Goal: Task Accomplishment & Management: Complete application form

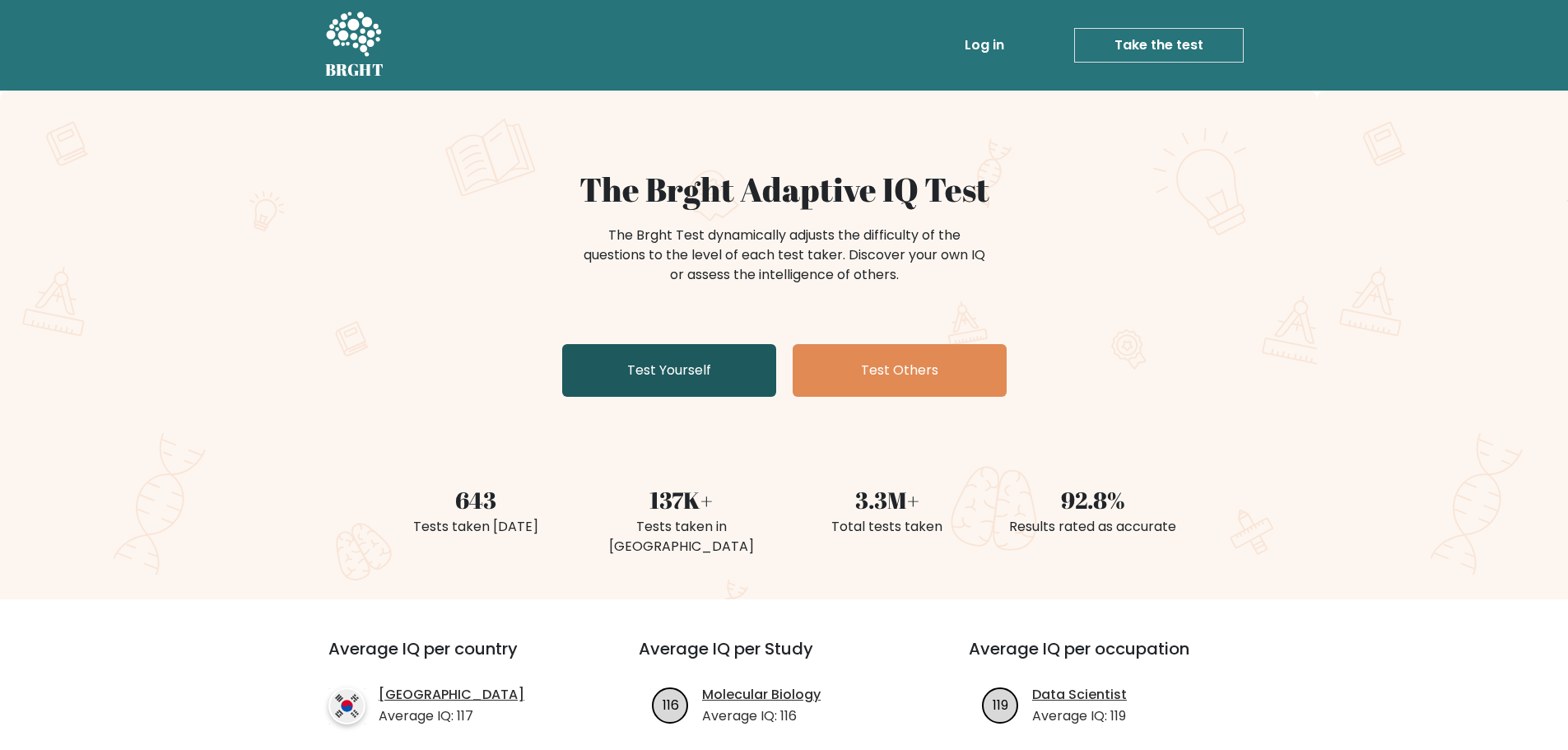
click at [731, 368] on link "Test Yourself" at bounding box center [669, 370] width 214 height 52
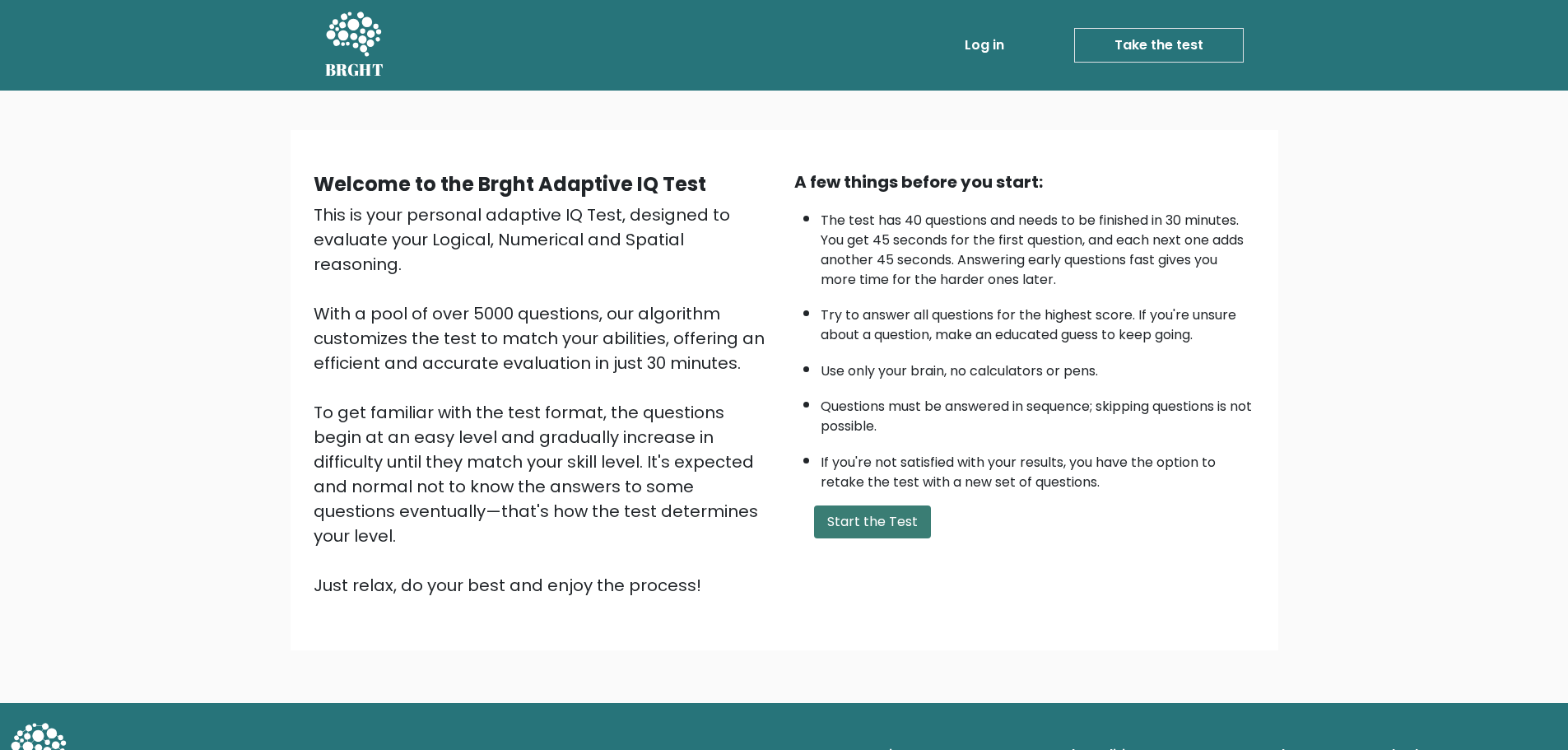
click at [884, 513] on button "Start the Test" at bounding box center [873, 522] width 117 height 33
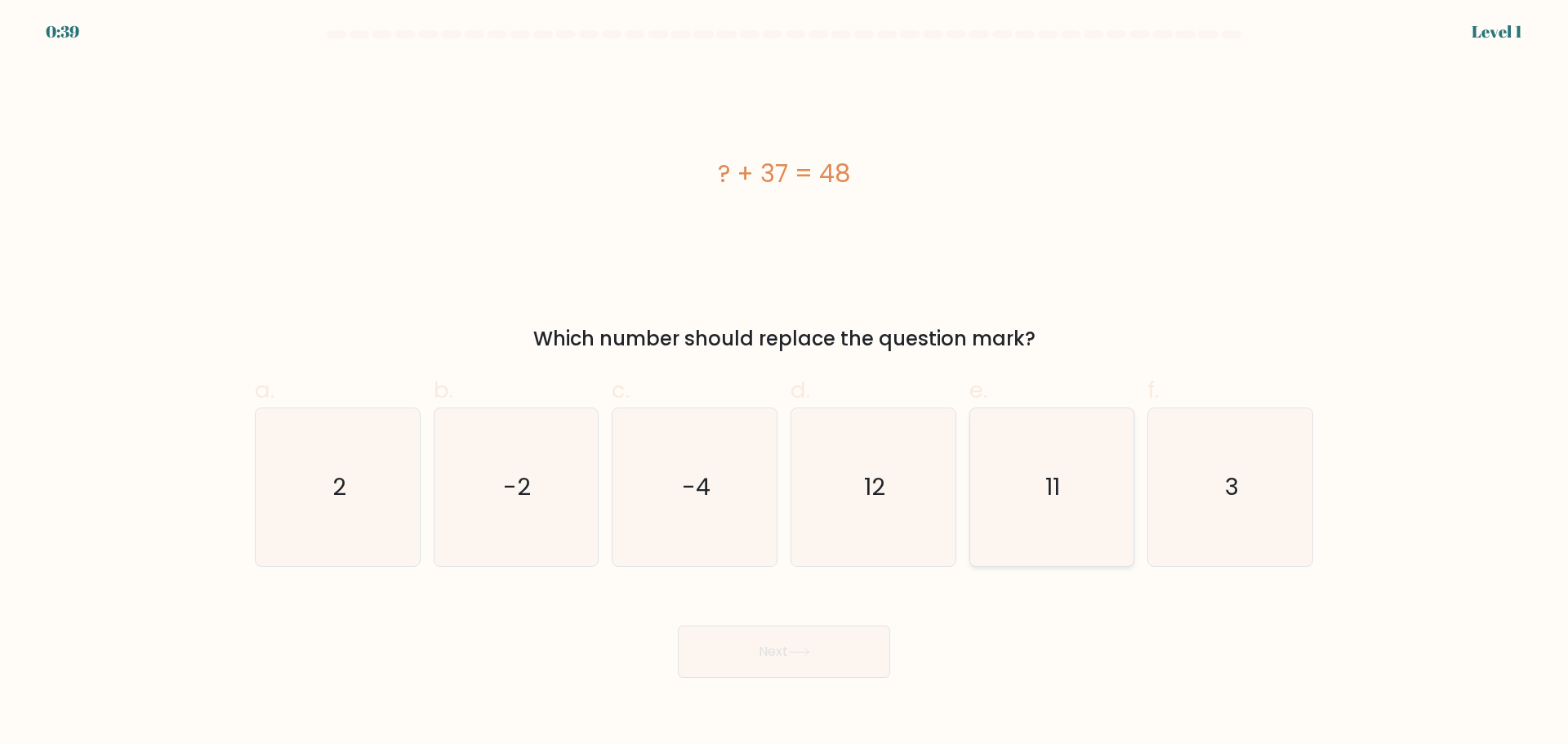
click at [1041, 486] on icon "11" at bounding box center [1051, 486] width 157 height 157
click at [784, 383] on input "e. 11" at bounding box center [784, 377] width 1 height 11
radio input "true"
click at [810, 654] on icon at bounding box center [799, 652] width 22 height 9
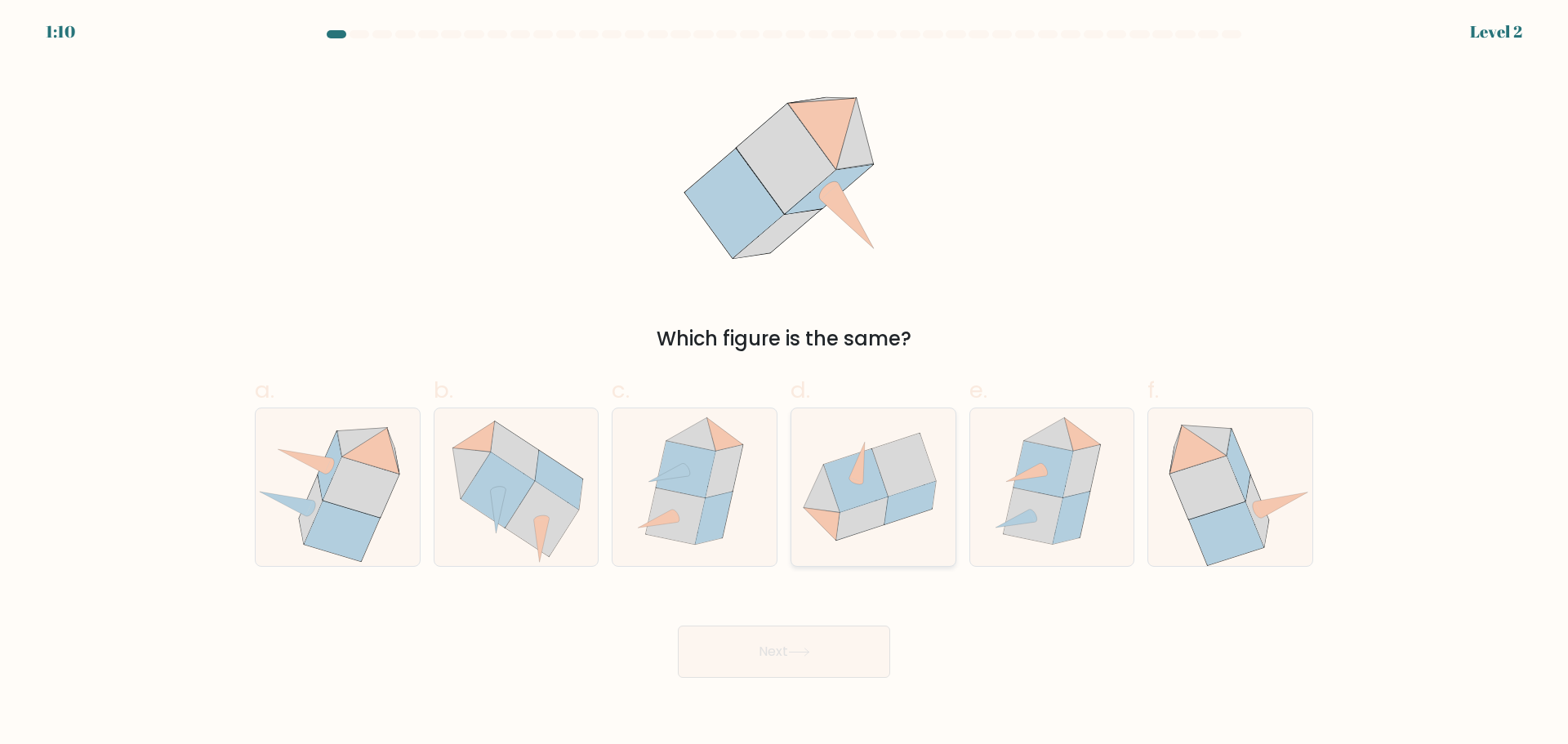
click at [864, 510] on icon at bounding box center [862, 519] width 52 height 43
click at [784, 383] on input "d." at bounding box center [784, 377] width 1 height 11
radio input "true"
click at [818, 641] on button "Next" at bounding box center [784, 651] width 212 height 52
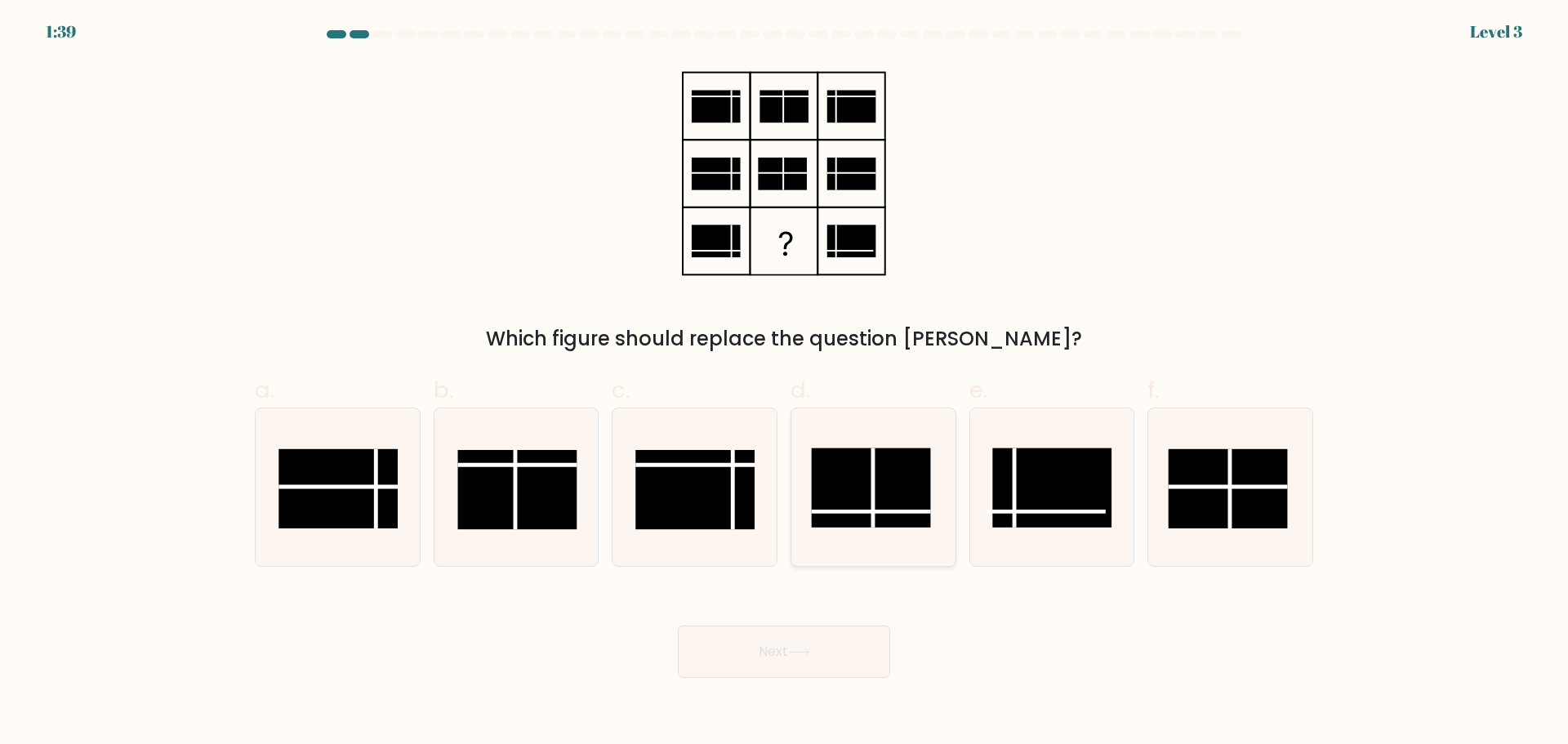
drag, startPoint x: 844, startPoint y: 409, endPoint x: 839, endPoint y: 484, distance: 75.2
click at [843, 409] on icon at bounding box center [873, 486] width 157 height 157
click at [784, 383] on input "d." at bounding box center [784, 377] width 1 height 11
radio input "true"
click at [828, 644] on button "Next" at bounding box center [784, 651] width 212 height 52
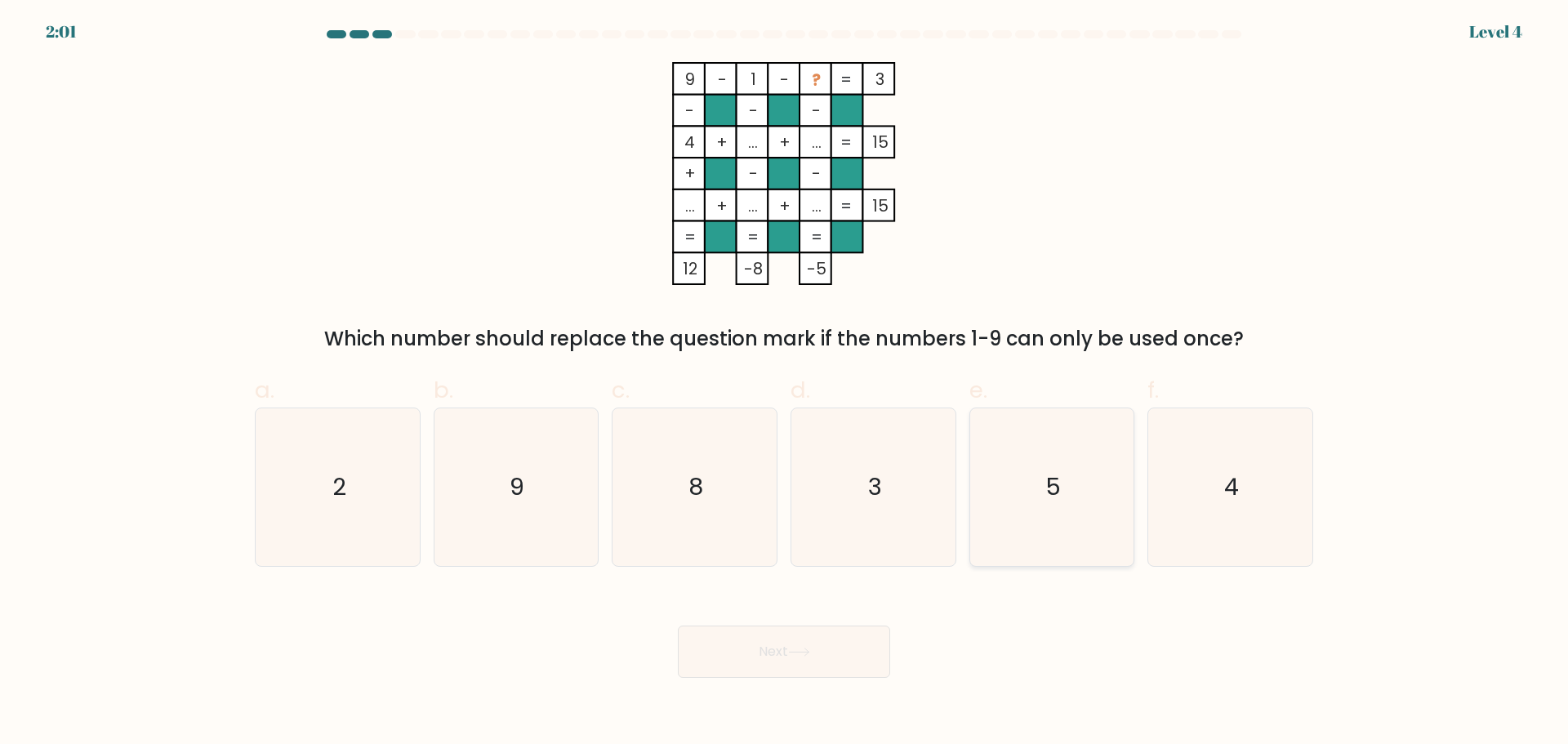
click at [1037, 447] on icon "5" at bounding box center [1051, 486] width 157 height 157
click at [784, 383] on input "e. 5" at bounding box center [784, 377] width 1 height 11
radio input "true"
click at [838, 653] on button "Next" at bounding box center [784, 651] width 212 height 52
click at [787, 657] on button "Next" at bounding box center [784, 651] width 212 height 52
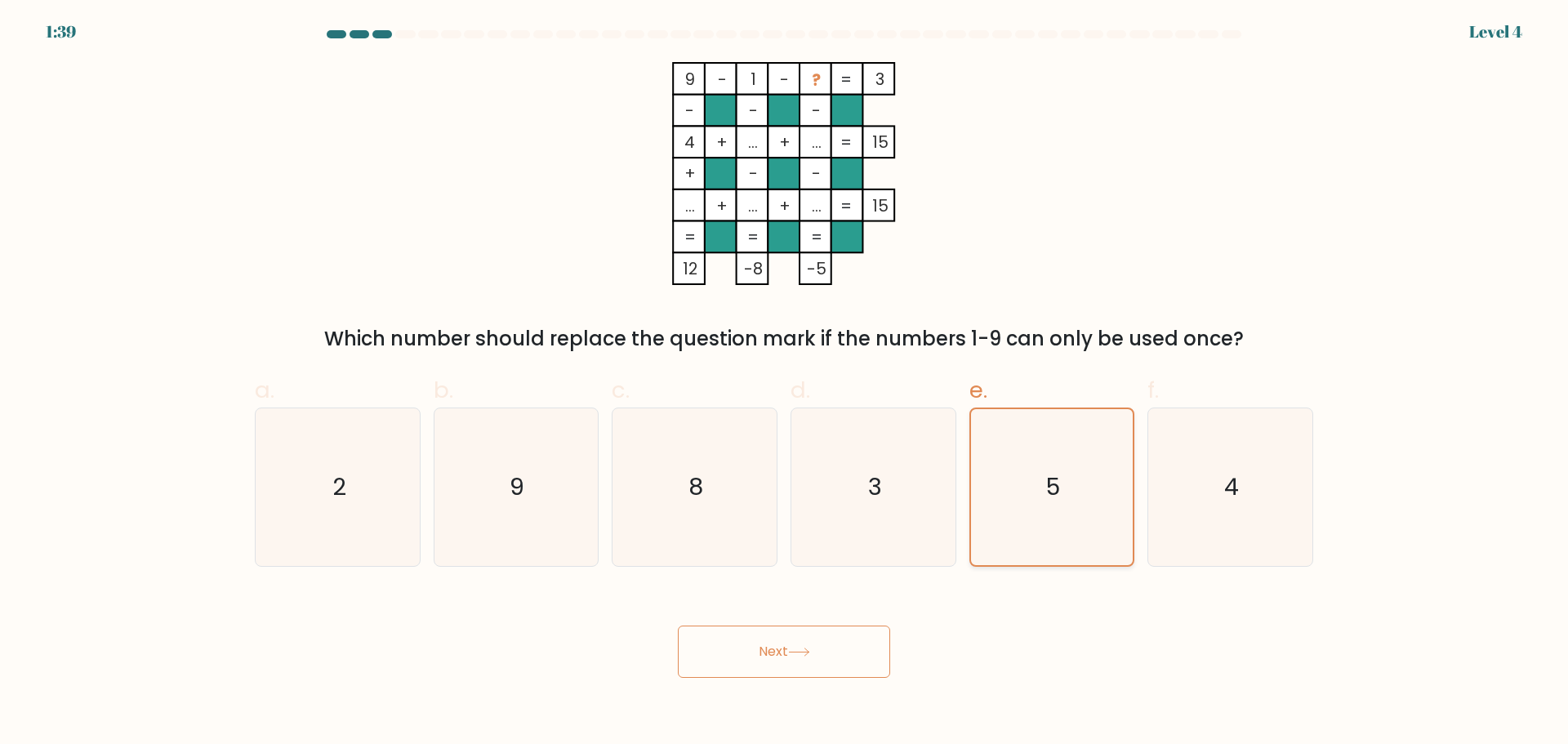
click at [999, 445] on icon "5" at bounding box center [1051, 486] width 156 height 156
click at [784, 383] on input "e. 5" at bounding box center [784, 377] width 1 height 11
click at [886, 478] on icon "3" at bounding box center [873, 486] width 157 height 157
click at [784, 383] on input "d. 3" at bounding box center [784, 377] width 1 height 11
radio input "true"
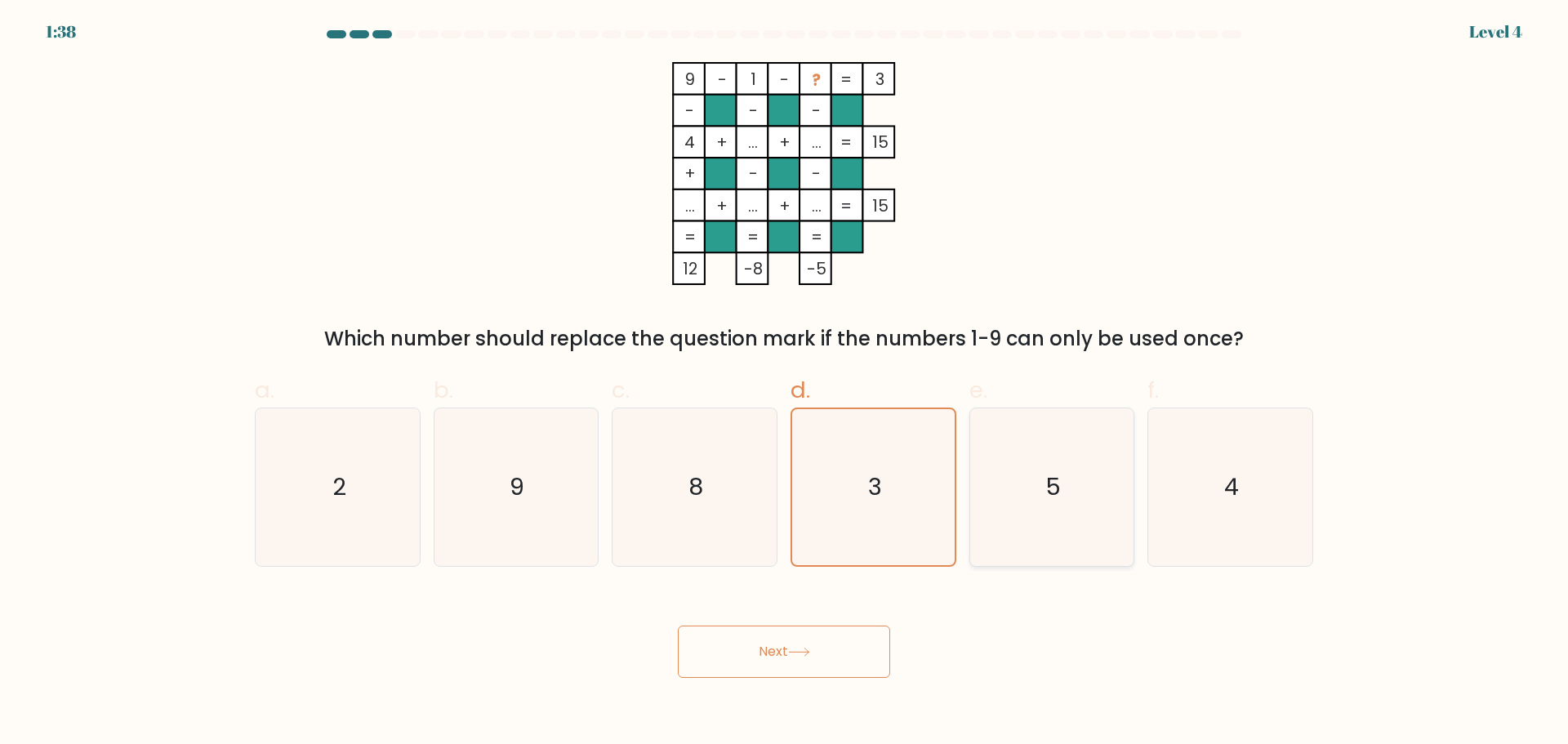
click at [1004, 461] on icon "5" at bounding box center [1051, 486] width 157 height 157
click at [784, 383] on input "e. 5" at bounding box center [784, 377] width 1 height 11
radio input "true"
click at [840, 633] on button "Next" at bounding box center [784, 651] width 212 height 52
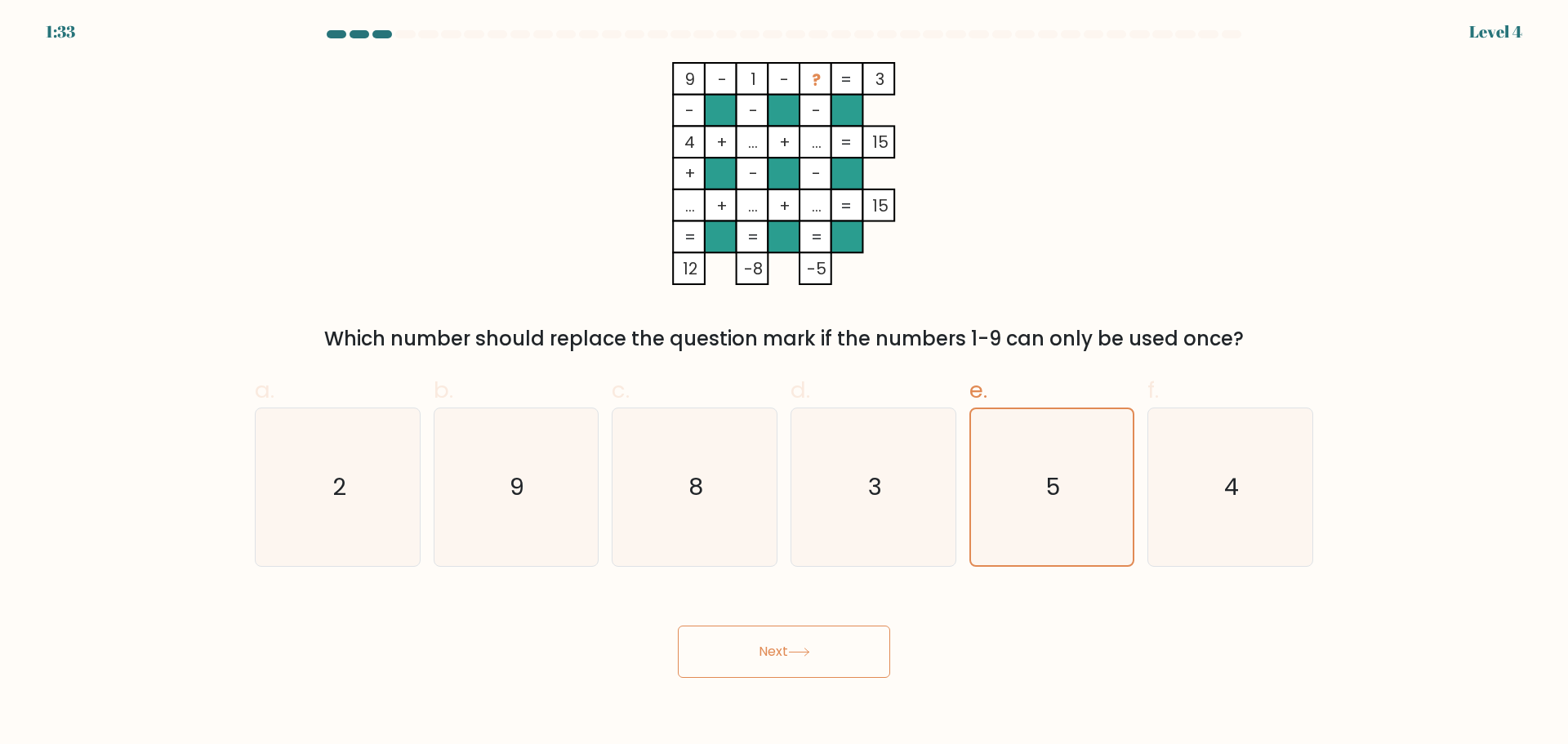
click at [843, 647] on button "Next" at bounding box center [784, 651] width 212 height 52
click at [791, 649] on button "Next" at bounding box center [784, 651] width 212 height 52
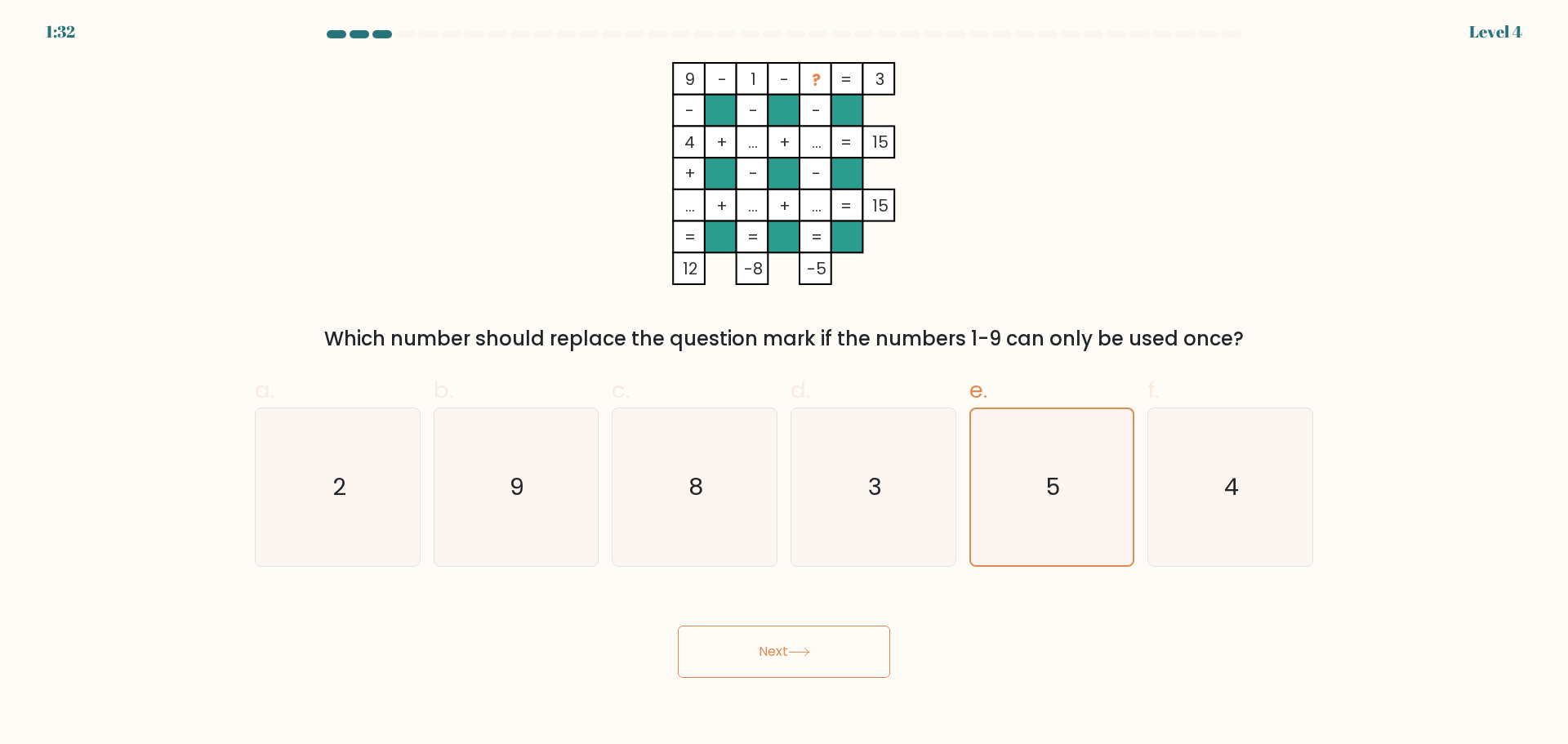
click at [791, 649] on button "Next" at bounding box center [784, 651] width 212 height 52
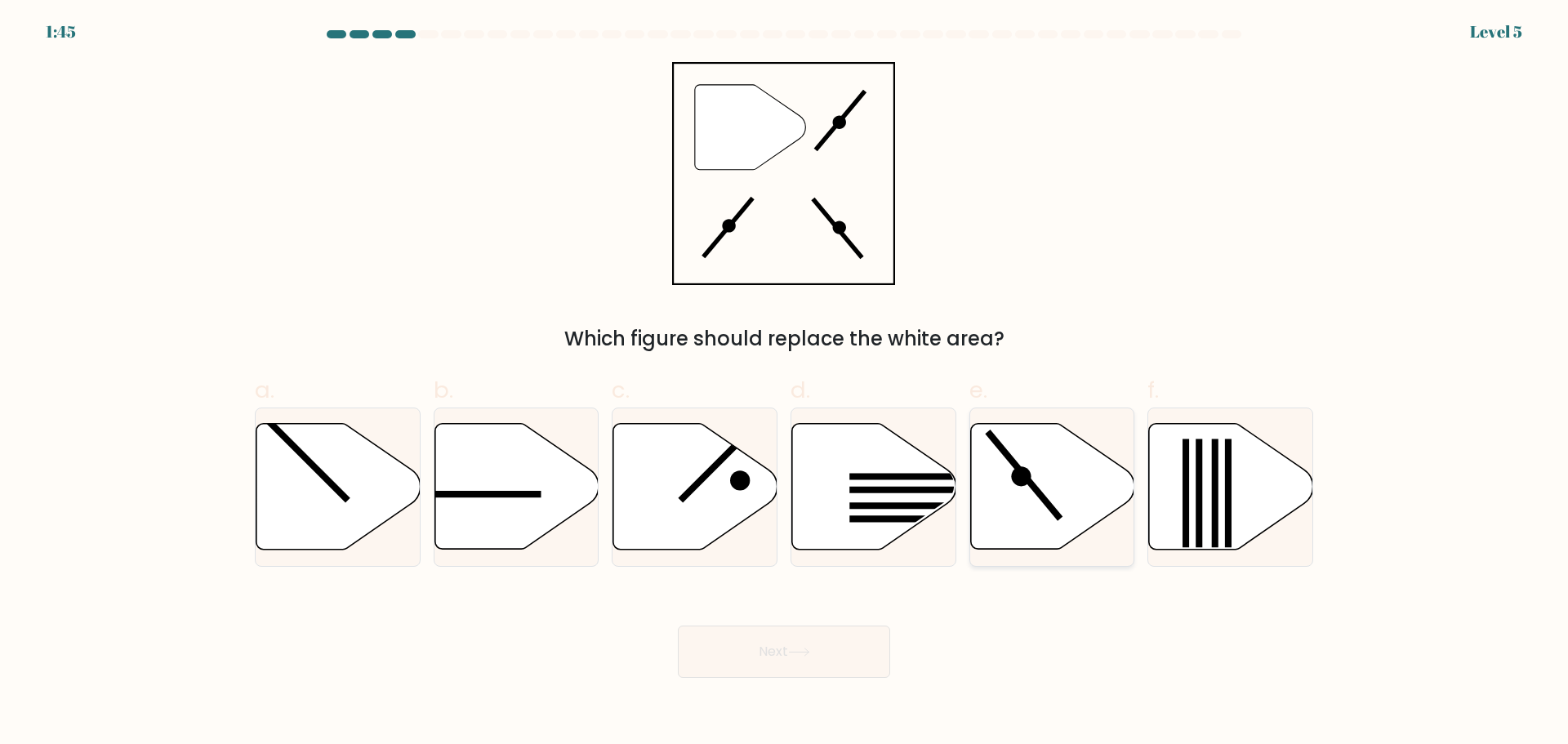
click at [1018, 489] on icon at bounding box center [1052, 486] width 164 height 126
click at [784, 383] on input "e." at bounding box center [784, 377] width 1 height 11
radio input "true"
click at [845, 651] on button "Next" at bounding box center [784, 651] width 212 height 52
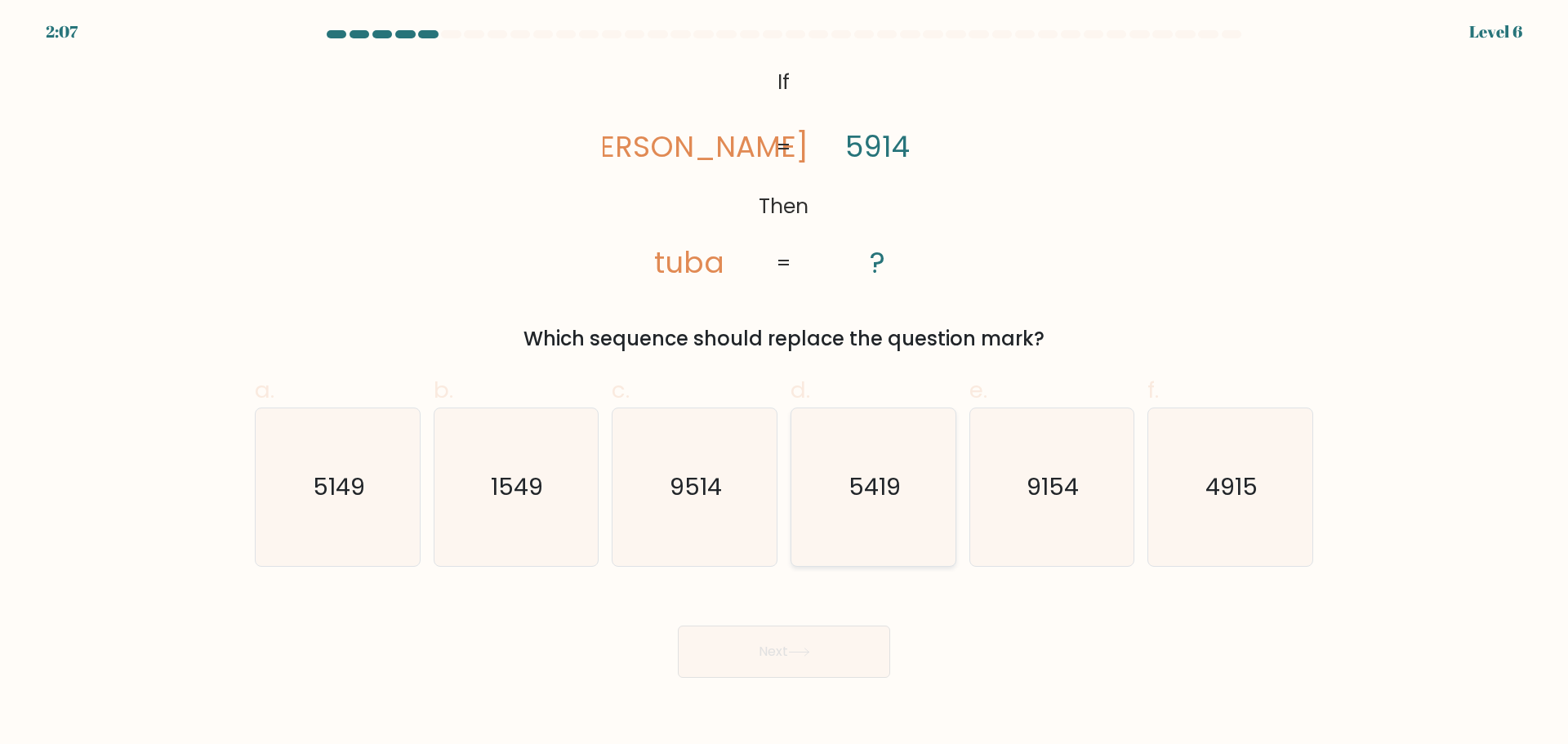
click at [880, 502] on text "5419" at bounding box center [875, 486] width 52 height 33
click at [784, 383] on input "d. 5419" at bounding box center [784, 377] width 1 height 11
radio input "true"
click at [803, 673] on button "Next" at bounding box center [784, 651] width 212 height 52
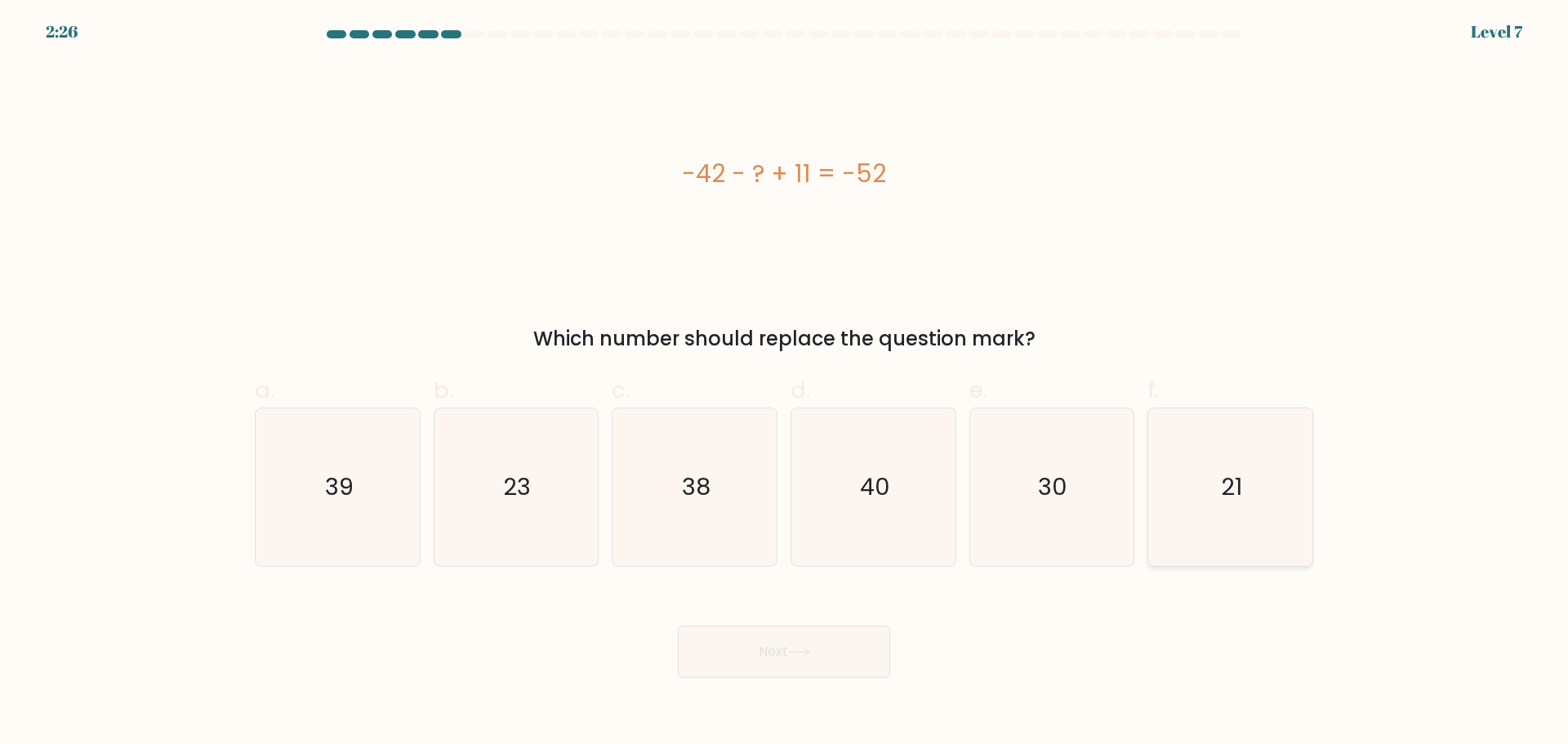
click at [1241, 506] on icon "21" at bounding box center [1230, 486] width 157 height 157
click at [784, 383] on input "f. 21" at bounding box center [784, 377] width 1 height 11
radio input "true"
click at [753, 661] on button "Next" at bounding box center [784, 651] width 212 height 52
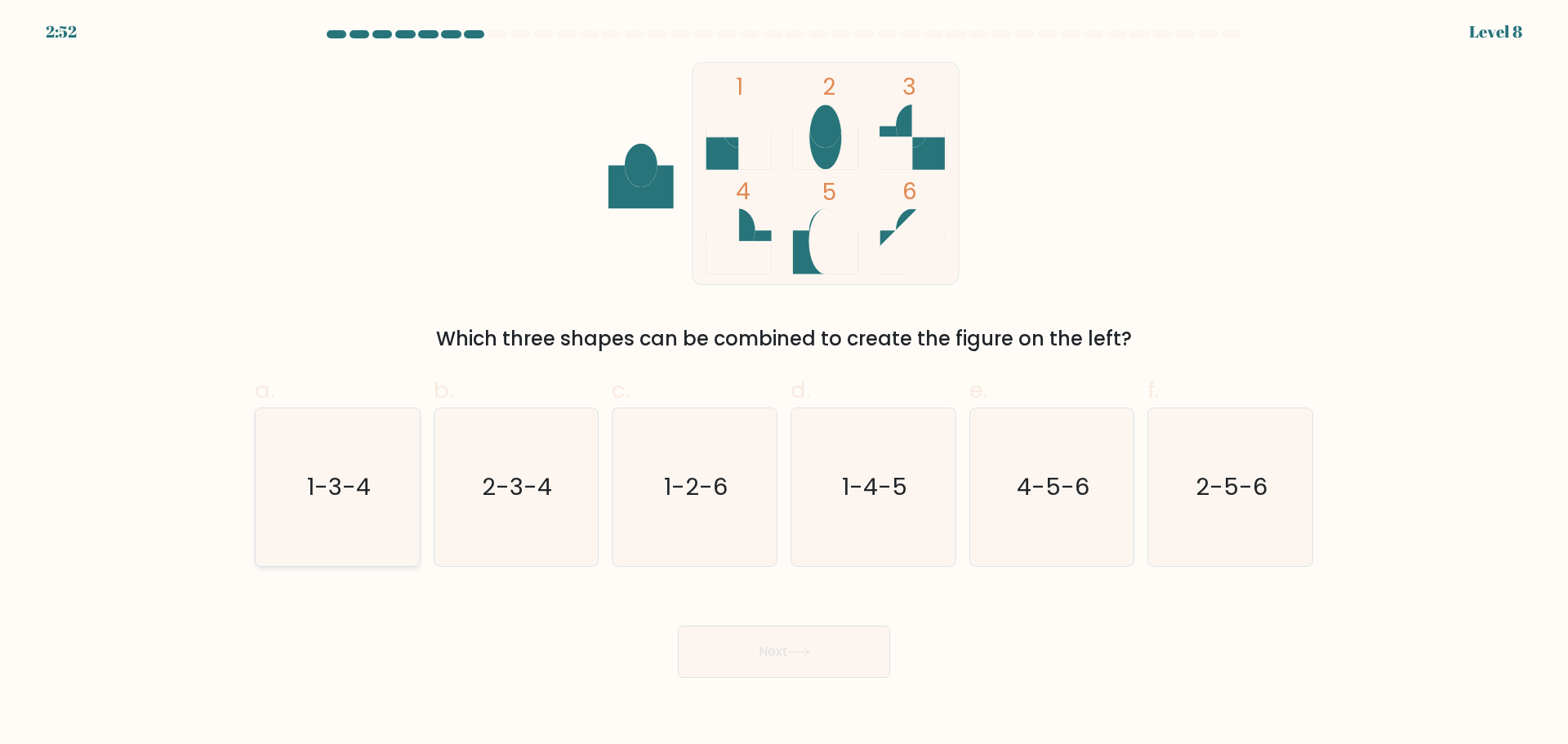
click at [324, 492] on text "1-3-4" at bounding box center [338, 486] width 64 height 33
click at [784, 383] on input "a. 1-3-4" at bounding box center [784, 377] width 1 height 11
radio input "true"
click at [810, 652] on icon at bounding box center [799, 652] width 22 height 9
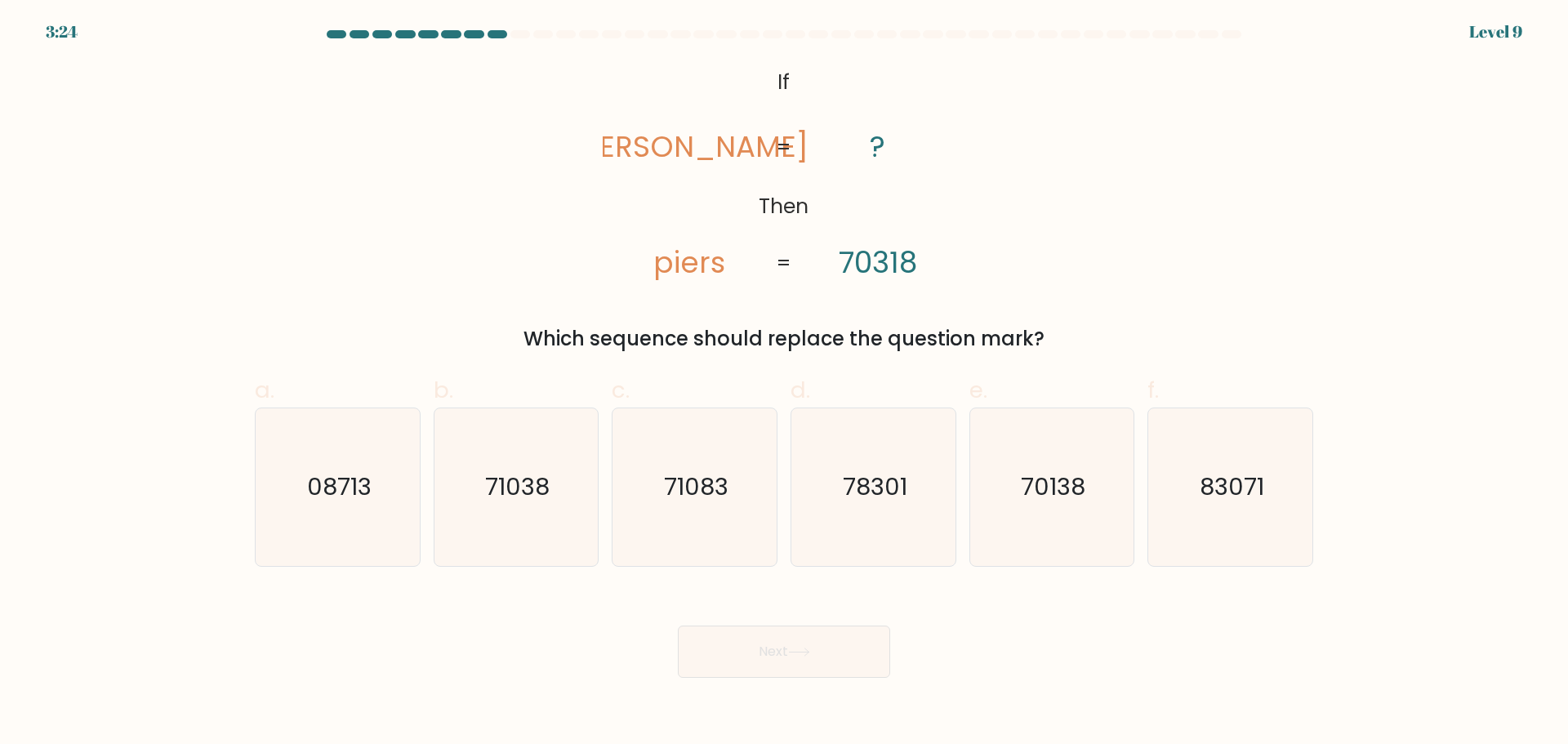
drag, startPoint x: 910, startPoint y: 275, endPoint x: 926, endPoint y: 272, distance: 16.3
click at [926, 272] on icon "@import url('https://fonts.googleapis.com/css?family=Abril+Fatface:400,100,100i…" at bounding box center [784, 173] width 362 height 223
drag, startPoint x: 683, startPoint y: 261, endPoint x: 706, endPoint y: 259, distance: 23.1
click at [706, 259] on tspan "piers" at bounding box center [690, 262] width 72 height 40
click at [688, 259] on tspan "piers" at bounding box center [690, 262] width 72 height 40
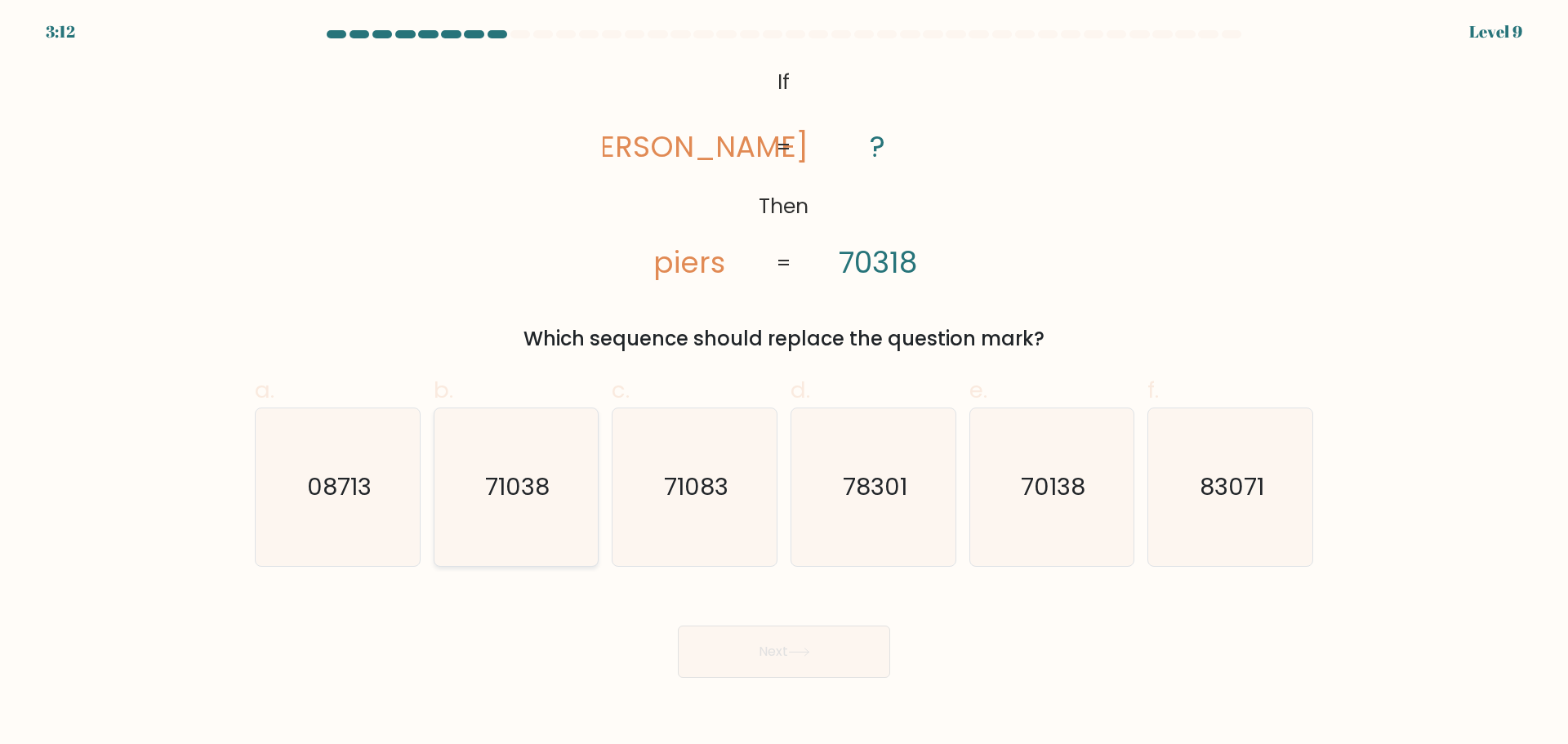
click at [502, 476] on text "71038" at bounding box center [517, 486] width 64 height 33
click at [784, 383] on input "b. 71038" at bounding box center [784, 377] width 1 height 11
radio input "true"
click at [707, 265] on tspan "piers" at bounding box center [690, 262] width 72 height 40
click at [809, 656] on button "Next" at bounding box center [784, 651] width 212 height 52
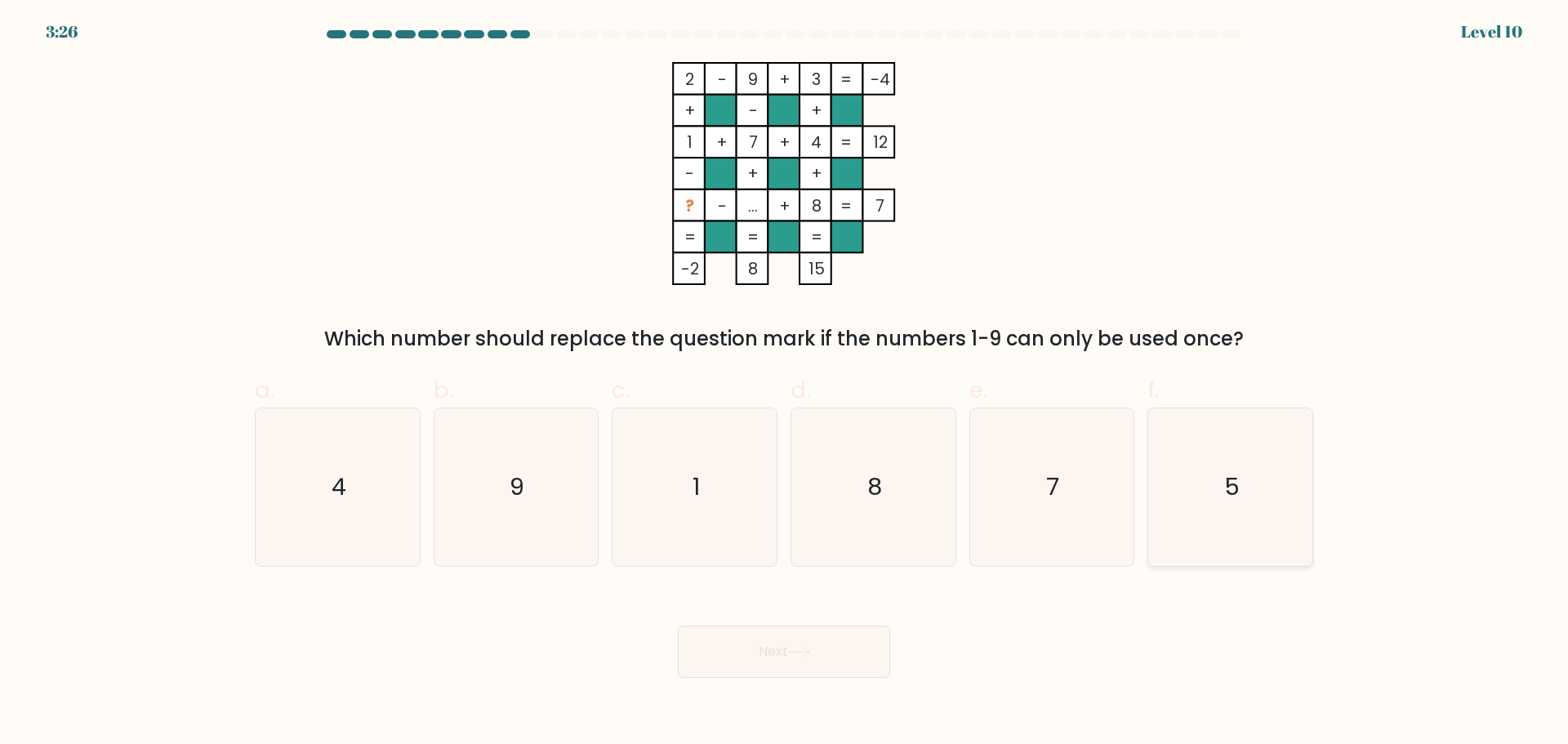
click at [1229, 480] on text "5" at bounding box center [1231, 486] width 15 height 33
click at [784, 383] on input "f. 5" at bounding box center [784, 377] width 1 height 11
radio input "true"
click at [821, 645] on button "Next" at bounding box center [784, 651] width 212 height 52
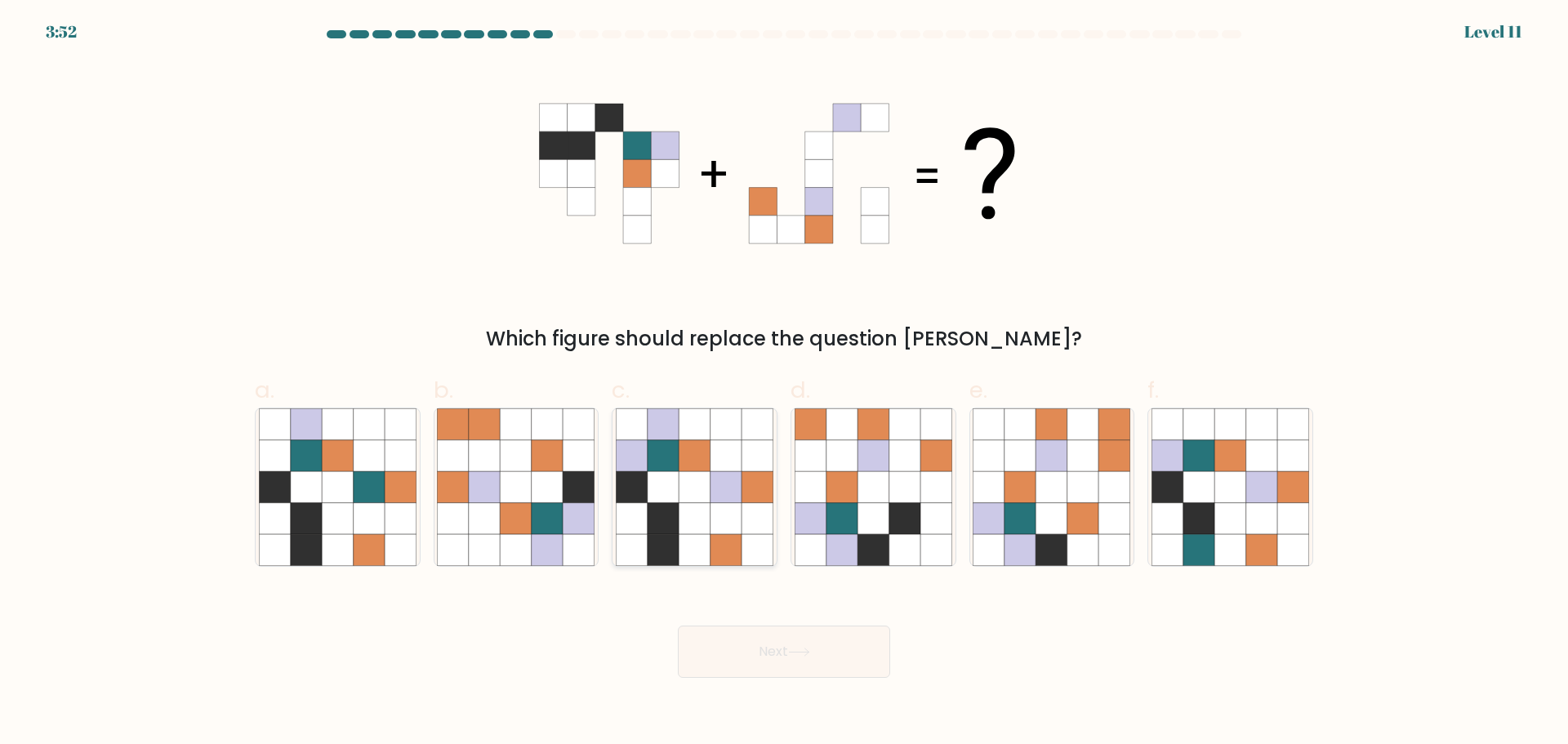
click at [667, 512] on icon at bounding box center [663, 517] width 31 height 31
click at [784, 383] on input "c." at bounding box center [784, 377] width 1 height 11
radio input "true"
click at [789, 658] on button "Next" at bounding box center [784, 651] width 212 height 52
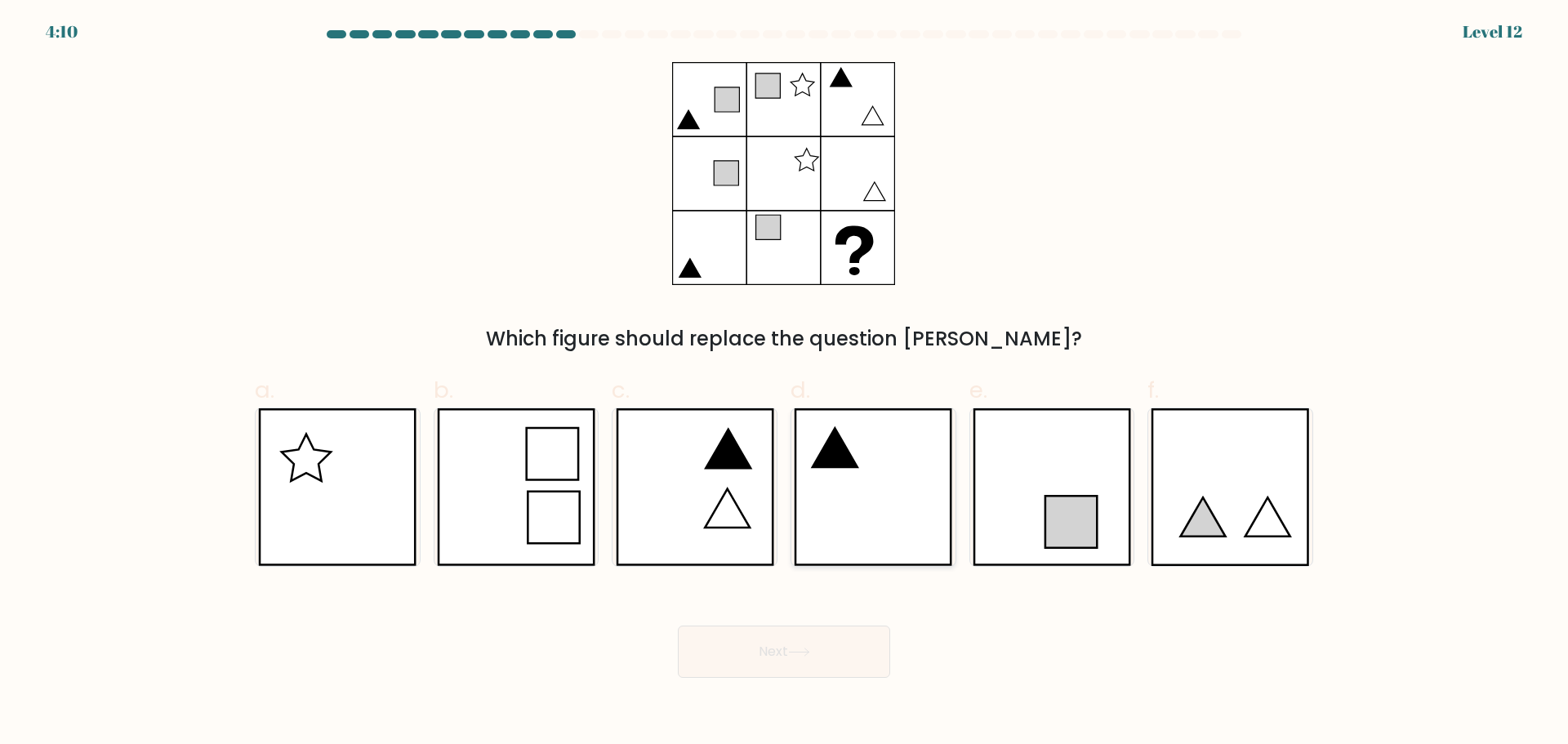
click at [820, 468] on icon at bounding box center [872, 486] width 158 height 157
click at [784, 383] on input "d." at bounding box center [784, 377] width 1 height 11
radio input "true"
click at [831, 691] on body "4:09 Level 12" at bounding box center [784, 372] width 1568 height 744
click at [833, 658] on button "Next" at bounding box center [784, 651] width 212 height 52
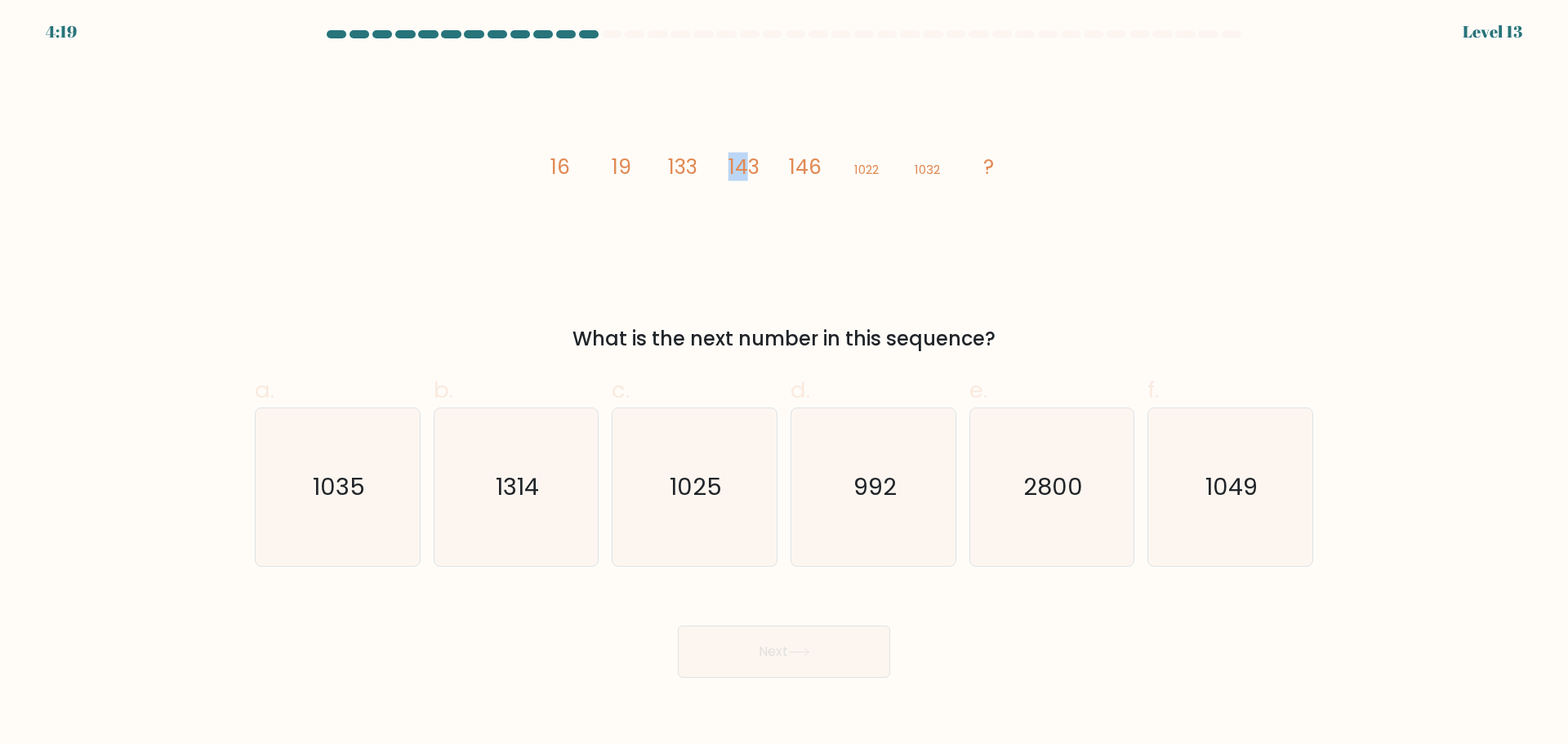
drag, startPoint x: 726, startPoint y: 164, endPoint x: 754, endPoint y: 162, distance: 28.1
click at [754, 162] on icon "image/svg+xml 16 19 133 143 146 1022 1032 ?" at bounding box center [784, 173] width 490 height 223
click at [754, 162] on tspan "143" at bounding box center [743, 167] width 31 height 29
click at [346, 504] on icon "1035" at bounding box center [337, 486] width 157 height 157
click at [784, 383] on input "a. 1035" at bounding box center [784, 377] width 1 height 11
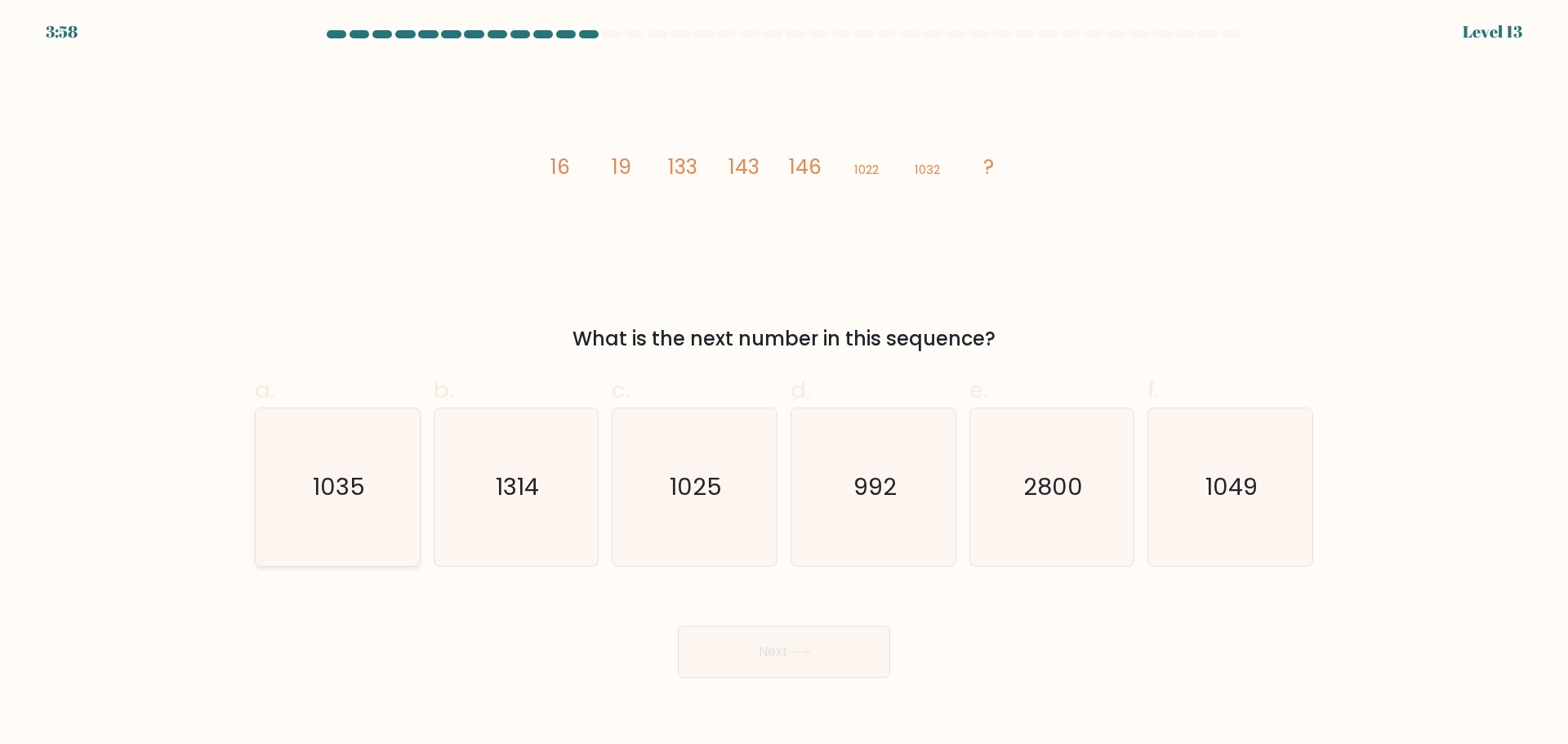
radio input "true"
drag, startPoint x: 680, startPoint y: 156, endPoint x: 702, endPoint y: 155, distance: 22.0
click at [702, 155] on icon "image/svg+xml 16 19 133 143 146 1022 1032 ?" at bounding box center [784, 173] width 490 height 223
drag, startPoint x: 849, startPoint y: 165, endPoint x: 903, endPoint y: 165, distance: 54.0
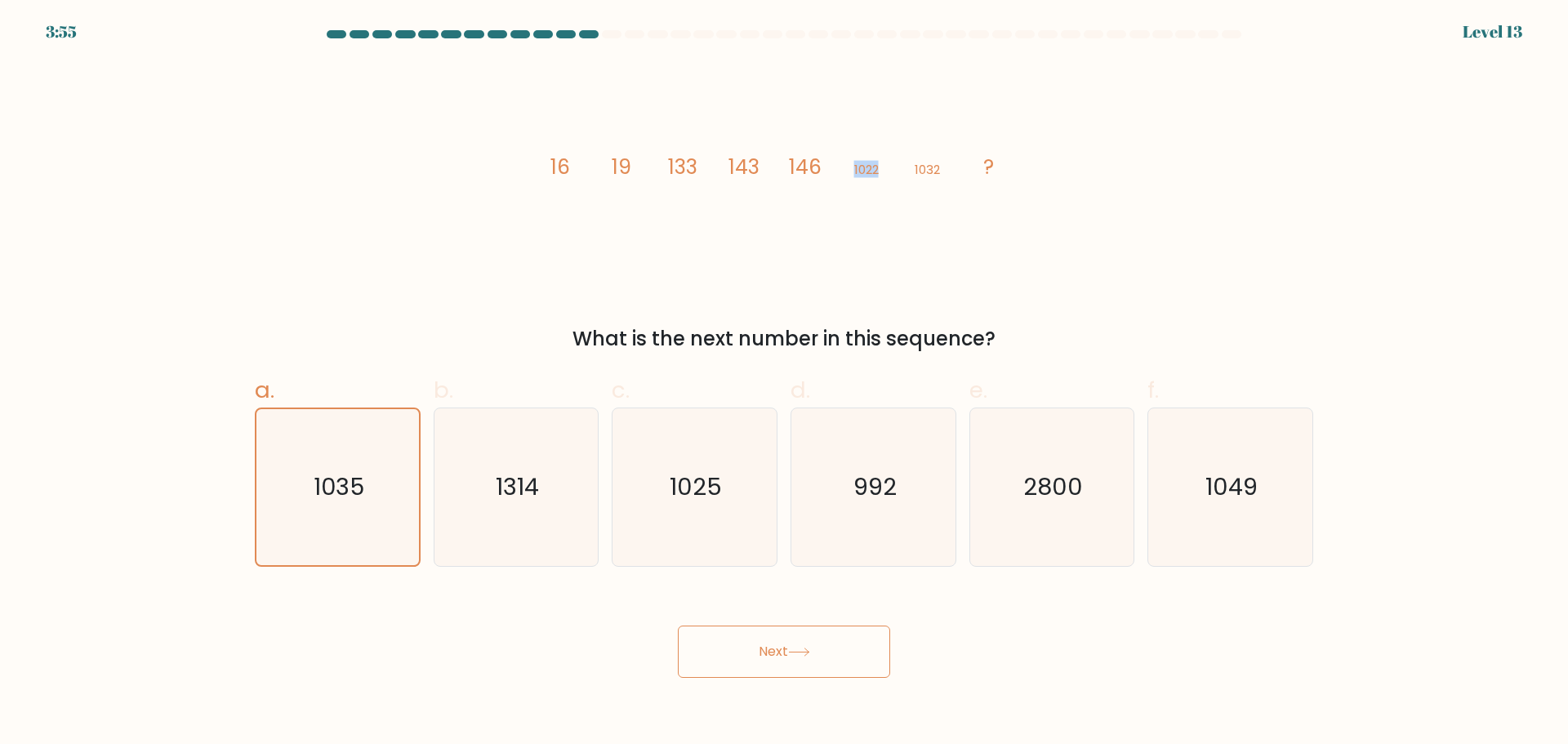
click at [903, 165] on icon "image/svg+xml 16 19 133 143 146 1022 1032 ?" at bounding box center [784, 173] width 490 height 223
click at [903, 165] on icon "image/svg+xml 16 19 133 143 146 1022 1032 ?" at bounding box center [784, 173] width 490 height 223
click at [763, 625] on button "Next" at bounding box center [784, 651] width 212 height 52
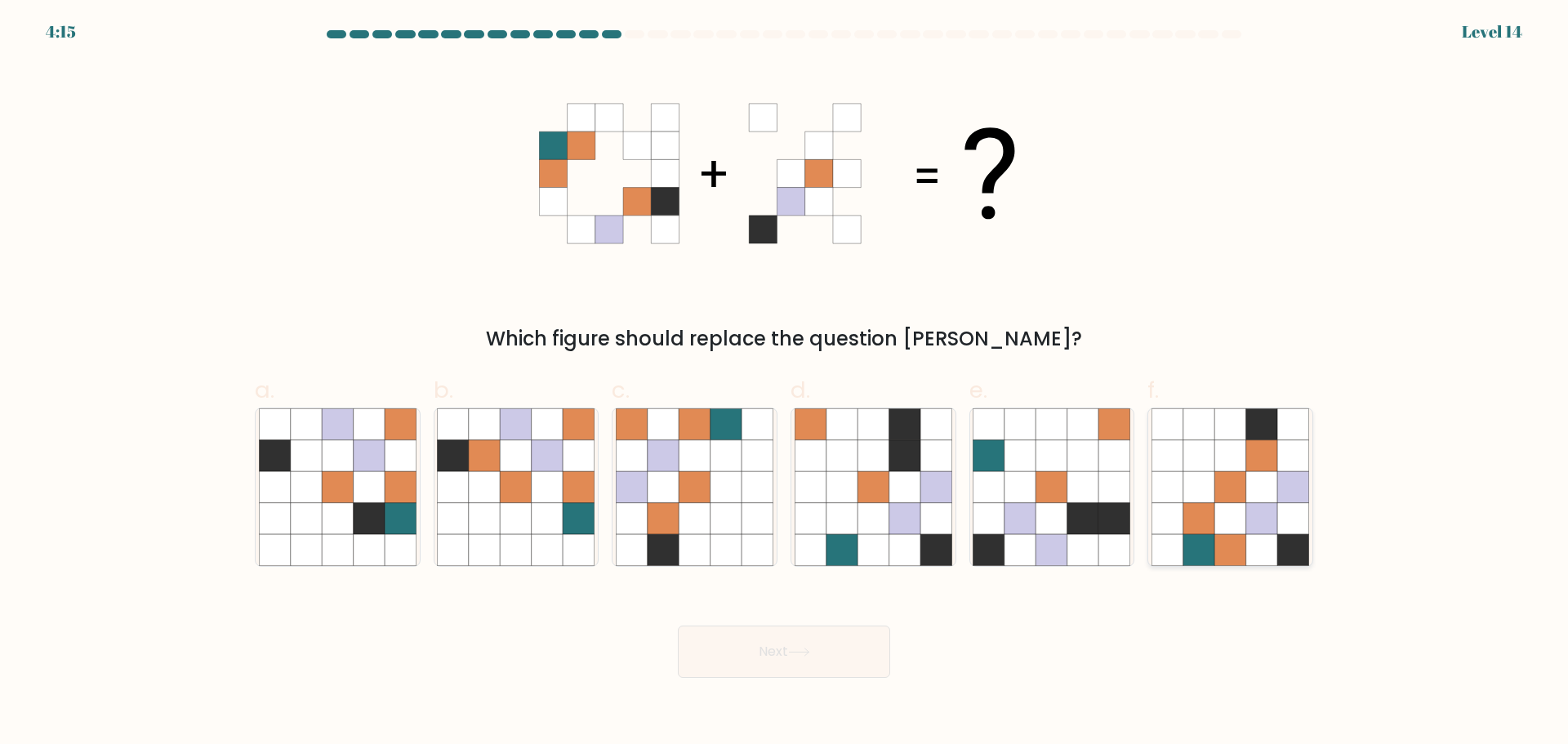
click at [1219, 542] on icon at bounding box center [1230, 549] width 31 height 31
click at [784, 383] on input "f." at bounding box center [784, 377] width 1 height 11
radio input "true"
click at [843, 669] on button "Next" at bounding box center [784, 651] width 212 height 52
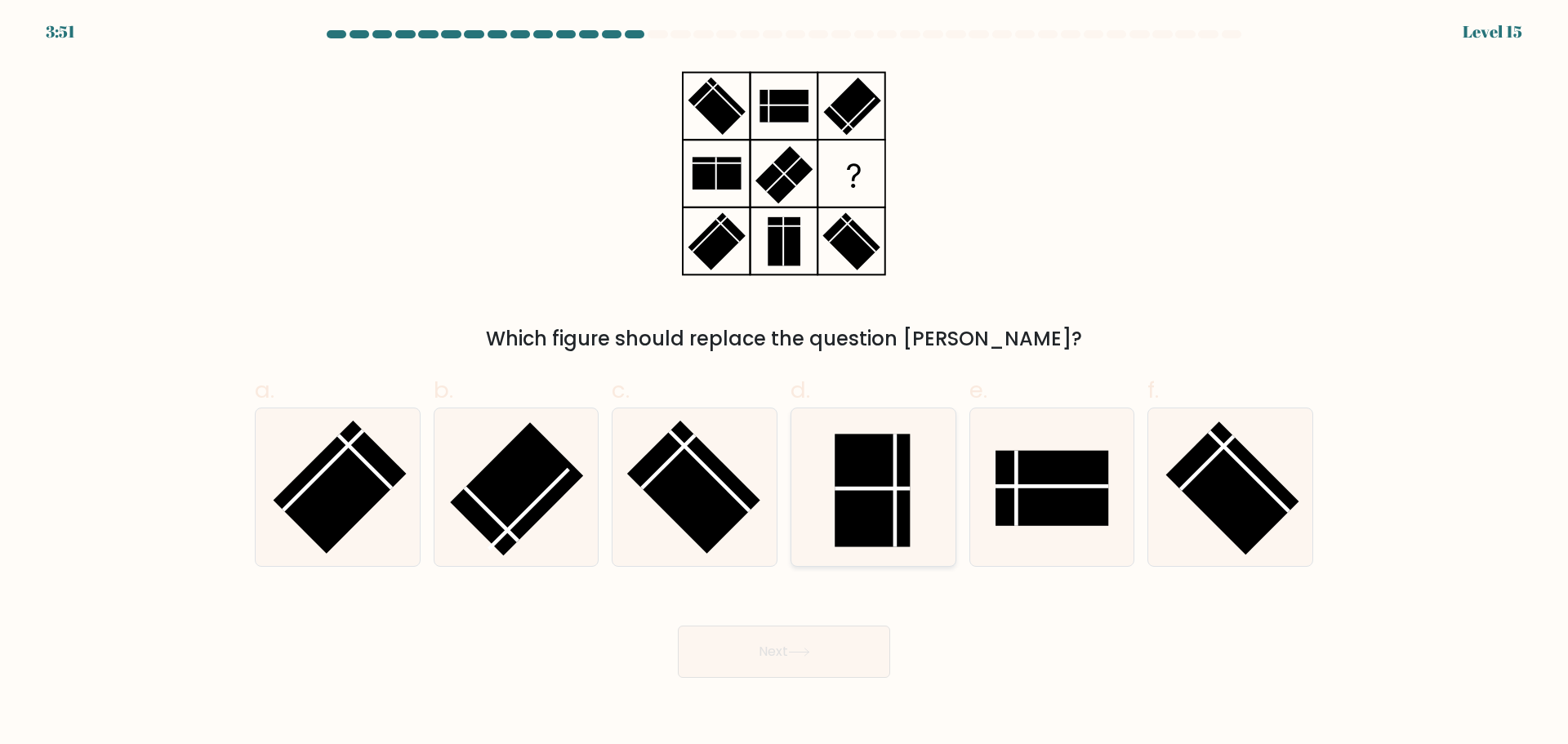
click at [892, 501] on rect at bounding box center [872, 490] width 75 height 113
click at [784, 383] on input "d." at bounding box center [784, 377] width 1 height 11
radio input "true"
click at [779, 671] on button "Next" at bounding box center [784, 651] width 212 height 52
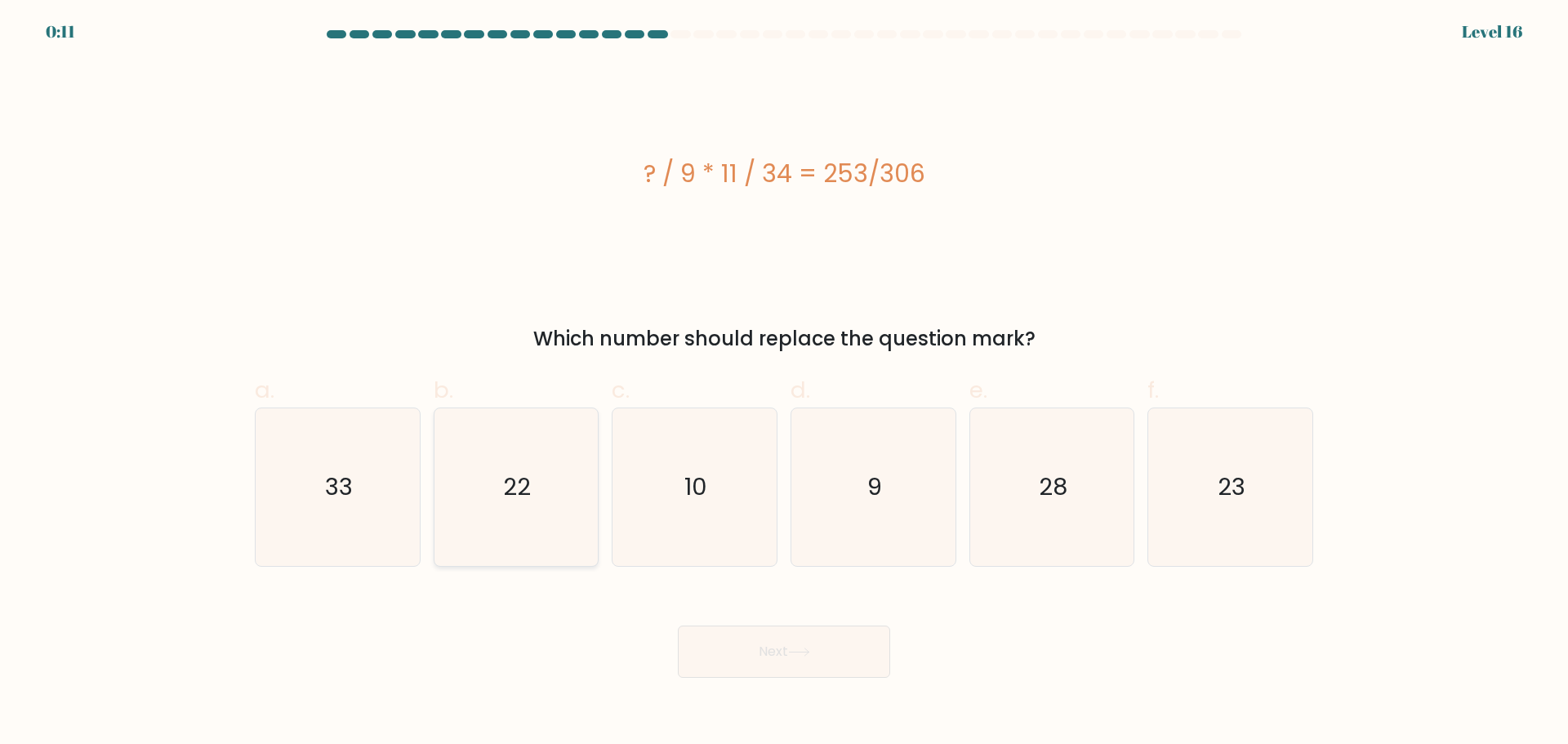
click at [534, 483] on icon "22" at bounding box center [515, 486] width 157 height 157
click at [784, 383] on input "b. 22" at bounding box center [784, 377] width 1 height 11
radio input "true"
click at [732, 640] on button "Next" at bounding box center [784, 651] width 212 height 52
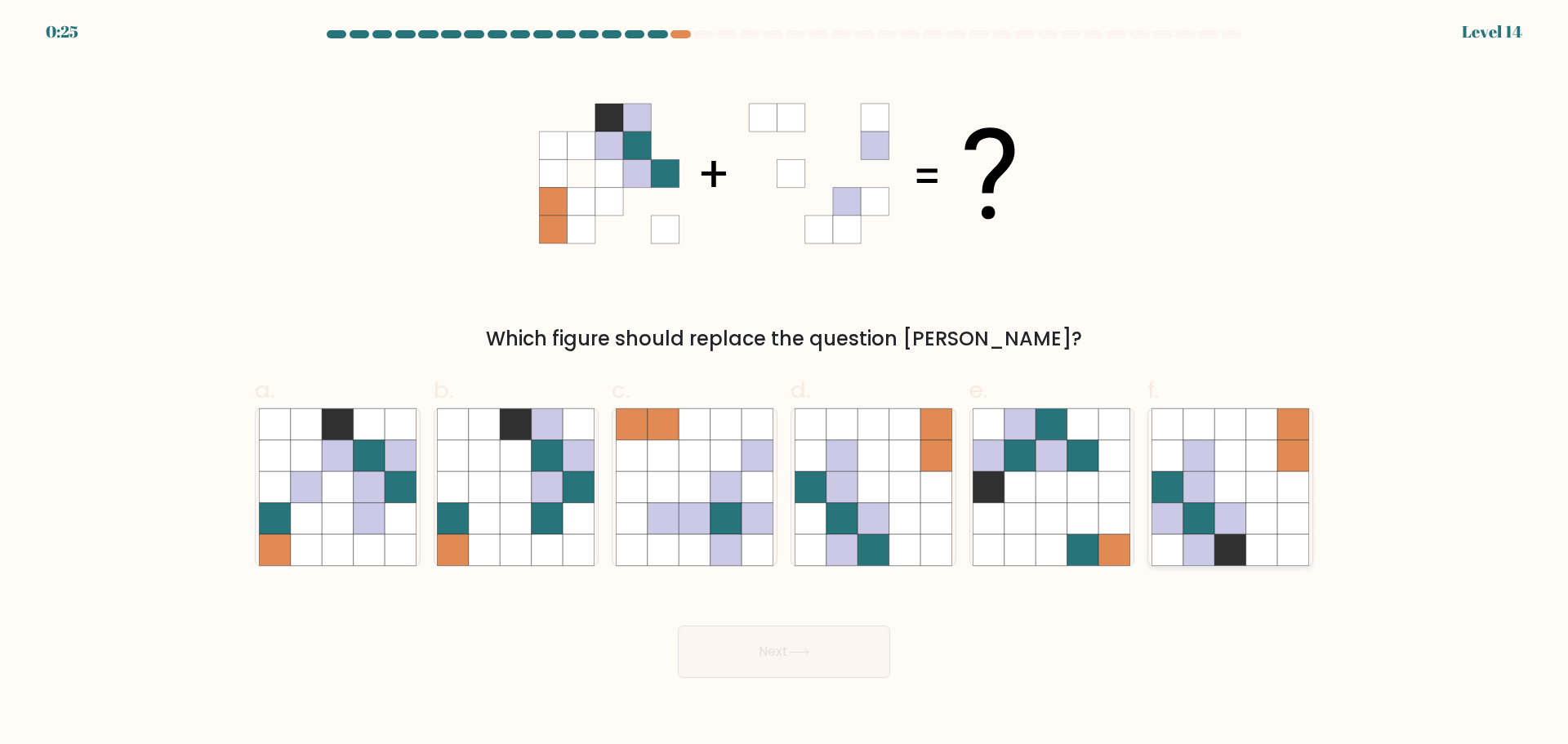
click at [1199, 513] on icon at bounding box center [1199, 517] width 31 height 31
click at [784, 383] on input "f." at bounding box center [784, 377] width 1 height 11
radio input "true"
click at [800, 659] on button "Next" at bounding box center [784, 651] width 212 height 52
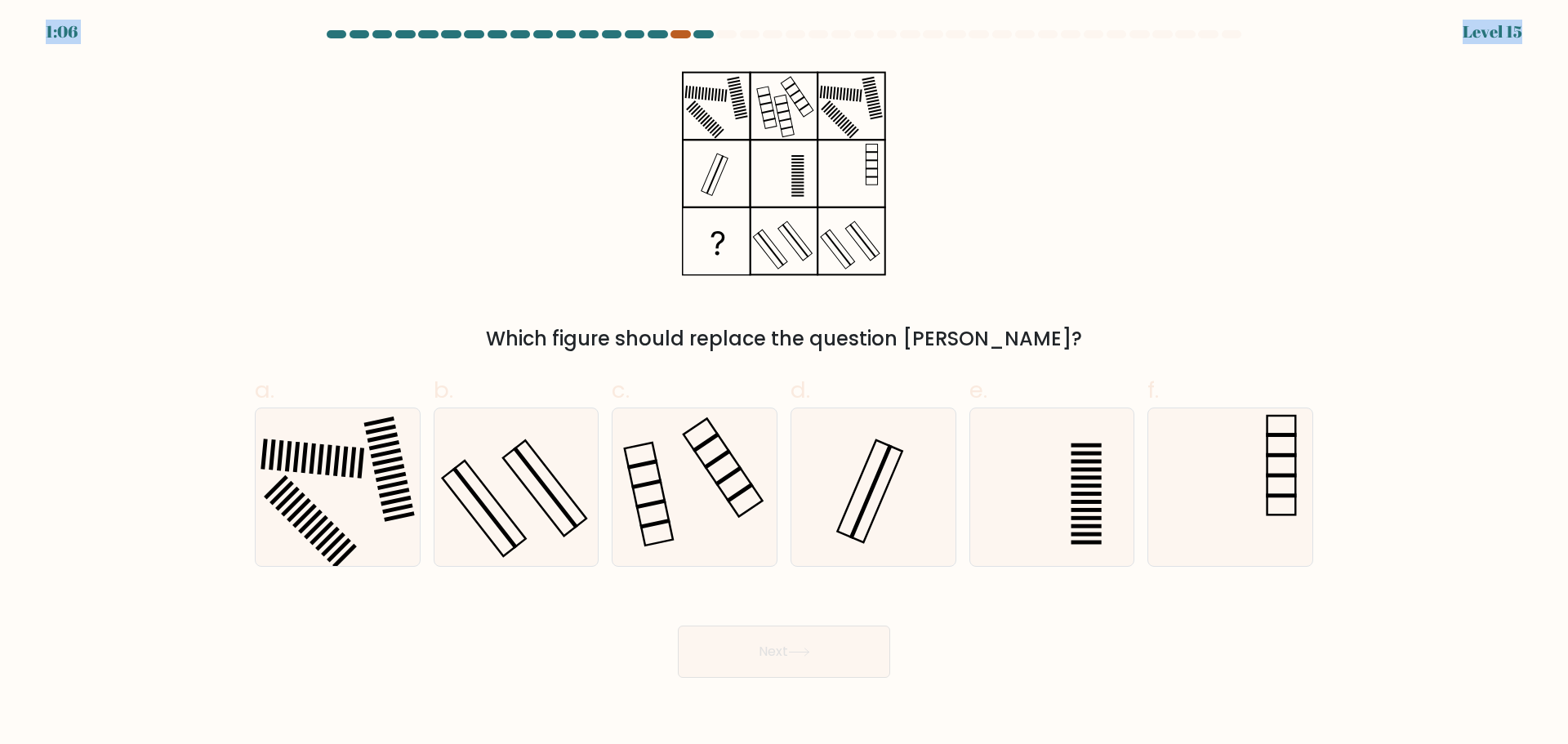
click at [674, 30] on body "1:06 Level 15" at bounding box center [784, 372] width 1568 height 744
click at [676, 33] on div at bounding box center [681, 34] width 20 height 8
click at [919, 377] on label "d." at bounding box center [873, 469] width 165 height 192
click at [784, 377] on input "d." at bounding box center [784, 377] width 1 height 11
radio input "true"
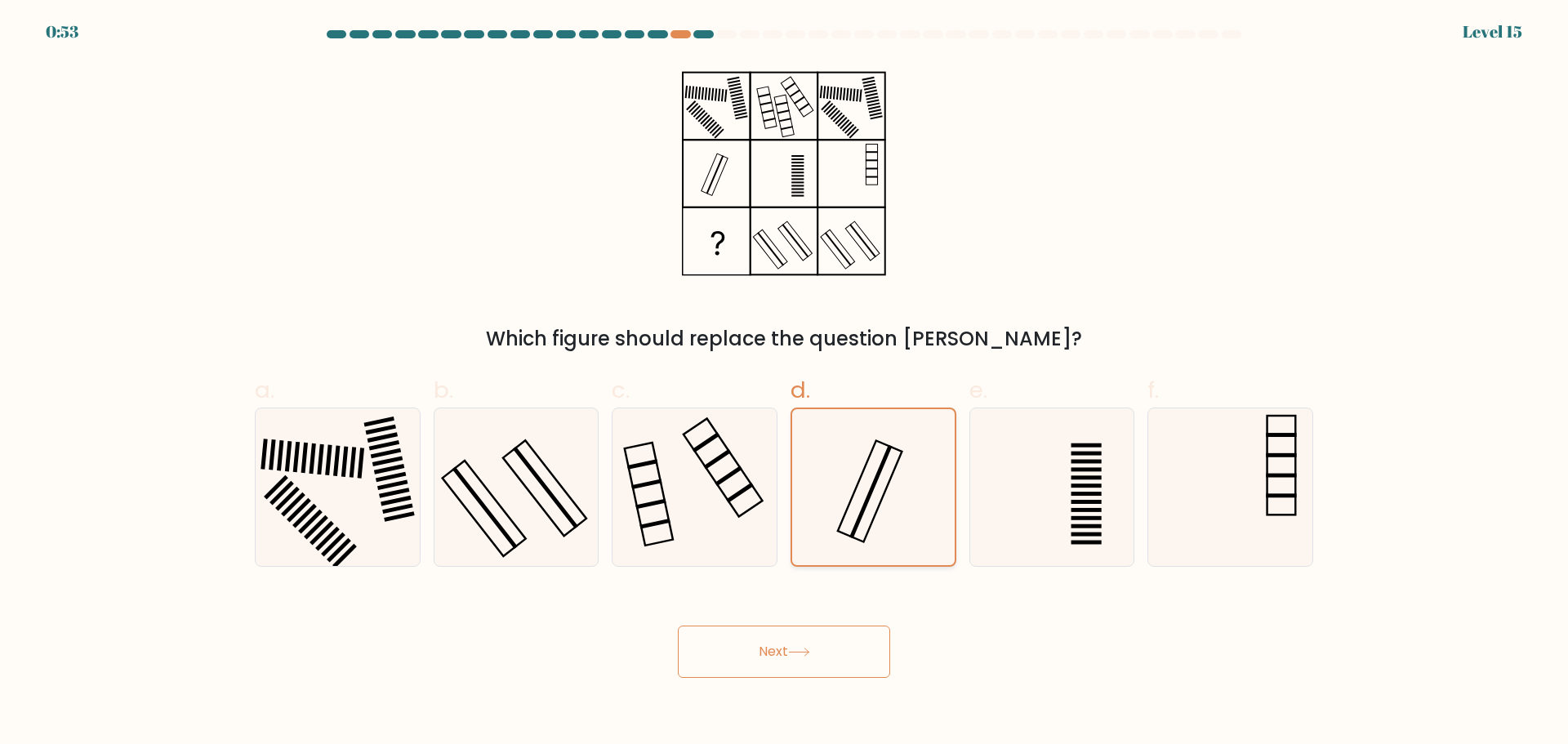
click at [852, 503] on icon at bounding box center [873, 486] width 156 height 156
click at [784, 383] on input "d." at bounding box center [784, 377] width 1 height 11
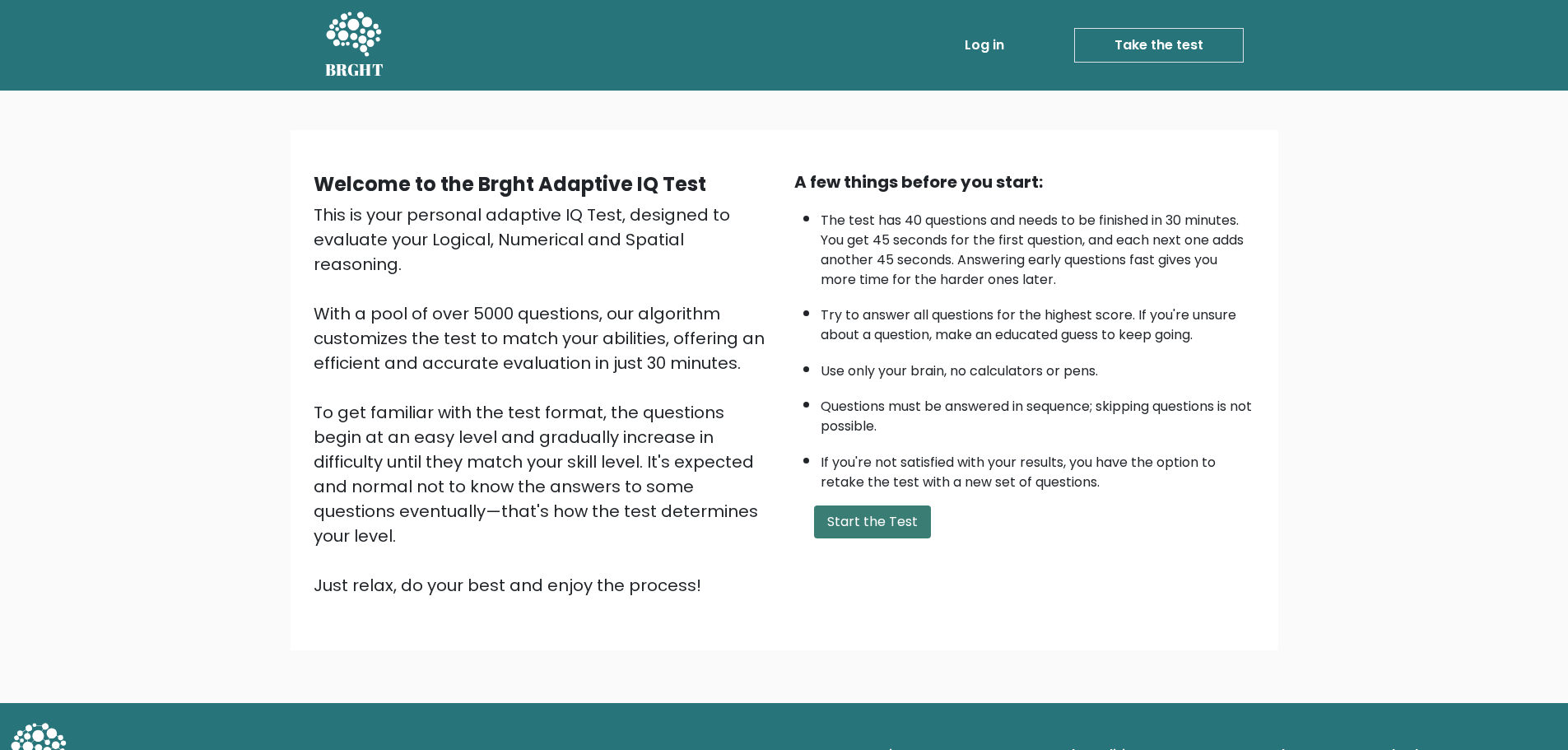
click at [909, 526] on button "Start the Test" at bounding box center [873, 522] width 117 height 33
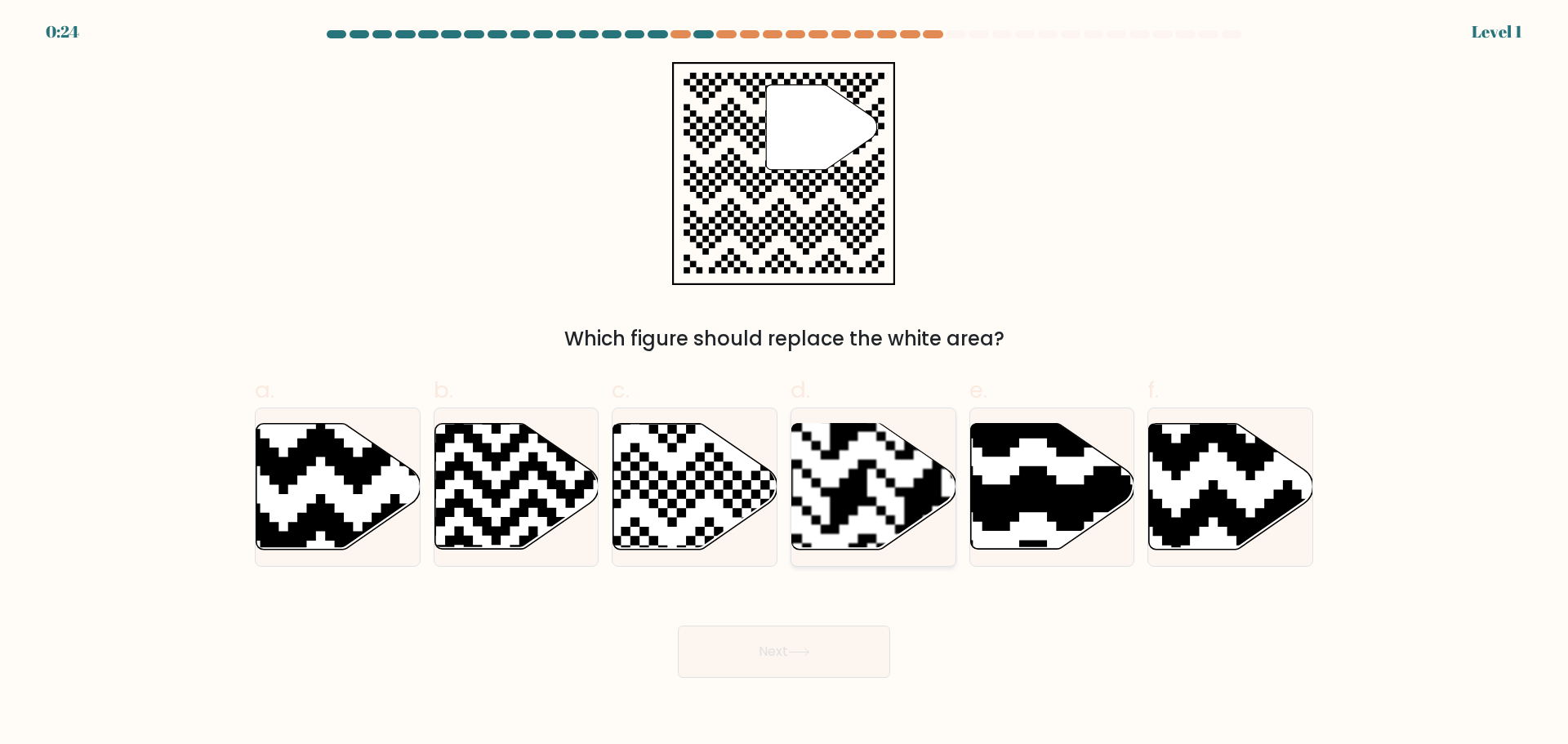
click at [876, 460] on rect at bounding box center [922, 422] width 297 height 297
click at [784, 383] on input "d." at bounding box center [784, 377] width 1 height 11
radio input "true"
click at [721, 703] on body "0:23 Level 1" at bounding box center [784, 372] width 1568 height 744
click at [754, 673] on button "Next" at bounding box center [784, 651] width 212 height 52
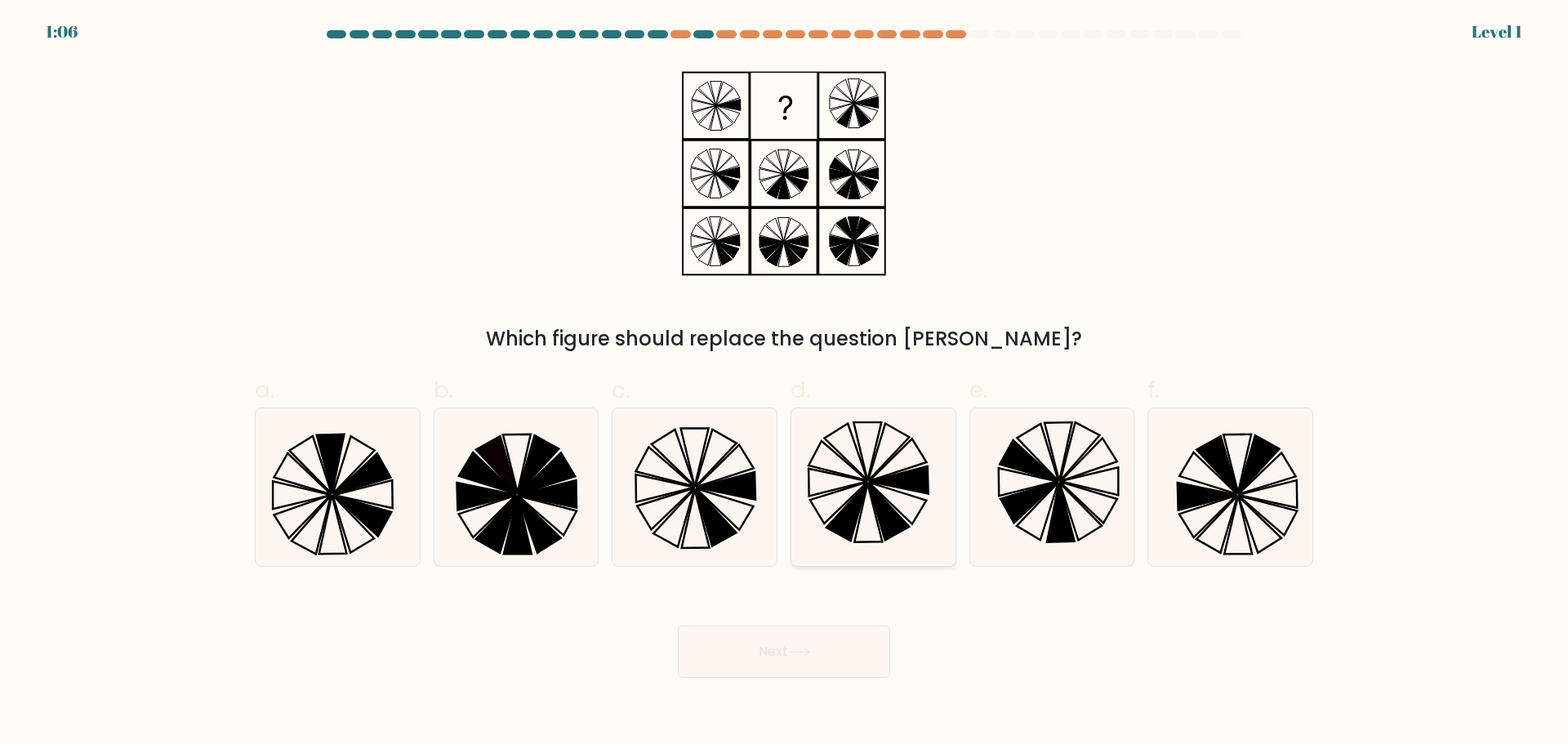
click at [848, 534] on icon at bounding box center [847, 512] width 41 height 57
click at [784, 383] on input "d." at bounding box center [784, 377] width 1 height 11
radio input "true"
click at [802, 671] on button "Next" at bounding box center [784, 651] width 212 height 52
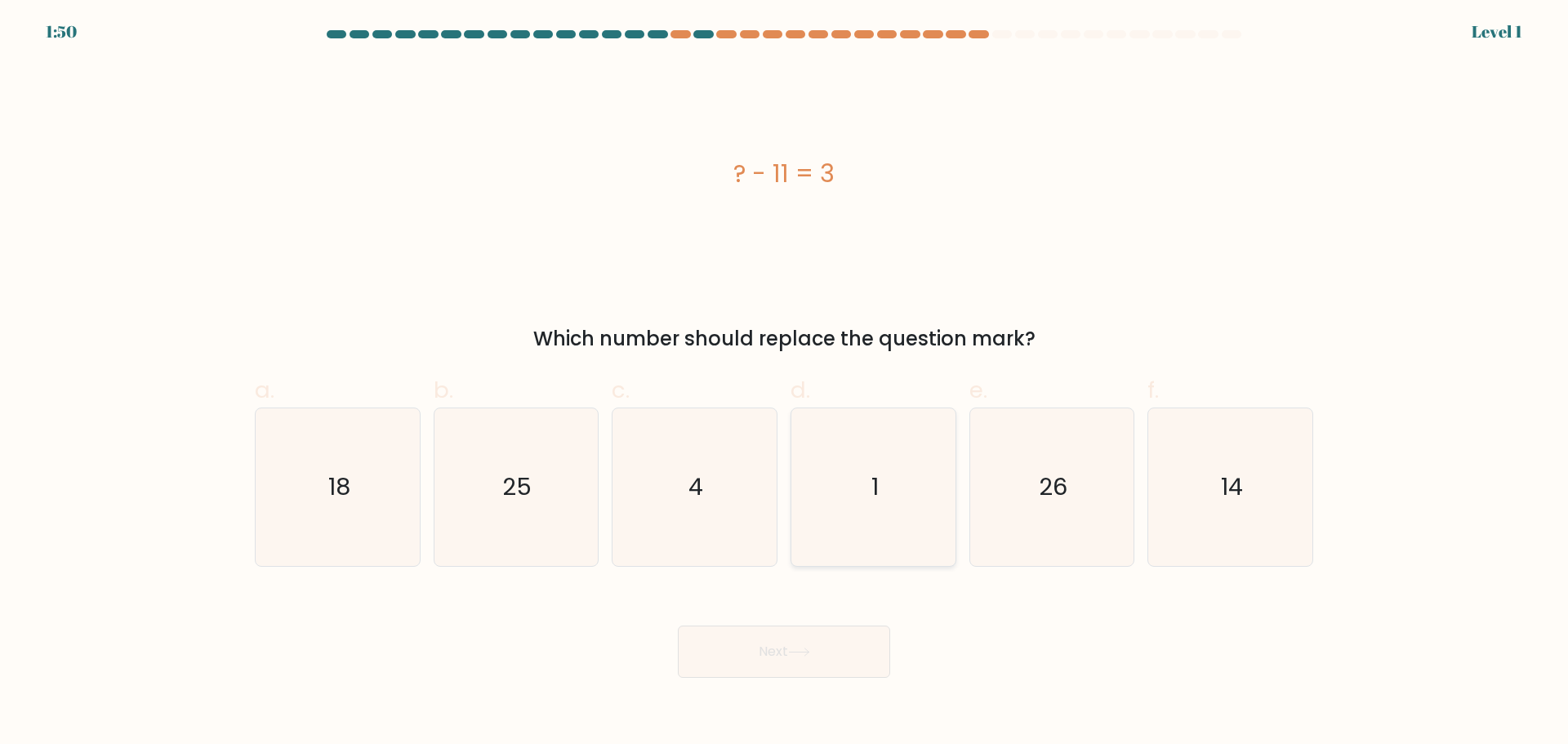
click at [851, 536] on icon "1" at bounding box center [873, 486] width 157 height 157
click at [784, 383] on input "d. 1" at bounding box center [784, 377] width 1 height 11
radio input "true"
drag, startPoint x: 820, startPoint y: 688, endPoint x: 818, endPoint y: 664, distance: 24.1
click at [818, 688] on body "1:50 Level 1 a." at bounding box center [784, 372] width 1568 height 744
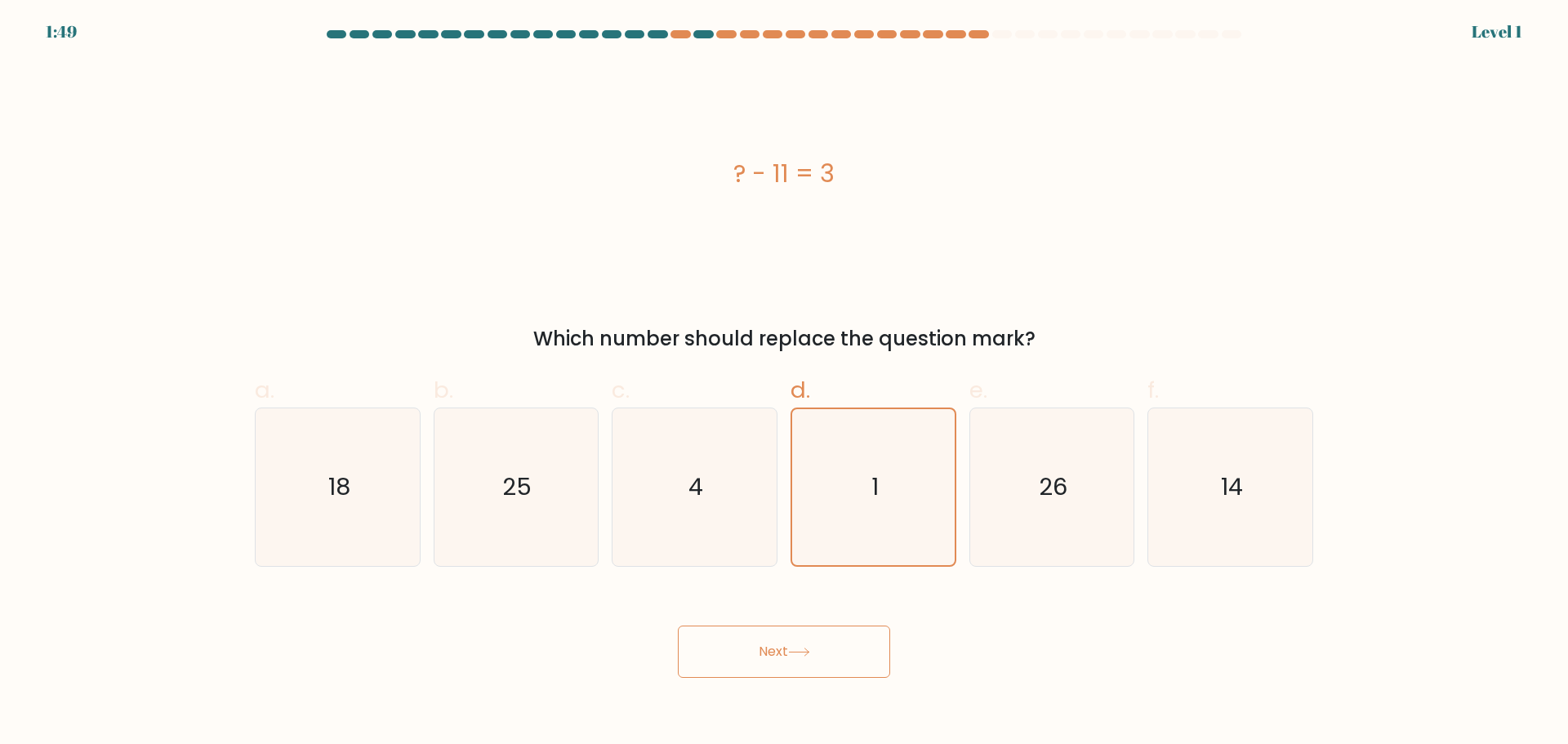
click at [828, 643] on button "Next" at bounding box center [784, 651] width 212 height 52
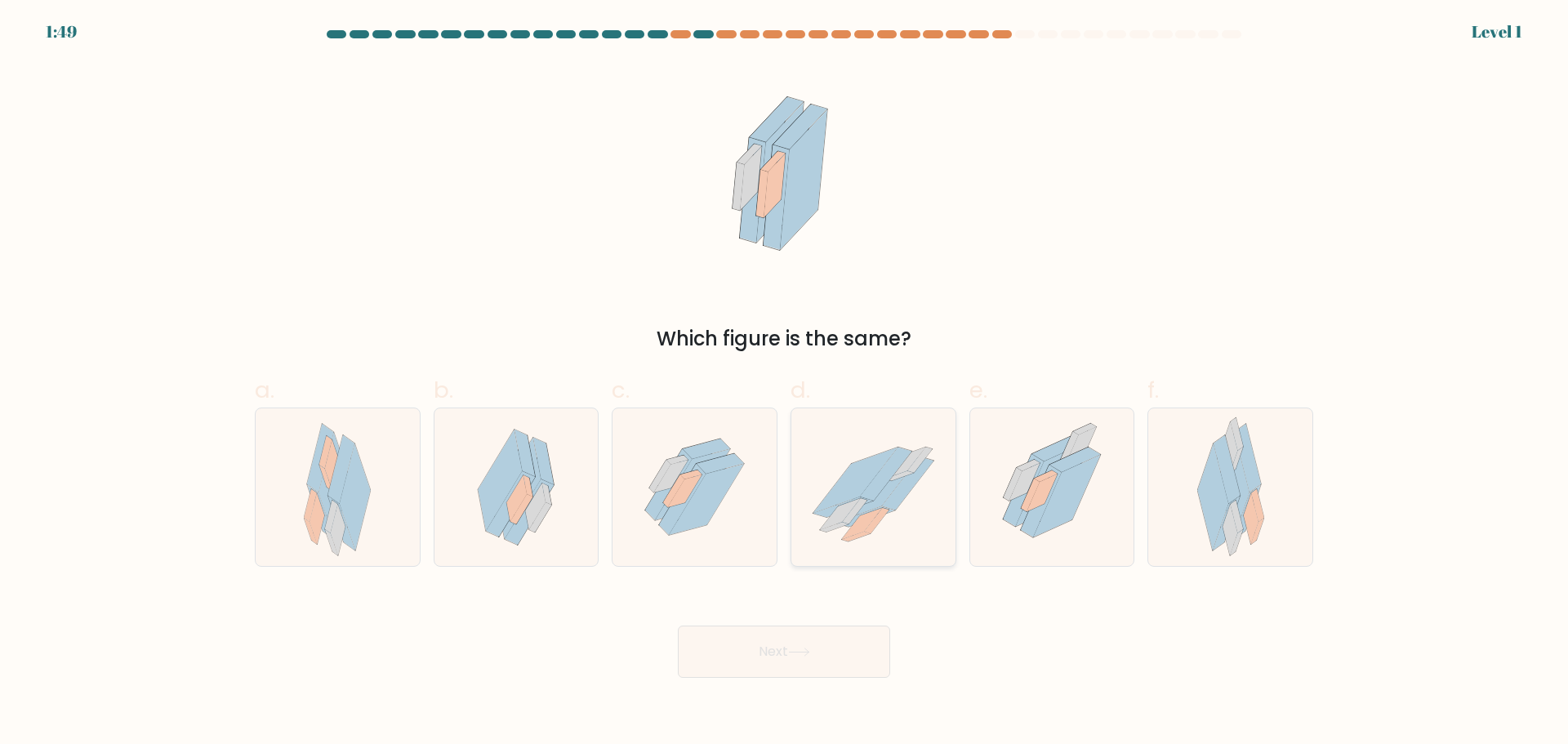
click at [877, 537] on icon at bounding box center [873, 486] width 164 height 135
click at [784, 383] on input "d." at bounding box center [784, 377] width 1 height 11
radio input "true"
click at [848, 670] on button "Next" at bounding box center [784, 651] width 212 height 52
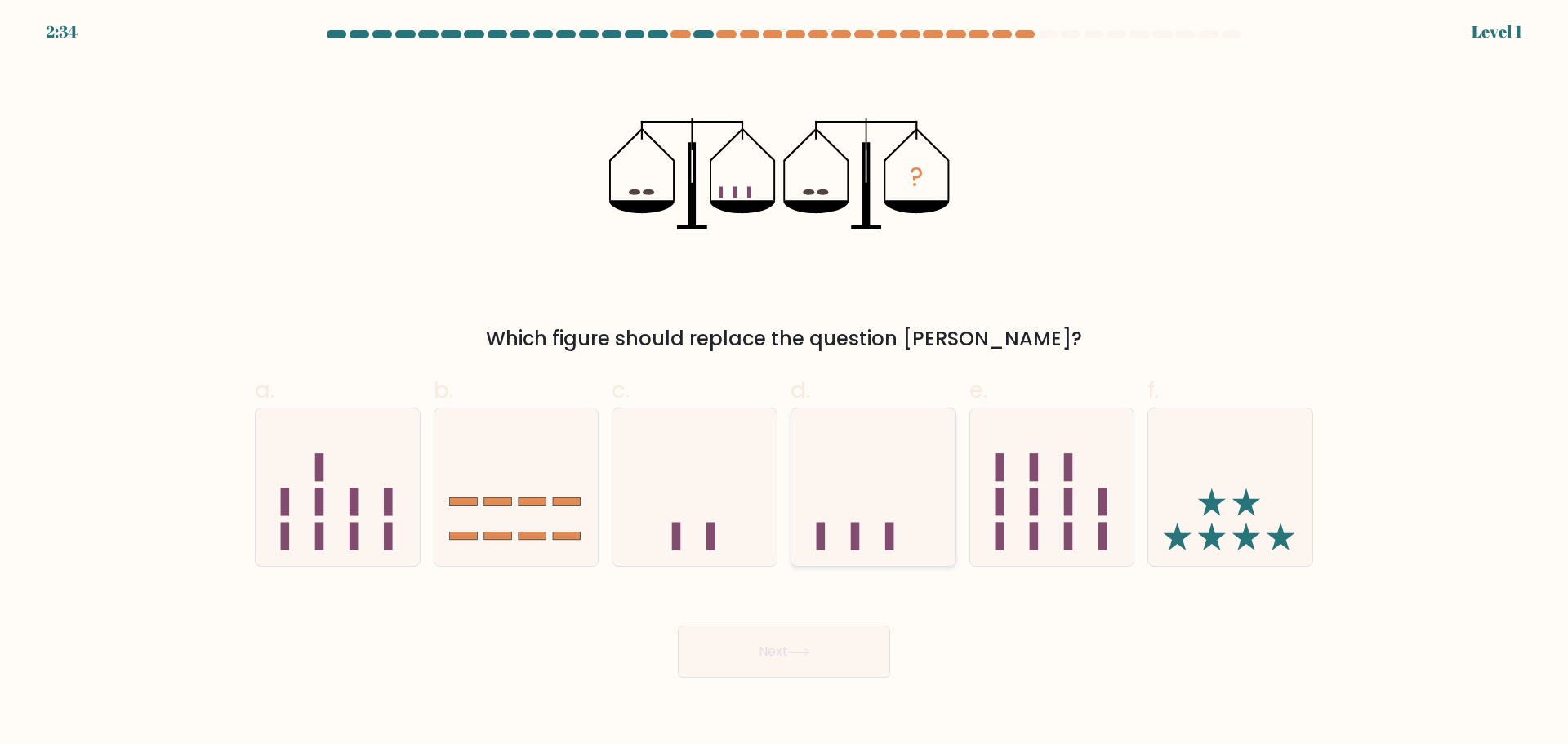
click at [895, 515] on icon at bounding box center [873, 486] width 164 height 136
click at [784, 383] on input "d." at bounding box center [784, 377] width 1 height 11
radio input "true"
click at [835, 677] on button "Next" at bounding box center [784, 651] width 212 height 52
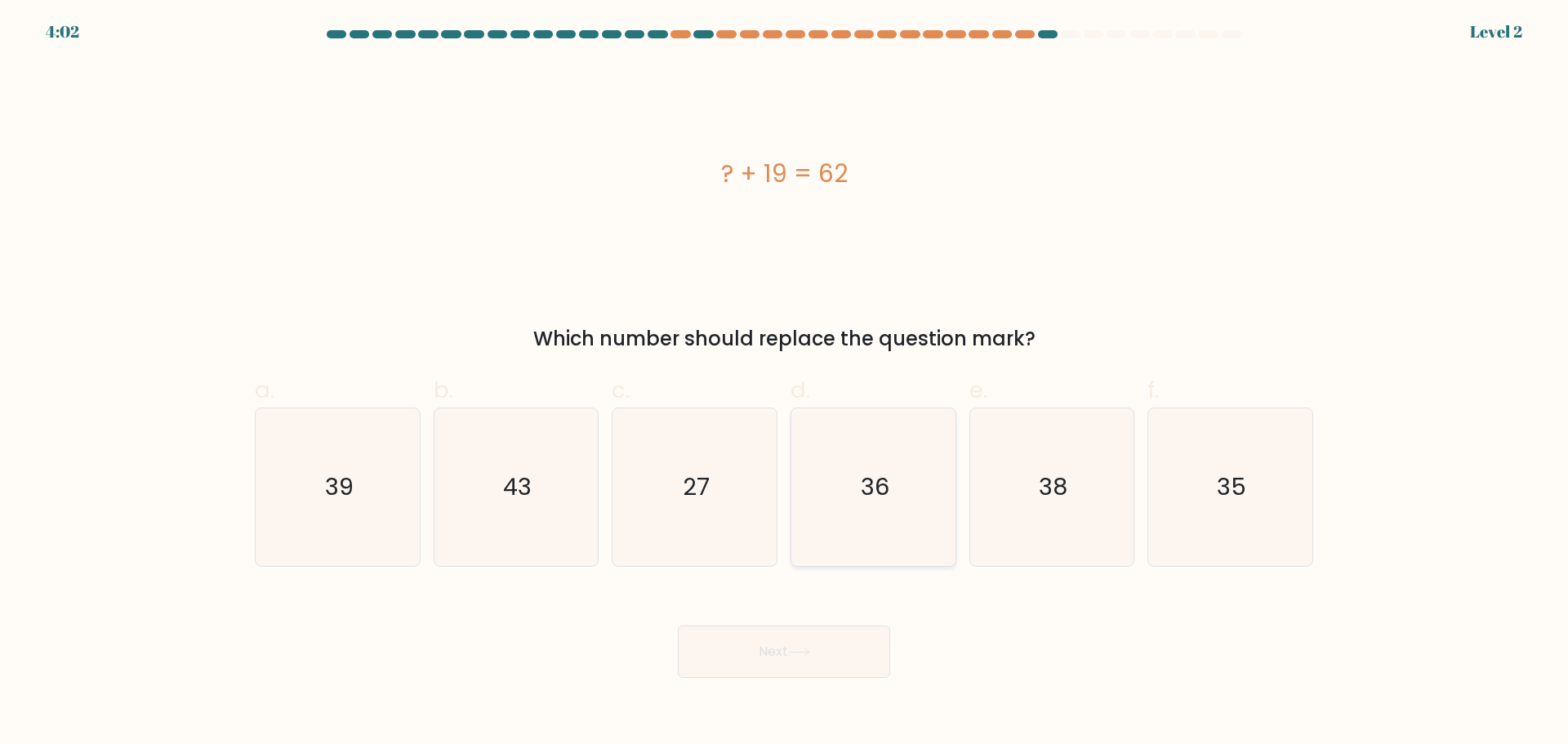
click at [859, 545] on icon "36" at bounding box center [873, 486] width 157 height 157
click at [784, 383] on input "d. 36" at bounding box center [784, 377] width 1 height 11
radio input "true"
click at [833, 655] on button "Next" at bounding box center [784, 651] width 212 height 52
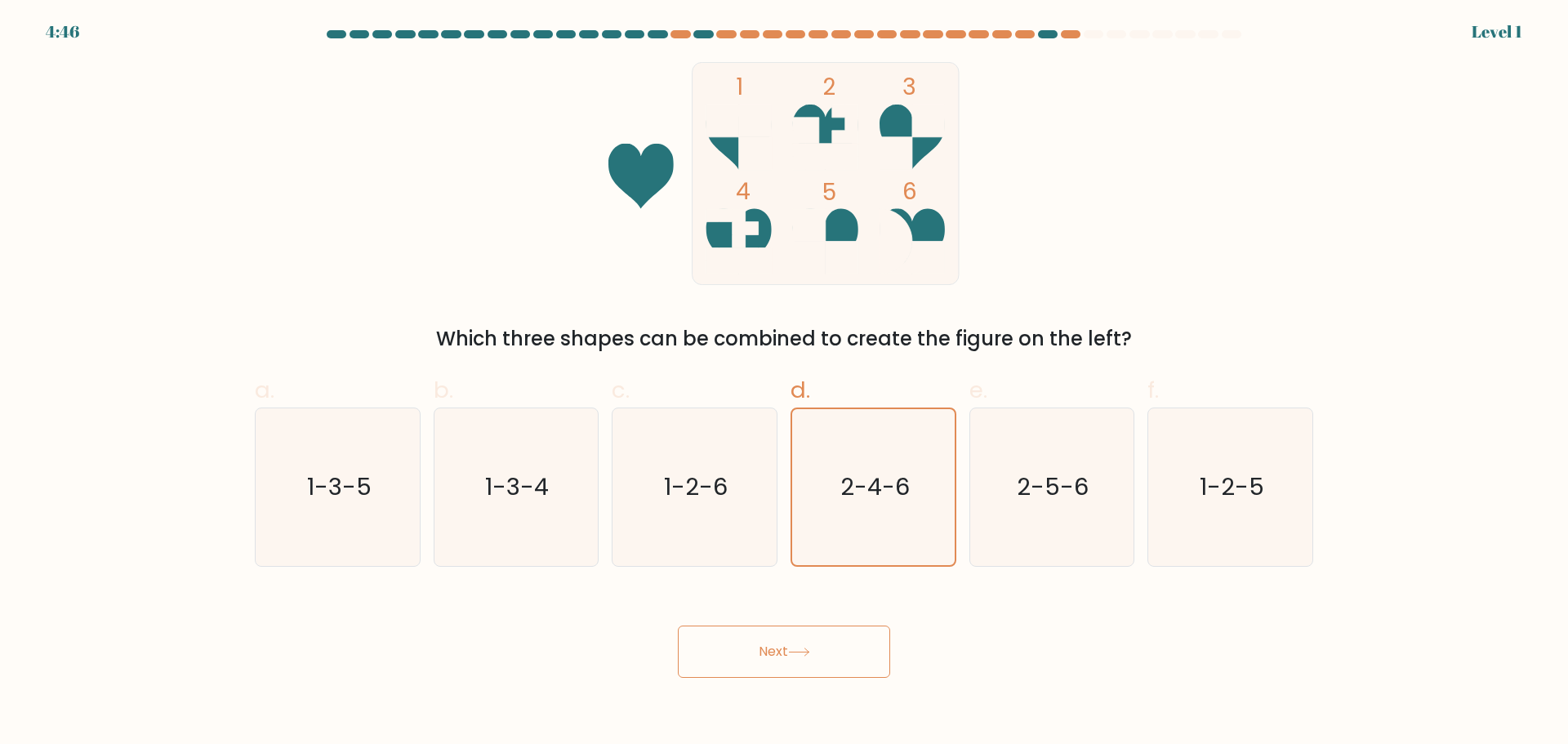
click at [846, 634] on button "Next" at bounding box center [784, 651] width 212 height 52
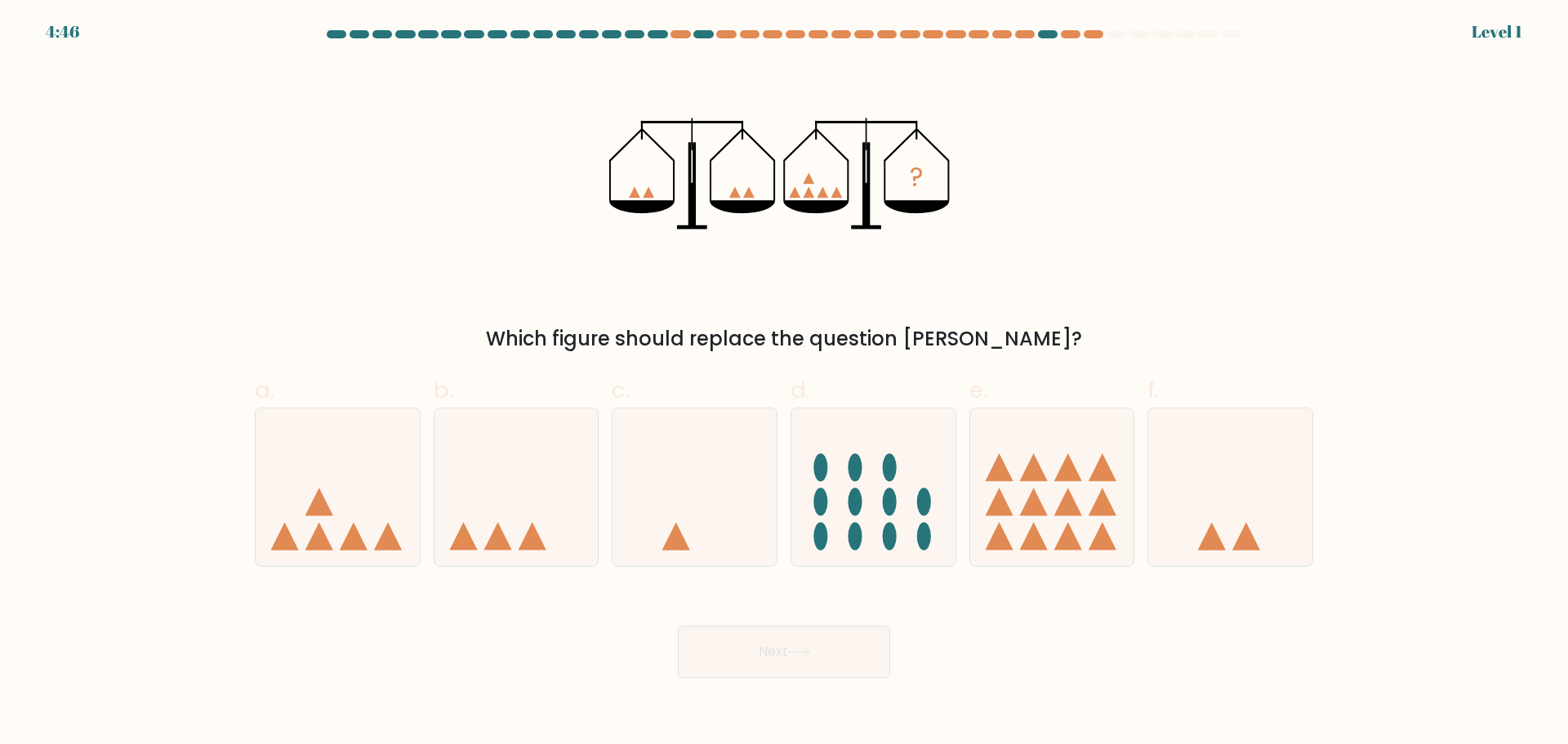
click at [887, 518] on icon at bounding box center [873, 486] width 164 height 136
click at [784, 383] on input "d." at bounding box center [784, 377] width 1 height 11
radio input "true"
click at [835, 677] on button "Next" at bounding box center [784, 651] width 212 height 52
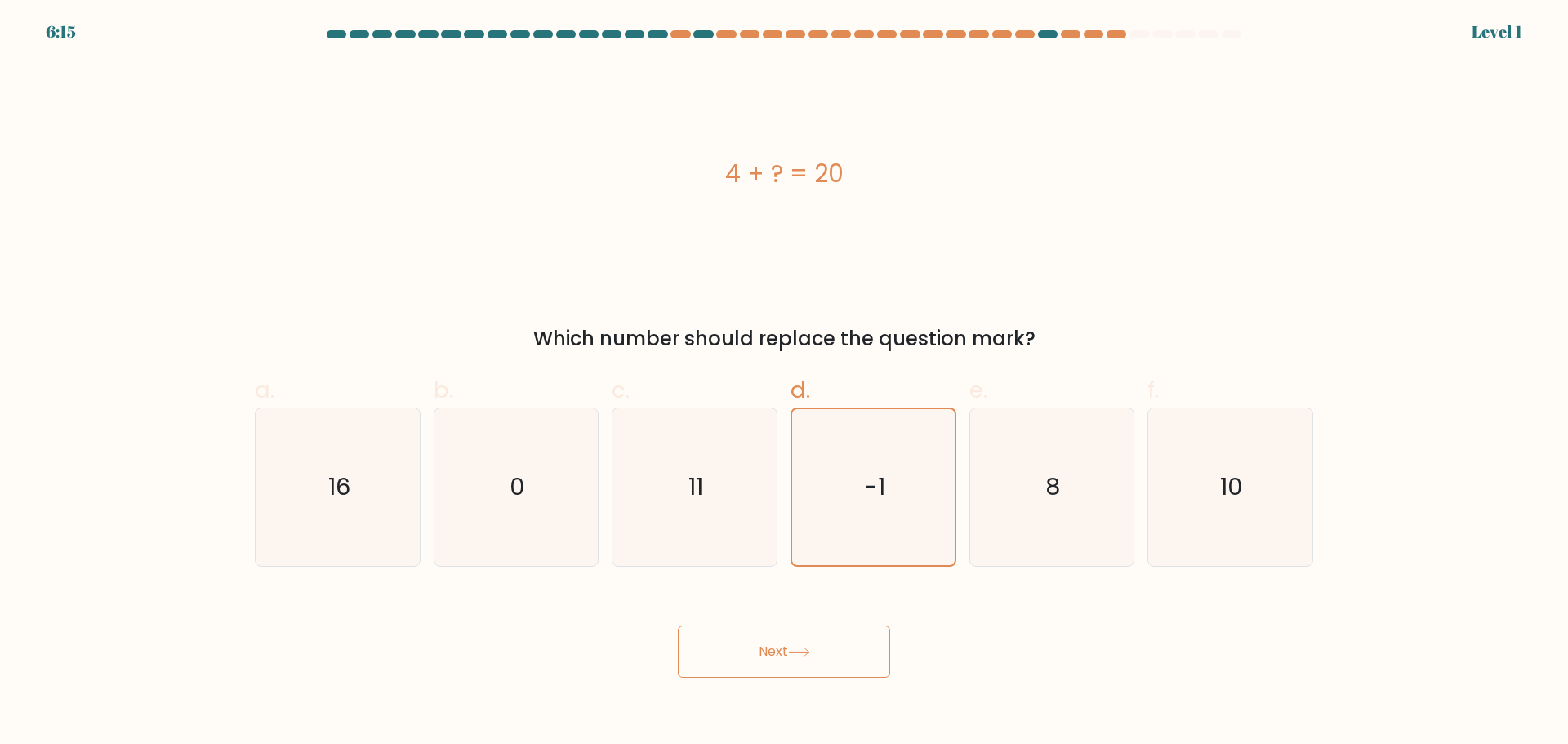
click at [830, 649] on button "Next" at bounding box center [784, 651] width 212 height 52
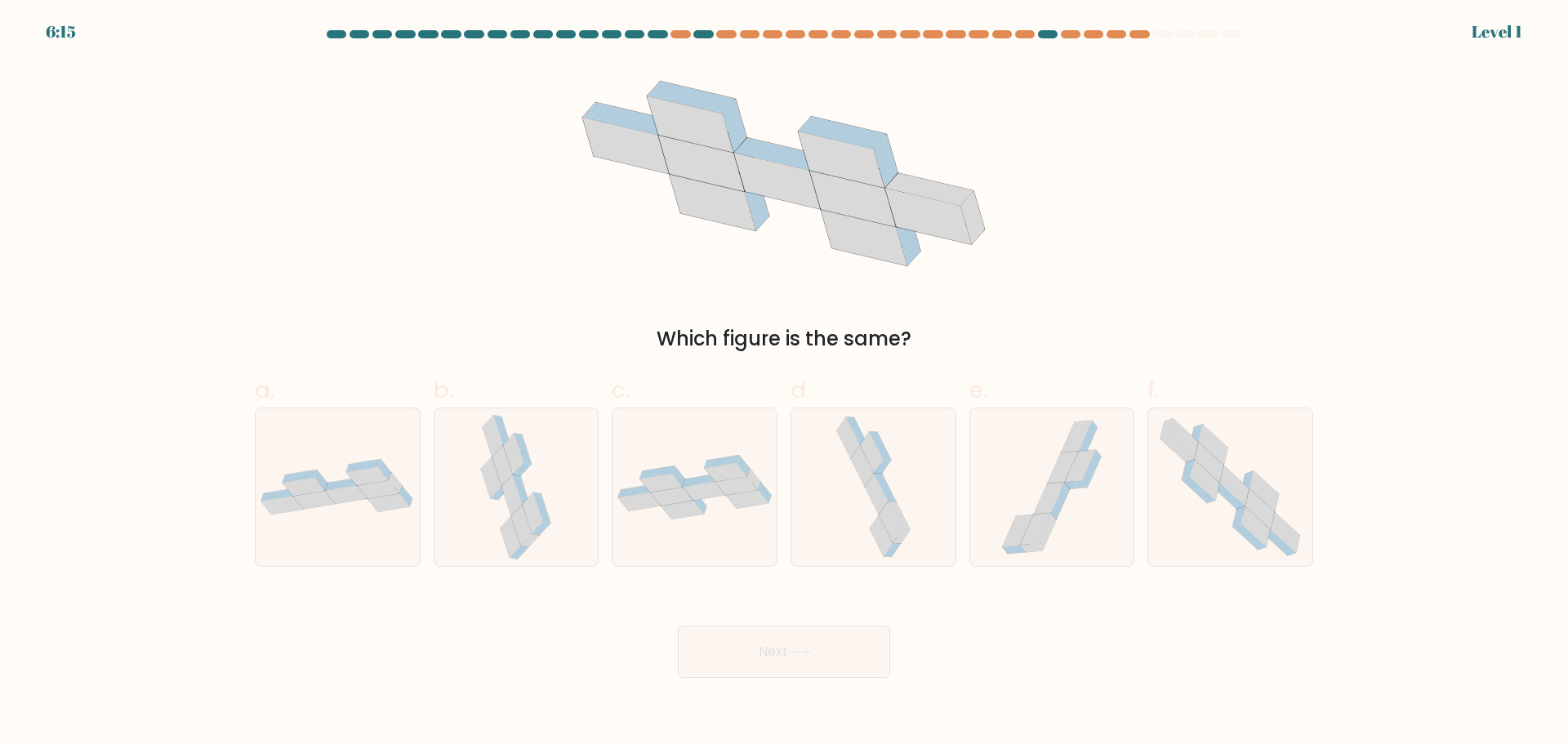
click at [876, 536] on icon at bounding box center [881, 536] width 23 height 41
click at [784, 383] on input "d." at bounding box center [784, 377] width 1 height 11
radio input "true"
click at [822, 678] on body "6:15 Level 1" at bounding box center [784, 372] width 1568 height 744
click at [865, 538] on icon at bounding box center [872, 486] width 81 height 156
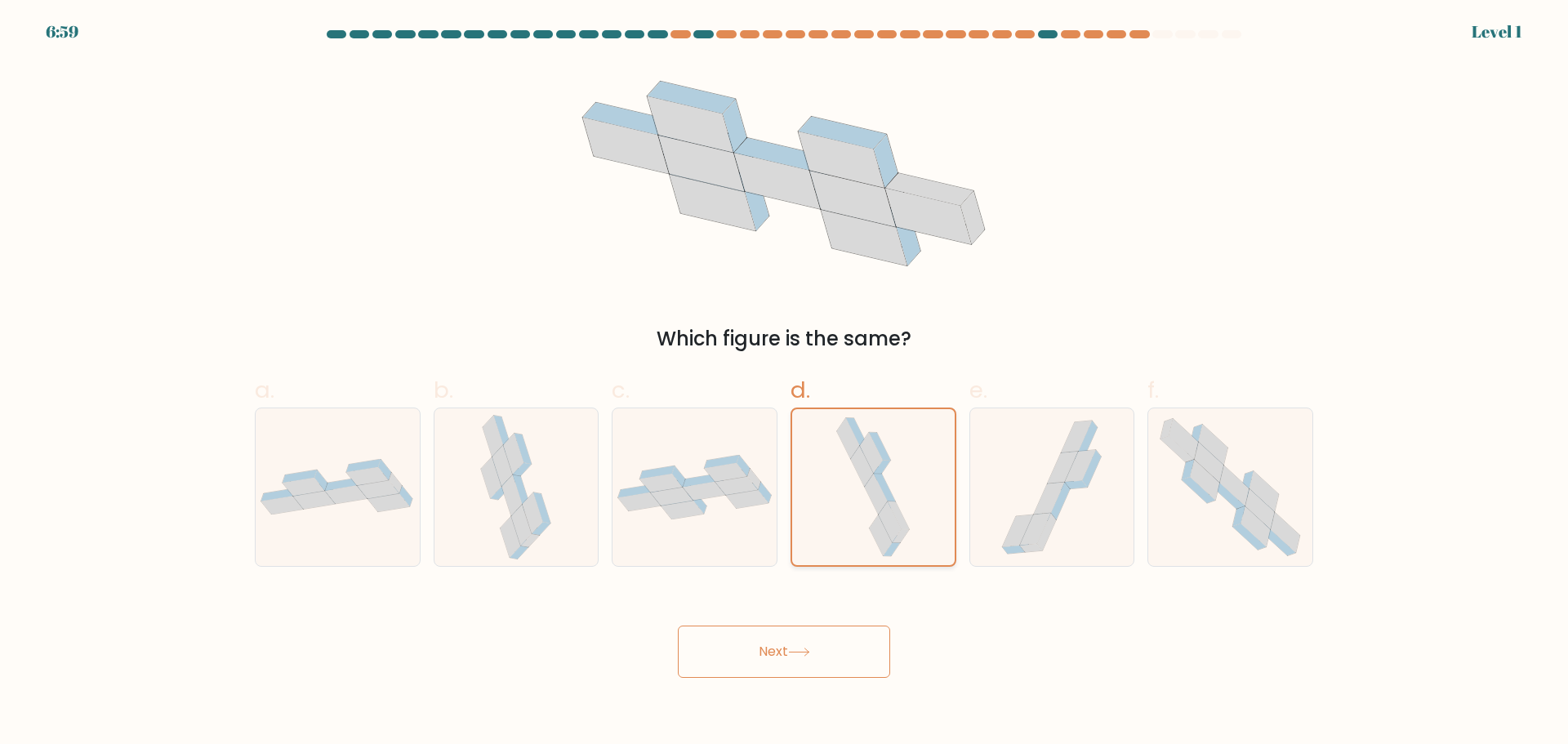
click at [784, 383] on input "d." at bounding box center [784, 377] width 1 height 11
click at [801, 698] on body "6:59 Level 1" at bounding box center [784, 372] width 1568 height 744
click at [809, 661] on button "Next" at bounding box center [784, 651] width 212 height 52
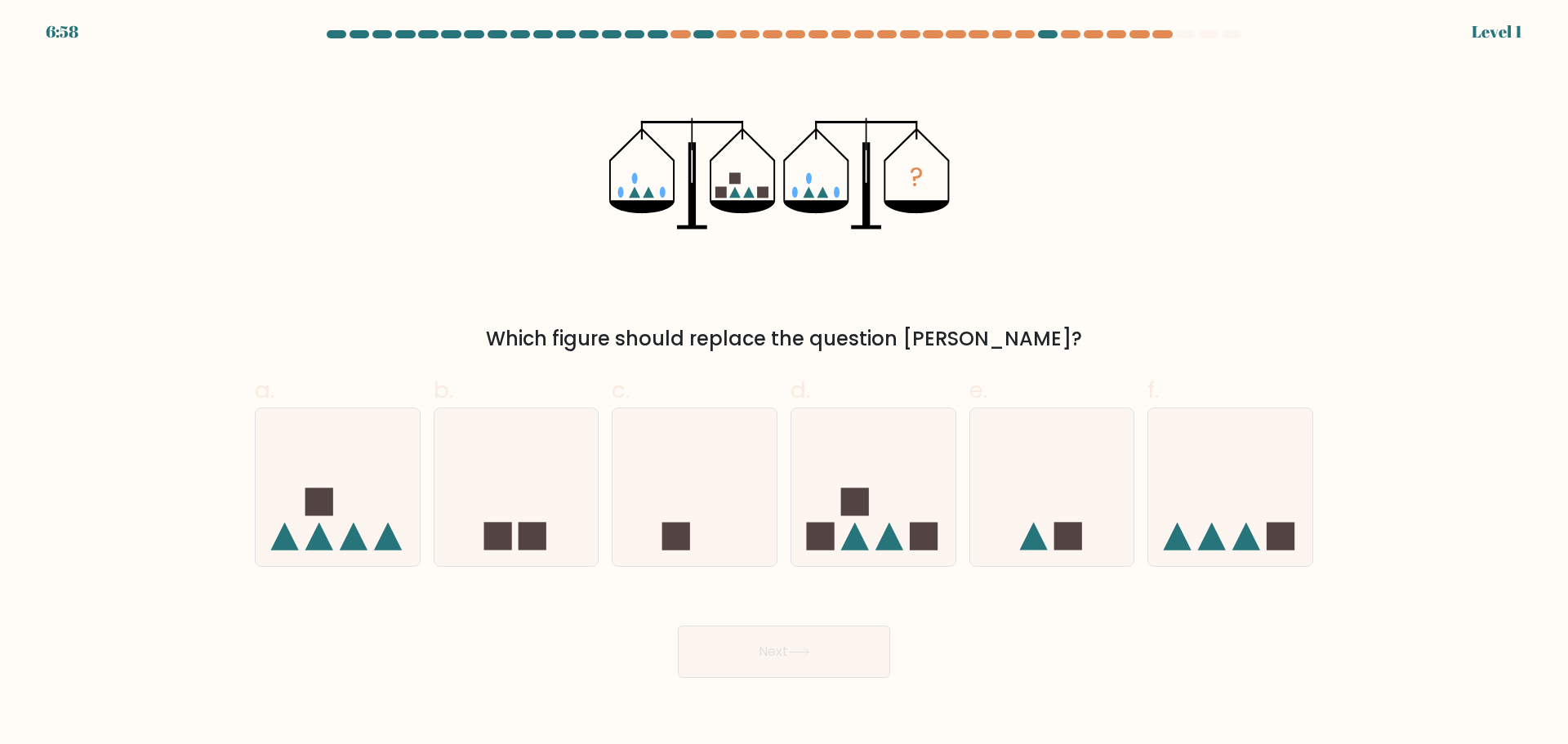
click at [809, 660] on button "Next" at bounding box center [784, 651] width 212 height 52
click at [873, 532] on icon at bounding box center [873, 486] width 164 height 136
click at [784, 383] on input "d." at bounding box center [784, 377] width 1 height 11
radio input "true"
drag, startPoint x: 810, startPoint y: 680, endPoint x: 813, endPoint y: 671, distance: 9.5
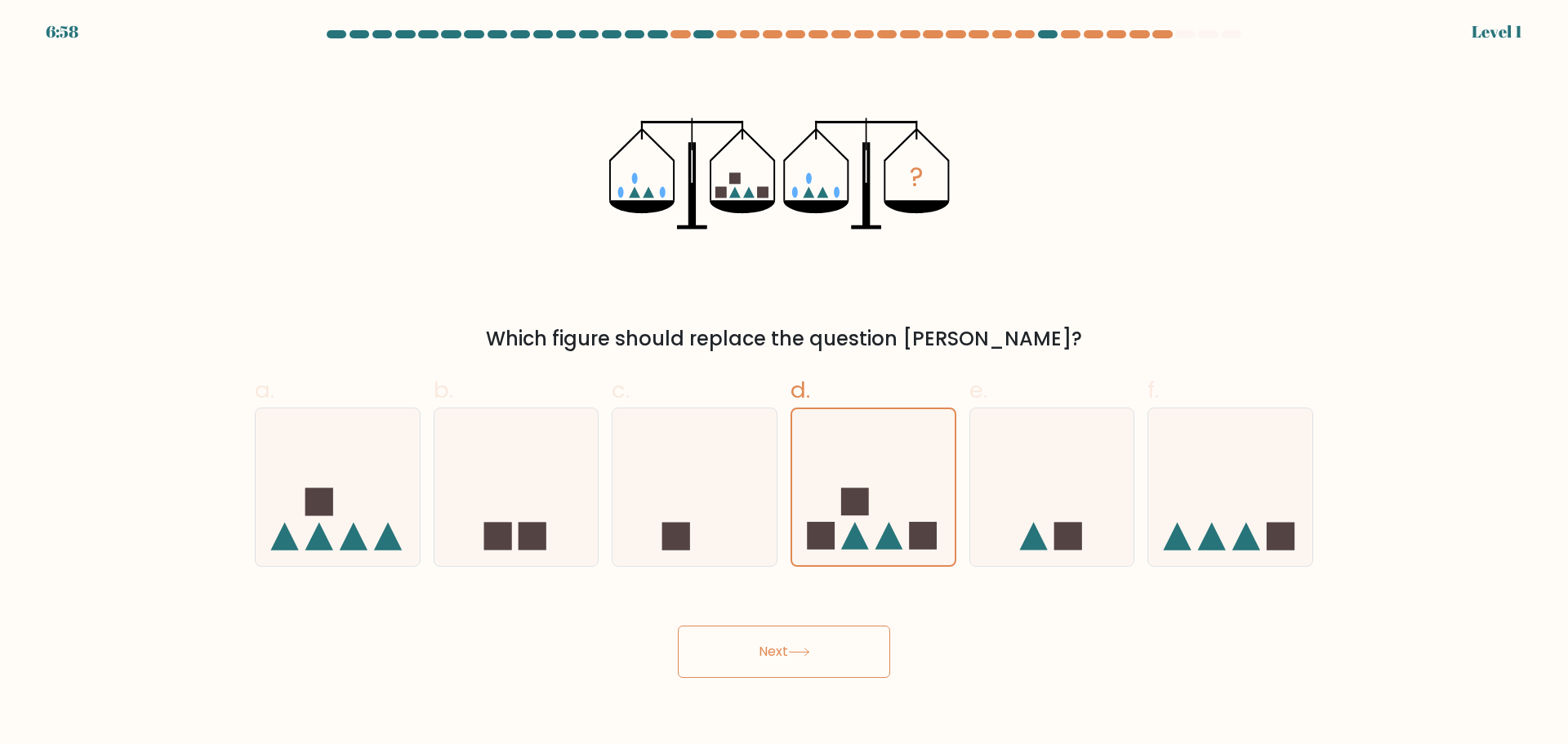
click at [810, 679] on body "6:58 Level 1" at bounding box center [784, 372] width 1568 height 744
click at [820, 652] on button "Next" at bounding box center [784, 651] width 212 height 52
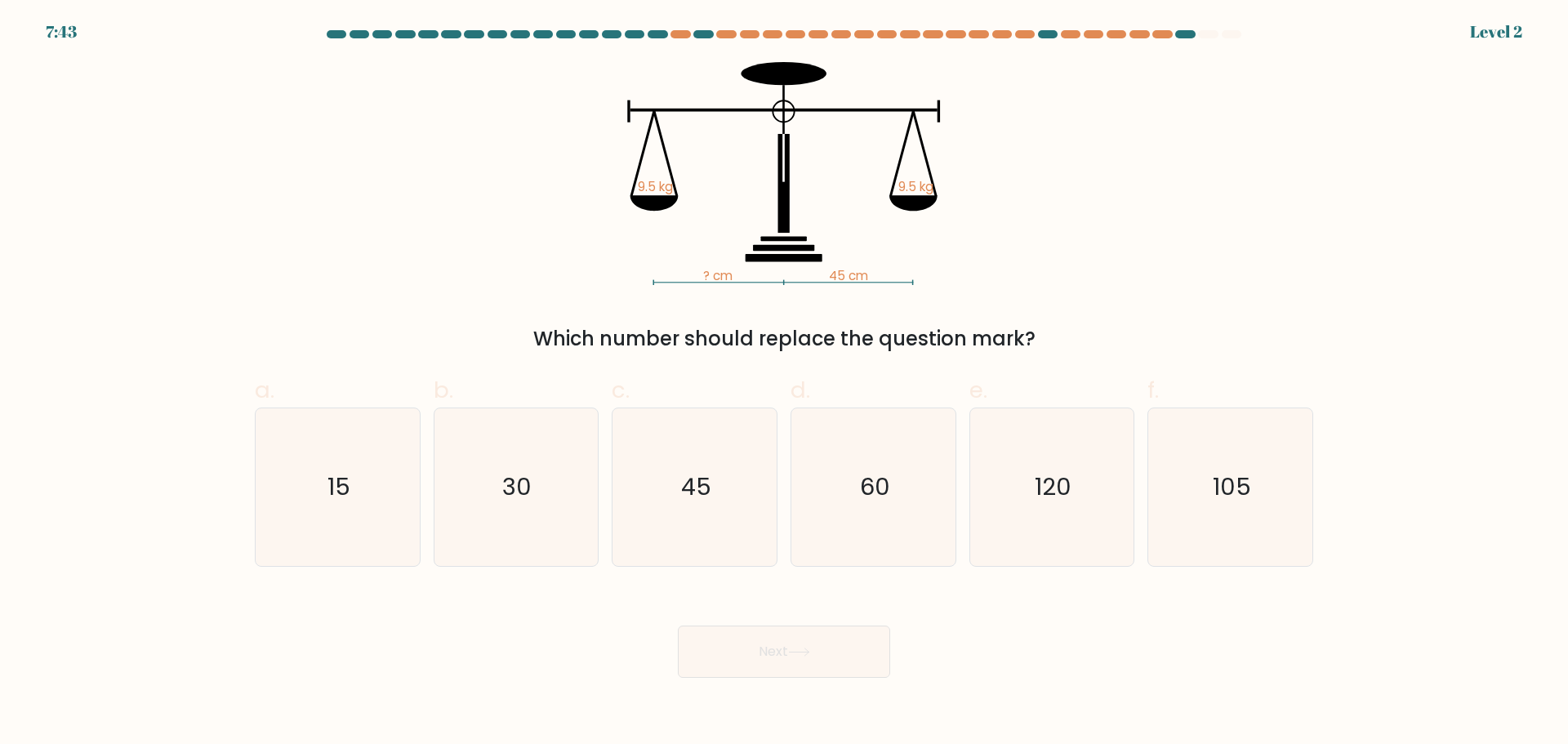
click at [886, 503] on icon "60" at bounding box center [873, 486] width 157 height 157
click at [784, 383] on input "d. 60" at bounding box center [784, 377] width 1 height 11
radio input "true"
click at [839, 644] on button "Next" at bounding box center [784, 651] width 212 height 52
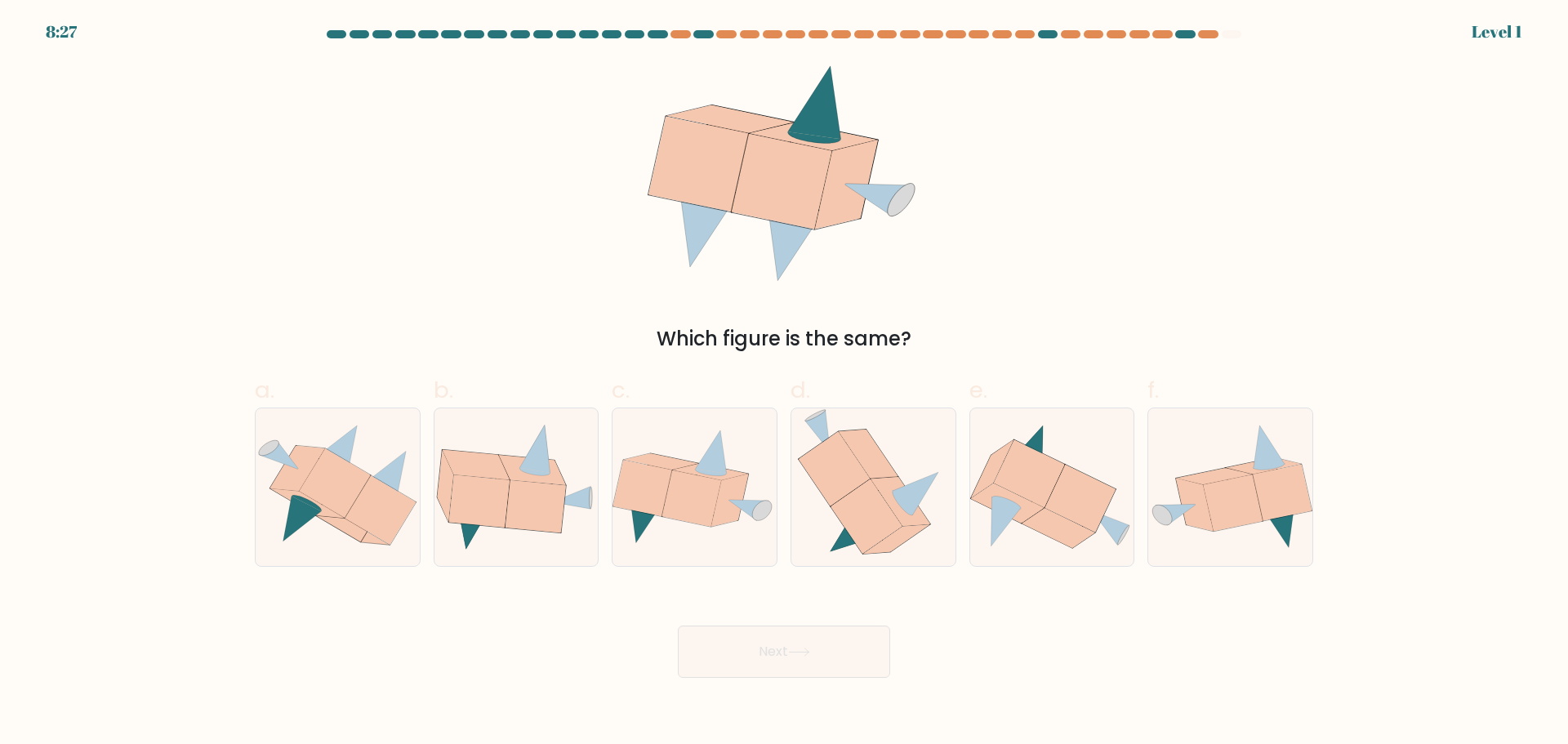
click at [878, 520] on icon at bounding box center [865, 515] width 71 height 74
click at [784, 383] on input "d." at bounding box center [784, 377] width 1 height 11
radio input "true"
drag, startPoint x: 829, startPoint y: 689, endPoint x: 835, endPoint y: 673, distance: 17.1
click at [833, 679] on body "8:27 Level 1" at bounding box center [784, 372] width 1568 height 744
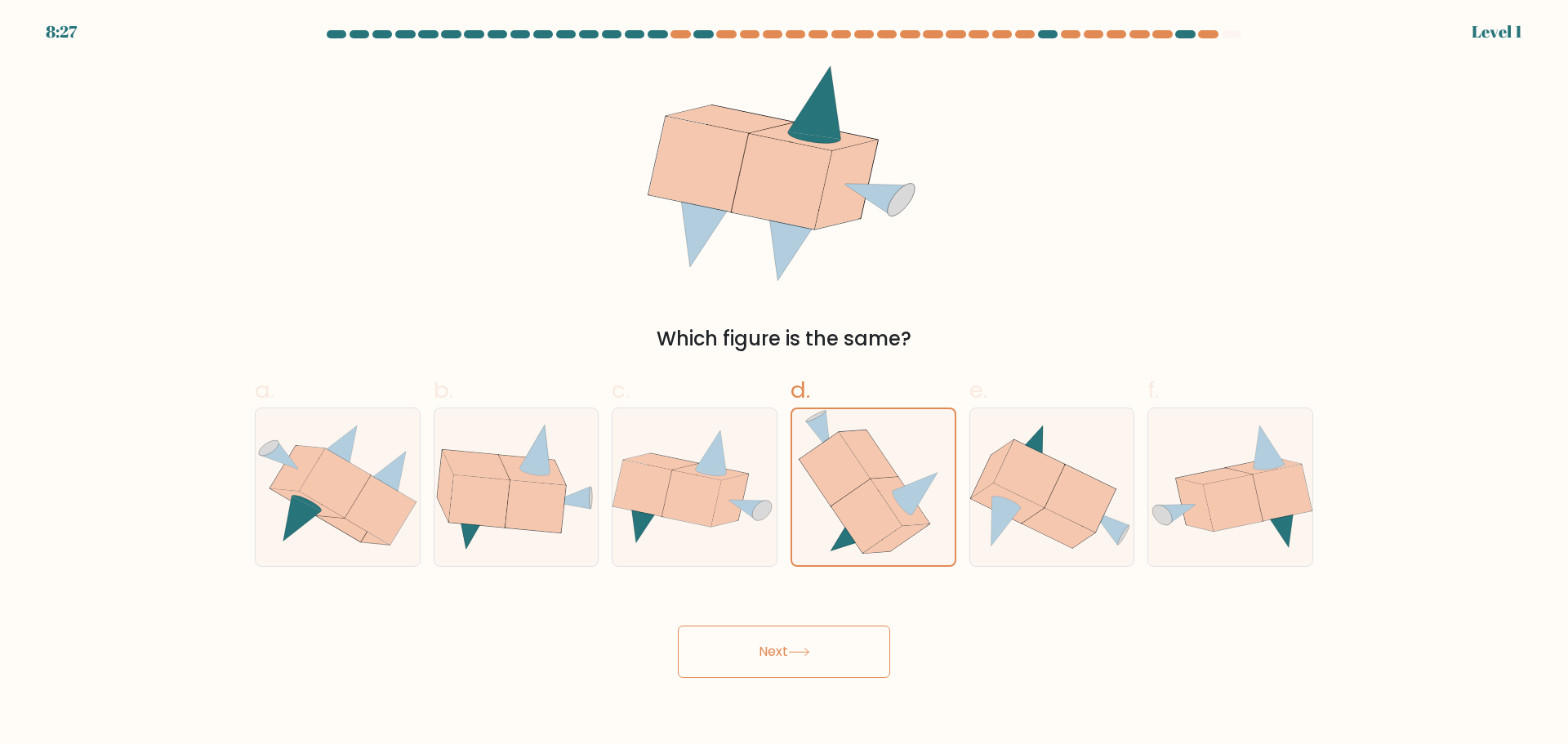
click at [838, 645] on button "Next" at bounding box center [784, 651] width 212 height 52
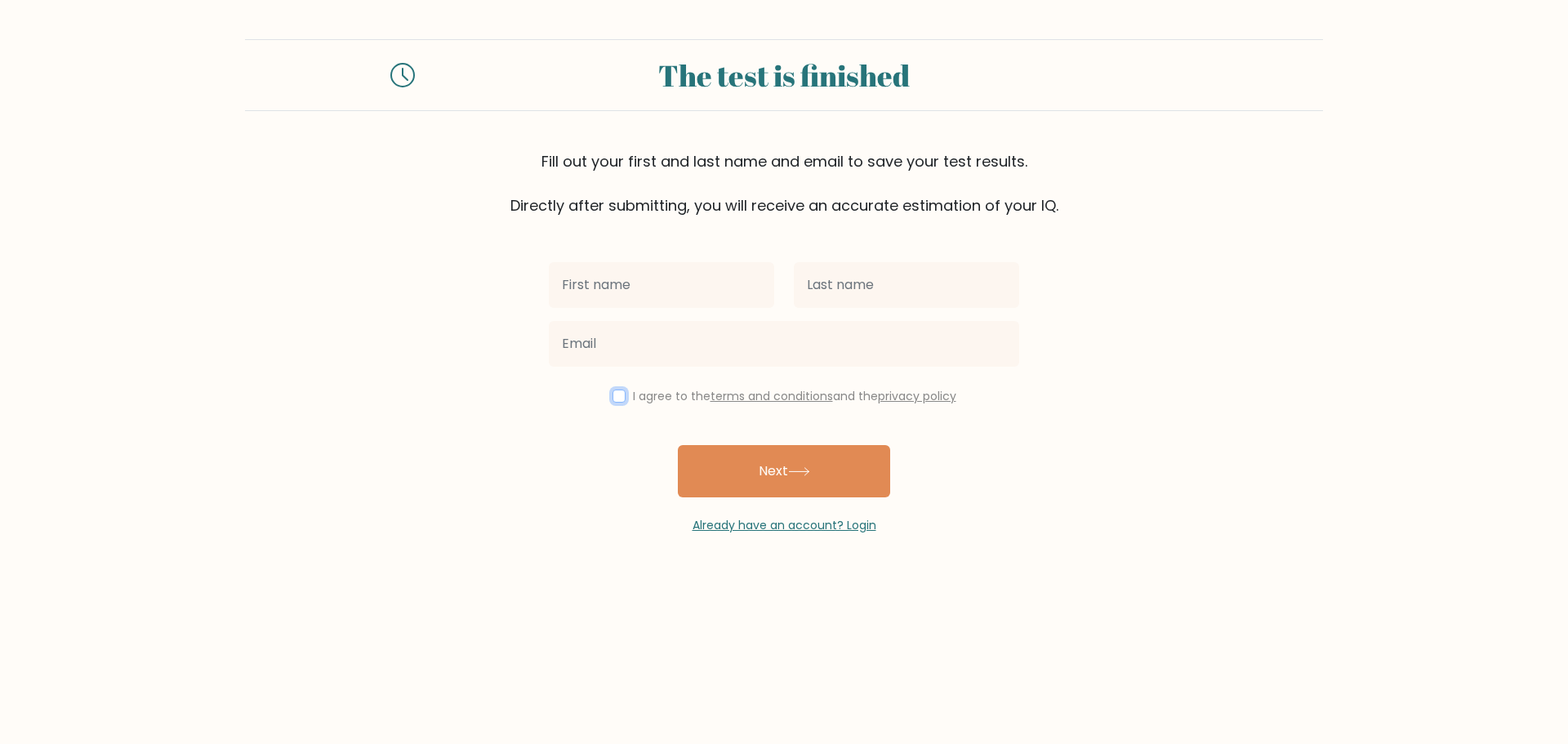
click at [614, 394] on input "checkbox" at bounding box center [619, 395] width 13 height 13
checkbox input "true"
click at [745, 461] on button "Next" at bounding box center [784, 471] width 212 height 52
click at [706, 411] on div "I agree to the terms and conditions and the privacy policy Next Already have an…" at bounding box center [784, 375] width 490 height 317
click at [688, 288] on input "text" at bounding box center [661, 284] width 225 height 46
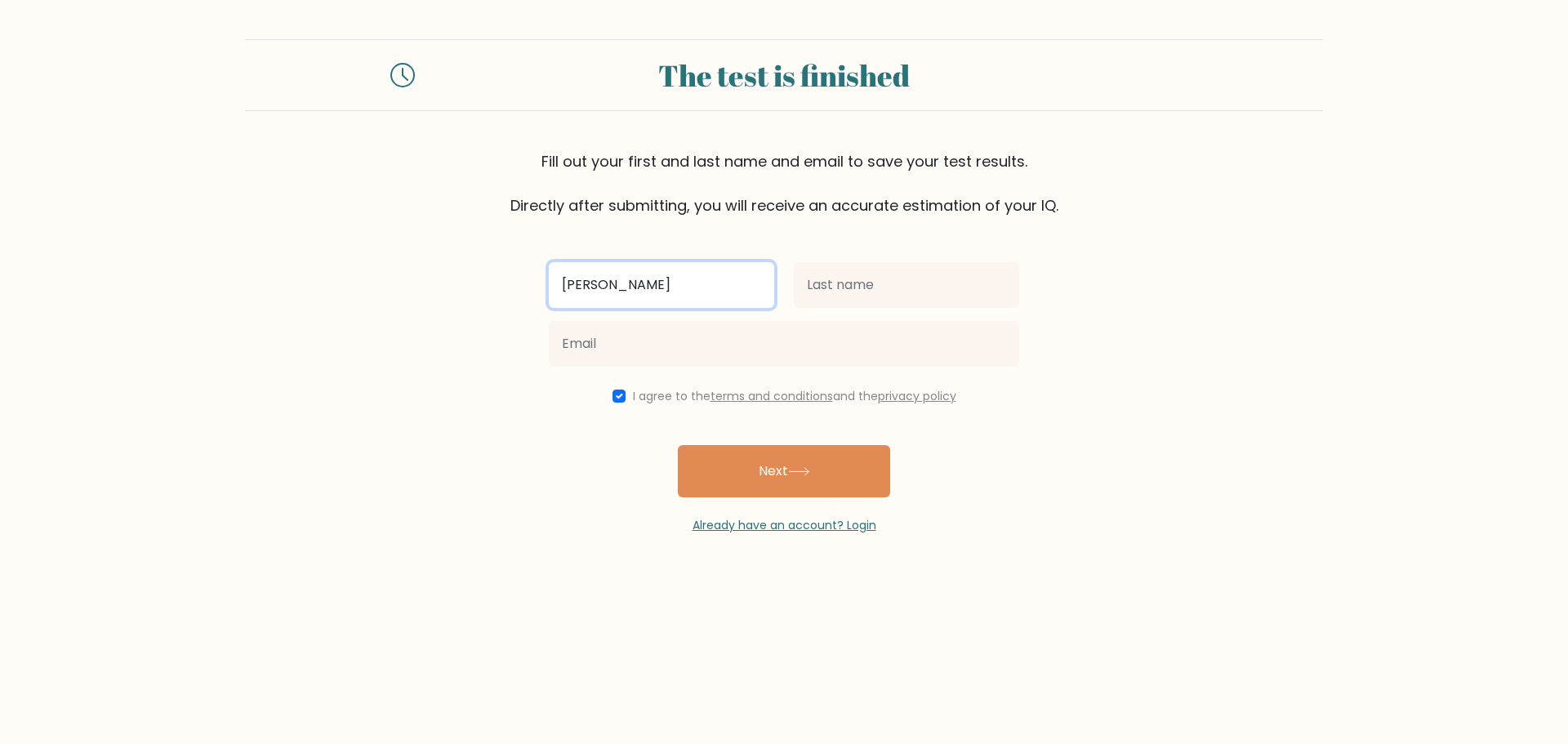
type input "[PERSON_NAME]"
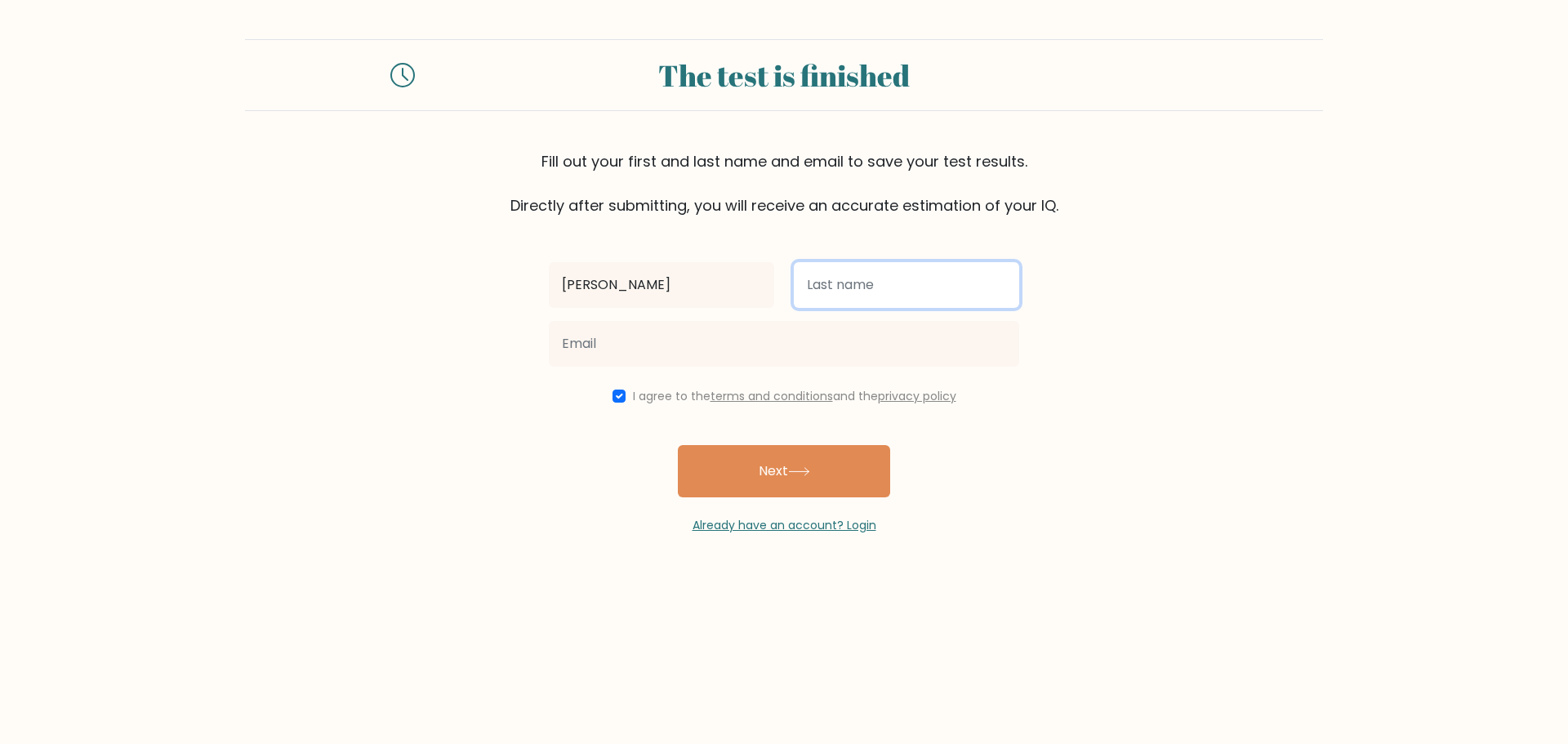
click at [826, 284] on input "text" at bounding box center [906, 284] width 225 height 46
type input "Pork"
drag, startPoint x: 640, startPoint y: 370, endPoint x: 639, endPoint y: 359, distance: 11.0
click at [640, 367] on div at bounding box center [784, 343] width 490 height 59
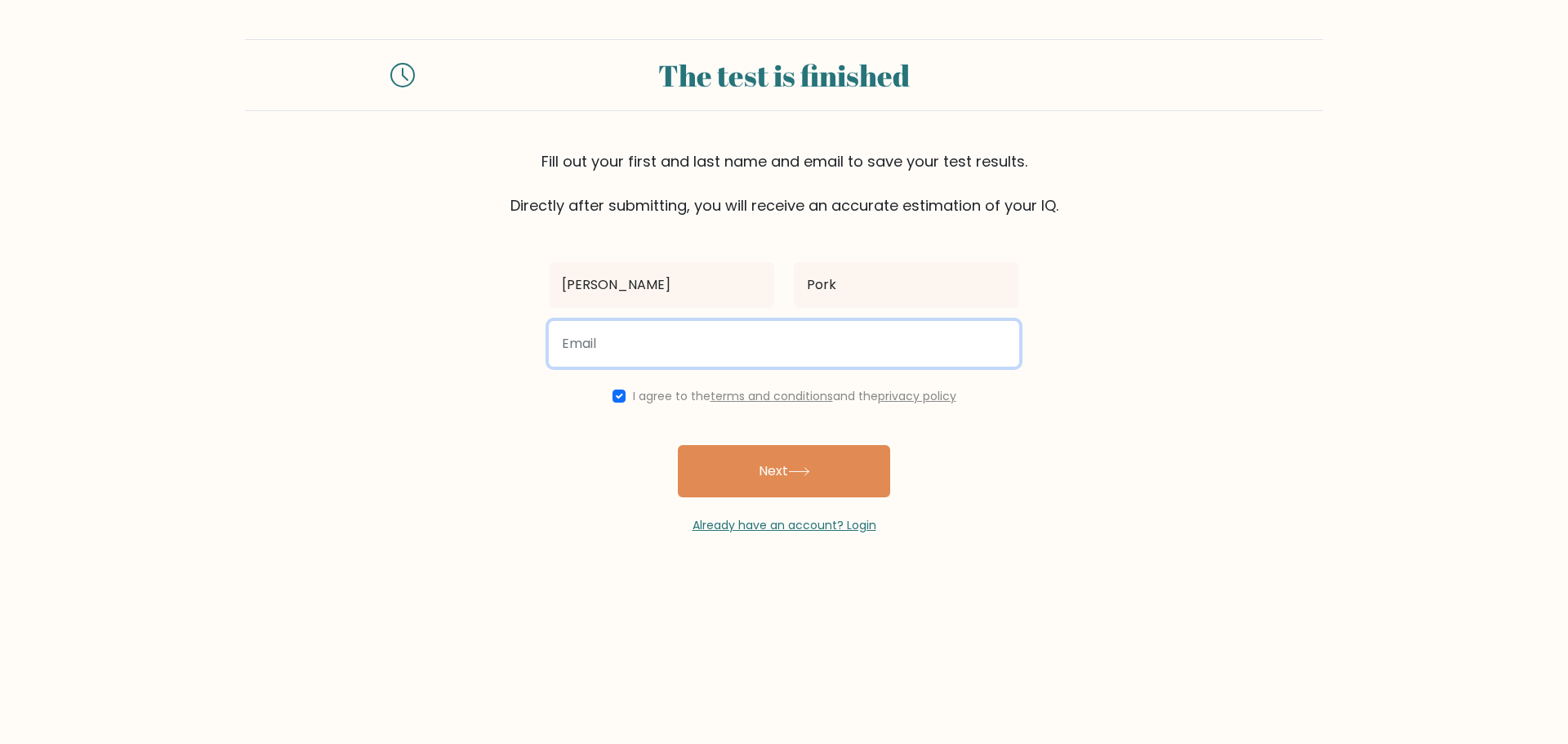
click at [639, 359] on input "email" at bounding box center [784, 343] width 470 height 46
type input "ryanwhitestone69@gmail.com"
click at [678, 445] on button "Next" at bounding box center [784, 471] width 212 height 52
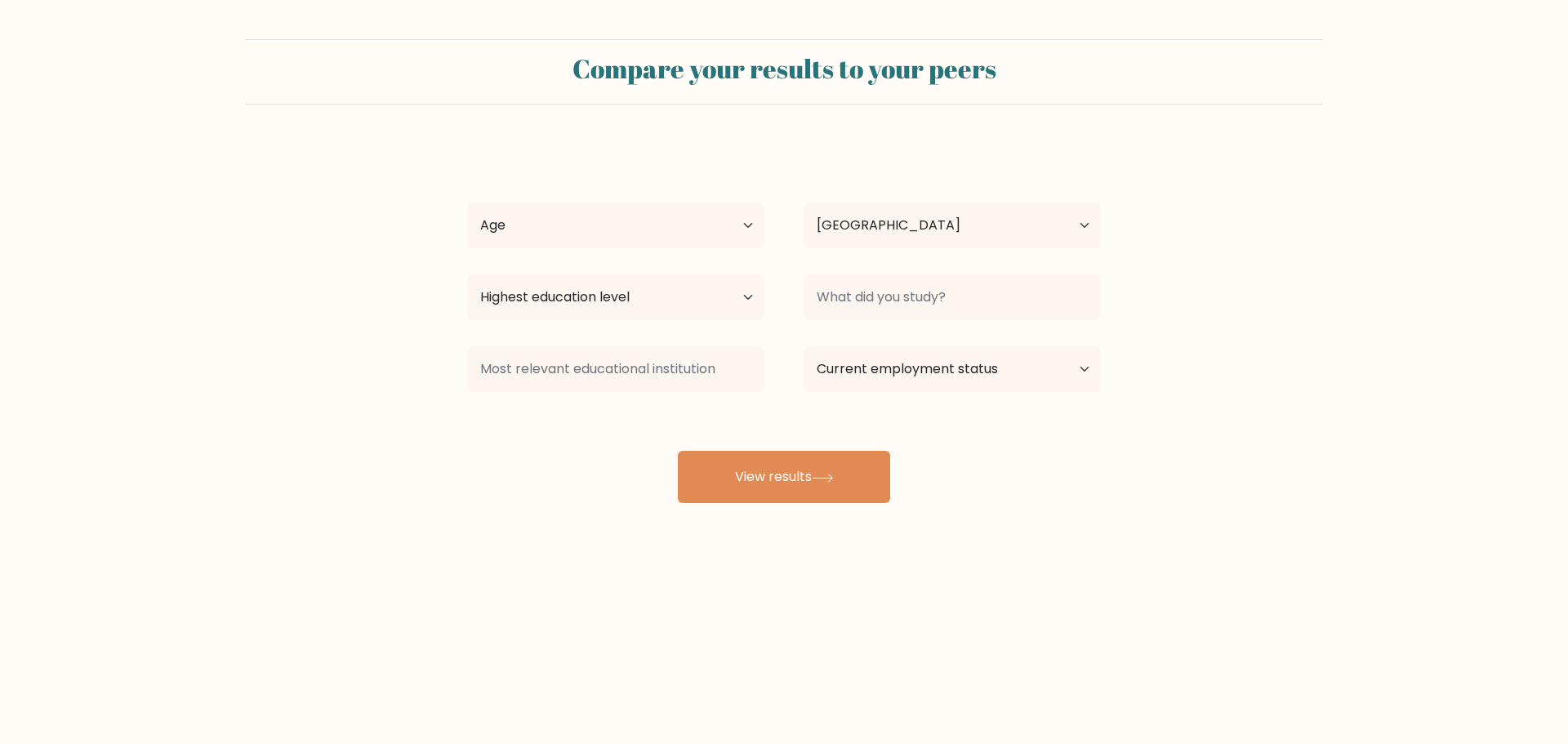
select select "US"
click at [594, 256] on div "[PERSON_NAME] Age Under [DEMOGRAPHIC_DATA] [DEMOGRAPHIC_DATA] [DEMOGRAPHIC_DATA…" at bounding box center [784, 324] width 653 height 359
click at [581, 210] on select "Age Under [DEMOGRAPHIC_DATA] [DEMOGRAPHIC_DATA] [DEMOGRAPHIC_DATA] [DEMOGRAPHIC…" at bounding box center [615, 224] width 297 height 46
select select "65_plus"
click at [467, 202] on select "Age Under [DEMOGRAPHIC_DATA] [DEMOGRAPHIC_DATA] [DEMOGRAPHIC_DATA] [DEMOGRAPHIC…" at bounding box center [615, 224] width 297 height 46
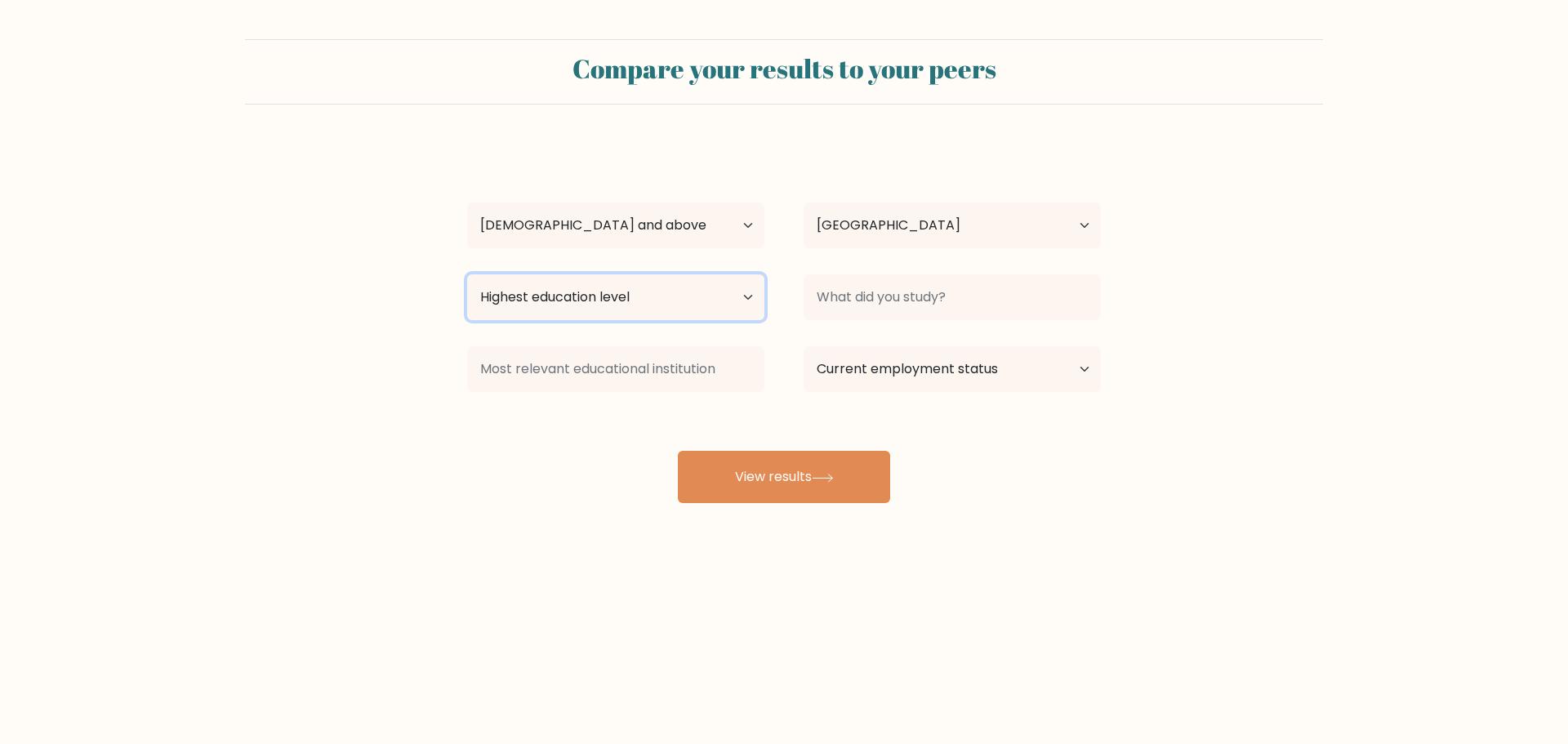
click at [558, 277] on select "Highest education level No schooling Primary Lower Secondary Upper Secondary Oc…" at bounding box center [615, 297] width 297 height 46
click at [467, 275] on select "Highest education level No schooling Primary Lower Secondary Upper Secondary Oc…" at bounding box center [615, 297] width 297 height 46
click at [616, 320] on select "Highest education level No schooling Primary Lower Secondary Upper Secondary Oc…" at bounding box center [615, 297] width 297 height 46
select select "no_schooling"
click at [467, 275] on select "Highest education level No schooling Primary Lower Secondary Upper Secondary Oc…" at bounding box center [615, 297] width 297 height 46
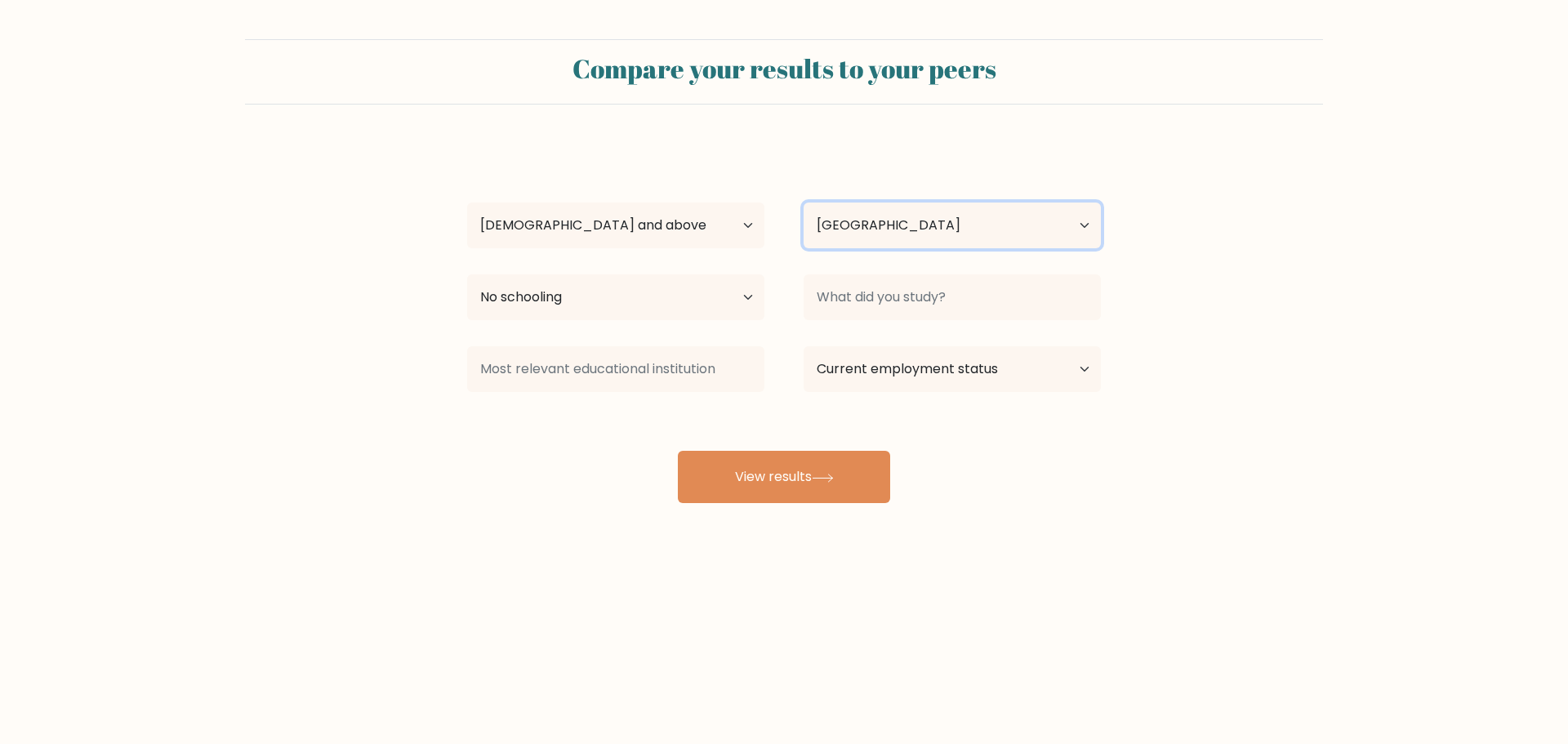
click at [863, 223] on select "Country Afghanistan Albania Algeria American Samoa Andorra Angola Anguilla Anta…" at bounding box center [952, 224] width 297 height 46
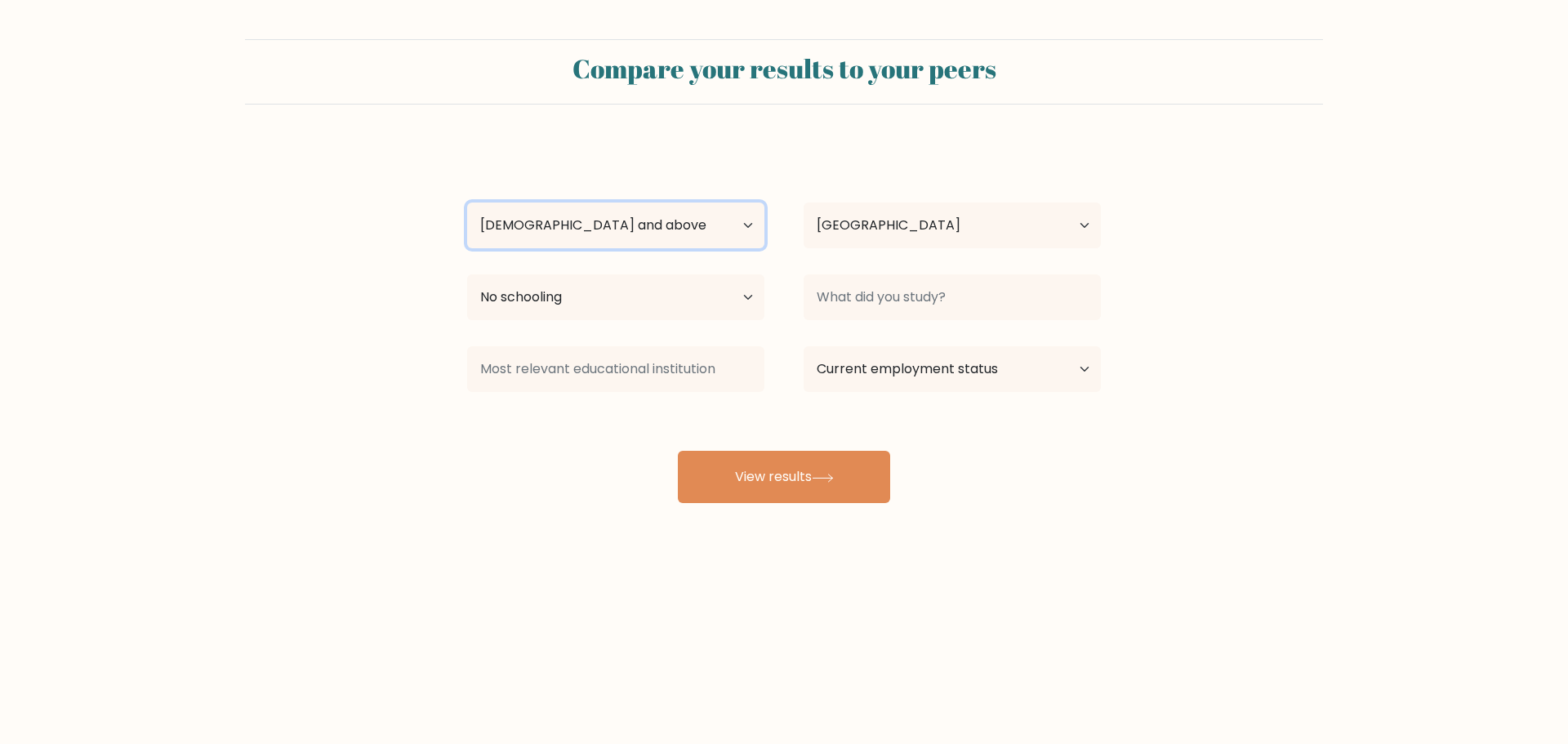
click at [741, 206] on select "Age Under 18 years old 18-24 years old 25-34 years old 35-44 years old 45-54 ye…" at bounding box center [615, 224] width 297 height 46
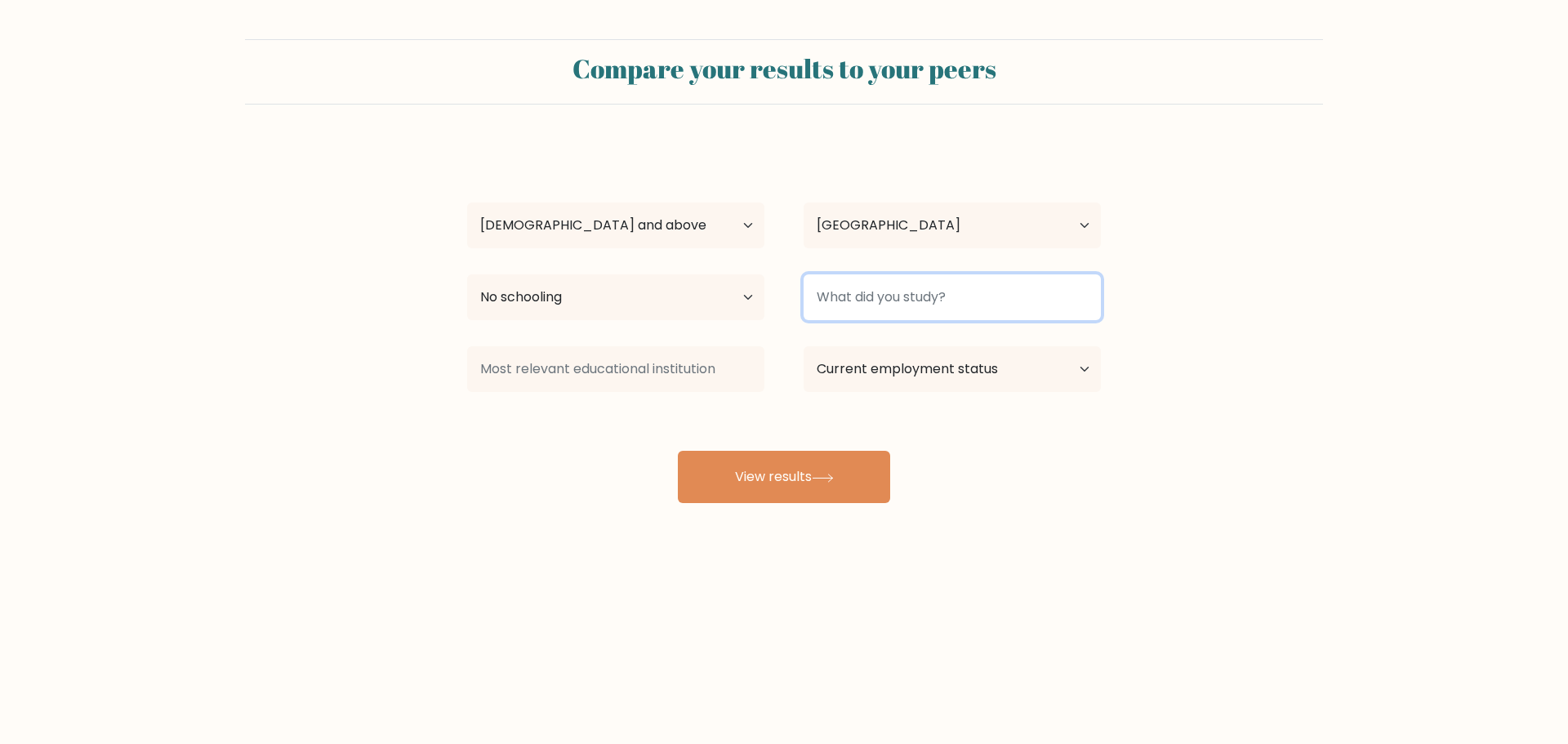
click at [895, 292] on input at bounding box center [952, 297] width 297 height 46
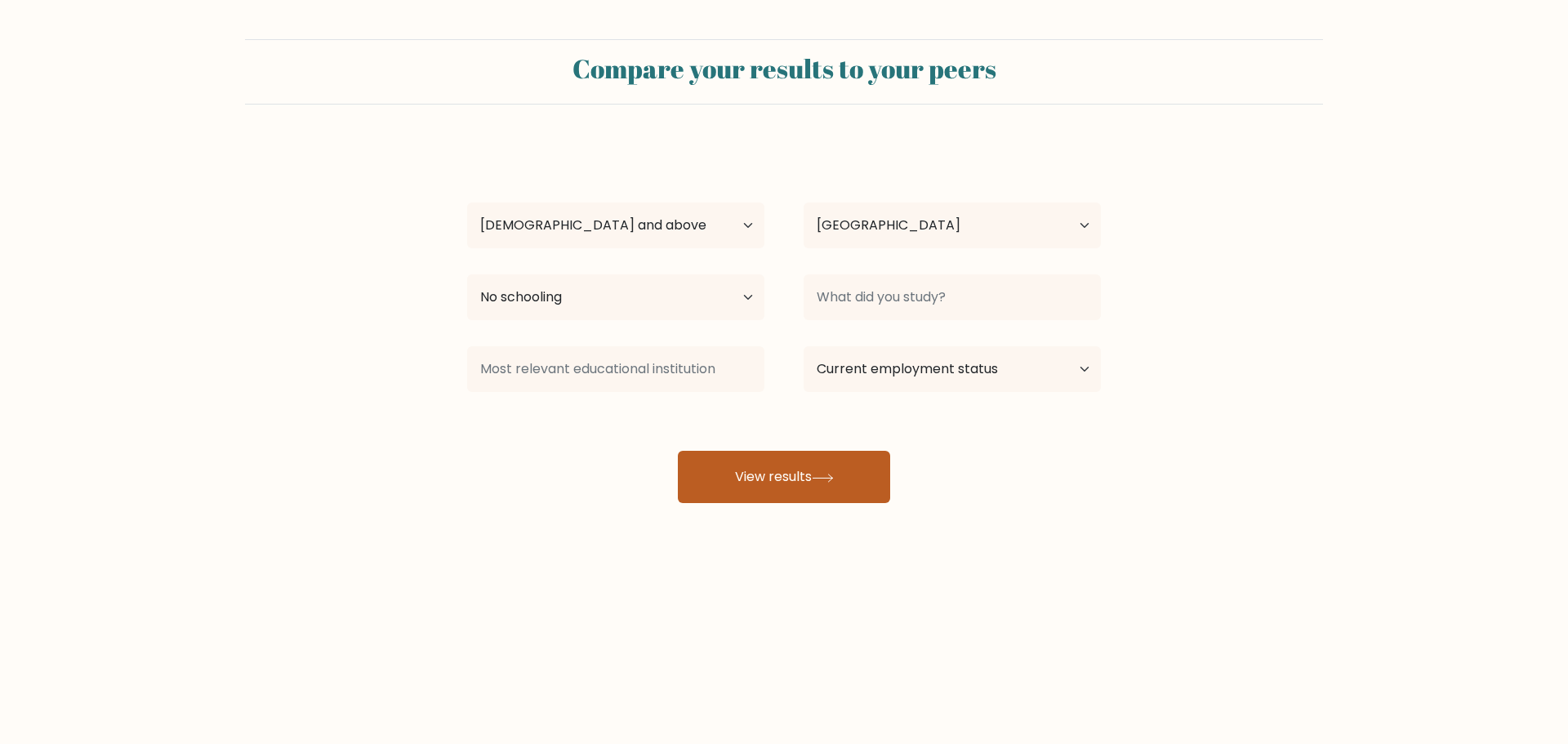
click at [791, 459] on button "View results" at bounding box center [784, 477] width 212 height 52
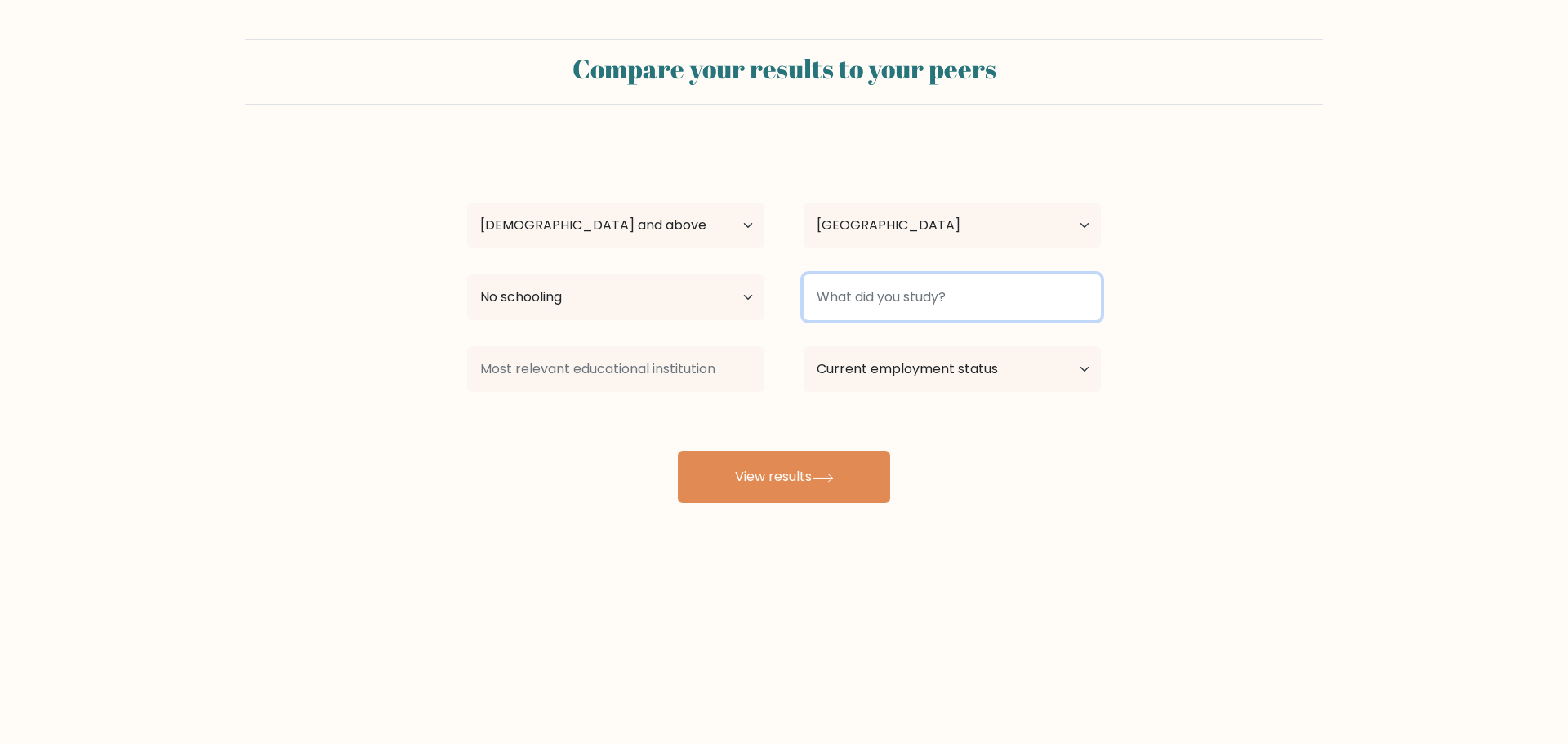
click at [861, 305] on input at bounding box center [952, 297] width 297 height 46
type input "h"
click at [832, 449] on div "John Pork Age Under 18 years old 18-24 years old 25-34 years old 35-44 years ol…" at bounding box center [784, 324] width 653 height 359
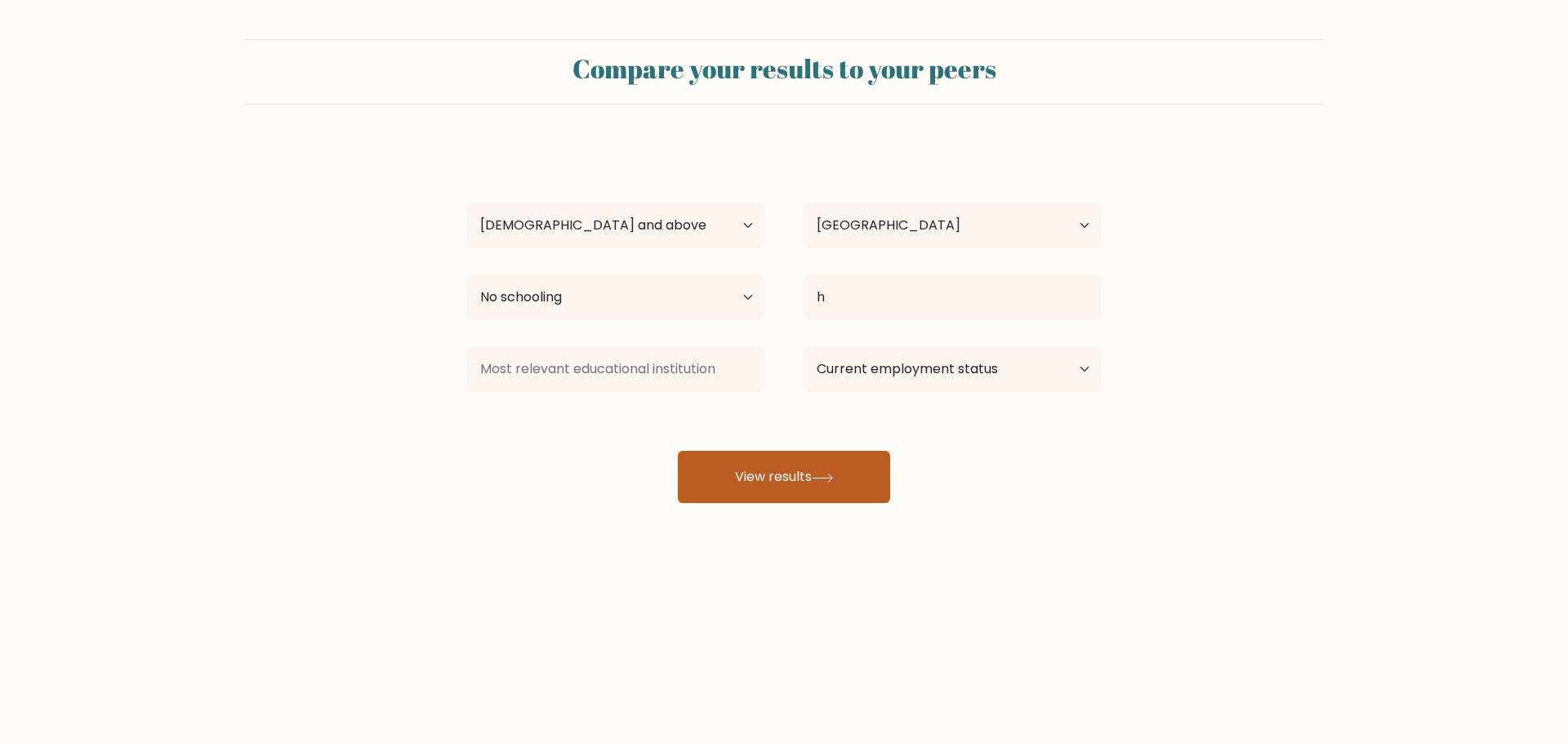
click at [830, 486] on button "View results" at bounding box center [784, 477] width 212 height 52
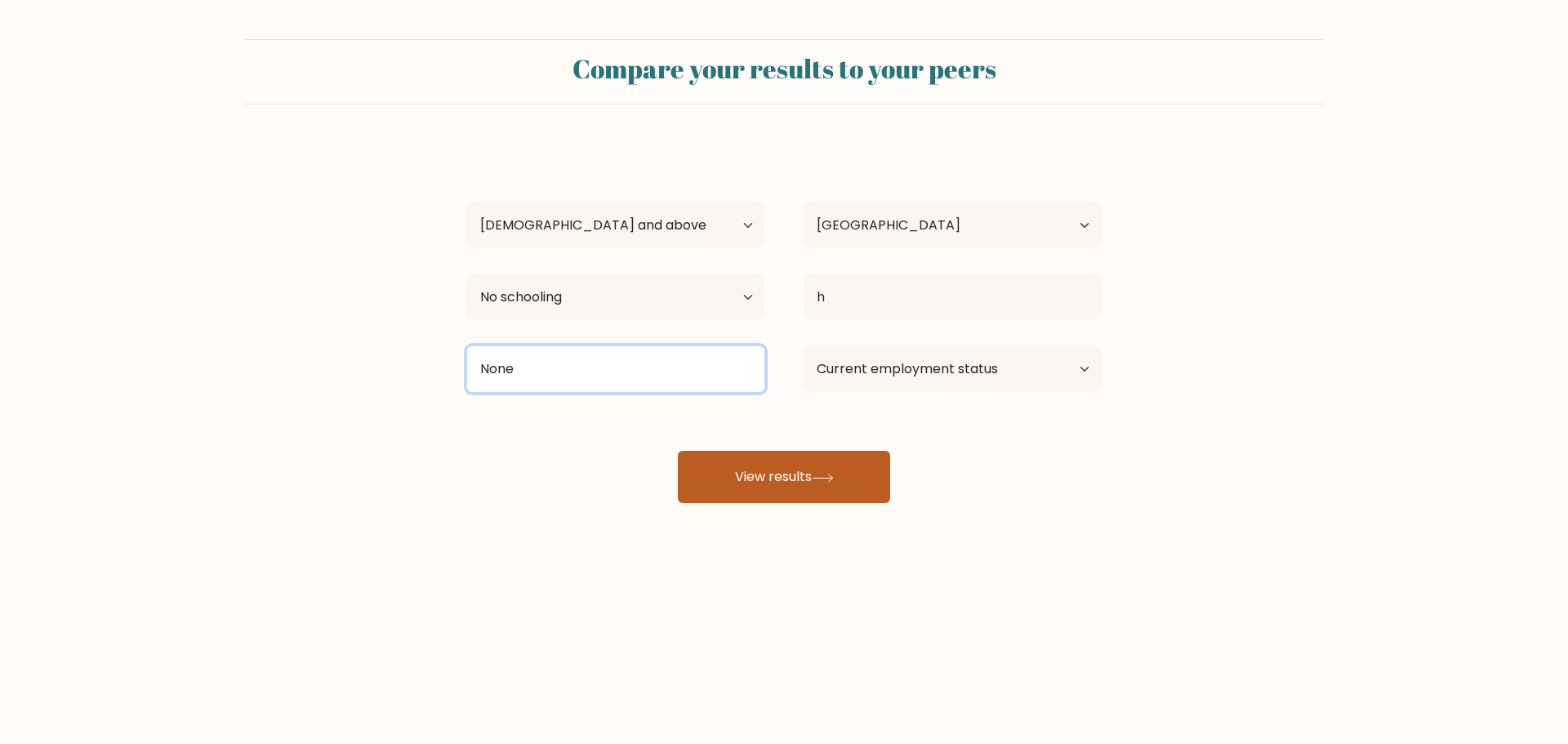
type input "None"
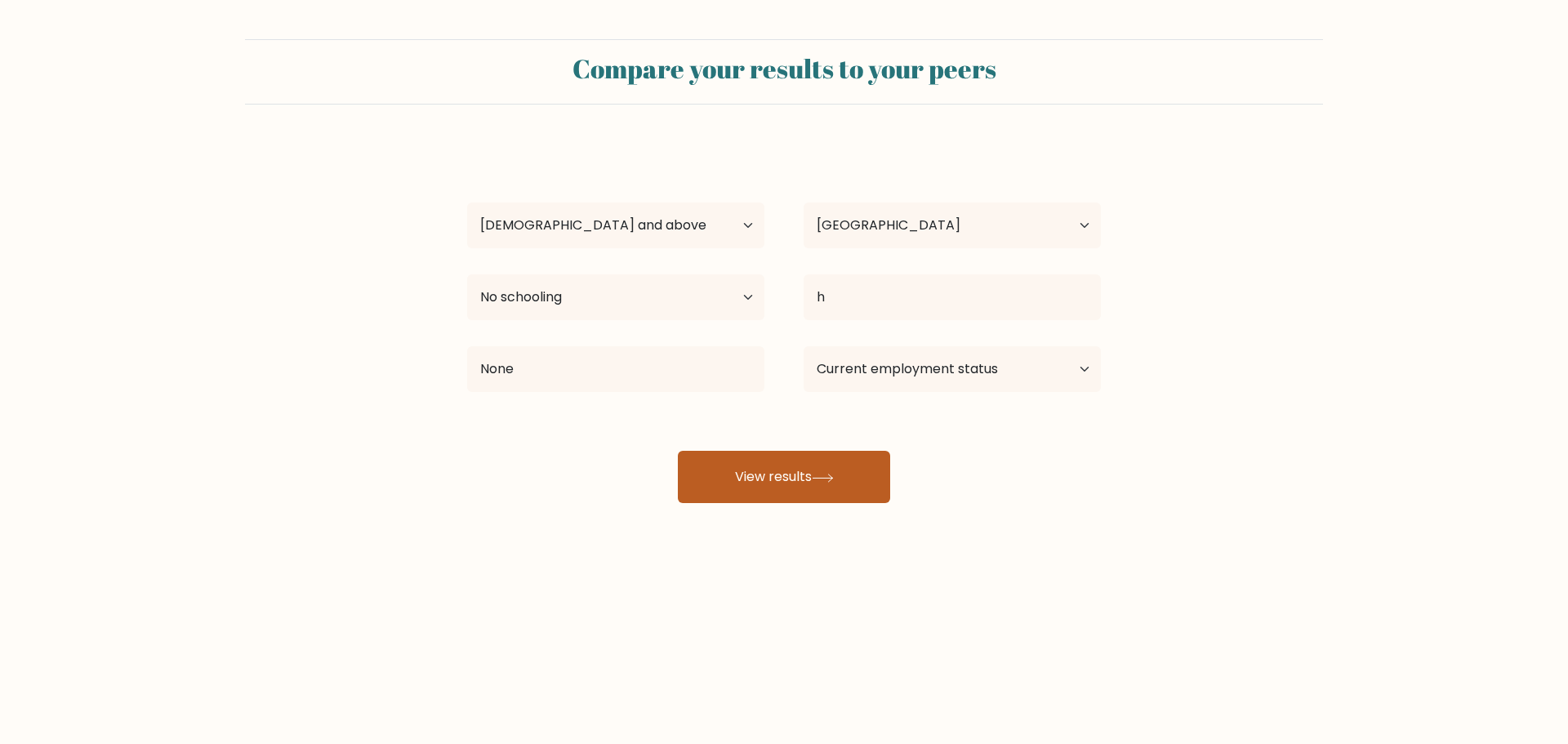
click at [811, 478] on button "View results" at bounding box center [784, 477] width 212 height 52
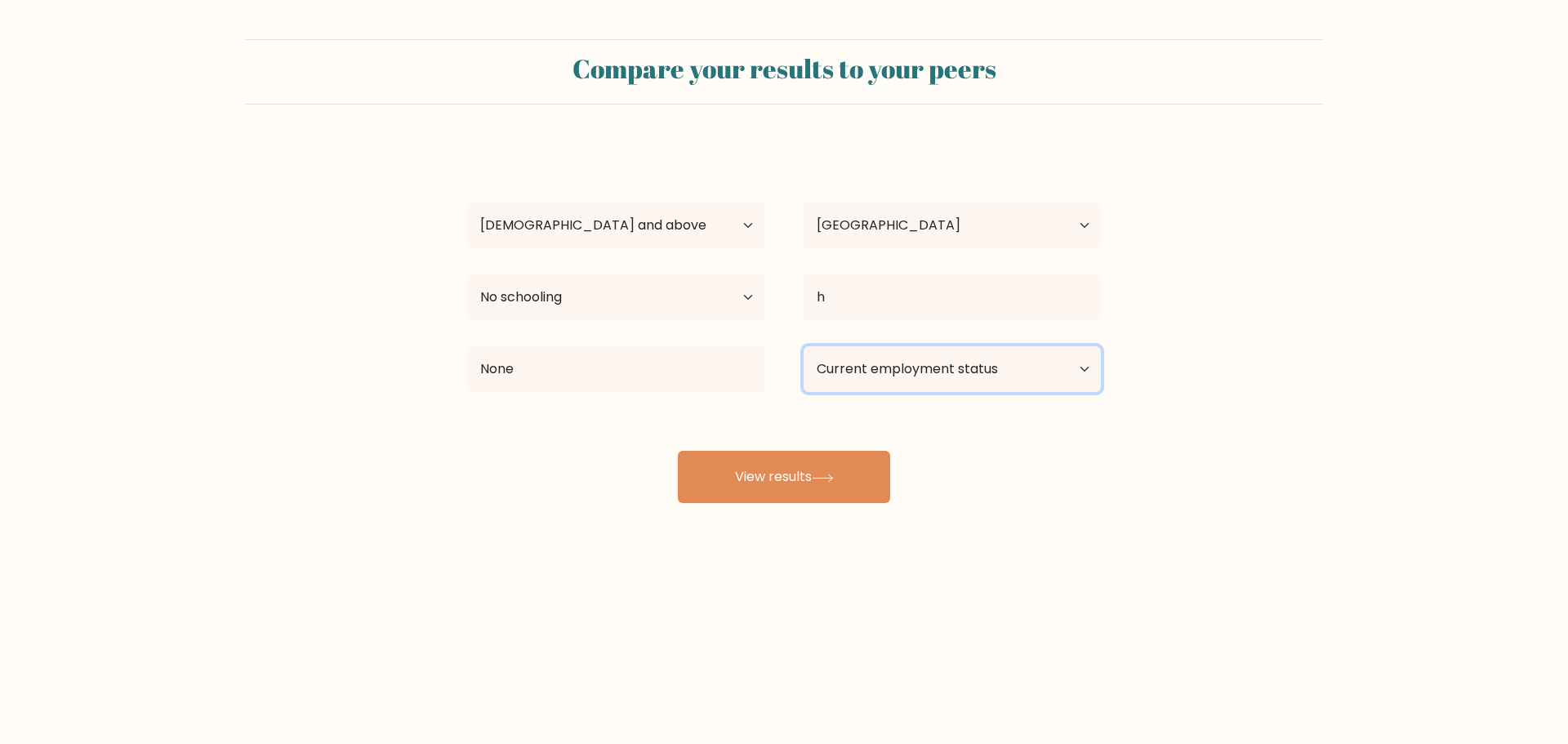
click at [904, 356] on select "Current employment status Employed Student Retired Other / prefer not to answer" at bounding box center [952, 368] width 297 height 46
select select "other"
click at [803, 346] on select "Current employment status Employed Student Retired Other / prefer not to answer" at bounding box center [952, 368] width 297 height 46
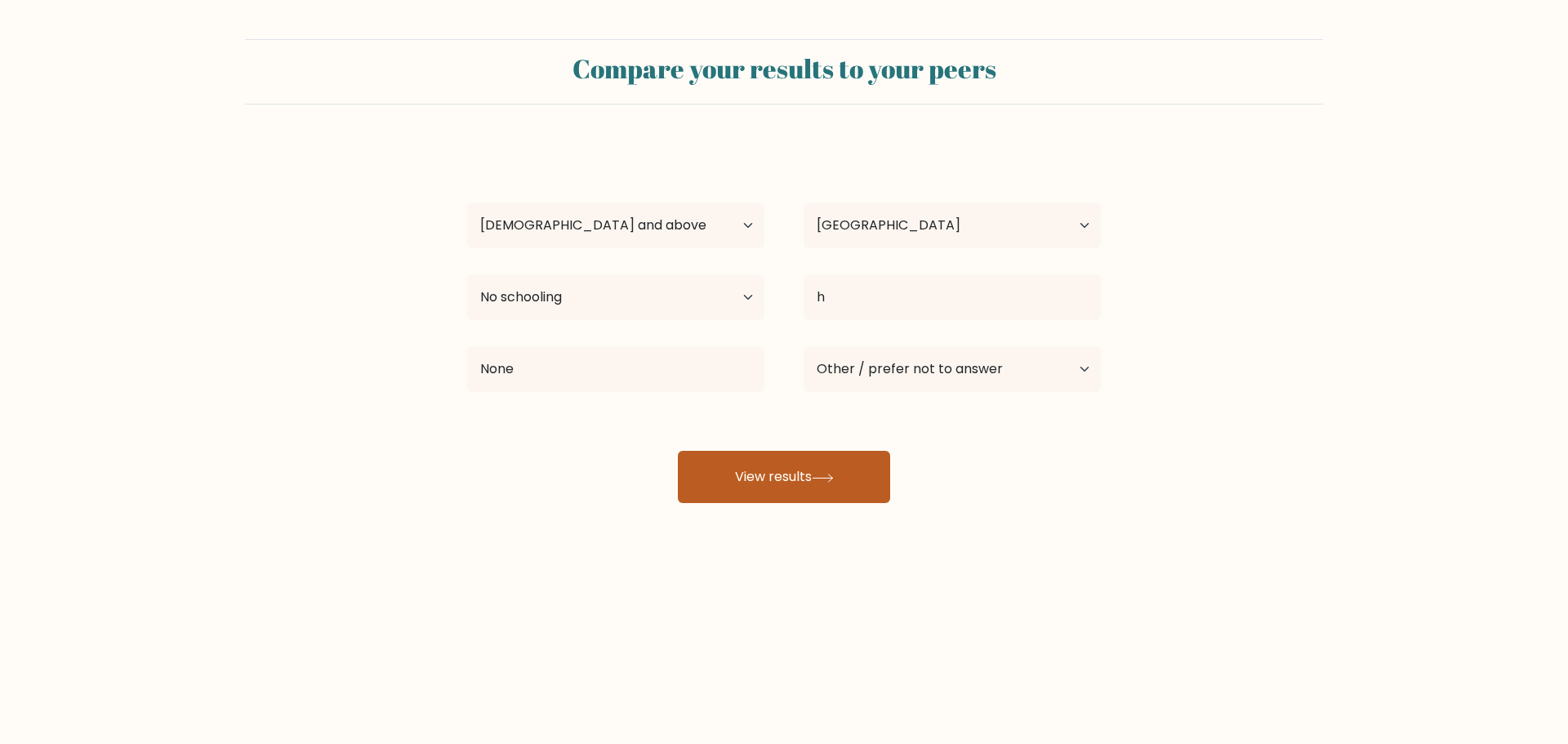
click at [824, 472] on button "View results" at bounding box center [784, 477] width 212 height 52
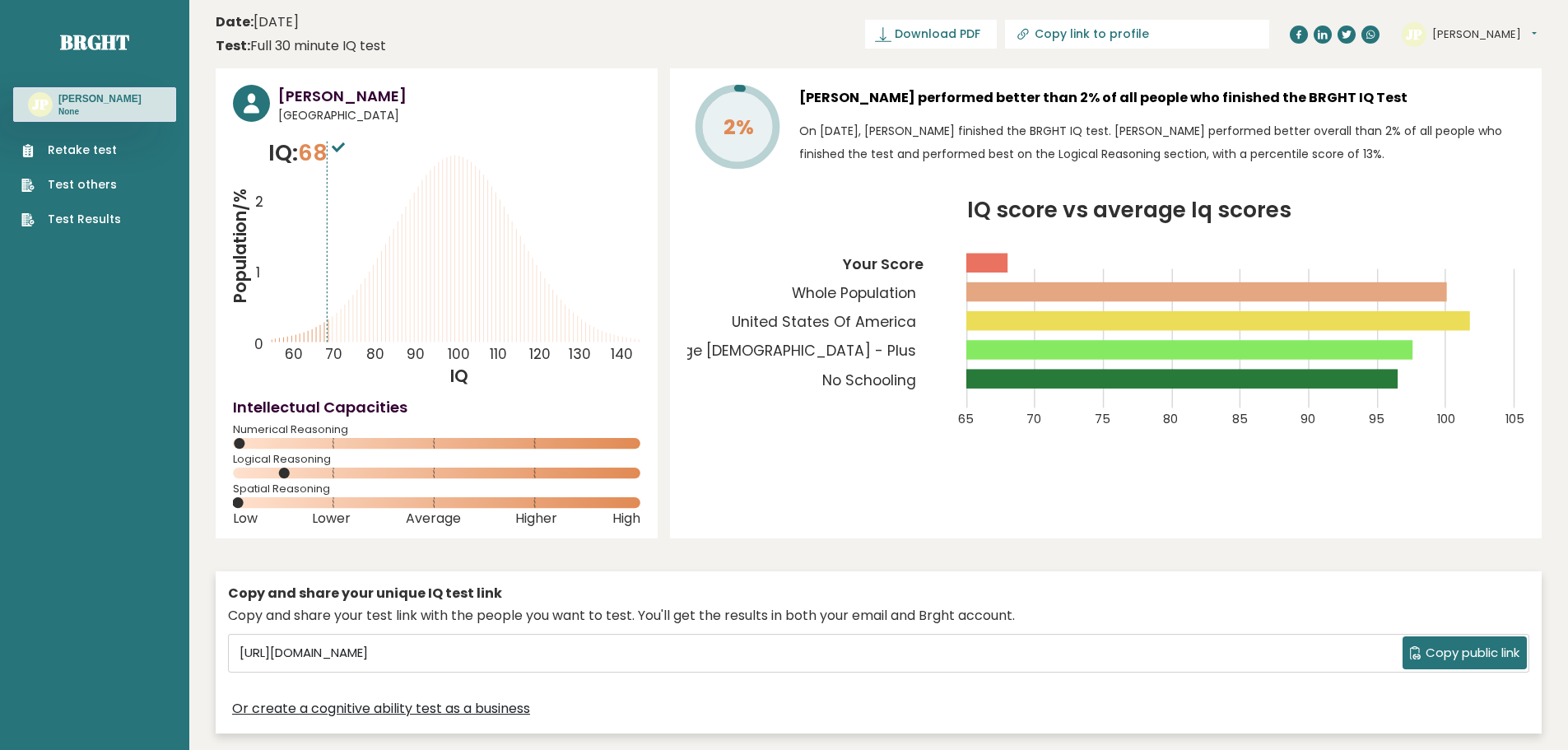
click at [82, 147] on link "Retake test" at bounding box center [71, 150] width 99 height 17
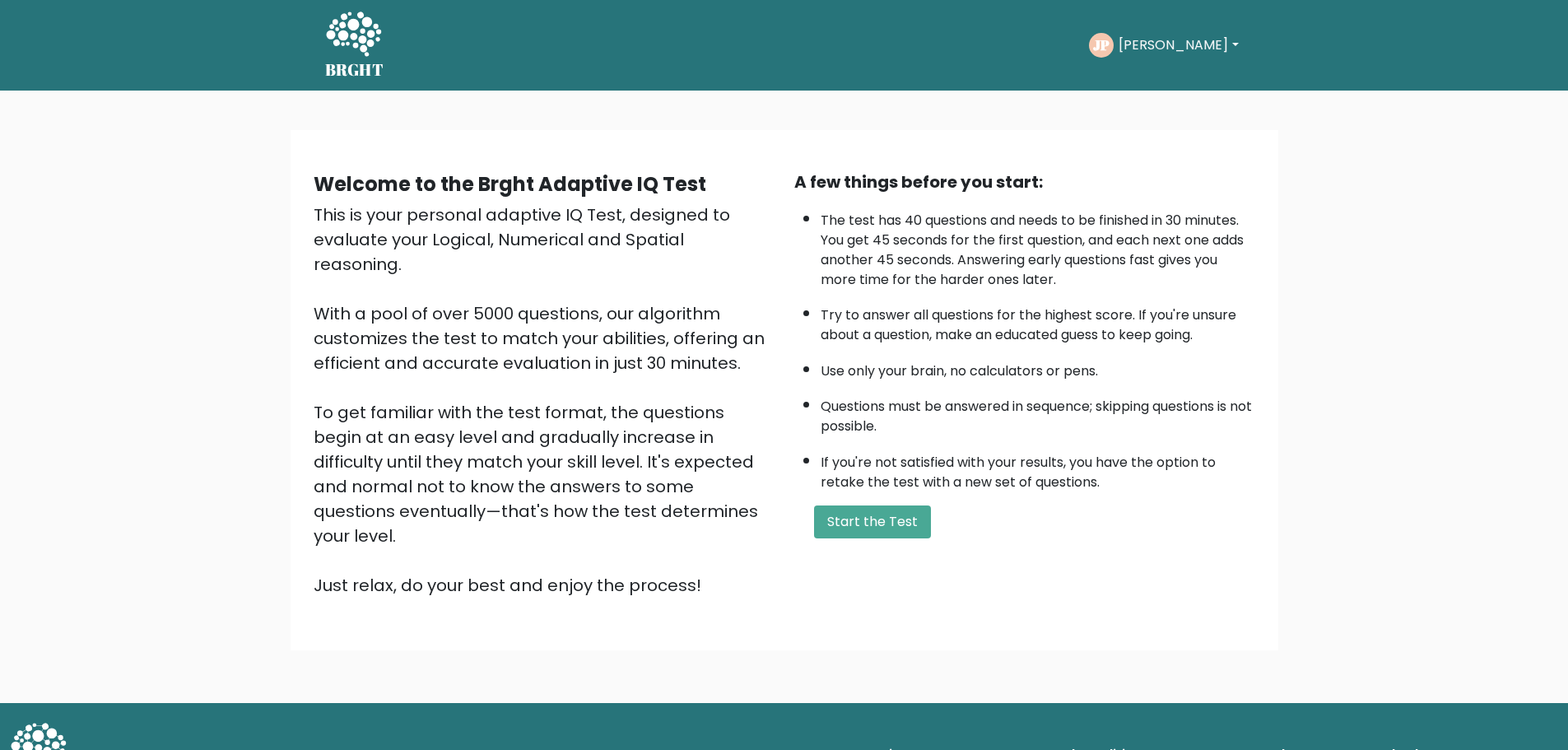
click at [1159, 44] on button "[PERSON_NAME]" at bounding box center [1178, 45] width 129 height 22
click at [1158, 186] on link "Logout" at bounding box center [1155, 189] width 130 height 26
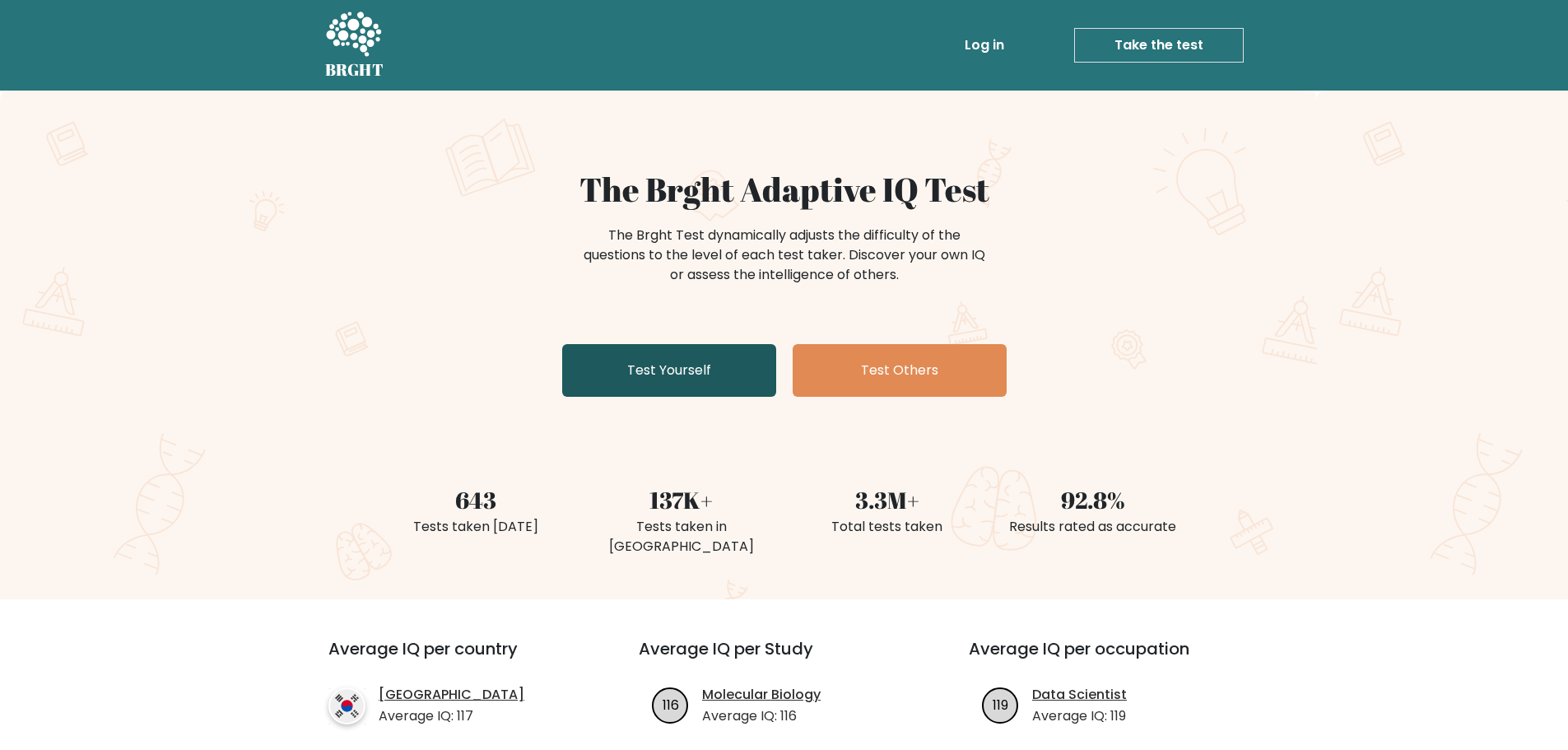
click at [695, 345] on link "Test Yourself" at bounding box center [669, 370] width 214 height 52
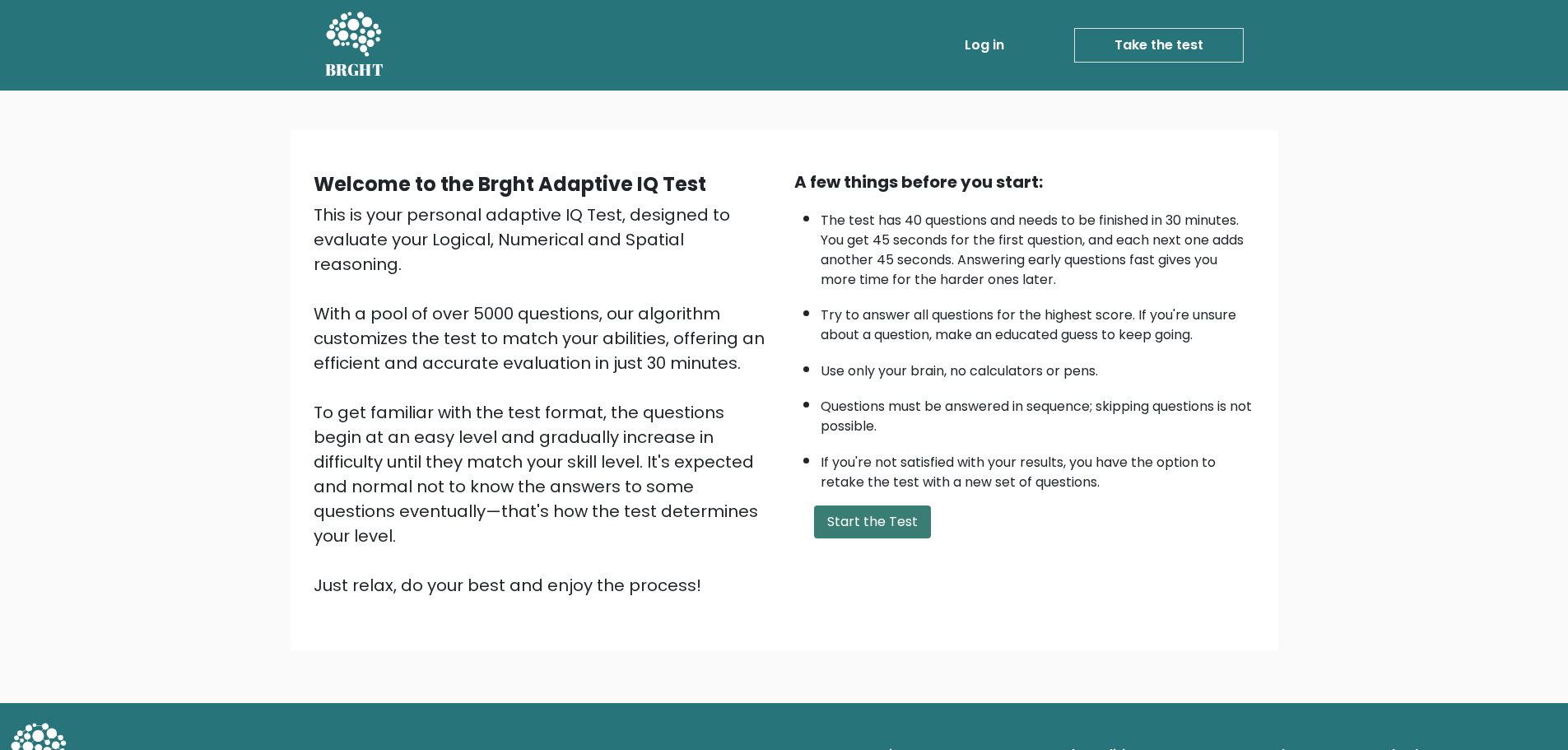
click at [885, 521] on button "Start the Test" at bounding box center [873, 522] width 117 height 33
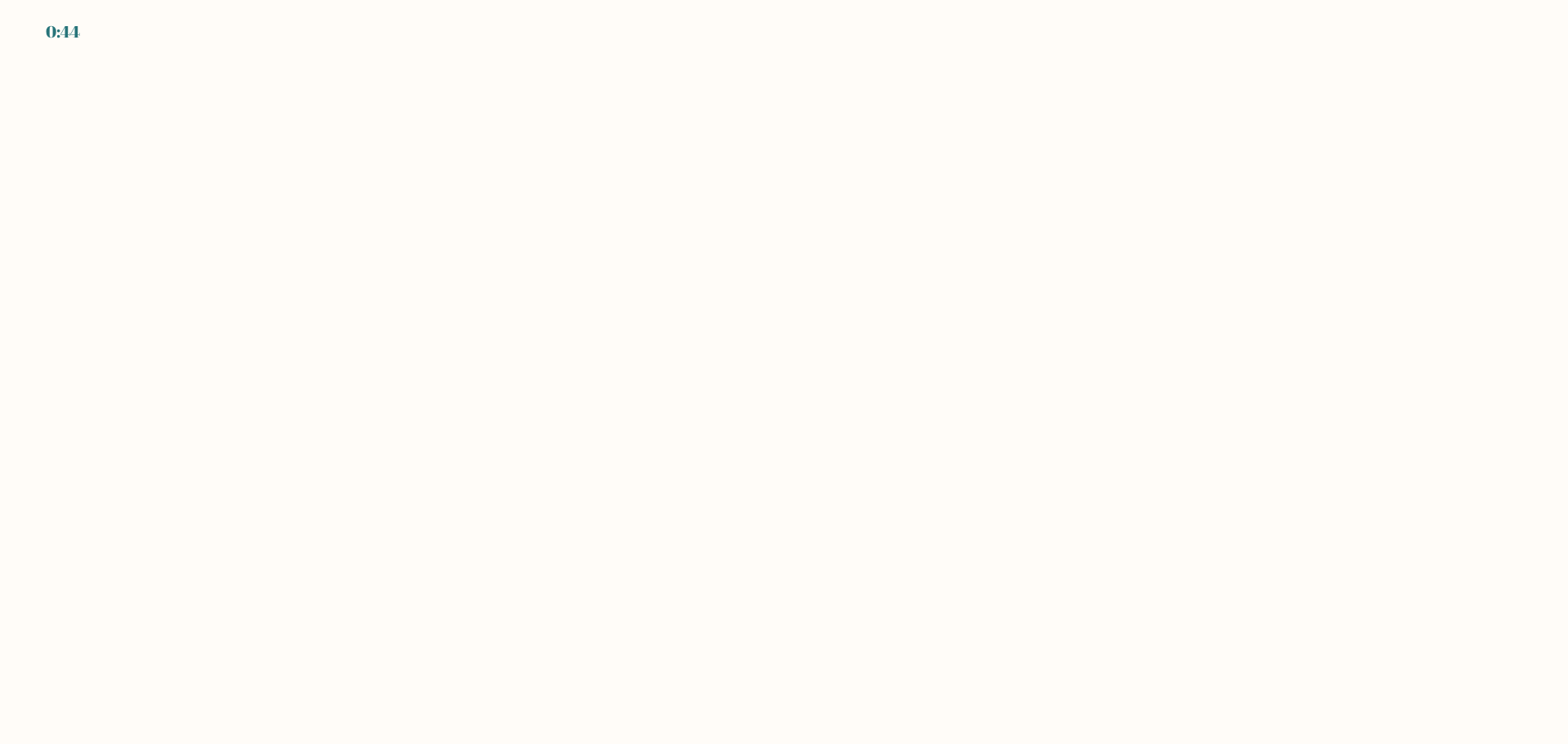
click at [877, 517] on body "0:44" at bounding box center [784, 372] width 1568 height 744
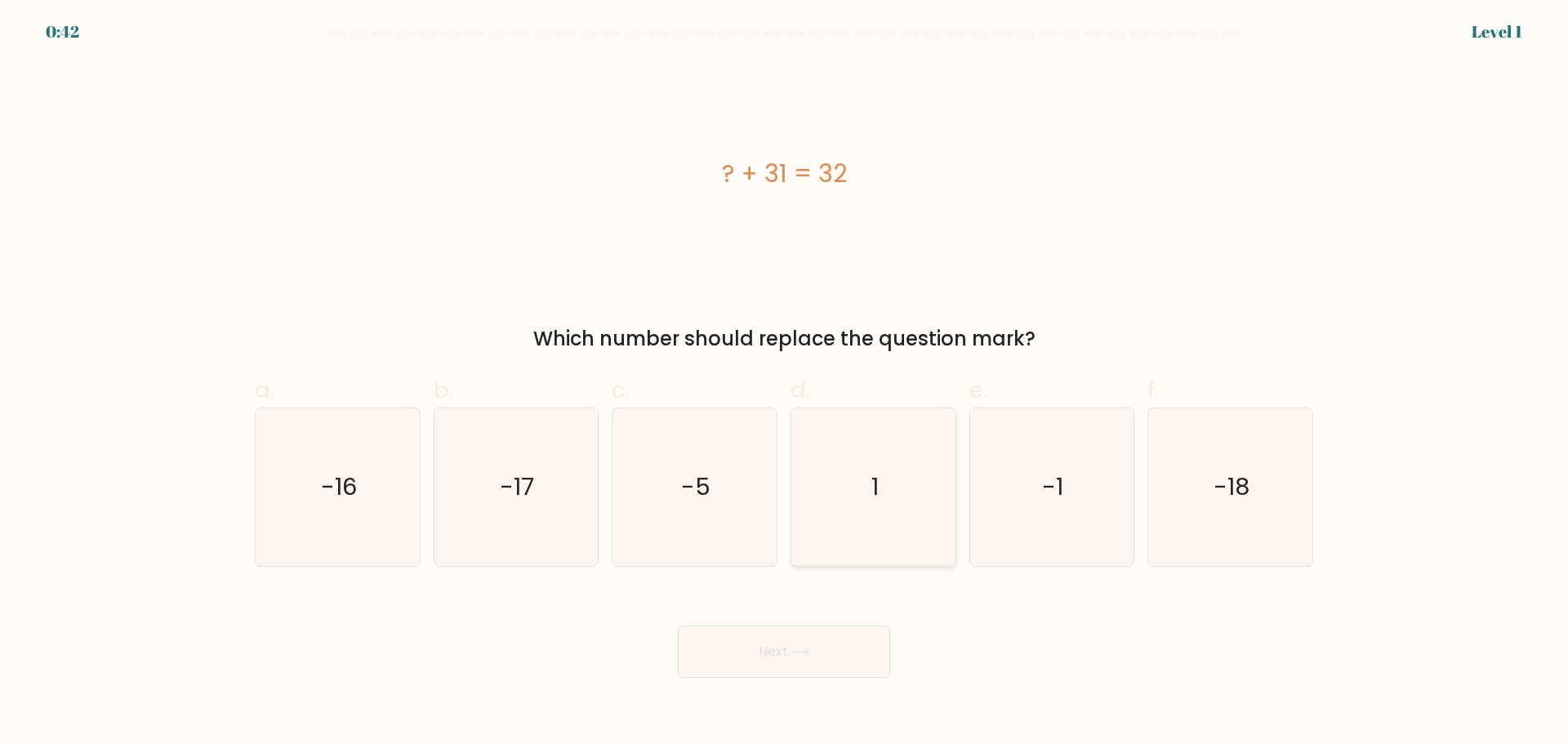
click at [863, 462] on icon "1" at bounding box center [873, 486] width 157 height 157
click at [784, 383] on input "d. 1" at bounding box center [784, 377] width 1 height 11
radio input "true"
click at [802, 649] on icon at bounding box center [799, 652] width 22 height 9
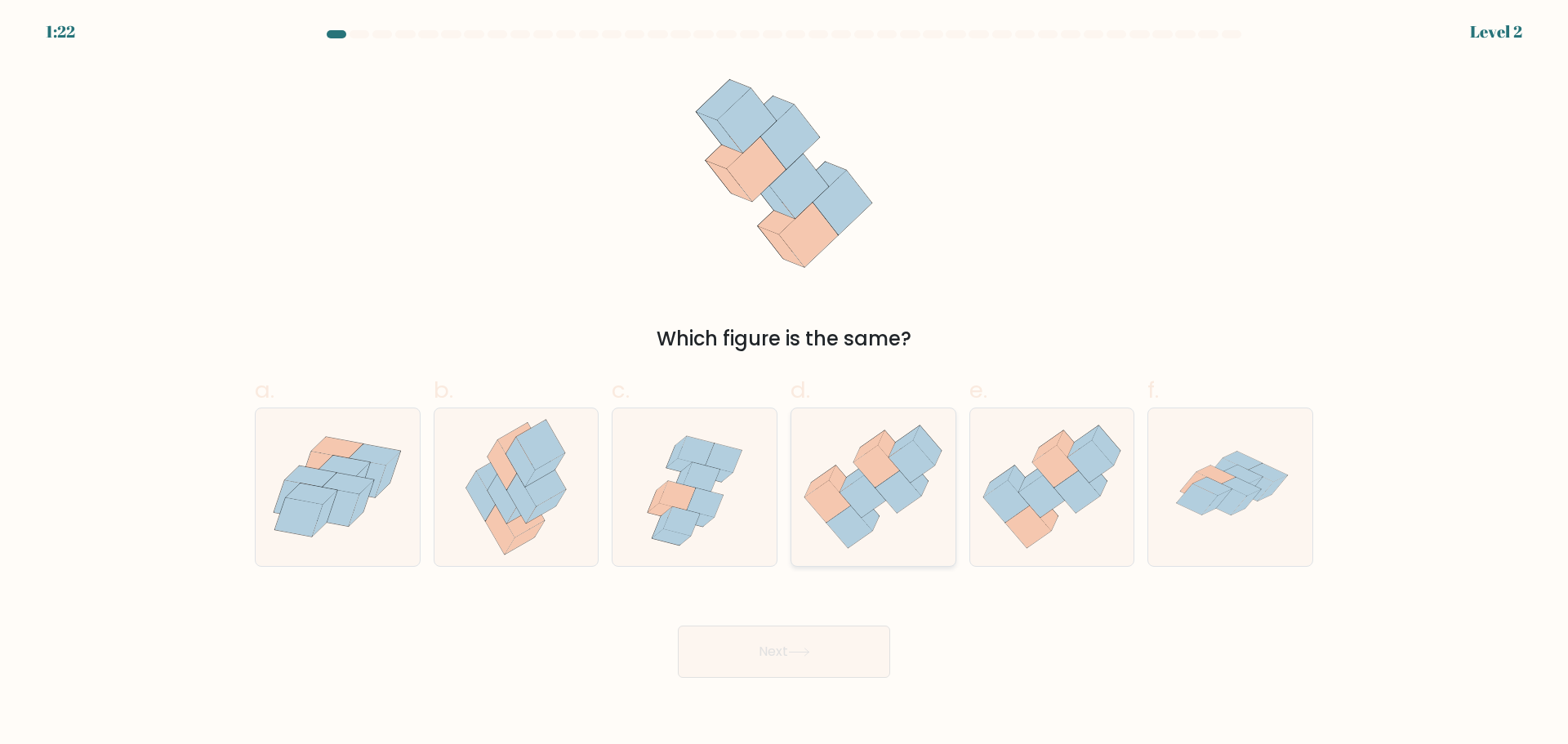
click at [869, 511] on icon at bounding box center [862, 495] width 46 height 42
click at [784, 383] on input "d." at bounding box center [784, 377] width 1 height 11
radio input "true"
click at [826, 661] on button "Next" at bounding box center [784, 651] width 212 height 52
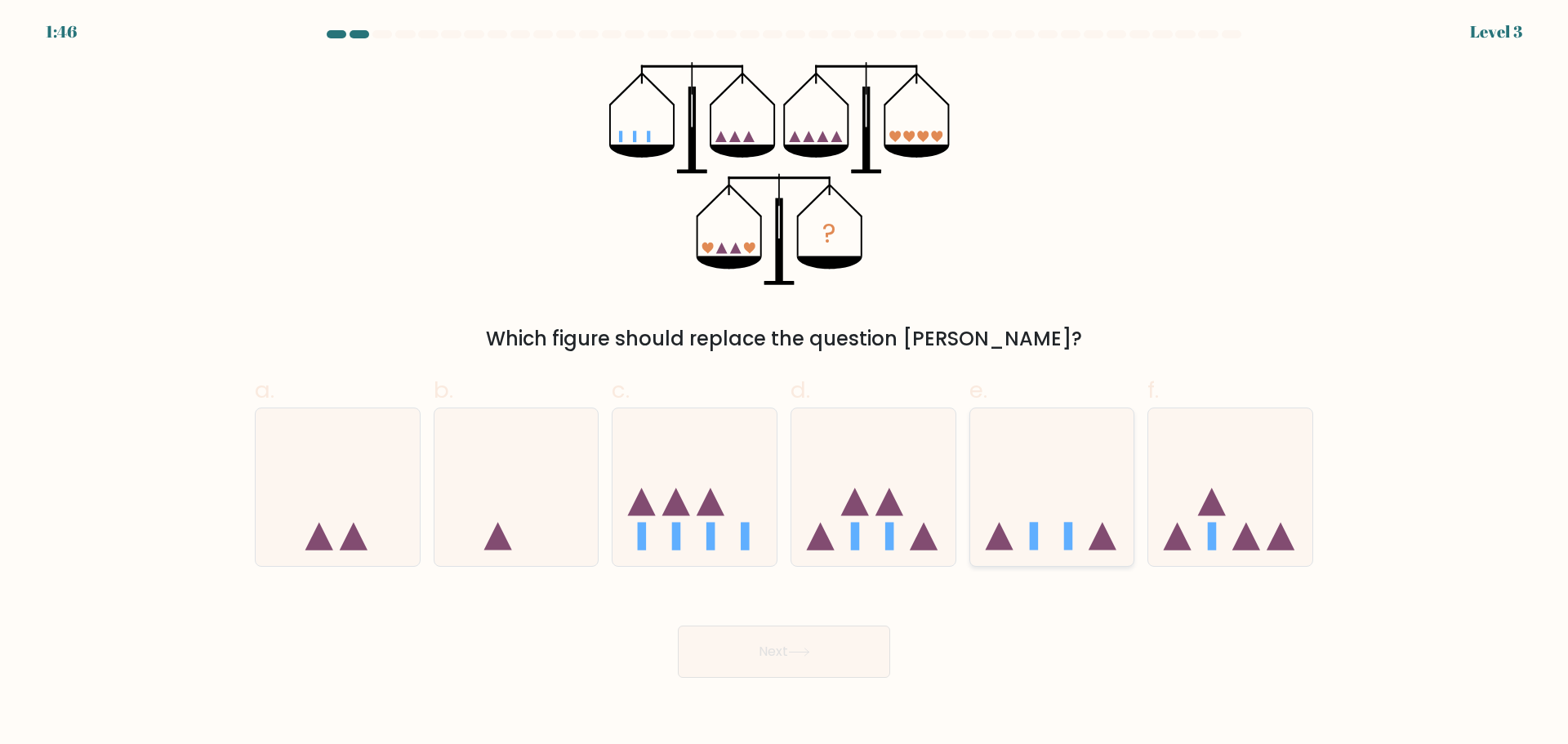
click at [1086, 505] on icon at bounding box center [1052, 486] width 164 height 136
click at [784, 383] on input "e." at bounding box center [784, 377] width 1 height 11
radio input "true"
click at [847, 648] on button "Next" at bounding box center [784, 651] width 212 height 52
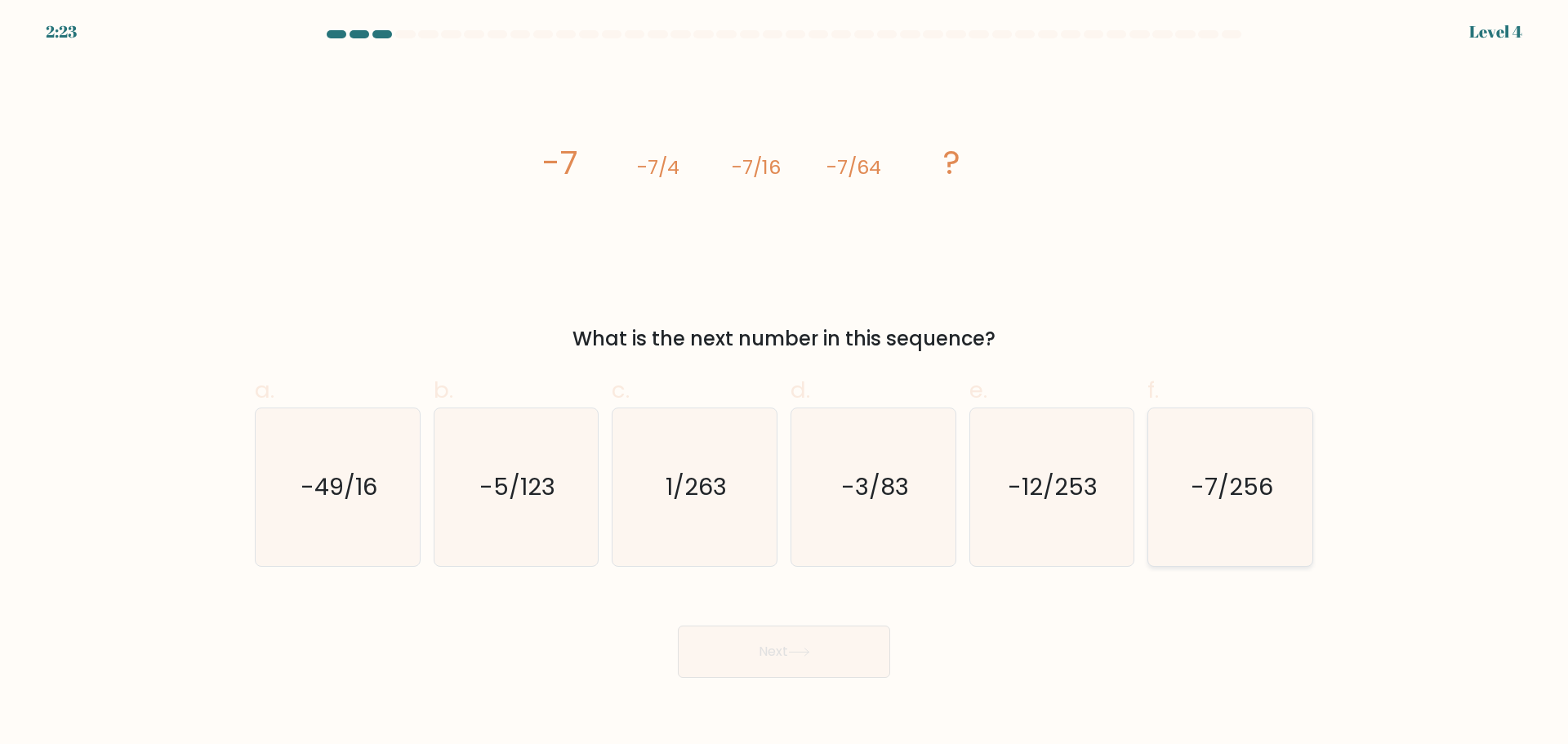
click at [1167, 492] on icon "-7/256" at bounding box center [1230, 486] width 157 height 157
click at [784, 383] on input "f. -7/256" at bounding box center [784, 377] width 1 height 11
radio input "true"
click at [820, 655] on button "Next" at bounding box center [784, 651] width 212 height 52
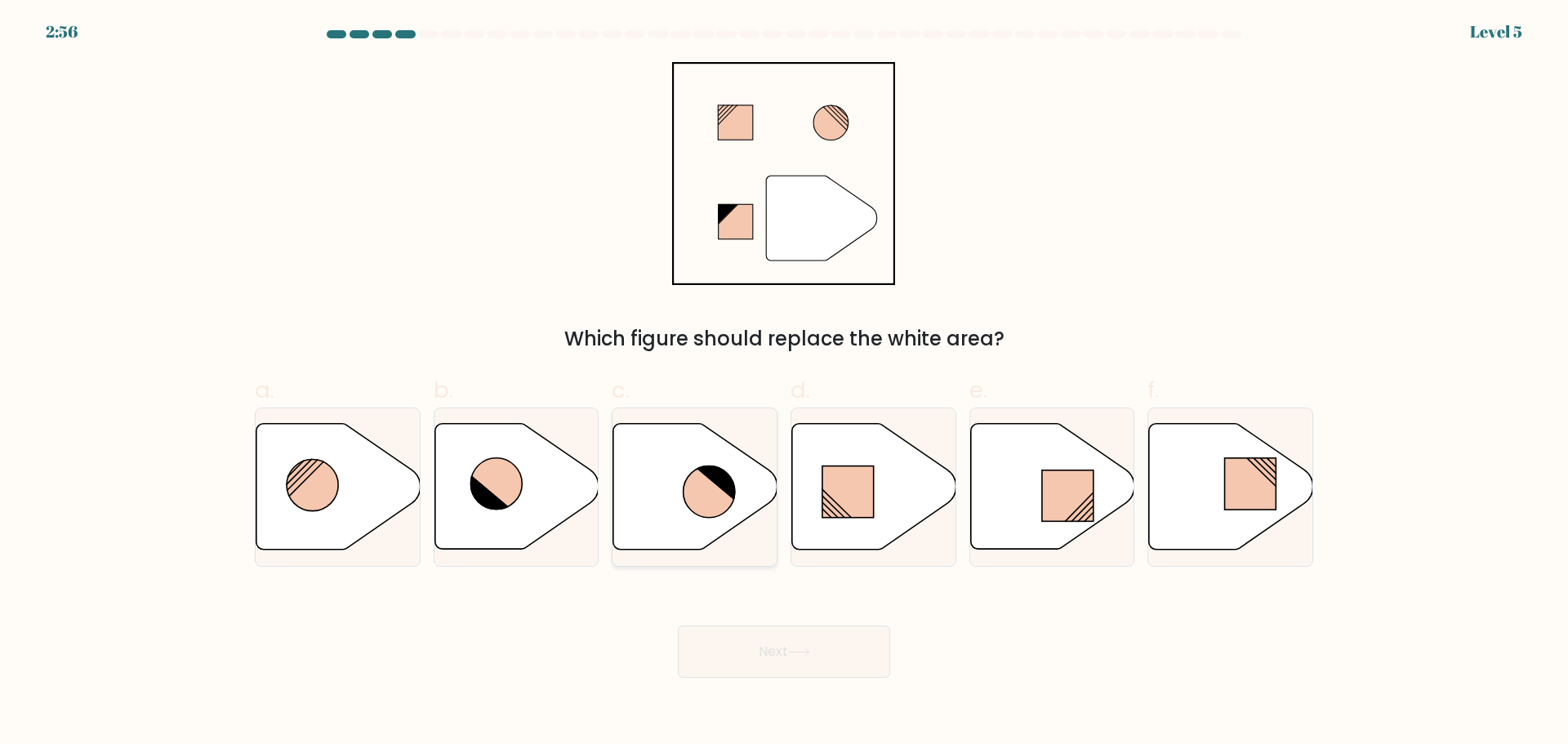
click at [669, 479] on icon at bounding box center [695, 486] width 164 height 126
click at [784, 383] on input "c." at bounding box center [784, 377] width 1 height 11
radio input "true"
click at [811, 639] on button "Next" at bounding box center [784, 651] width 212 height 52
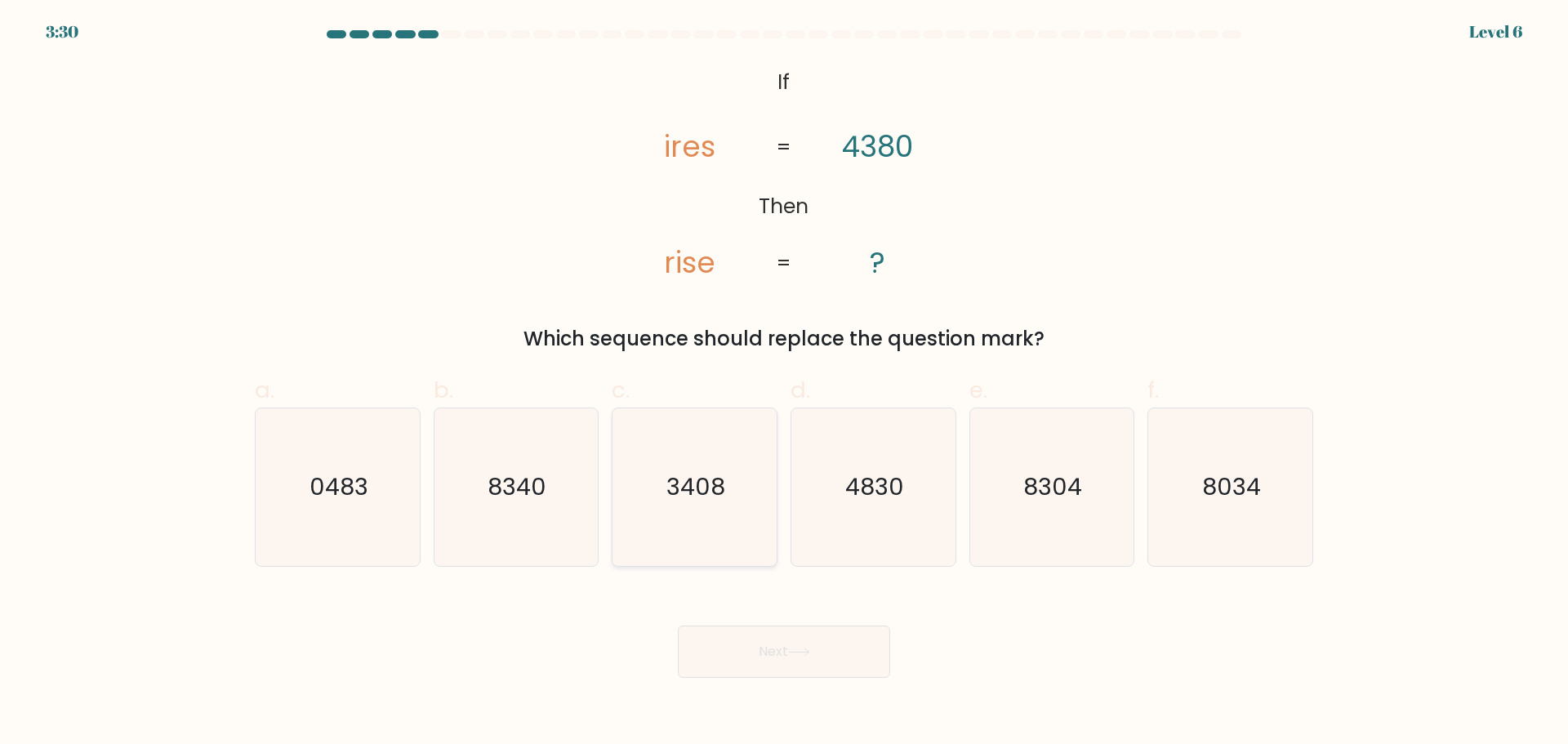
click at [657, 496] on icon "3408" at bounding box center [694, 486] width 157 height 157
click at [784, 383] on input "c. 3408" at bounding box center [784, 377] width 1 height 11
radio input "true"
click at [794, 630] on button "Next" at bounding box center [784, 651] width 212 height 52
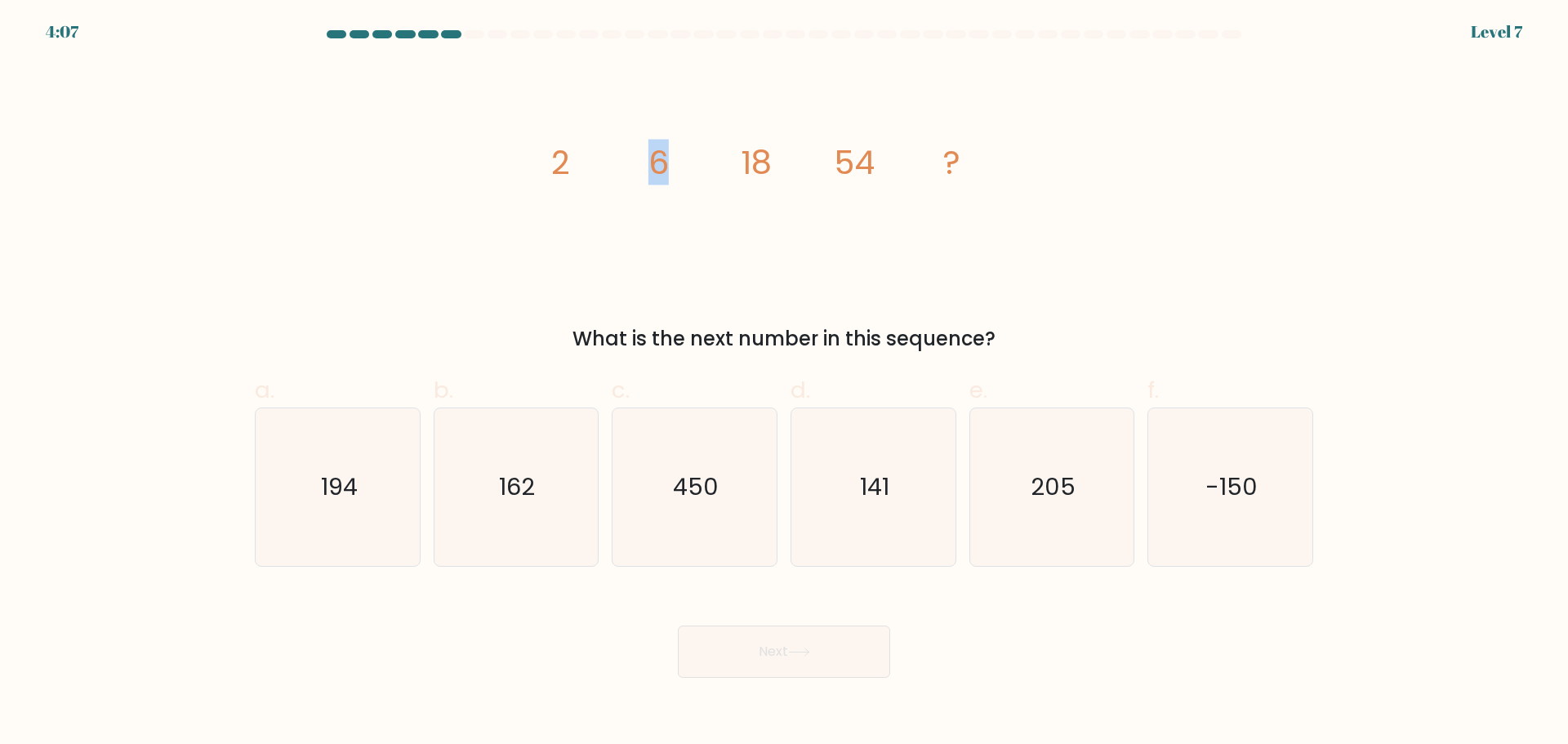
drag, startPoint x: 649, startPoint y: 162, endPoint x: 750, endPoint y: 161, distance: 101.0
click at [741, 161] on g "2 6 18 54 ?" at bounding box center [756, 162] width 410 height 46
drag, startPoint x: 758, startPoint y: 161, endPoint x: 783, endPoint y: 160, distance: 25.0
click at [780, 160] on icon "image/svg+xml 2 6 18 54 ?" at bounding box center [784, 173] width 490 height 223
click at [796, 194] on icon "image/svg+xml 2 6 18 54 ?" at bounding box center [784, 173] width 490 height 223
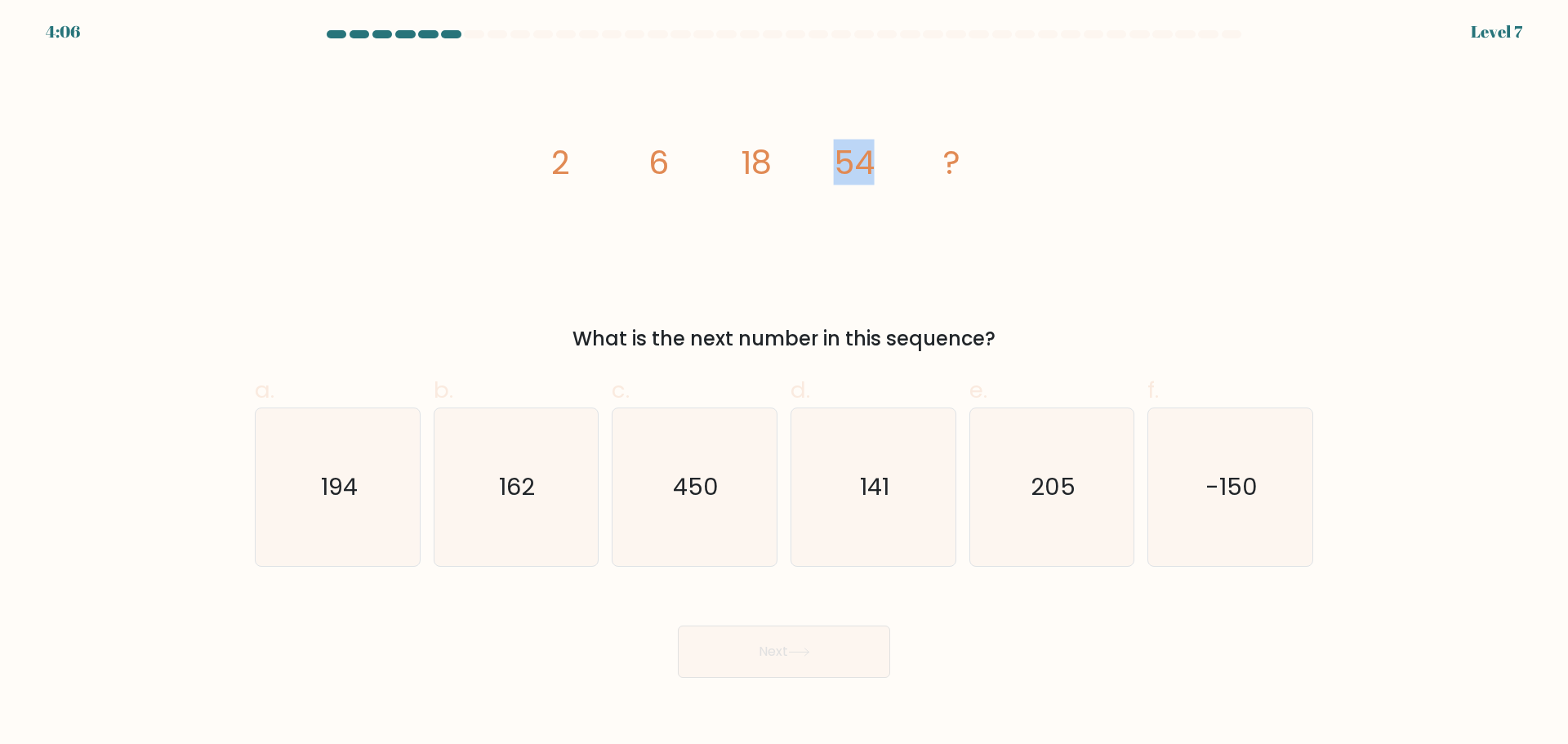
drag, startPoint x: 830, startPoint y: 152, endPoint x: 906, endPoint y: 154, distance: 76.0
click at [903, 155] on icon "image/svg+xml 2 6 18 54 ?" at bounding box center [784, 173] width 490 height 223
click at [906, 154] on icon "image/svg+xml 2 6 18 54 ?" at bounding box center [784, 173] width 490 height 223
click at [537, 473] on icon "162" at bounding box center [515, 486] width 157 height 157
click at [784, 383] on input "b. 162" at bounding box center [784, 377] width 1 height 11
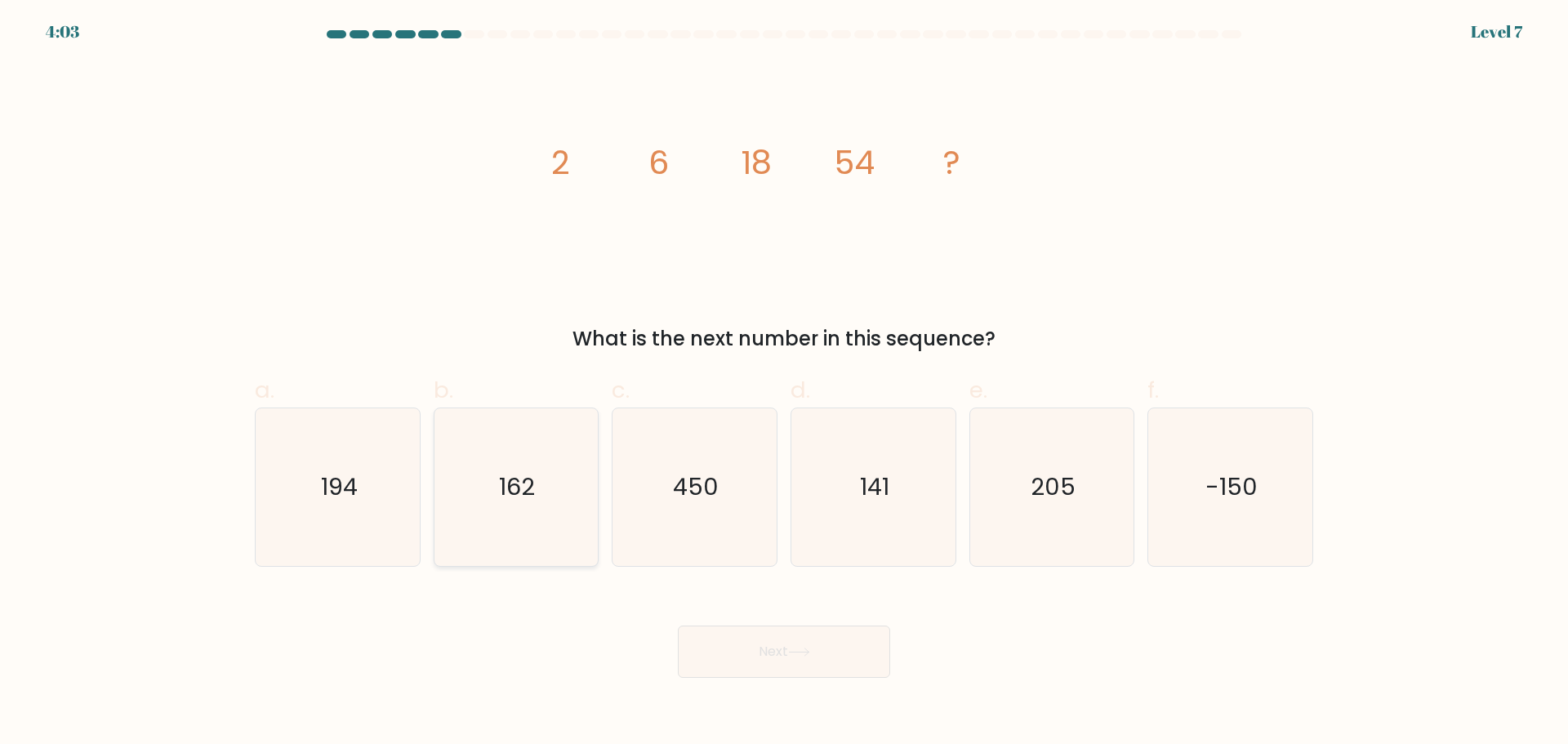
radio input "true"
click at [760, 636] on button "Next" at bounding box center [784, 651] width 212 height 52
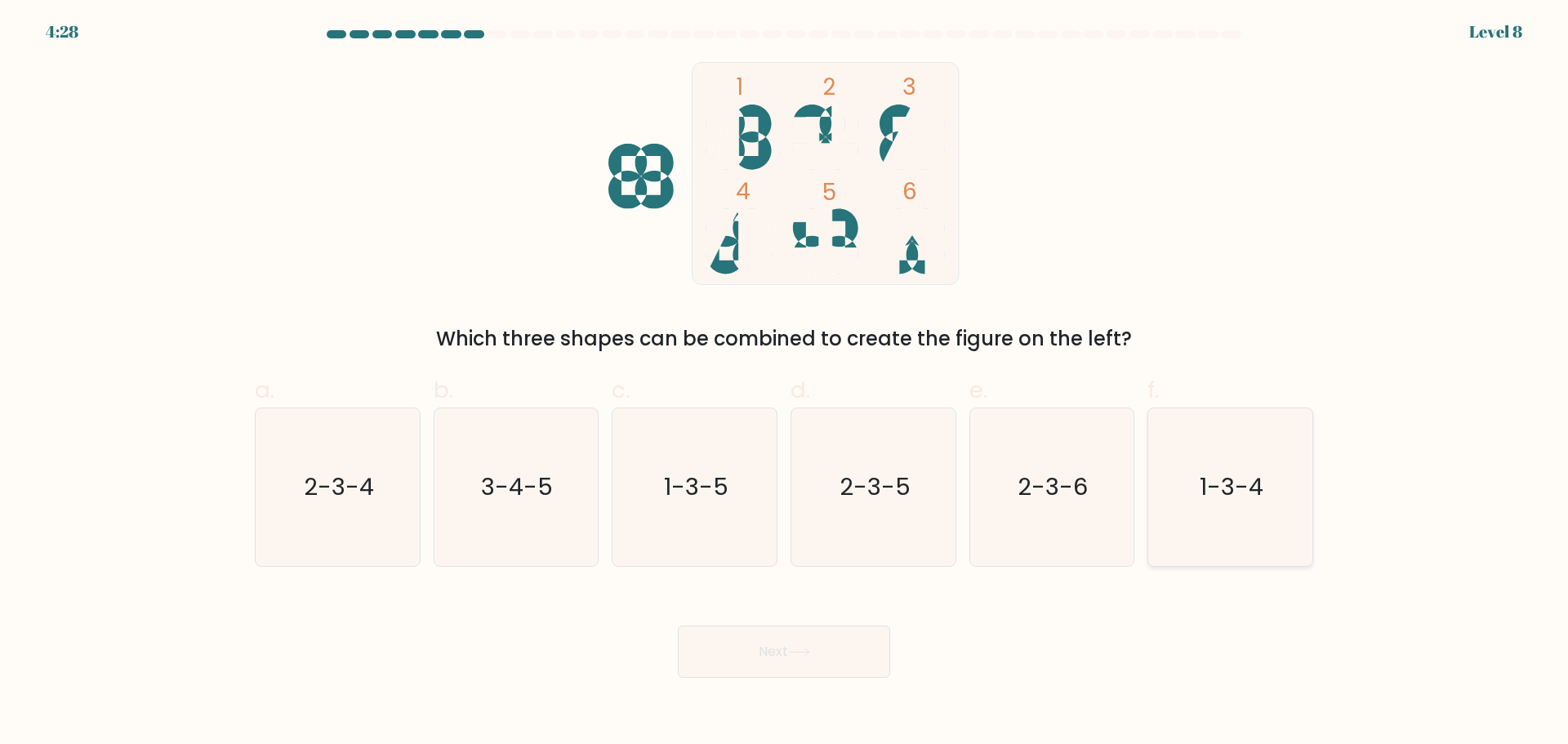
click at [1249, 514] on icon "1-3-4" at bounding box center [1230, 486] width 157 height 157
click at [784, 383] on input "f. 1-3-4" at bounding box center [784, 377] width 1 height 11
radio input "true"
click at [826, 647] on button "Next" at bounding box center [784, 651] width 212 height 52
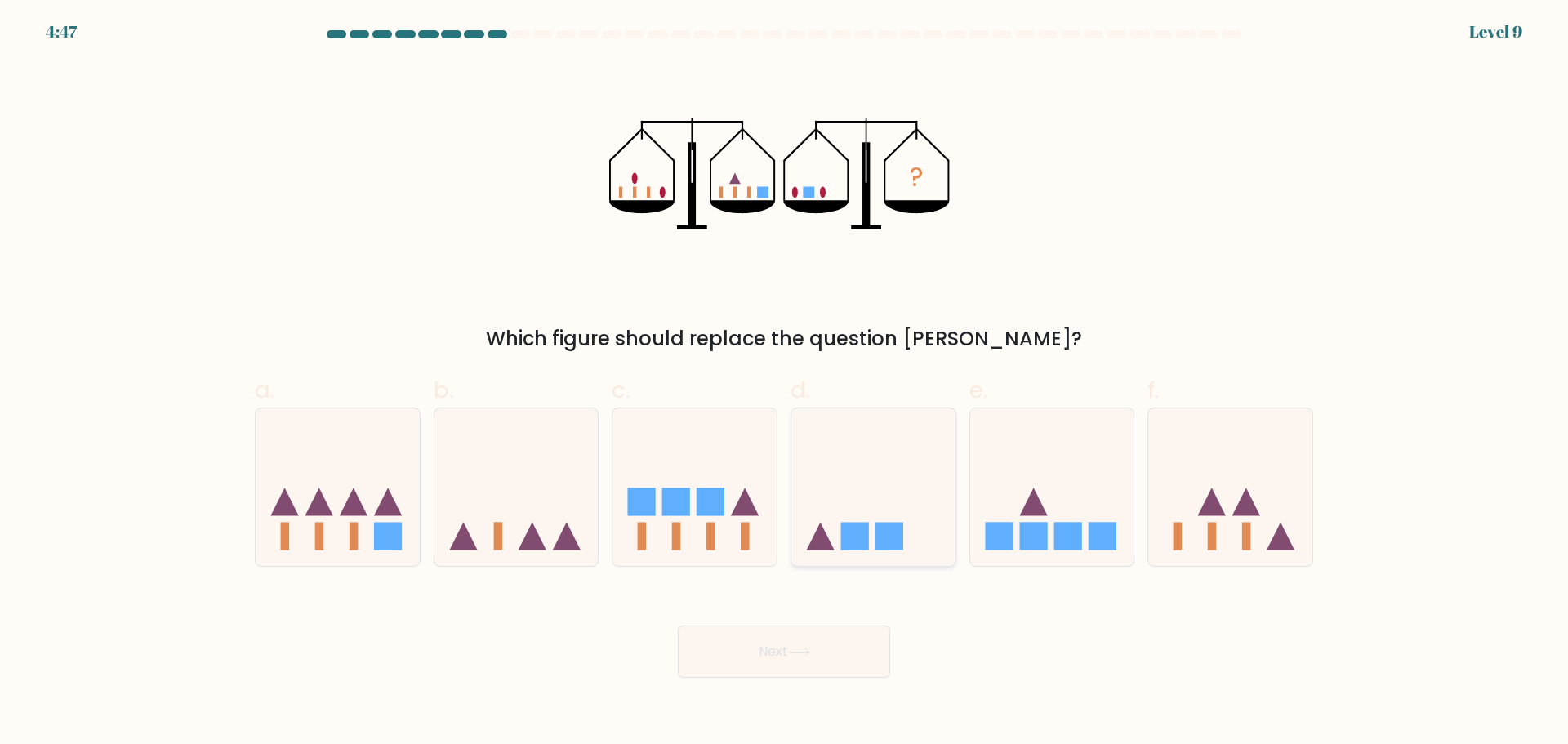
click at [877, 512] on icon at bounding box center [873, 486] width 164 height 136
click at [784, 383] on input "d." at bounding box center [784, 377] width 1 height 11
radio input "true"
click at [856, 652] on button "Next" at bounding box center [784, 651] width 212 height 52
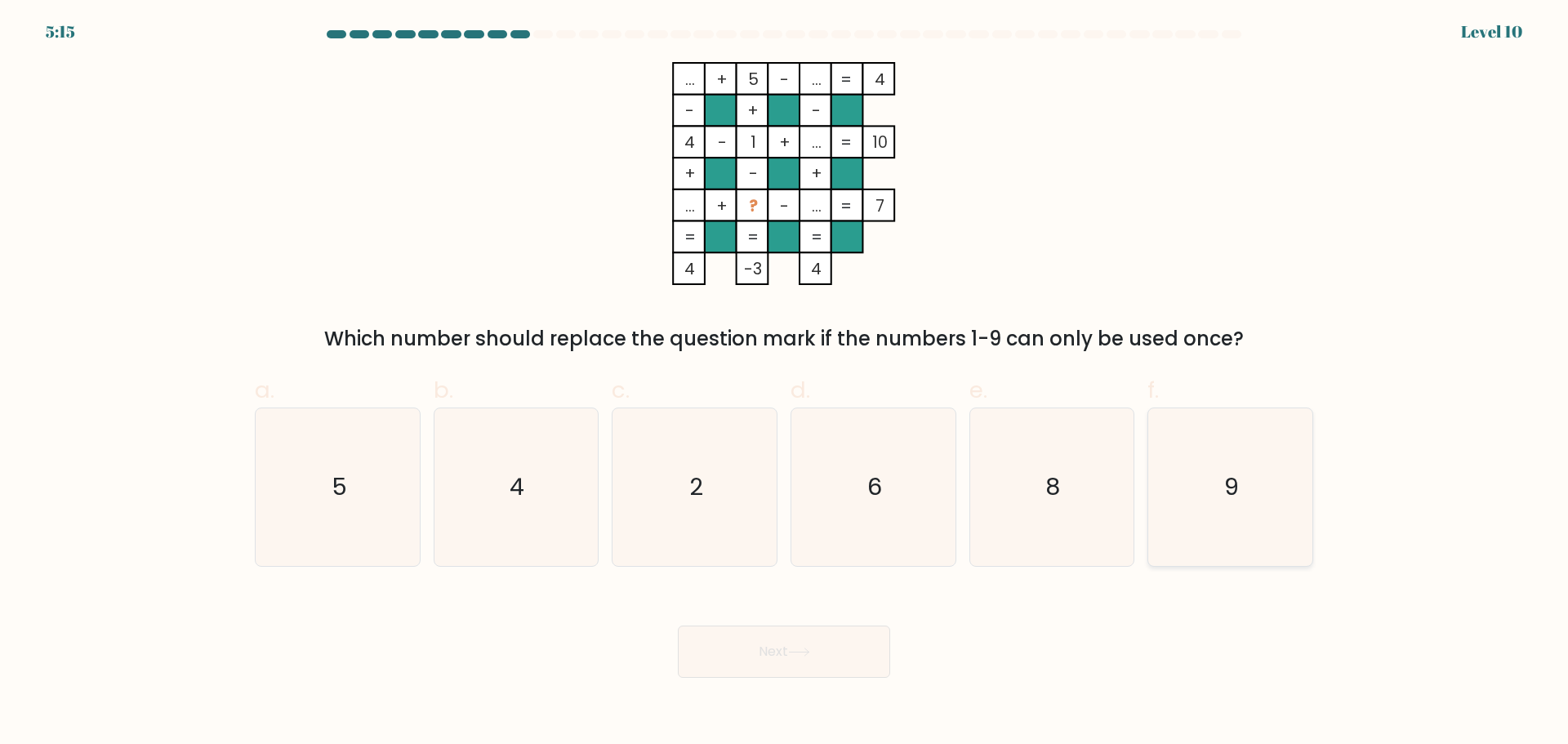
click at [1168, 469] on icon "9" at bounding box center [1230, 486] width 157 height 157
click at [784, 383] on input "f. 9" at bounding box center [784, 377] width 1 height 11
radio input "true"
click at [812, 661] on button "Next" at bounding box center [784, 651] width 212 height 52
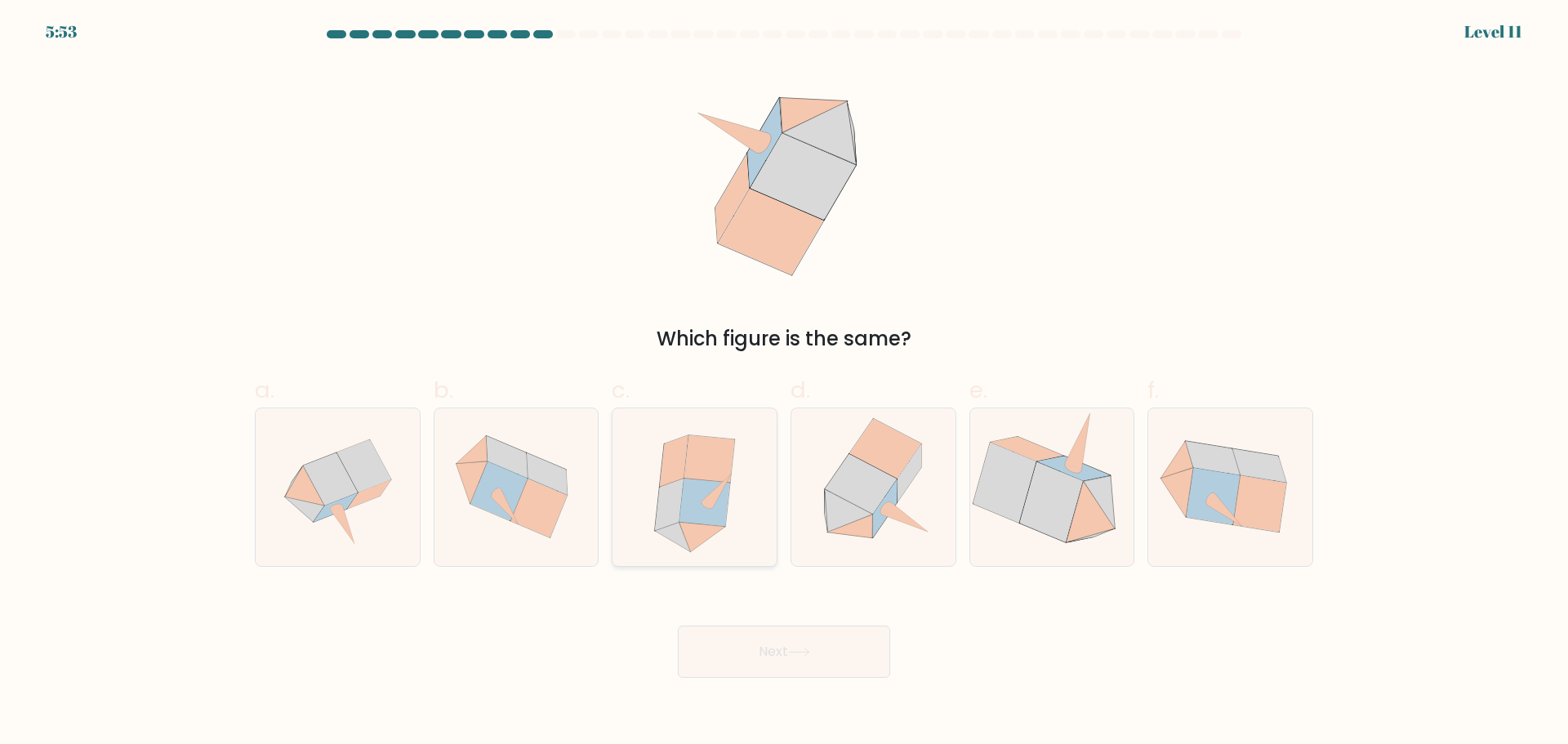
click at [720, 507] on icon at bounding box center [704, 502] width 51 height 47
click at [784, 383] on input "c." at bounding box center [784, 377] width 1 height 11
radio input "true"
click at [781, 654] on button "Next" at bounding box center [784, 651] width 212 height 52
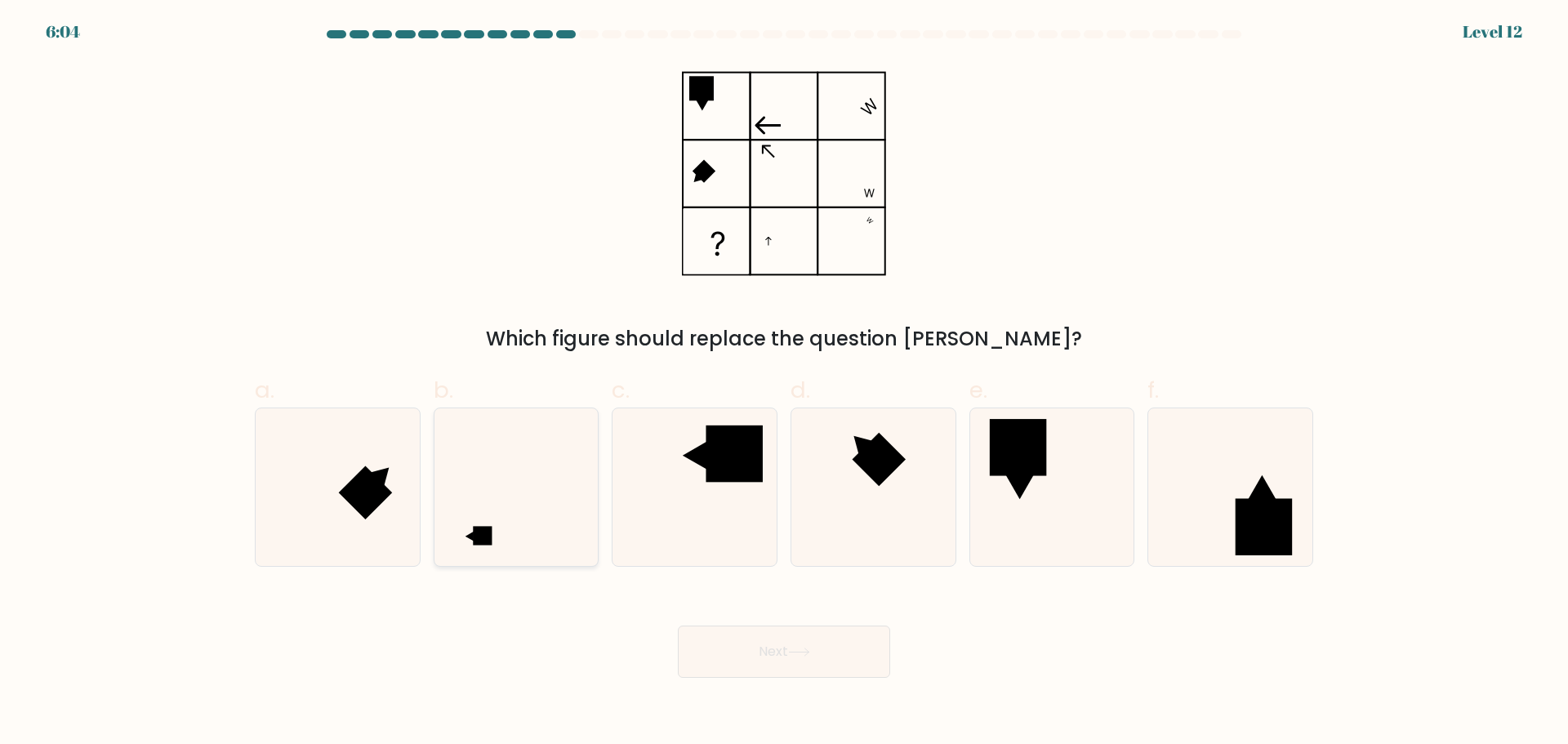
click at [565, 478] on icon at bounding box center [515, 486] width 157 height 157
click at [784, 383] on input "b." at bounding box center [784, 377] width 1 height 11
radio input "true"
click at [855, 675] on button "Next" at bounding box center [784, 651] width 212 height 52
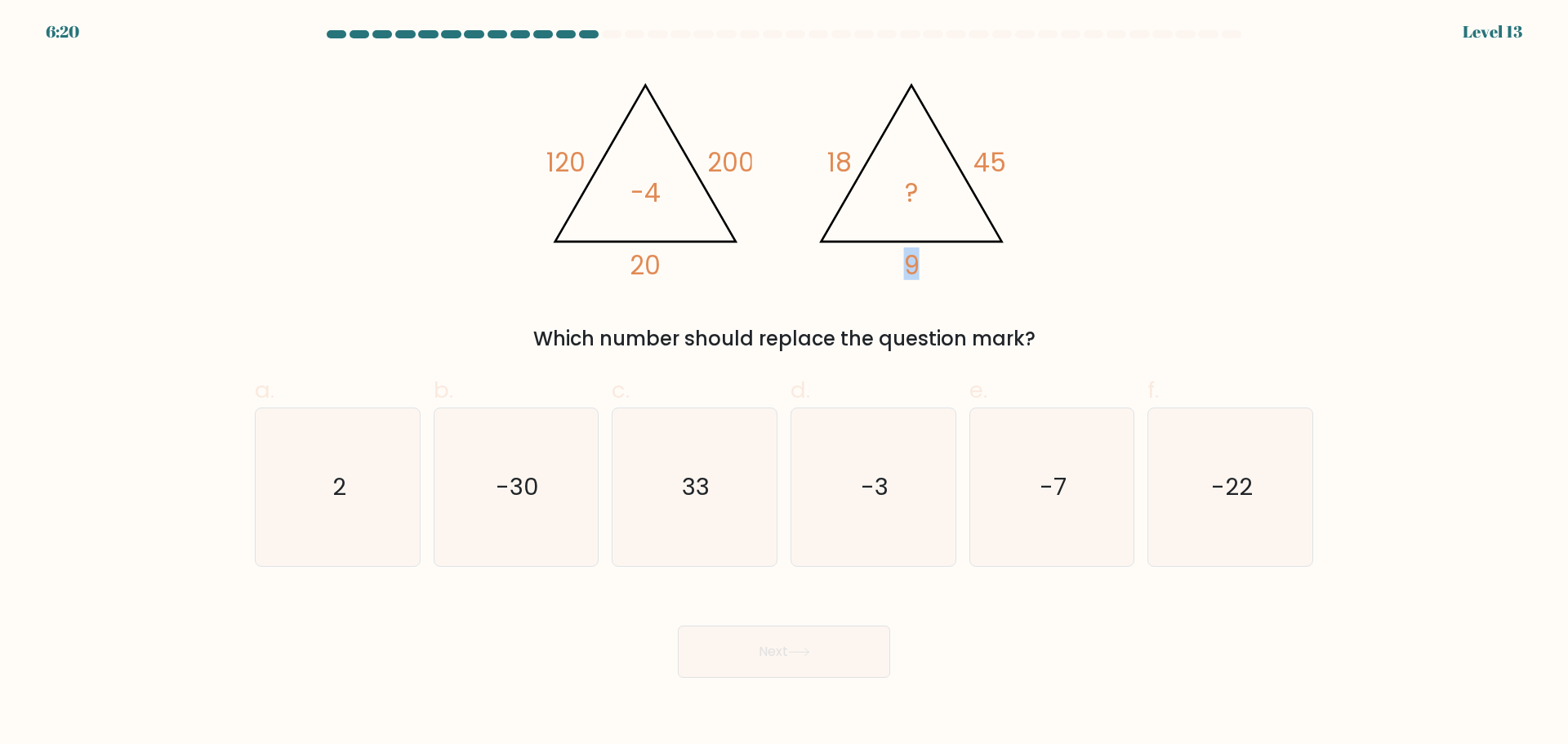
drag, startPoint x: 912, startPoint y: 264, endPoint x: 892, endPoint y: 256, distance: 21.5
click at [900, 258] on icon "@import url('https://fonts.googleapis.com/css?family=Abril+Fatface:400,100,100i…" at bounding box center [784, 173] width 490 height 223
click at [886, 255] on icon "@import url('https://fonts.googleapis.com/css?family=Abril+Fatface:400,100,100i…" at bounding box center [784, 173] width 490 height 223
drag, startPoint x: 848, startPoint y: 164, endPoint x: 827, endPoint y: 158, distance: 21.8
click at [835, 160] on tspan "18" at bounding box center [839, 163] width 24 height 36
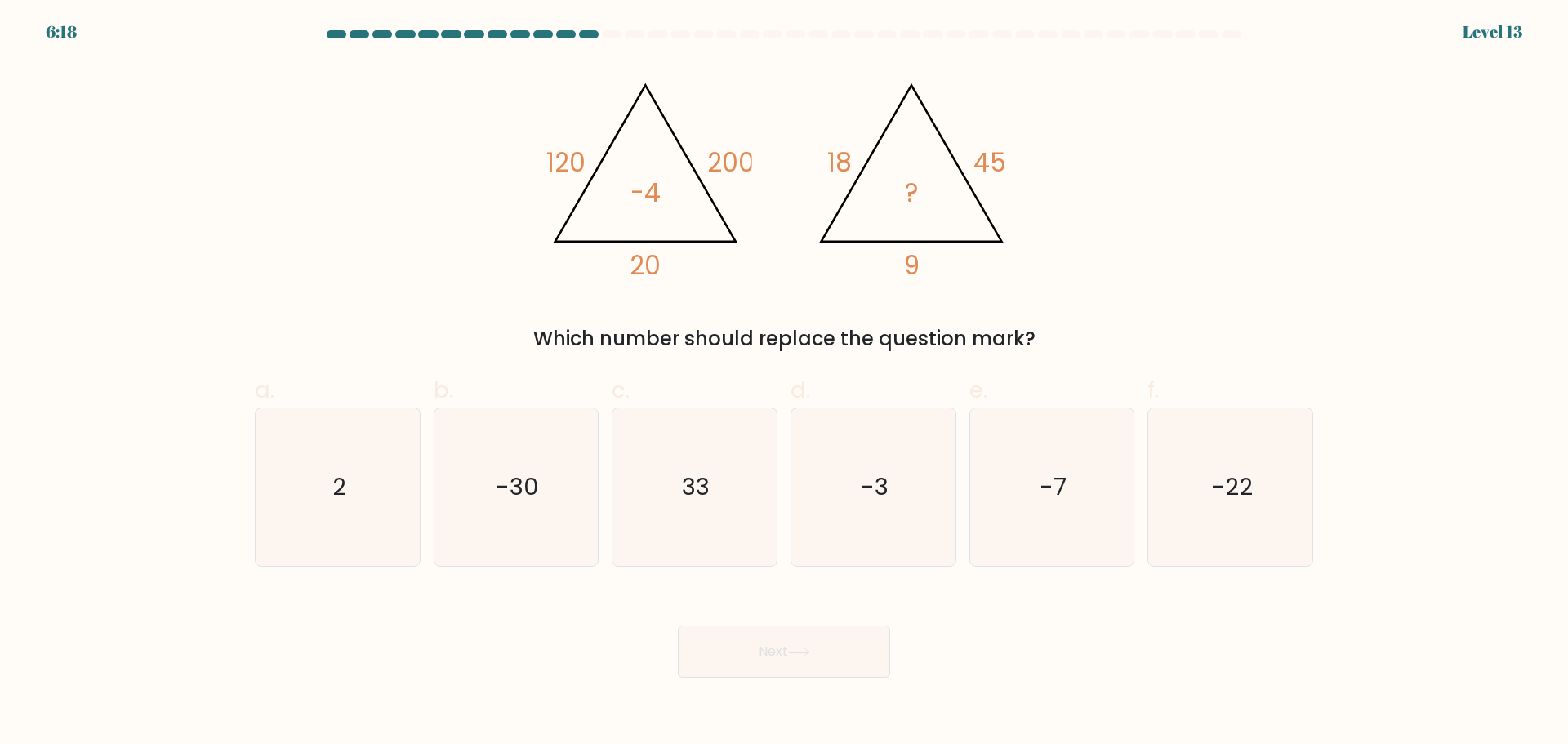
click at [824, 157] on icon "@import url('https://fonts.googleapis.com/css?family=Abril+Fatface:400,100,100i…" at bounding box center [784, 173] width 490 height 223
click at [872, 155] on icon "@import url('https://fonts.googleapis.com/css?family=Abril+Fatface:400,100,100i…" at bounding box center [911, 176] width 211 height 216
click at [839, 149] on tspan "18" at bounding box center [839, 163] width 24 height 36
drag, startPoint x: 981, startPoint y: 163, endPoint x: 1026, endPoint y: 159, distance: 45.2
click at [1021, 160] on icon "@import url('https://fonts.googleapis.com/css?family=Abril+Fatface:400,100,100i…" at bounding box center [784, 173] width 490 height 223
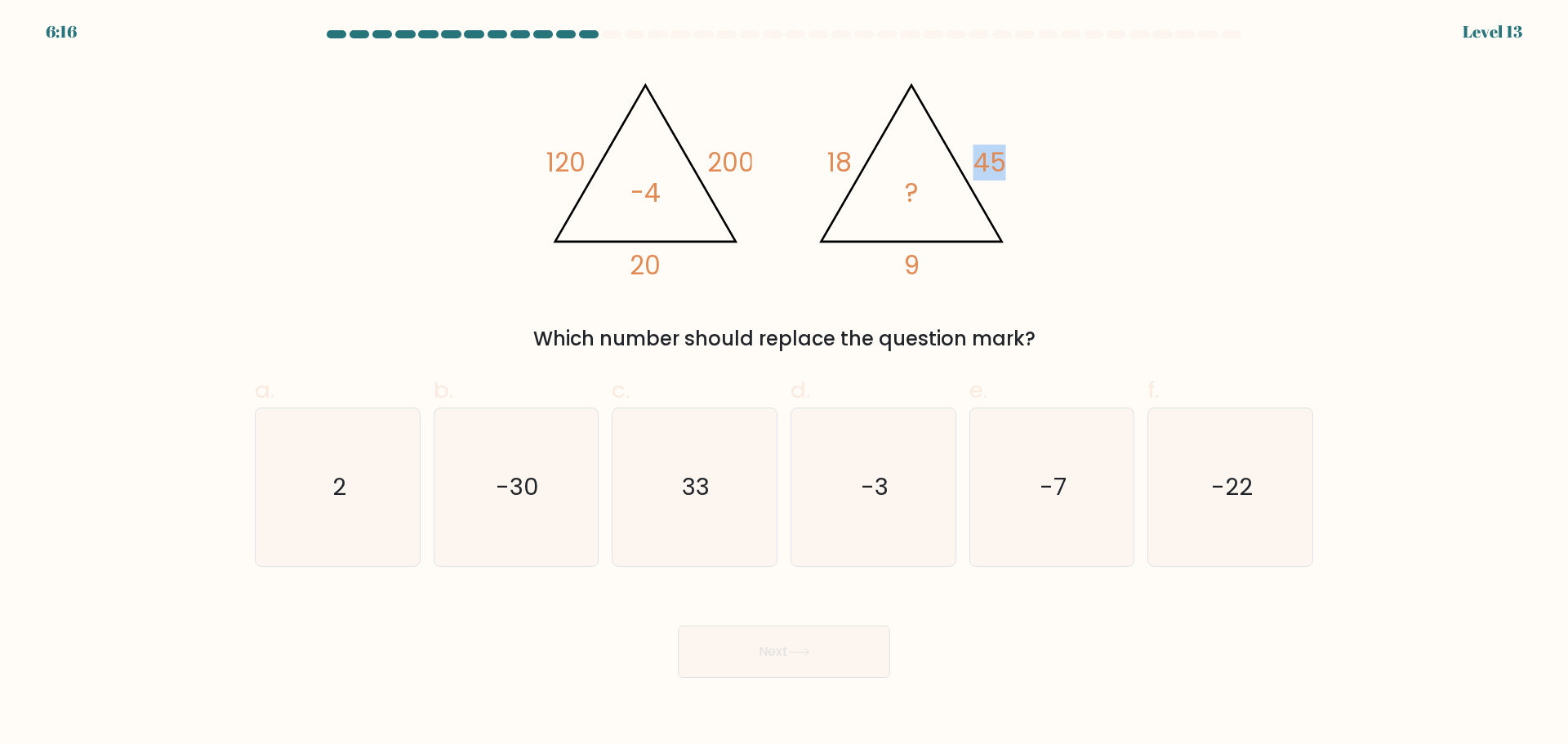
click at [1026, 159] on icon "@import url('https://fonts.googleapis.com/css?family=Abril+Fatface:400,100,100i…" at bounding box center [784, 173] width 490 height 223
drag, startPoint x: 648, startPoint y: 262, endPoint x: 631, endPoint y: 262, distance: 17.0
click at [631, 262] on tspan "20" at bounding box center [645, 266] width 31 height 36
click at [630, 261] on tspan "20" at bounding box center [645, 266] width 31 height 36
drag, startPoint x: 547, startPoint y: 141, endPoint x: 591, endPoint y: 147, distance: 44.4
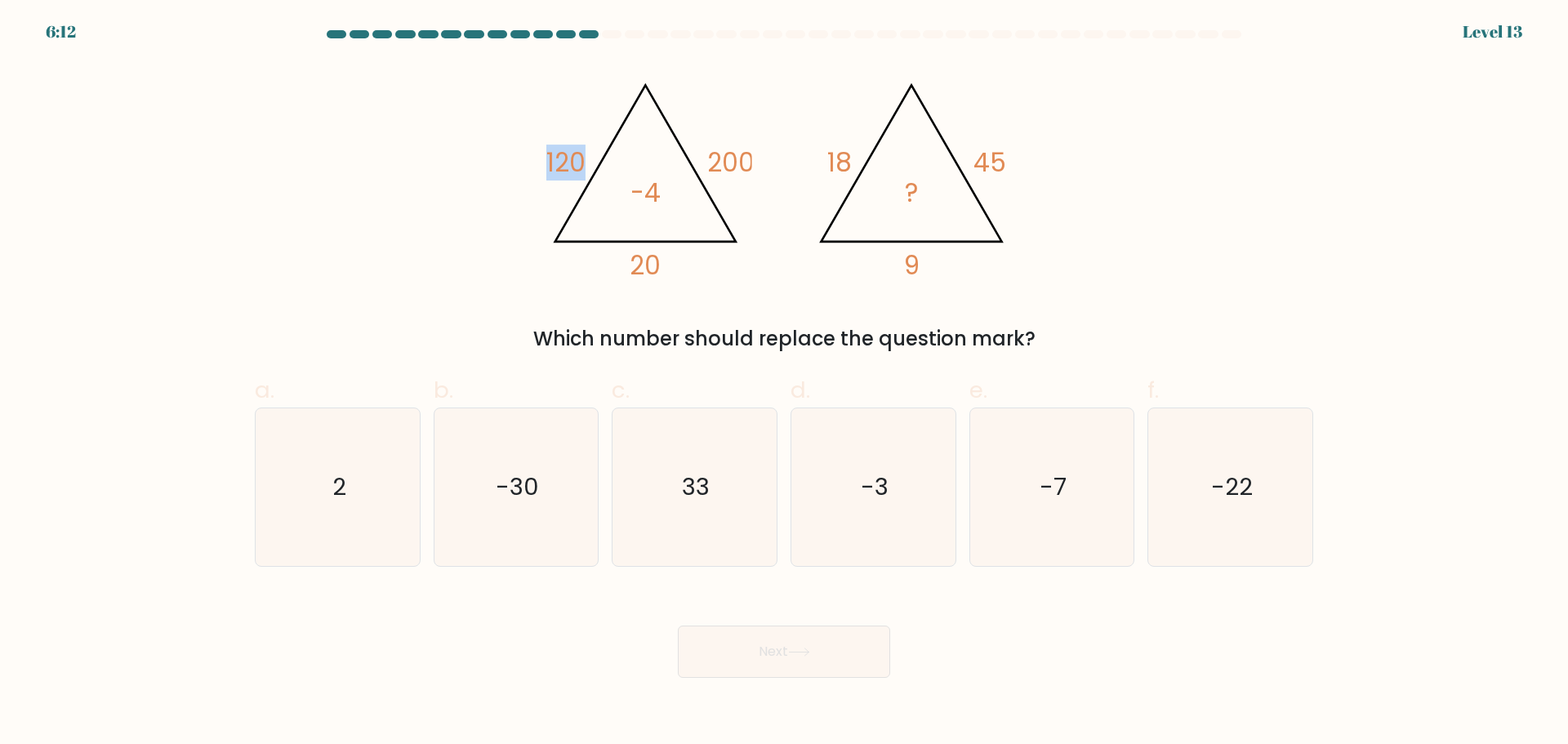
click at [591, 147] on icon "@import url('https://fonts.googleapis.com/css?family=Abril+Fatface:400,100,100i…" at bounding box center [784, 173] width 490 height 223
click at [568, 146] on tspan "120" at bounding box center [566, 163] width 39 height 36
drag, startPoint x: 714, startPoint y: 148, endPoint x: 785, endPoint y: 155, distance: 71.3
click at [747, 151] on tspan "200" at bounding box center [731, 163] width 47 height 36
click at [787, 155] on icon "@import url('https://fonts.googleapis.com/css?family=Abril+Fatface:400,100,100i…" at bounding box center [784, 173] width 490 height 223
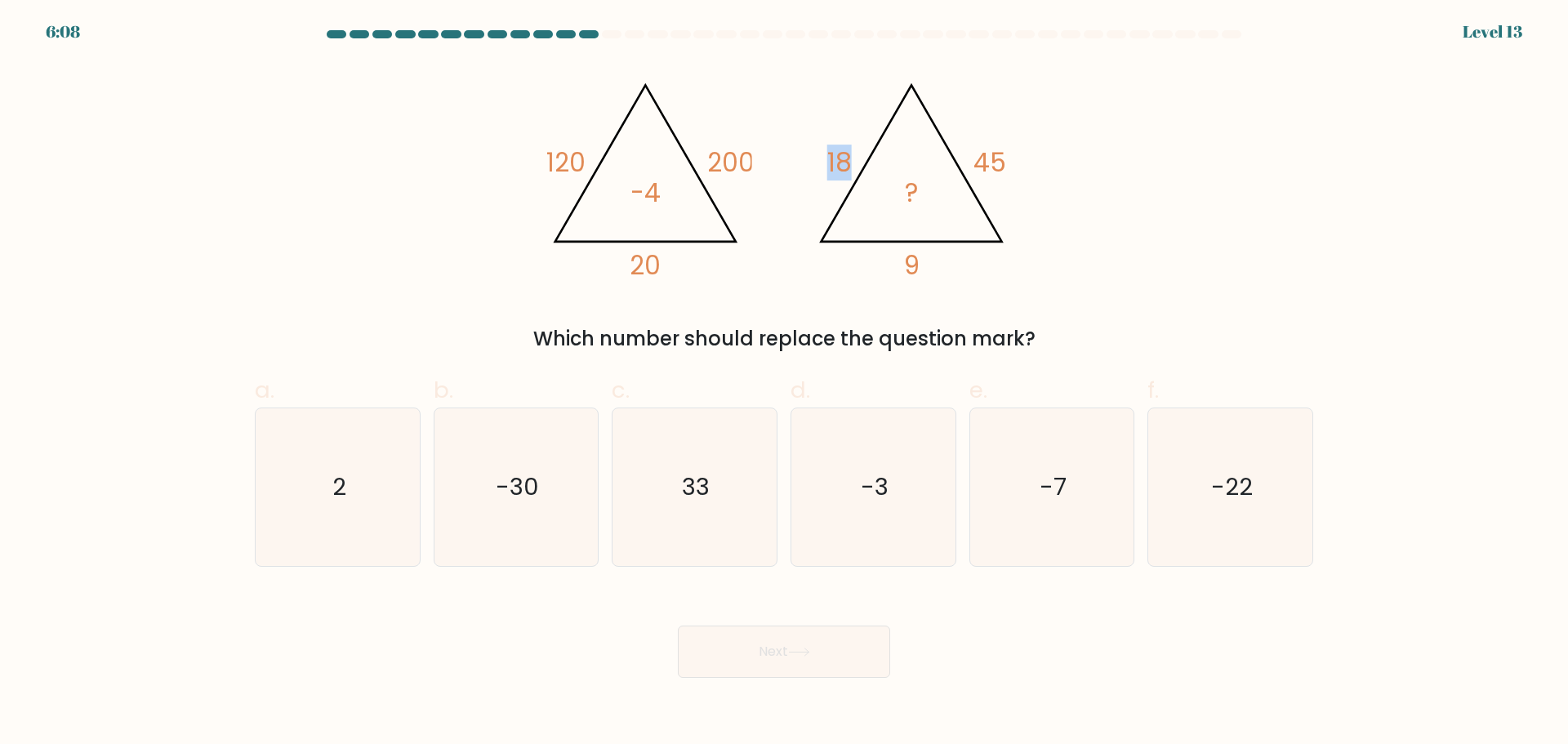
drag, startPoint x: 828, startPoint y: 155, endPoint x: 801, endPoint y: 150, distance: 27.5
click at [805, 152] on icon "@import url('https://fonts.googleapis.com/css?family=Abril+Fatface:400,100,100i…" at bounding box center [784, 173] width 490 height 223
click at [801, 150] on icon "@import url('https://fonts.googleapis.com/css?family=Abril+Fatface:400,100,100i…" at bounding box center [784, 173] width 490 height 223
drag, startPoint x: 951, startPoint y: 149, endPoint x: 1009, endPoint y: 155, distance: 58.3
click at [1009, 155] on icon "@import url('https://fonts.googleapis.com/css?family=Abril+Fatface:400,100,100i…" at bounding box center [784, 173] width 490 height 223
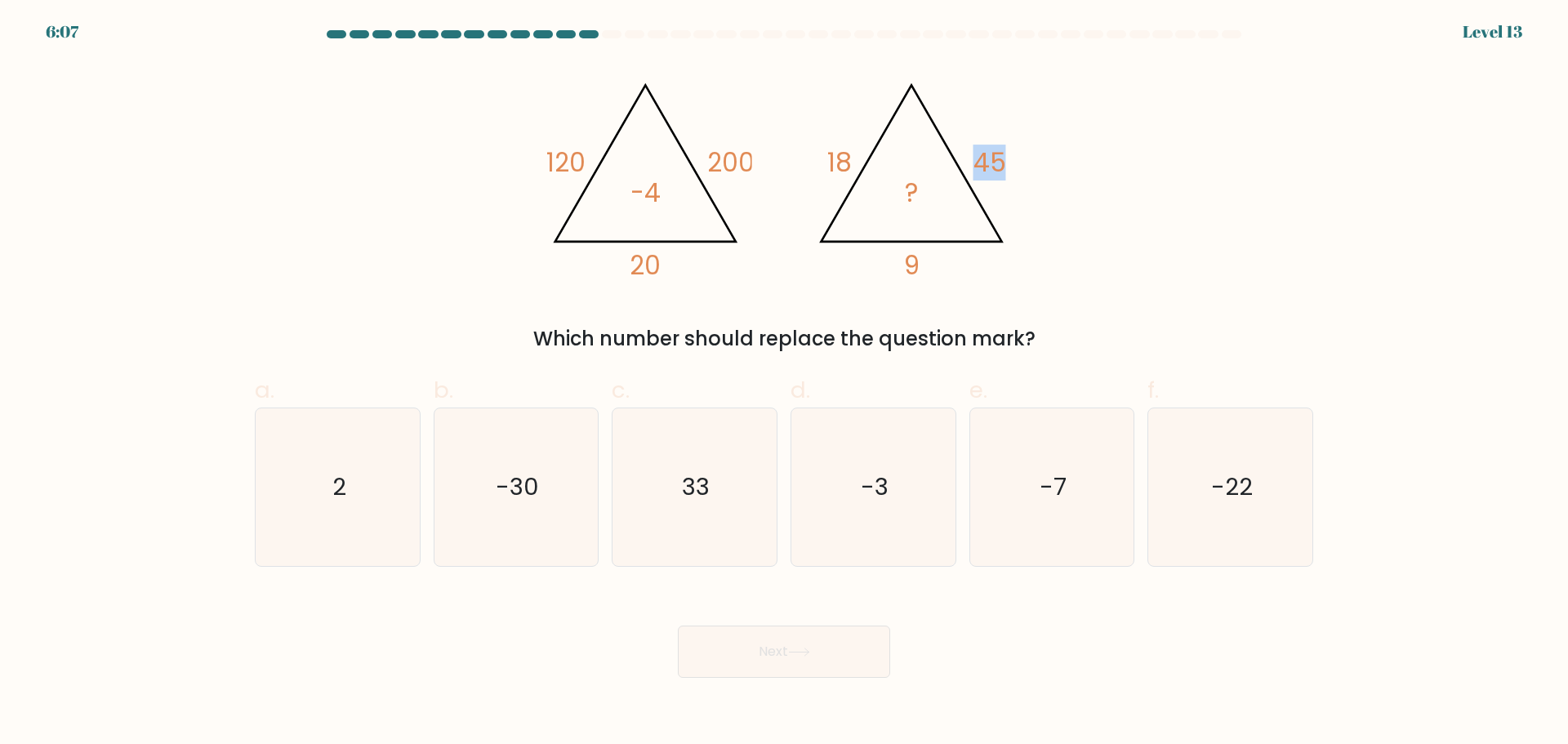
click at [1010, 155] on icon "@import url('https://fonts.googleapis.com/css?family=Abril+Fatface:400,100,100i…" at bounding box center [784, 173] width 490 height 223
drag, startPoint x: 934, startPoint y: 266, endPoint x: 885, endPoint y: 258, distance: 49.6
click at [889, 258] on icon "@import url('https://fonts.googleapis.com/css?family=Abril+Fatface:400,100,100i…" at bounding box center [784, 173] width 490 height 223
click at [885, 258] on icon "@import url('https://fonts.googleapis.com/css?family=Abril+Fatface:400,100,100i…" at bounding box center [784, 173] width 490 height 223
drag, startPoint x: 939, startPoint y: 256, endPoint x: 903, endPoint y: 258, distance: 36.1
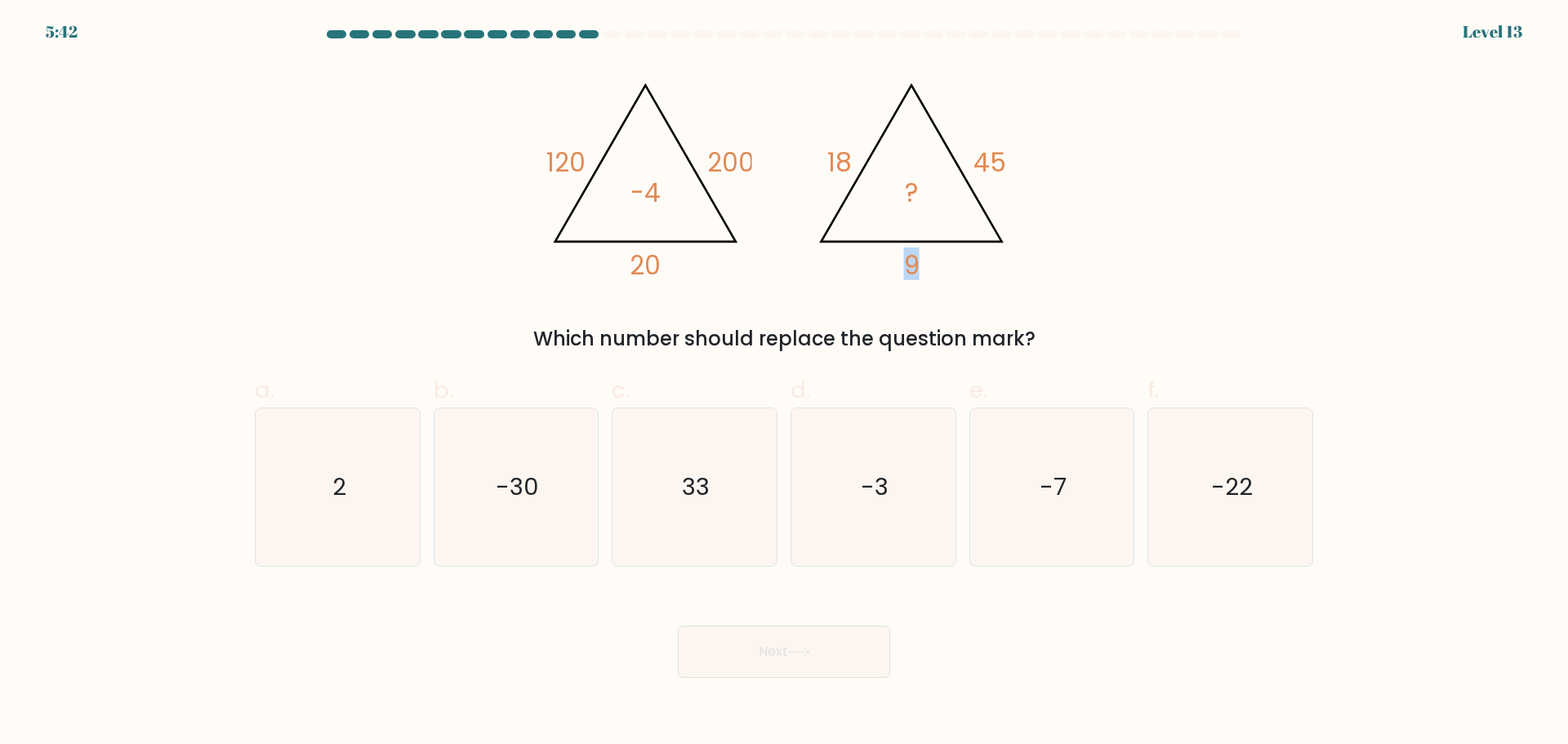
click at [903, 258] on icon "@import url('https://fonts.googleapis.com/css?family=Abril+Fatface:400,100,100i…" at bounding box center [784, 173] width 490 height 223
drag, startPoint x: 662, startPoint y: 185, endPoint x: 683, endPoint y: 183, distance: 21.1
click at [682, 183] on icon "@import url('https://fonts.googleapis.com/css?family=Abril+Fatface:400,100,100i…" at bounding box center [784, 173] width 490 height 223
click at [683, 183] on icon "@import url('https://fonts.googleapis.com/css?family=Abril+Fatface:400,100,100i…" at bounding box center [784, 173] width 490 height 223
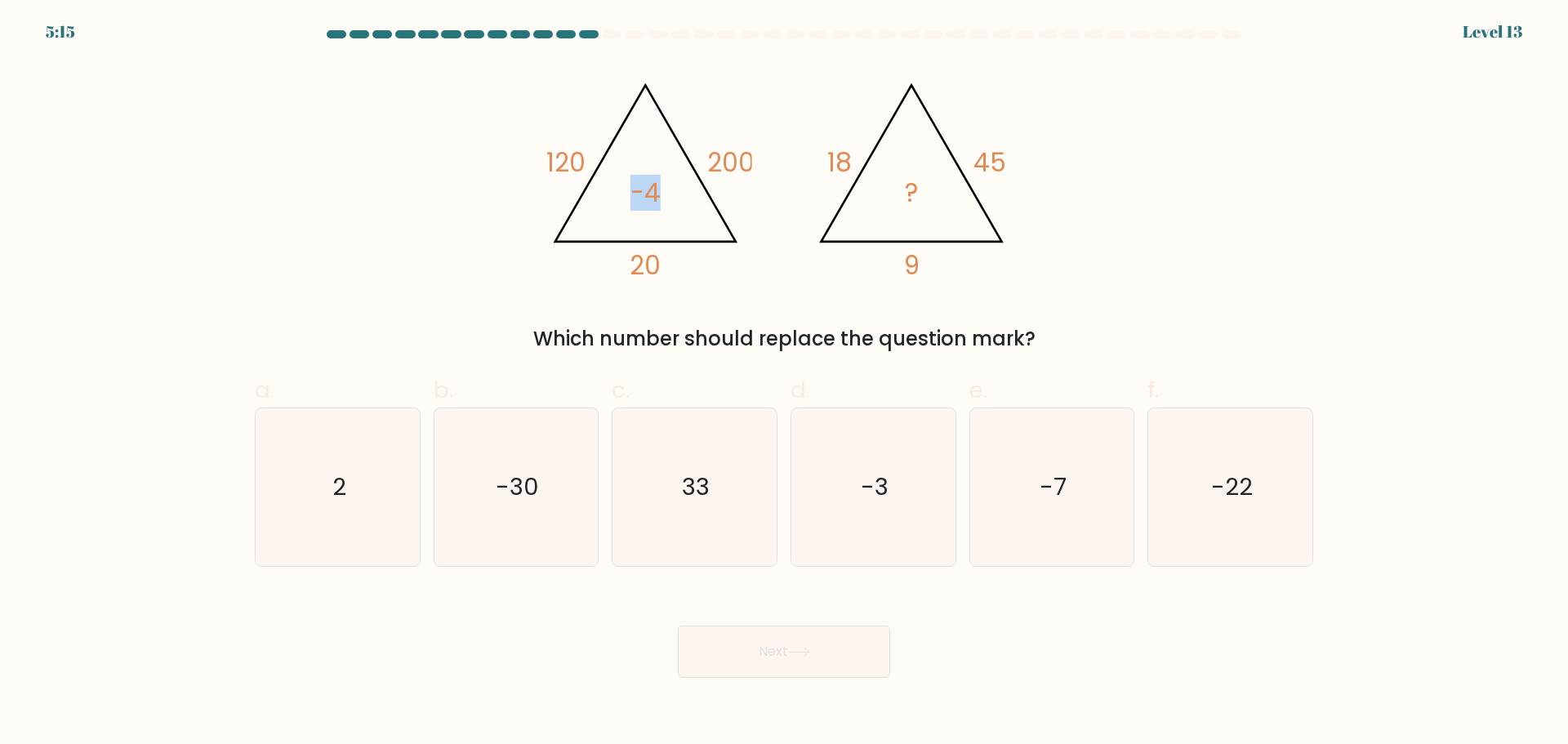
drag, startPoint x: 623, startPoint y: 182, endPoint x: 667, endPoint y: 176, distance: 44.4
click at [666, 177] on icon "@import url('https://fonts.googleapis.com/css?family=Abril+Fatface:400,100,100i…" at bounding box center [784, 173] width 490 height 223
click at [667, 176] on icon "@import url('https://fonts.googleapis.com/css?family=Abril+Fatface:400,100,100i…" at bounding box center [784, 173] width 490 height 223
drag, startPoint x: 745, startPoint y: 155, endPoint x: 704, endPoint y: 145, distance: 42.2
click at [732, 153] on tspan "200" at bounding box center [731, 163] width 47 height 36
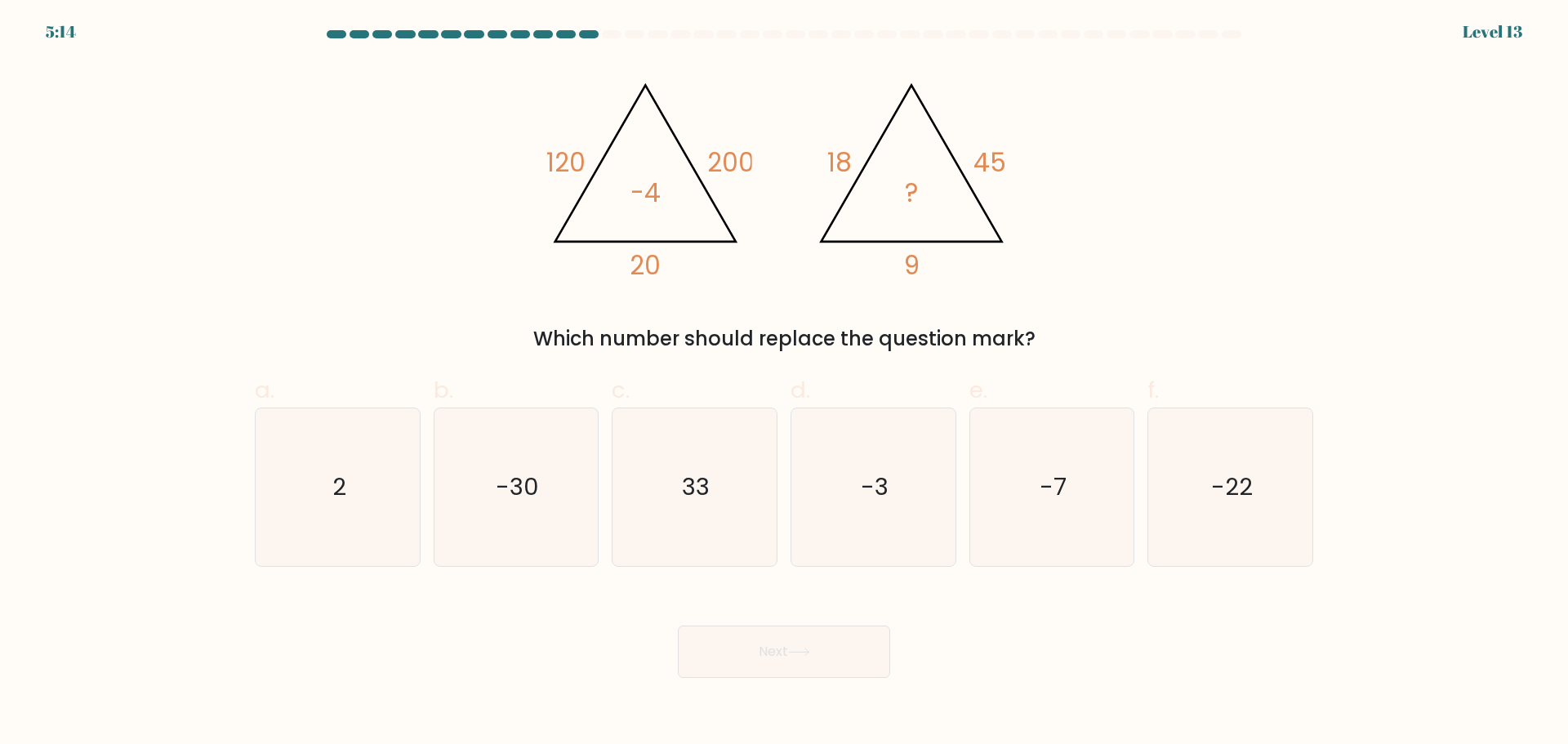
drag, startPoint x: 702, startPoint y: 144, endPoint x: 712, endPoint y: 146, distance: 10.2
click at [709, 146] on icon "@import url('https://fonts.googleapis.com/css?family=Abril+Fatface:400,100,100i…" at bounding box center [784, 173] width 490 height 223
drag, startPoint x: 767, startPoint y: 154, endPoint x: 698, endPoint y: 149, distance: 69.2
click at [698, 149] on icon "@import url('https://fonts.googleapis.com/css?family=Abril+Fatface:400,100,100i…" at bounding box center [784, 173] width 490 height 223
click at [720, 154] on tspan "200" at bounding box center [731, 163] width 47 height 36
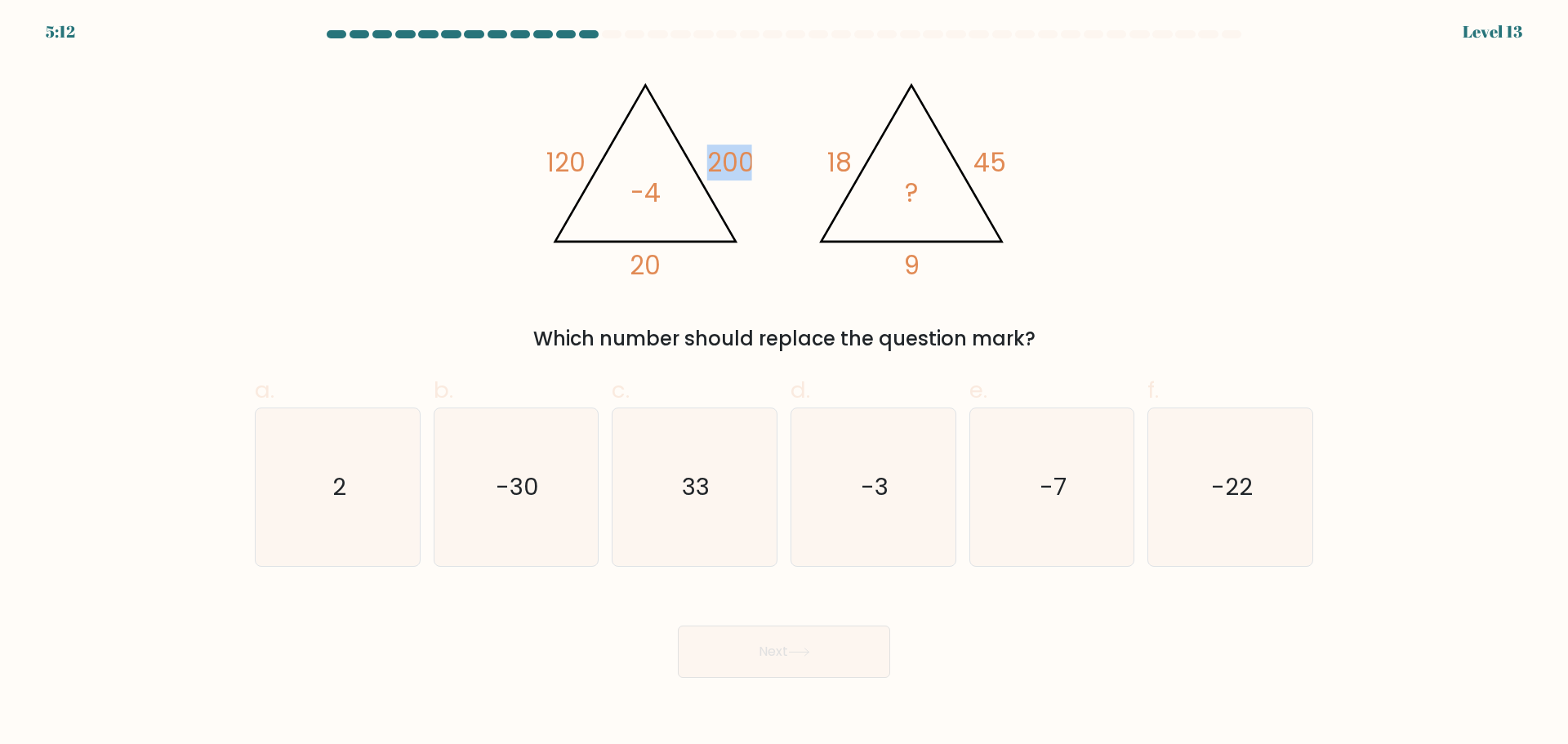
drag, startPoint x: 751, startPoint y: 158, endPoint x: 700, endPoint y: 149, distance: 51.8
click at [700, 149] on icon "@import url('https://fonts.googleapis.com/css?family=Abril+Fatface:400,100,100i…" at bounding box center [784, 173] width 490 height 223
click at [739, 152] on tspan "200" at bounding box center [731, 163] width 47 height 36
drag, startPoint x: 750, startPoint y: 158, endPoint x: 708, endPoint y: 155, distance: 42.1
click at [711, 155] on tspan "200" at bounding box center [731, 163] width 47 height 36
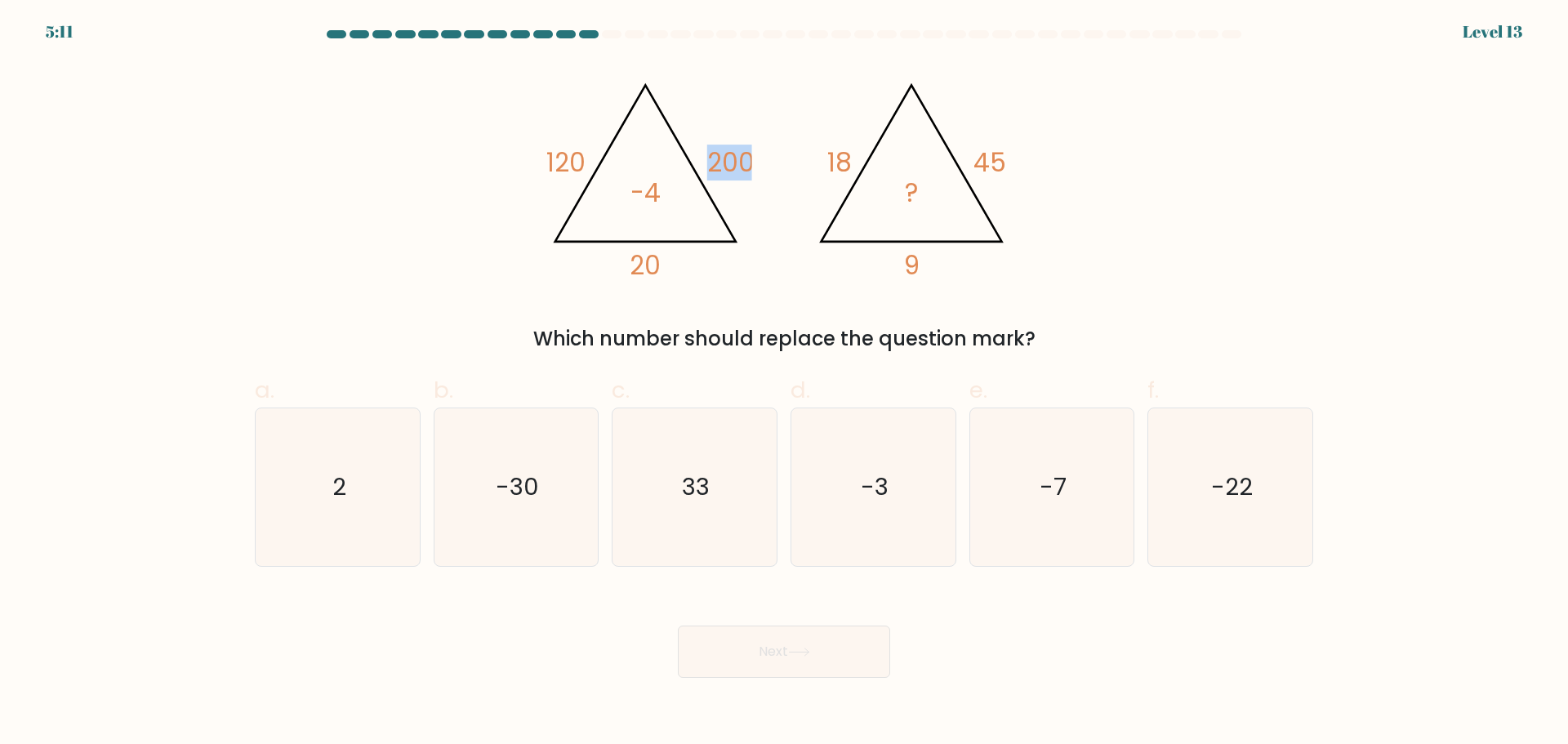
click at [708, 155] on tspan "200" at bounding box center [731, 163] width 47 height 36
drag, startPoint x: 970, startPoint y: 156, endPoint x: 1077, endPoint y: 163, distance: 107.2
click at [979, 156] on tspan "45" at bounding box center [989, 163] width 33 height 36
drag, startPoint x: 1058, startPoint y: 158, endPoint x: 979, endPoint y: 148, distance: 79.6
click at [979, 148] on div "@import url('https://fonts.googleapis.com/css?family=Abril+Fatface:400,100,100i…" at bounding box center [784, 207] width 1078 height 292
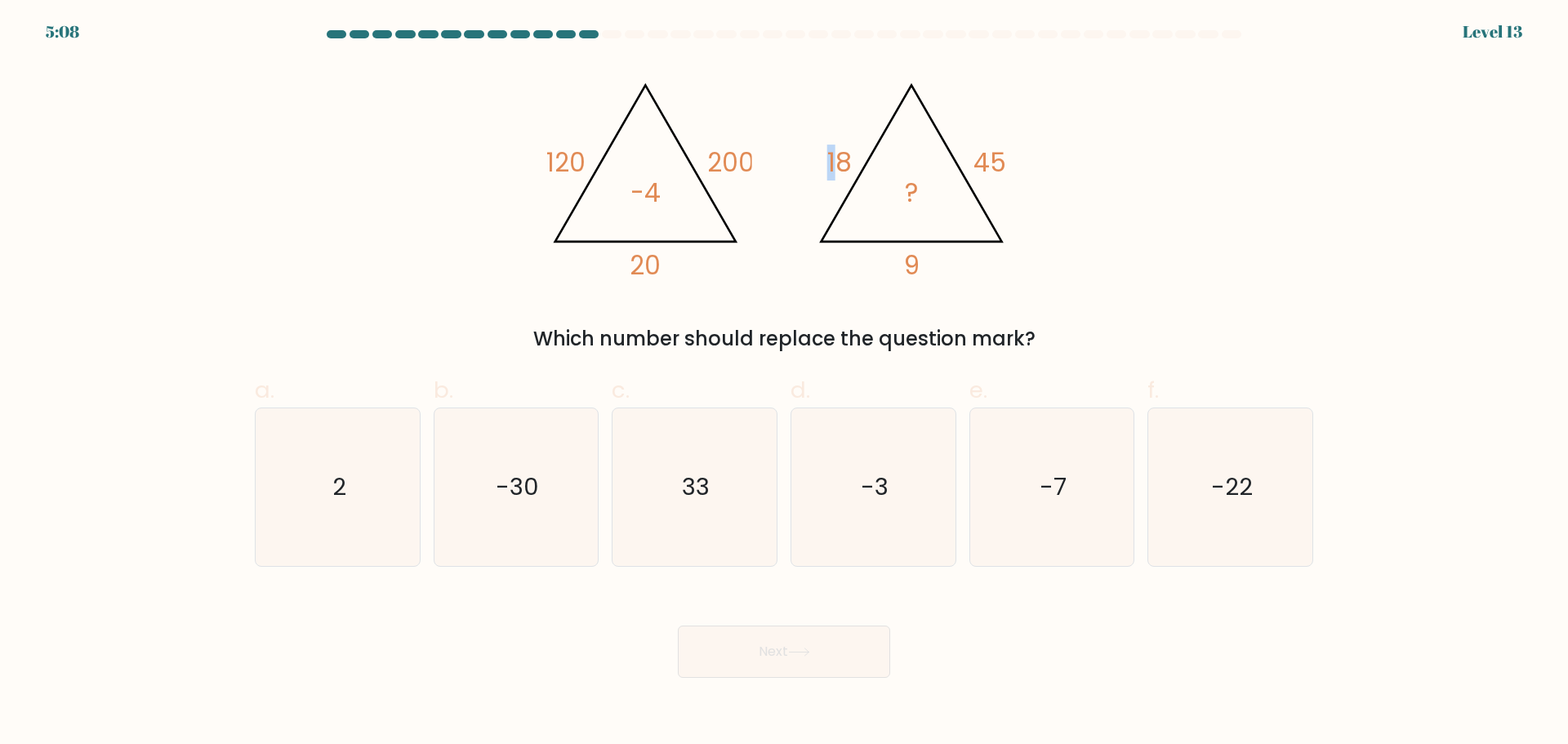
drag, startPoint x: 843, startPoint y: 140, endPoint x: 809, endPoint y: 143, distance: 34.1
click at [809, 143] on icon "@import url('https://fonts.googleapis.com/css?family=Abril+Fatface:400,100,100i…" at bounding box center [784, 173] width 490 height 223
click at [848, 148] on tspan "18" at bounding box center [839, 163] width 24 height 36
drag, startPoint x: 767, startPoint y: 160, endPoint x: 724, endPoint y: 152, distance: 43.7
click at [724, 152] on icon "@import url('https://fonts.googleapis.com/css?family=Abril+Fatface:400,100,100i…" at bounding box center [784, 173] width 490 height 223
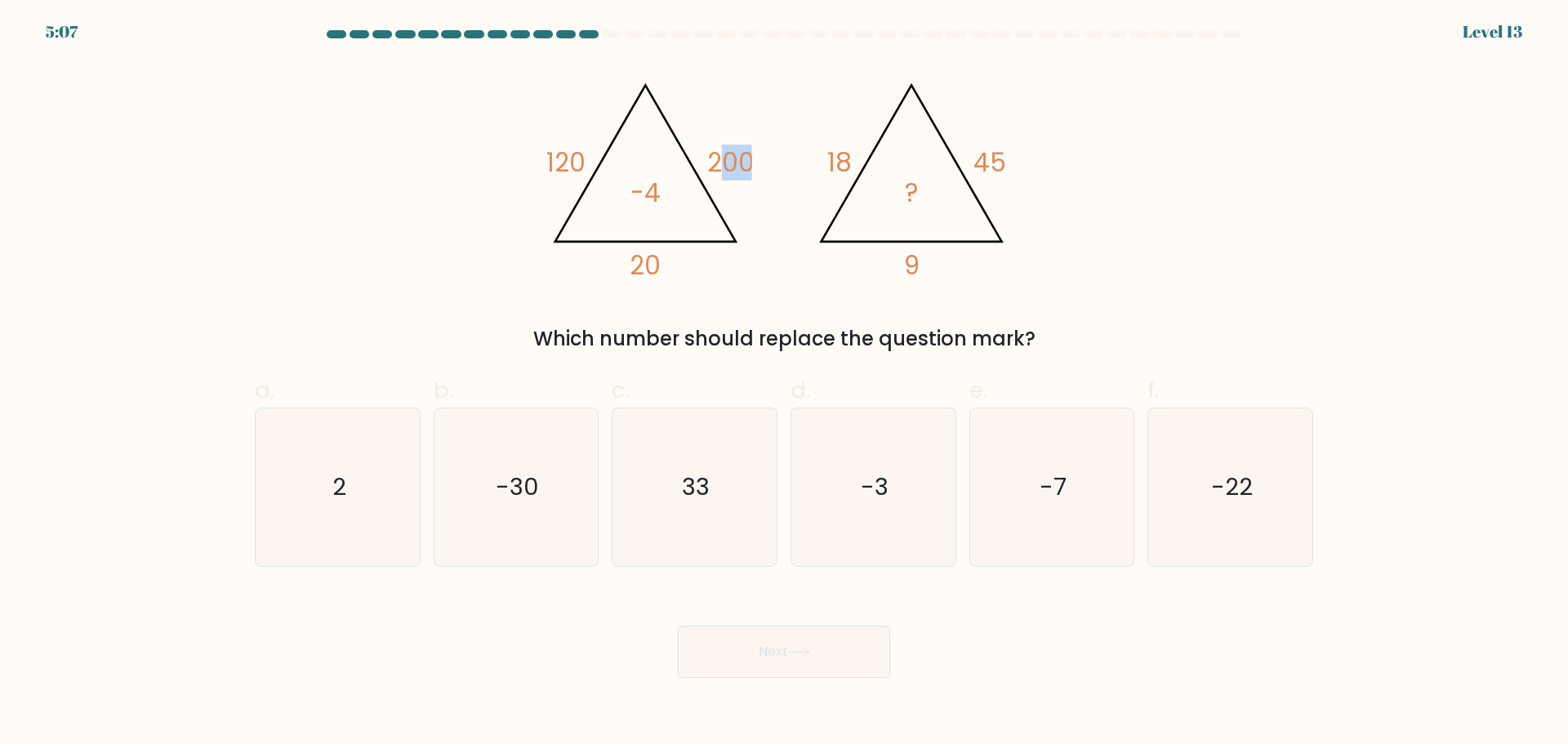
click at [724, 152] on tspan "200" at bounding box center [731, 163] width 47 height 36
drag, startPoint x: 629, startPoint y: 258, endPoint x: 673, endPoint y: 258, distance: 44.0
click at [669, 258] on icon "@import url('https://fonts.googleapis.com/css?family=Abril+Fatface:400,100,100i…" at bounding box center [784, 173] width 490 height 223
click at [673, 258] on icon "@import url('https://fonts.googleapis.com/css?family=Abril+Fatface:400,100,100i…" at bounding box center [784, 173] width 490 height 223
drag, startPoint x: 642, startPoint y: 188, endPoint x: 674, endPoint y: 185, distance: 32.1
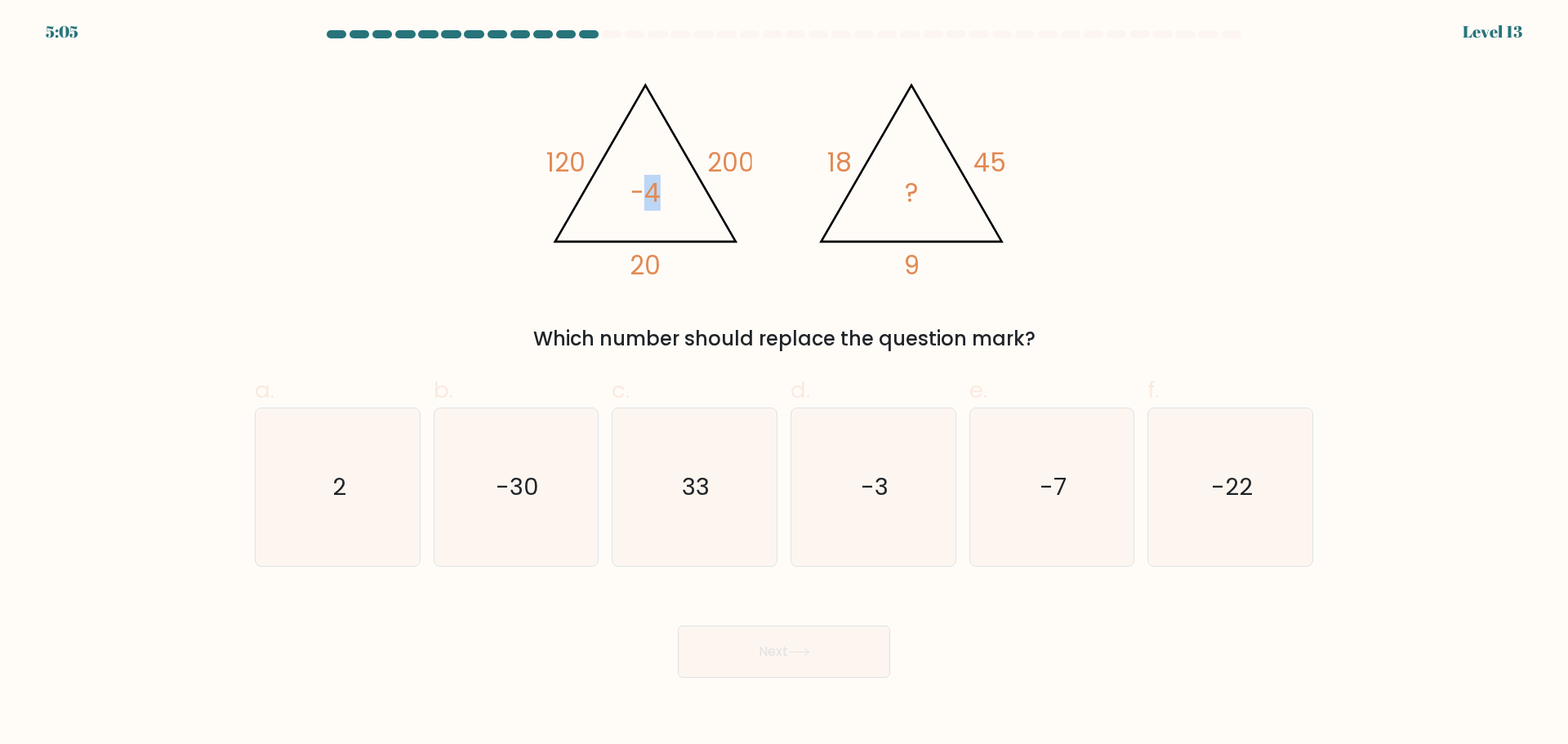
click at [674, 185] on icon "@import url('https://fonts.googleapis.com/css?family=Abril+Fatface:400,100,100i…" at bounding box center [784, 173] width 490 height 223
drag, startPoint x: 656, startPoint y: 184, endPoint x: 619, endPoint y: 182, distance: 37.1
click at [622, 182] on icon "@import url('https://fonts.googleapis.com/css?family=Abril+Fatface:400,100,100i…" at bounding box center [784, 173] width 490 height 223
click at [619, 182] on icon "@import url('https://fonts.googleapis.com/css?family=Abril+Fatface:400,100,100i…" at bounding box center [784, 173] width 490 height 223
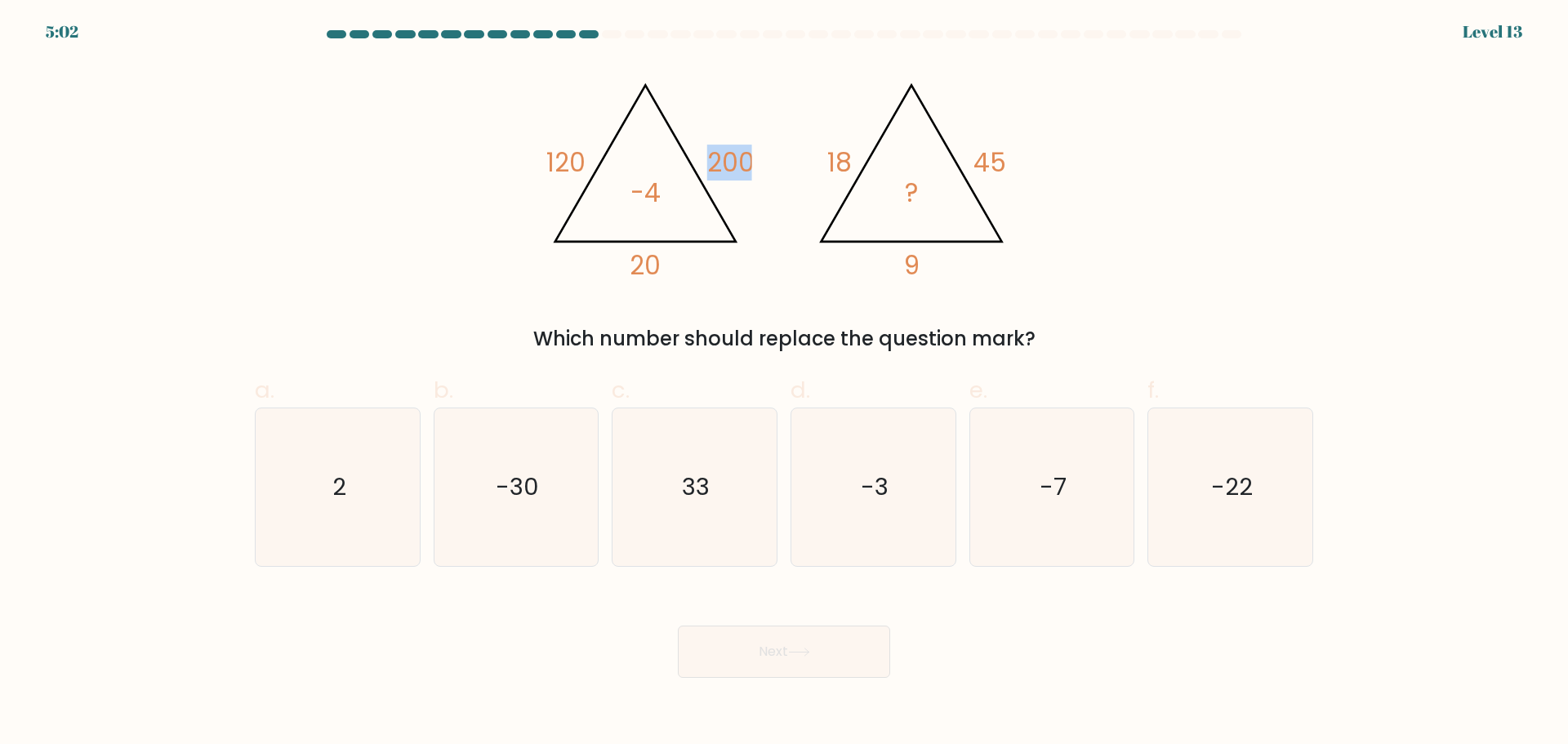
drag, startPoint x: 721, startPoint y: 155, endPoint x: 700, endPoint y: 152, distance: 21.2
click at [700, 152] on icon "@import url('https://fonts.googleapis.com/css?family=Abril+Fatface:400,100,100i…" at bounding box center [784, 173] width 490 height 223
drag, startPoint x: 759, startPoint y: 155, endPoint x: 679, endPoint y: 147, distance: 80.4
click at [679, 147] on icon "@import url('https://fonts.googleapis.com/css?family=Abril+Fatface:400,100,100i…" at bounding box center [784, 173] width 490 height 223
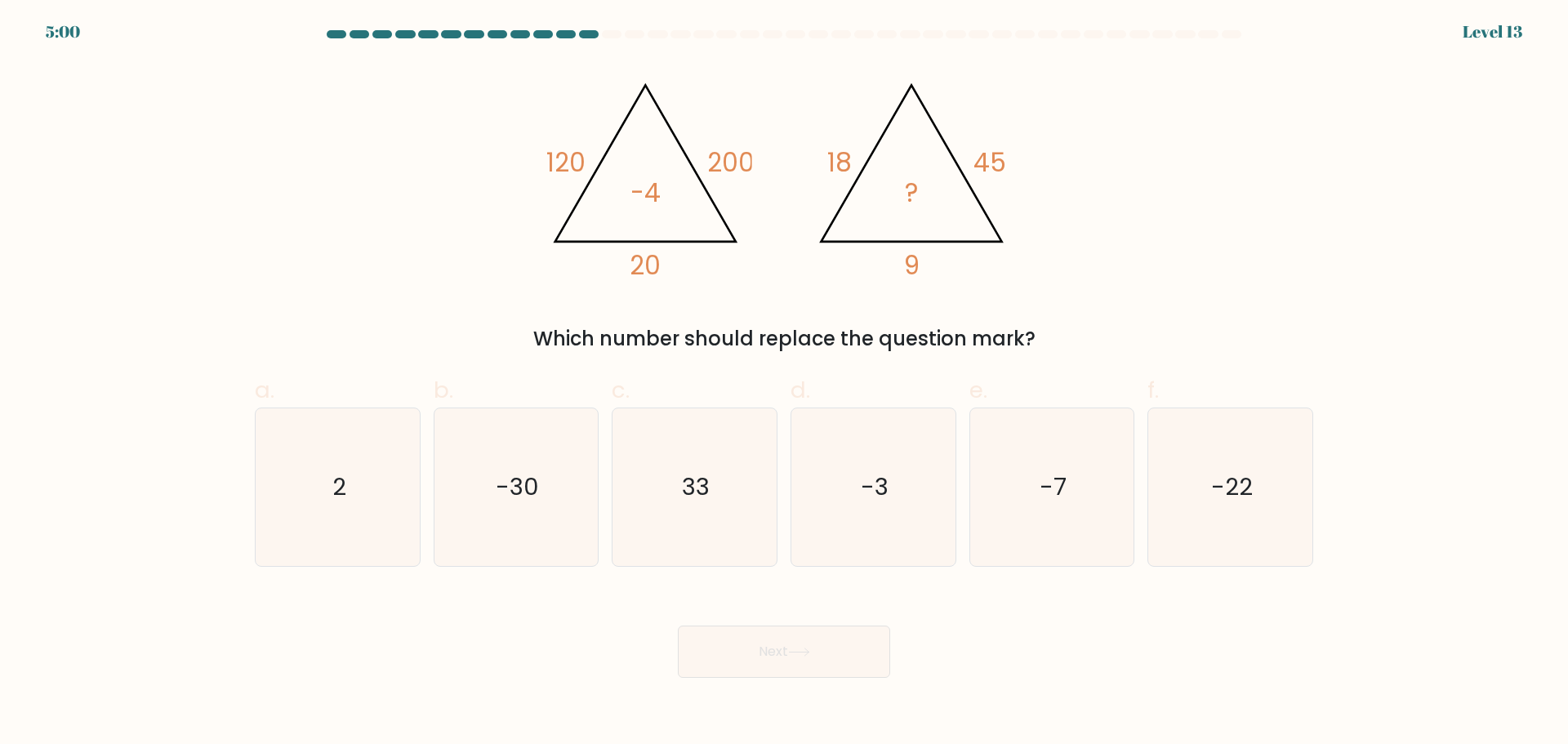
click at [589, 148] on icon "@import url('https://fonts.googleapis.com/css?family=Abril+Fatface:400,100,100i…" at bounding box center [784, 173] width 490 height 223
drag, startPoint x: 586, startPoint y: 153, endPoint x: 605, endPoint y: 153, distance: 19.0
click at [602, 153] on div "@import url('https://fonts.googleapis.com/css?family=Abril+Fatface:400,100,100i…" at bounding box center [784, 207] width 1078 height 292
click at [585, 151] on tspan "120" at bounding box center [566, 163] width 39 height 36
drag, startPoint x: 751, startPoint y: 155, endPoint x: 710, endPoint y: 153, distance: 41.0
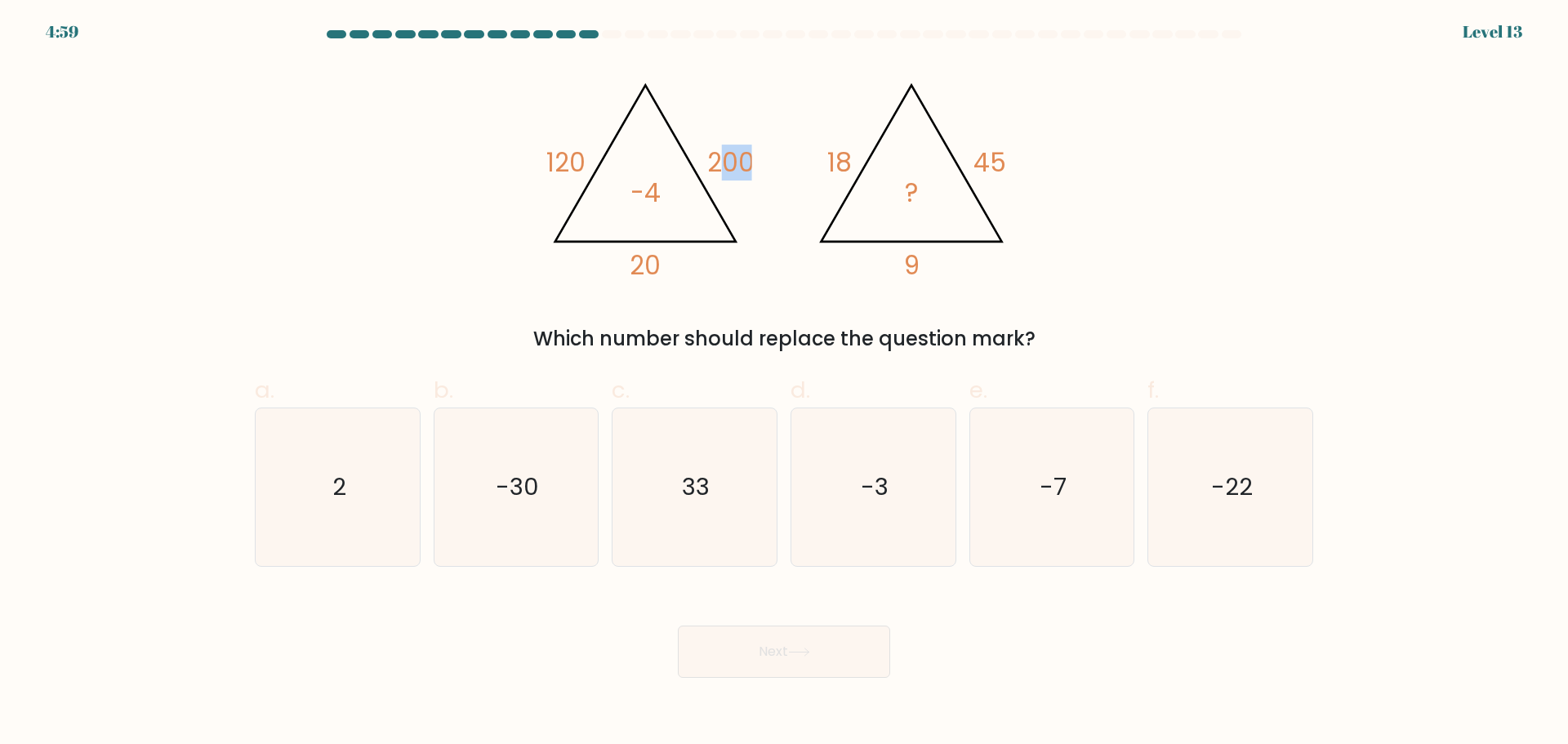
click at [715, 153] on tspan "200" at bounding box center [731, 163] width 47 height 36
click at [710, 153] on tspan "200" at bounding box center [731, 163] width 47 height 36
click at [750, 155] on tspan "200" at bounding box center [731, 163] width 47 height 36
click at [557, 145] on tspan "120" at bounding box center [566, 163] width 39 height 36
drag, startPoint x: 992, startPoint y: 154, endPoint x: 962, endPoint y: 151, distance: 30.1
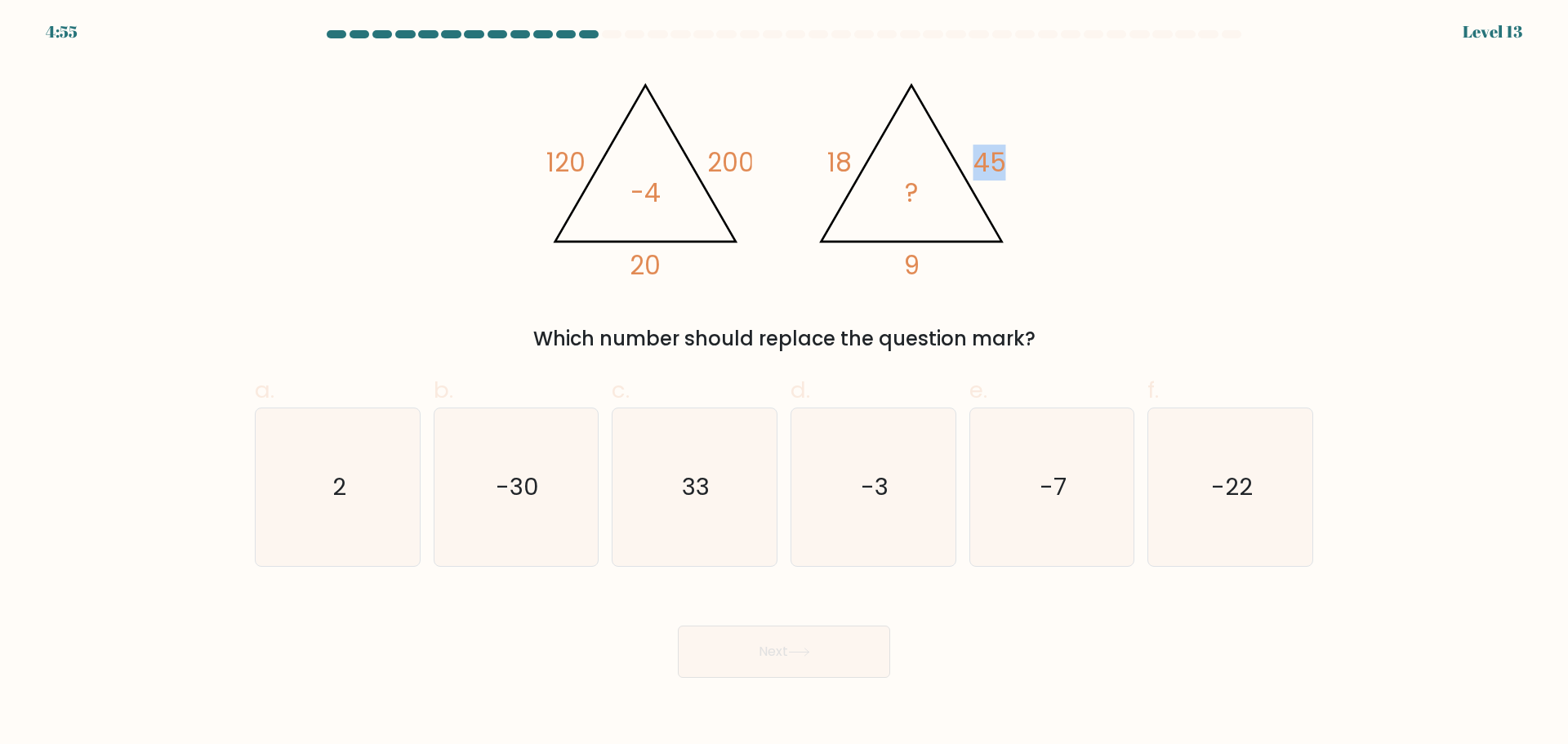
click at [963, 151] on icon "@import url('https://fonts.googleapis.com/css?family=Abril+Fatface:400,100,100i…" at bounding box center [784, 173] width 490 height 223
click at [962, 151] on icon "@import url('https://fonts.googleapis.com/css?family=Abril+Fatface:400,100,100i…" at bounding box center [784, 173] width 490 height 223
click at [1016, 163] on icon "@import url('https://fonts.googleapis.com/css?family=Abril+Fatface:400,100,100i…" at bounding box center [784, 173] width 490 height 223
drag, startPoint x: 1001, startPoint y: 163, endPoint x: 954, endPoint y: 157, distance: 47.4
click at [954, 157] on icon "@import url('https://fonts.googleapis.com/css?family=Abril+Fatface:400,100,100i…" at bounding box center [784, 173] width 490 height 223
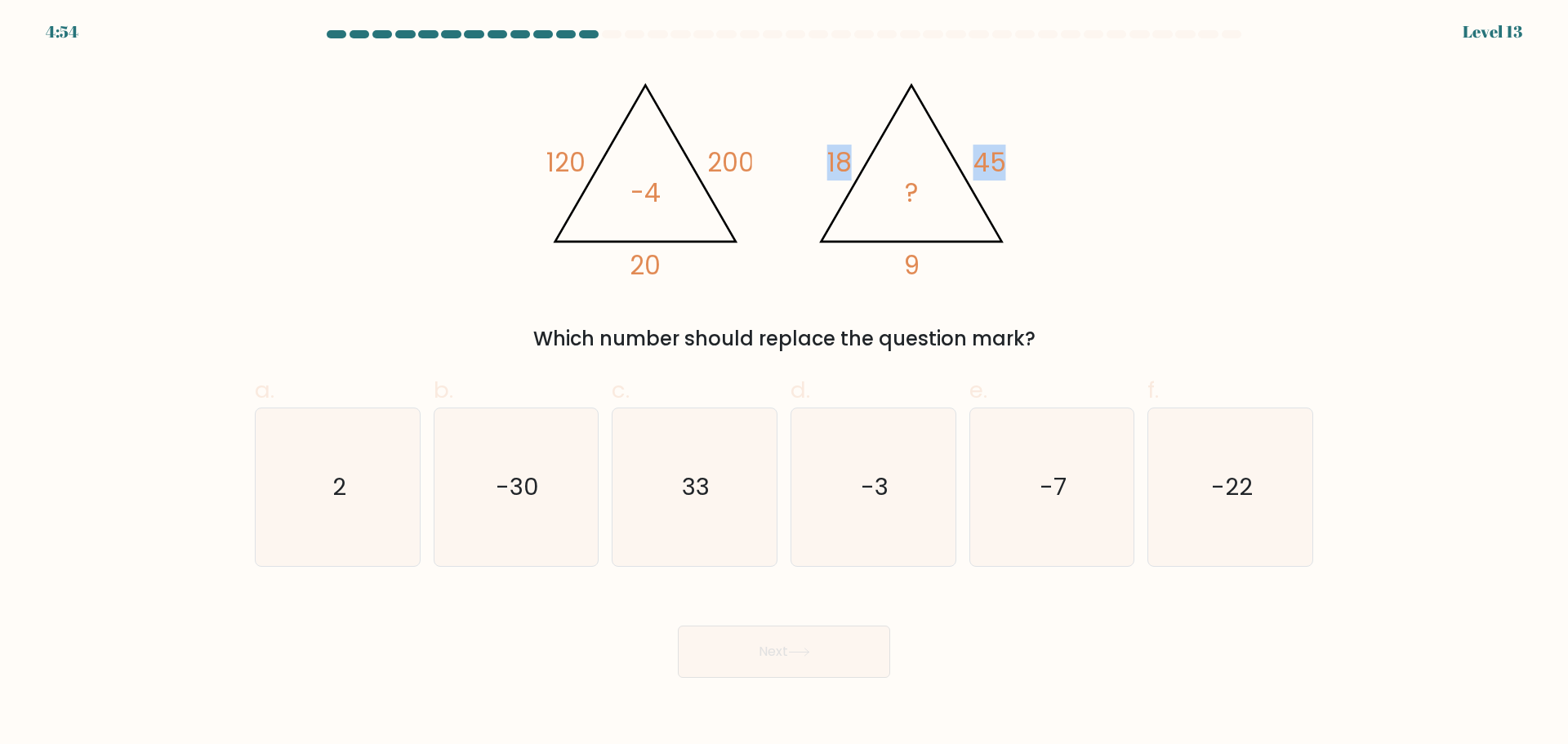
click at [973, 155] on tspan "45" at bounding box center [989, 163] width 33 height 36
drag, startPoint x: 1005, startPoint y: 156, endPoint x: 967, endPoint y: 155, distance: 38.0
click at [967, 155] on icon "@import url('https://fonts.googleapis.com/css?family=Abril+Fatface:400,100,100i…" at bounding box center [784, 173] width 490 height 223
drag, startPoint x: 856, startPoint y: 141, endPoint x: 806, endPoint y: 135, distance: 50.4
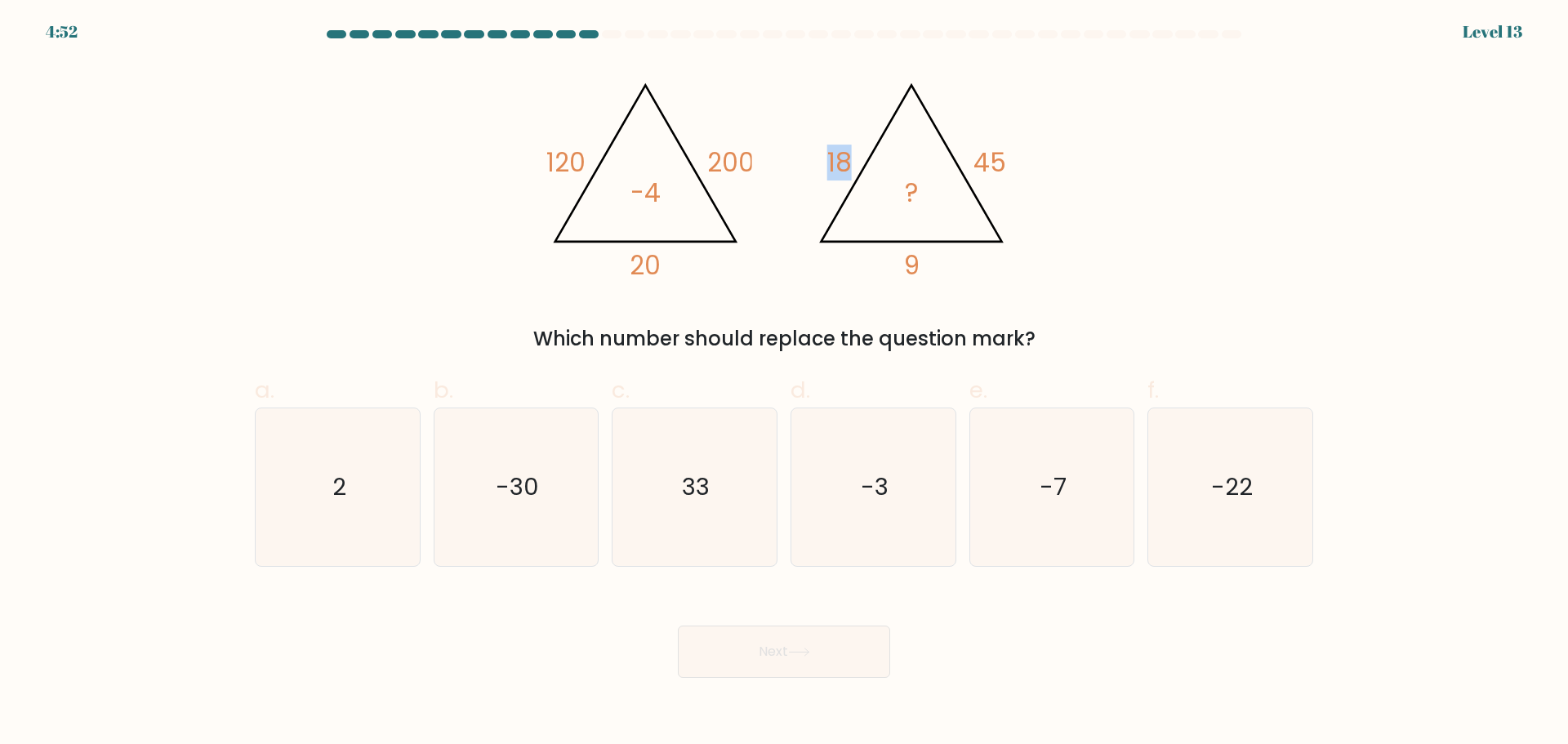
click at [806, 135] on icon "@import url('https://fonts.googleapis.com/css?family=Abril+Fatface:400,100,100i…" at bounding box center [784, 173] width 490 height 223
click at [805, 135] on icon "@import url('https://fonts.googleapis.com/css?family=Abril+Fatface:400,100,100i…" at bounding box center [784, 173] width 490 height 223
drag, startPoint x: 935, startPoint y: 260, endPoint x: 945, endPoint y: 259, distance: 10.0
click at [943, 260] on icon "@import url('https://fonts.googleapis.com/css?family=Abril+Fatface:400,100,100i…" at bounding box center [784, 173] width 490 height 223
click at [945, 259] on icon "@import url('https://fonts.googleapis.com/css?family=Abril+Fatface:400,100,100i…" at bounding box center [784, 173] width 490 height 223
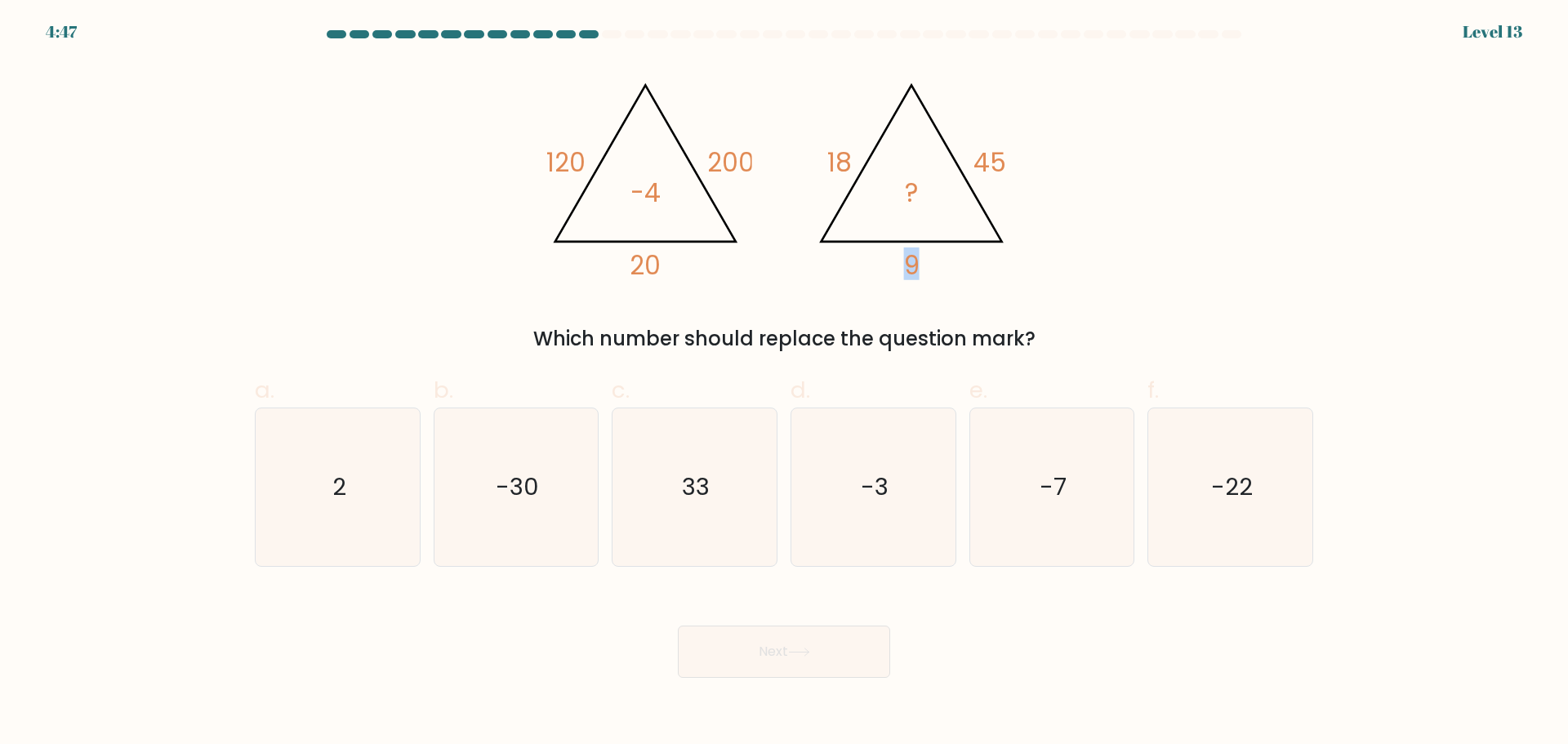
drag, startPoint x: 918, startPoint y: 261, endPoint x: 969, endPoint y: 267, distance: 51.4
click at [972, 268] on icon "@import url('https://fonts.googleapis.com/css?family=Abril+Fatface:400,100,100i…" at bounding box center [784, 173] width 490 height 223
drag, startPoint x: 966, startPoint y: 267, endPoint x: 955, endPoint y: 264, distance: 11.4
click at [963, 266] on icon "@import url('https://fonts.googleapis.com/css?family=Abril+Fatface:400,100,100i…" at bounding box center [784, 173] width 490 height 223
click at [898, 186] on icon "@import url('https://fonts.googleapis.com/css?family=Abril+Fatface:400,100,100i…" at bounding box center [784, 173] width 490 height 223
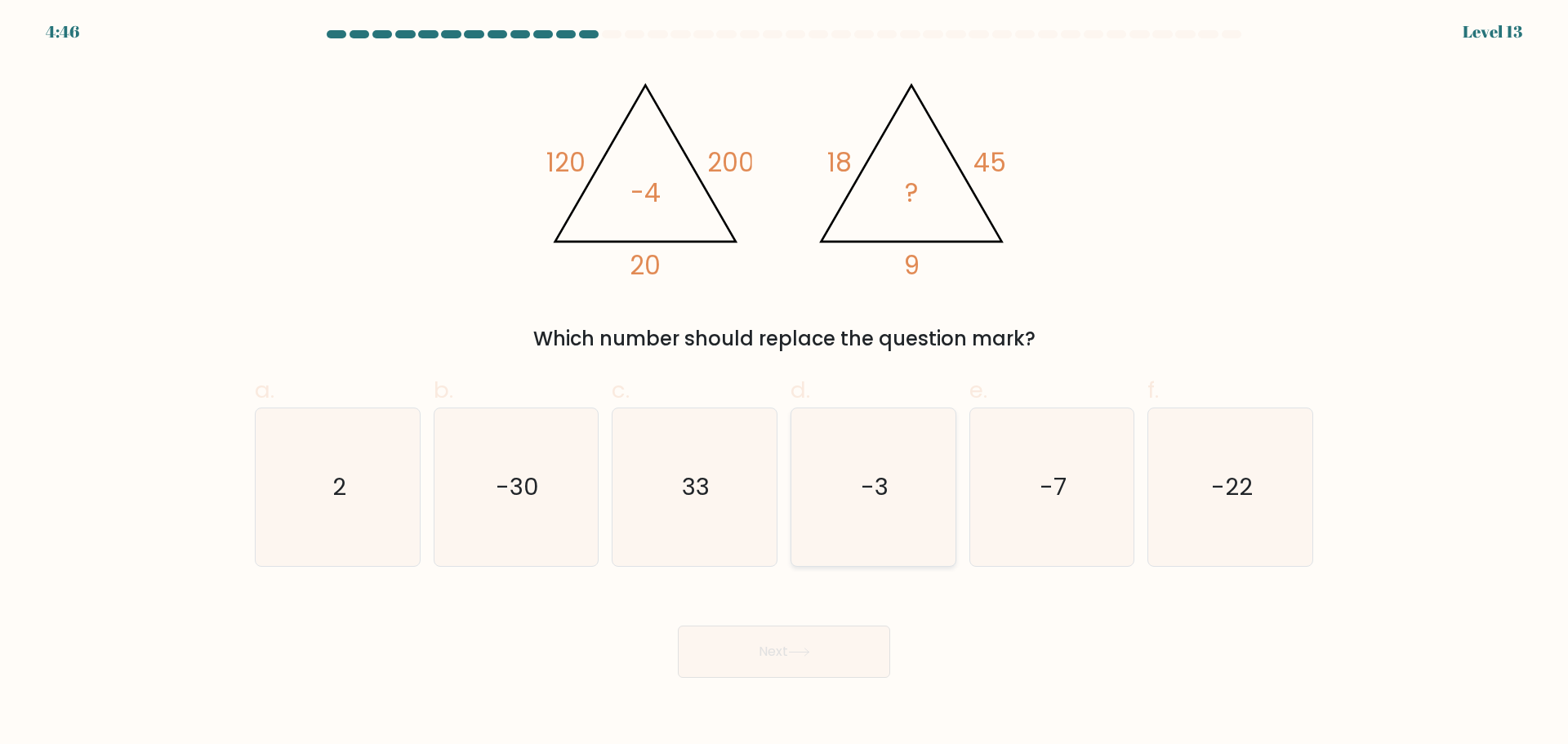
click at [895, 435] on icon "-3" at bounding box center [873, 486] width 157 height 157
click at [784, 383] on input "d. -3" at bounding box center [784, 377] width 1 height 11
radio input "true"
drag, startPoint x: 977, startPoint y: 156, endPoint x: 1027, endPoint y: 162, distance: 50.4
click at [1027, 162] on icon "@import url('https://fonts.googleapis.com/css?family=Abril+Fatface:400,100,100i…" at bounding box center [784, 173] width 490 height 223
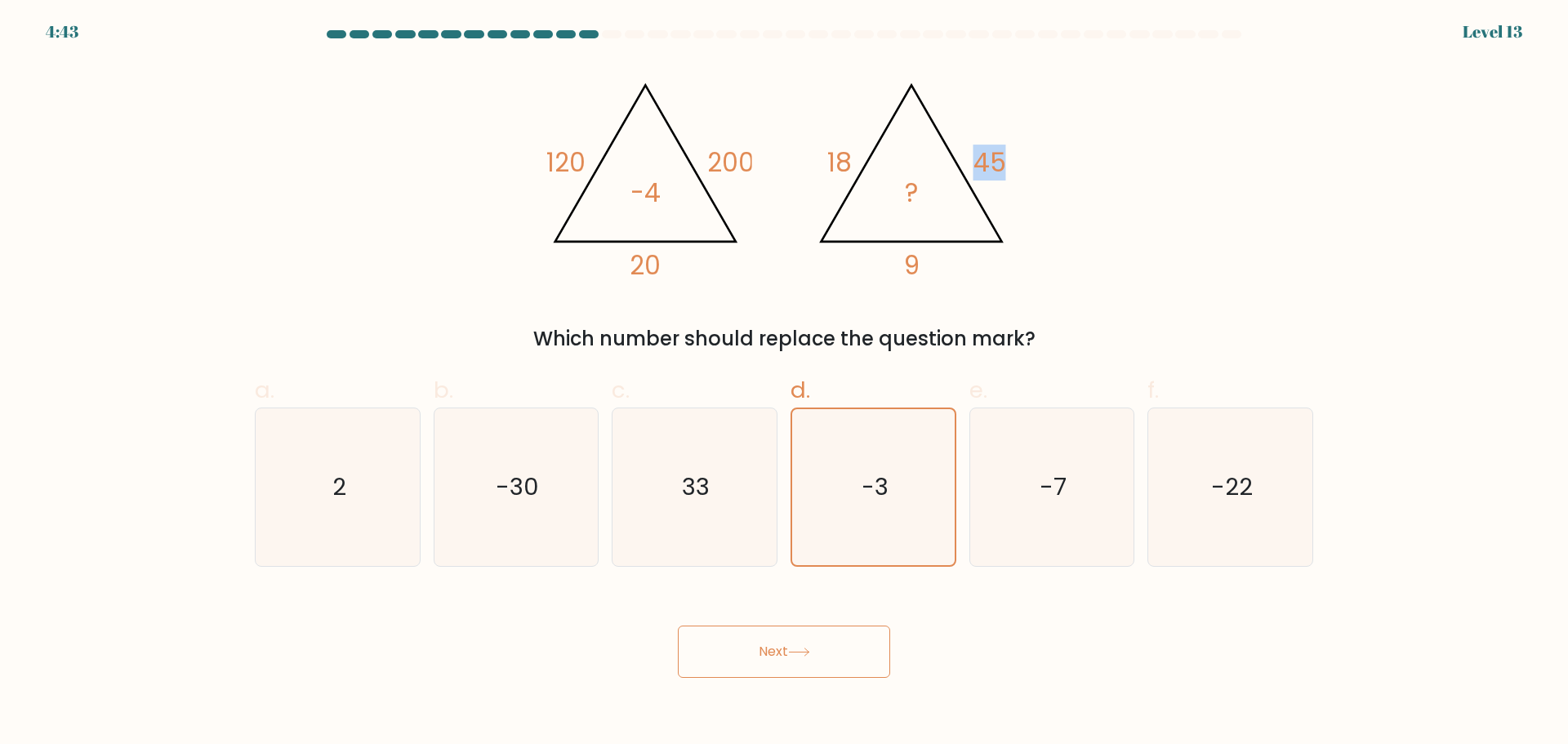
click at [1027, 162] on icon "@import url('https://fonts.googleapis.com/css?family=Abril+Fatface:400,100,100i…" at bounding box center [784, 173] width 490 height 223
click at [849, 661] on button "Next" at bounding box center [784, 651] width 212 height 52
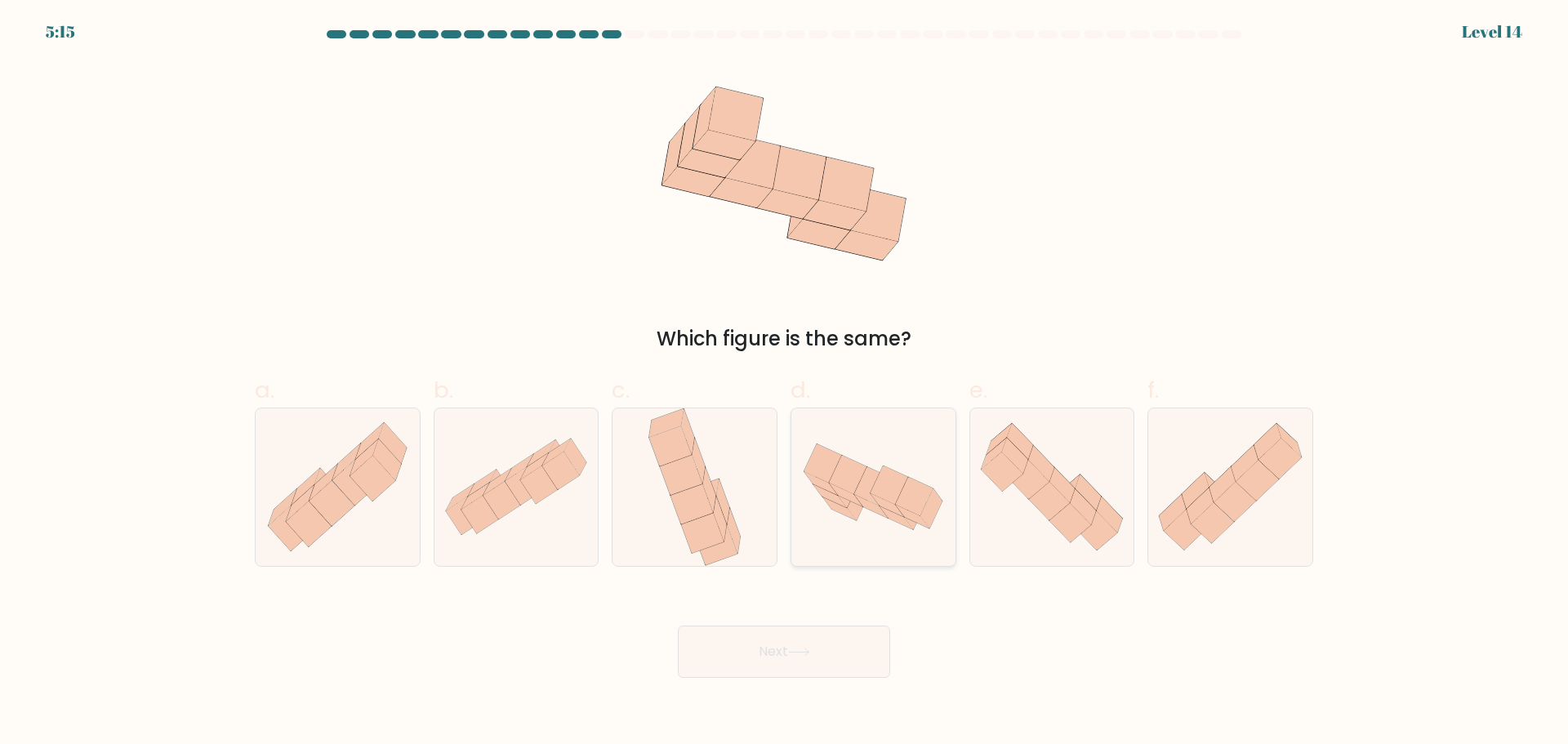
click at [884, 462] on icon at bounding box center [873, 486] width 164 height 106
click at [784, 383] on input "d." at bounding box center [784, 377] width 1 height 11
radio input "true"
click at [759, 664] on button "Next" at bounding box center [784, 651] width 212 height 52
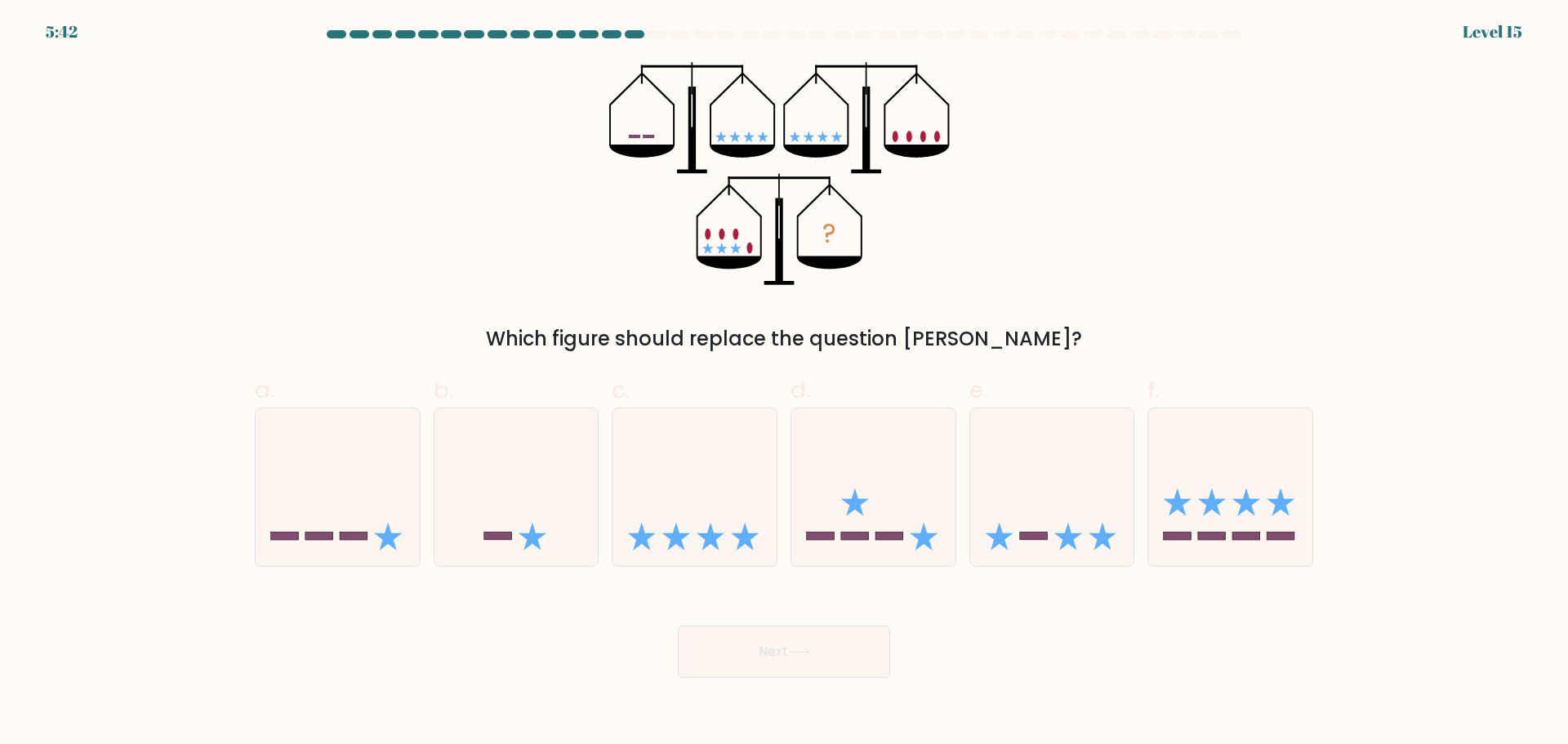
drag, startPoint x: 633, startPoint y: 123, endPoint x: 657, endPoint y: 125, distance: 24.1
click at [657, 125] on icon "?" at bounding box center [784, 173] width 349 height 223
drag, startPoint x: 893, startPoint y: 131, endPoint x: 969, endPoint y: 133, distance: 76.0
click at [964, 133] on div "? Which figure should replace the question mark?" at bounding box center [784, 207] width 1078 height 292
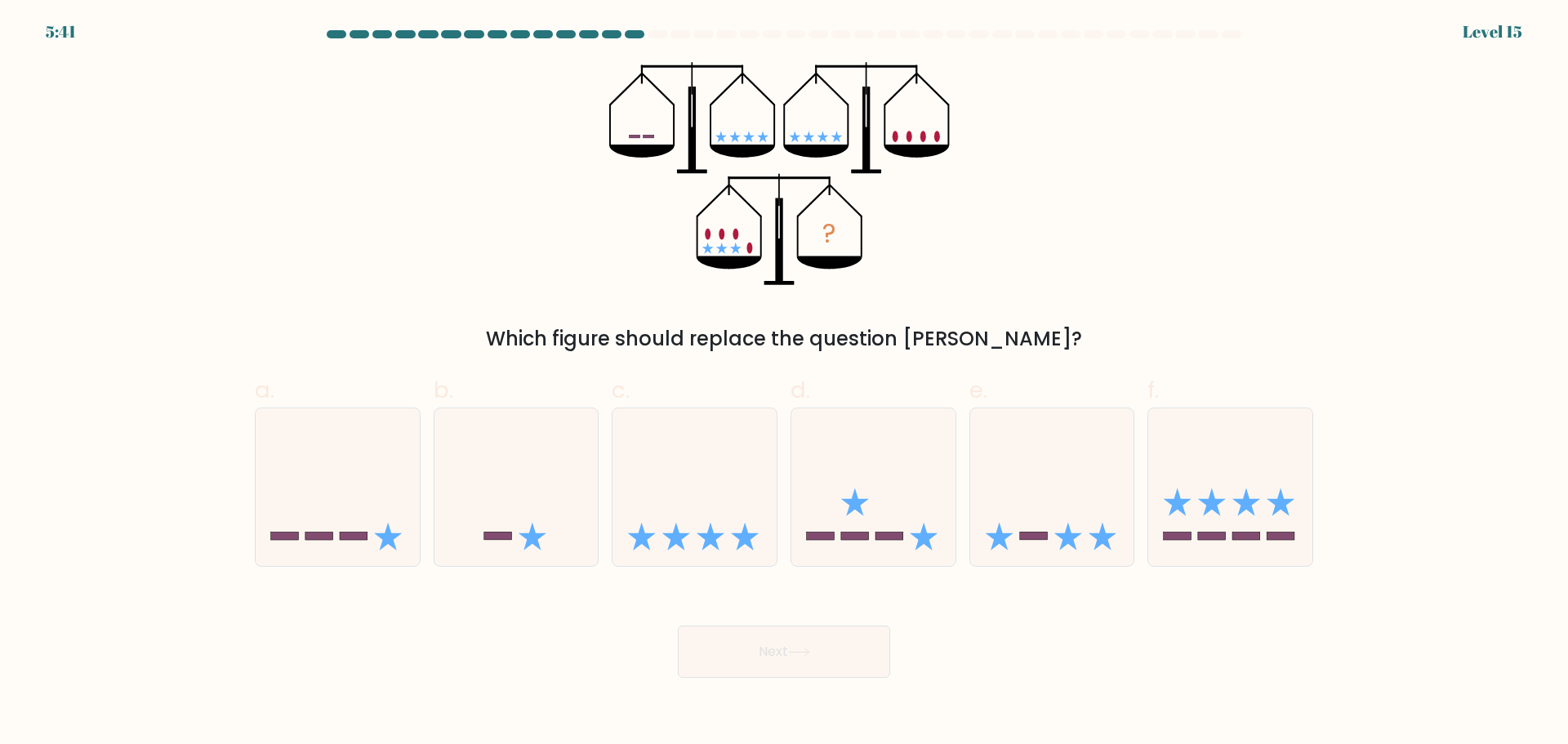
click at [969, 133] on div "? Which figure should replace the question mark?" at bounding box center [784, 207] width 1078 height 292
drag, startPoint x: 651, startPoint y: 133, endPoint x: 614, endPoint y: 131, distance: 37.1
click at [631, 133] on icon "?" at bounding box center [784, 173] width 349 height 223
click at [307, 469] on icon at bounding box center [337, 486] width 164 height 136
click at [784, 383] on input "a." at bounding box center [784, 377] width 1 height 11
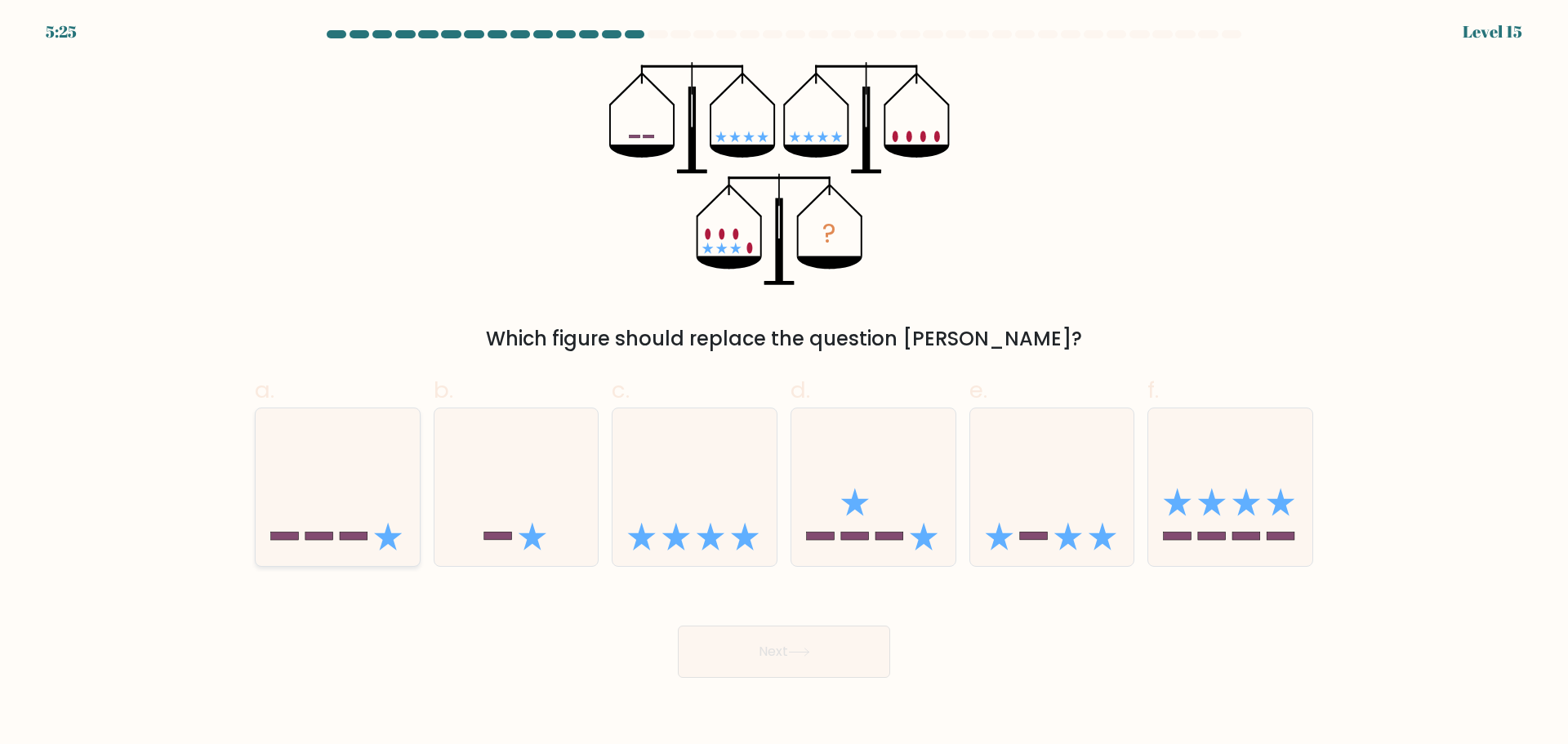
radio input "true"
click at [790, 670] on button "Next" at bounding box center [784, 651] width 212 height 52
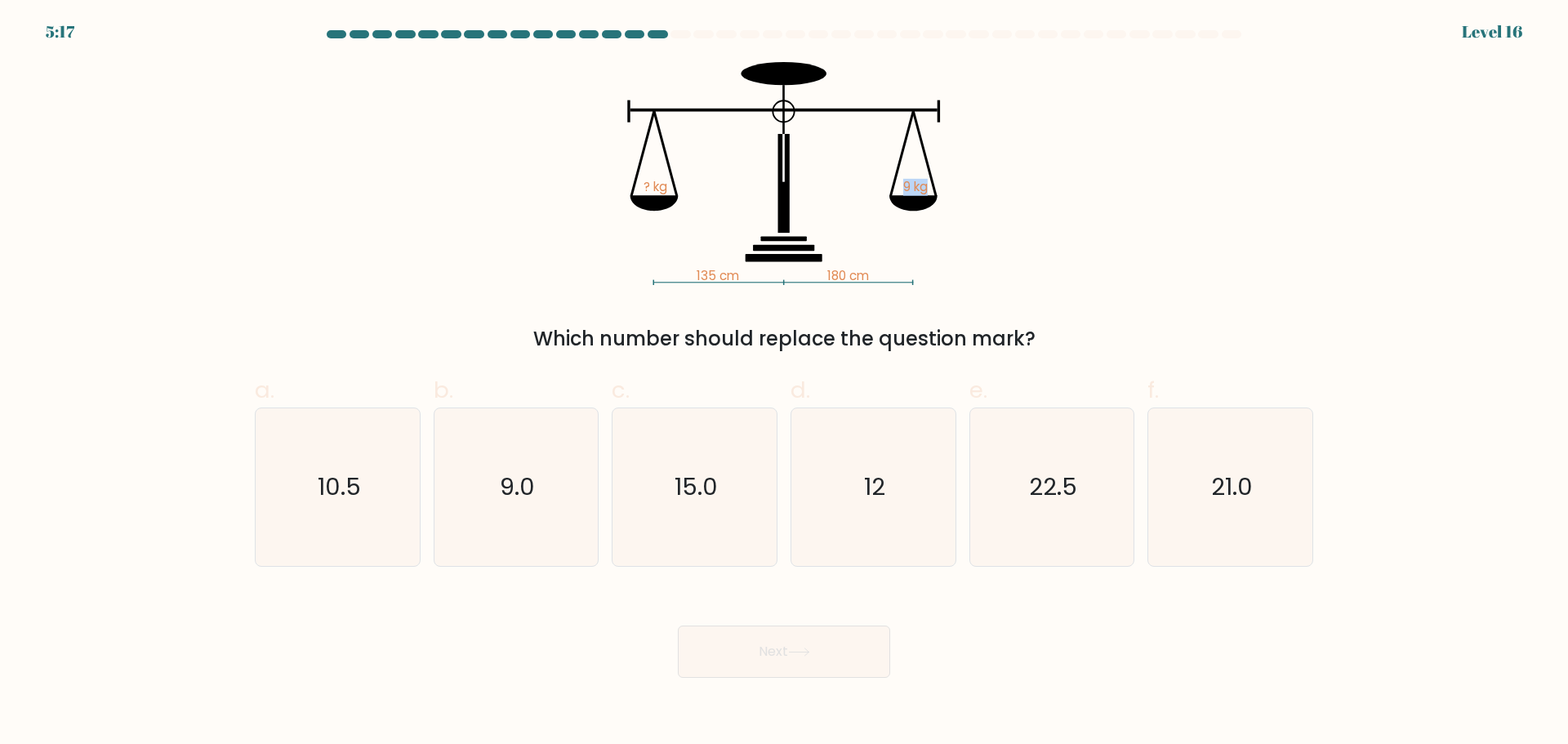
drag, startPoint x: 973, startPoint y: 204, endPoint x: 982, endPoint y: 206, distance: 9.2
click at [982, 206] on icon "135 cm 180 cm ? kg 9 kg" at bounding box center [784, 173] width 490 height 223
click at [955, 199] on icon "135 cm 180 cm ? kg 9 kg" at bounding box center [784, 173] width 490 height 223
drag, startPoint x: 902, startPoint y: 179, endPoint x: 966, endPoint y: 186, distance: 64.4
click at [965, 186] on icon "135 cm 180 cm ? kg 9 kg" at bounding box center [784, 173] width 490 height 223
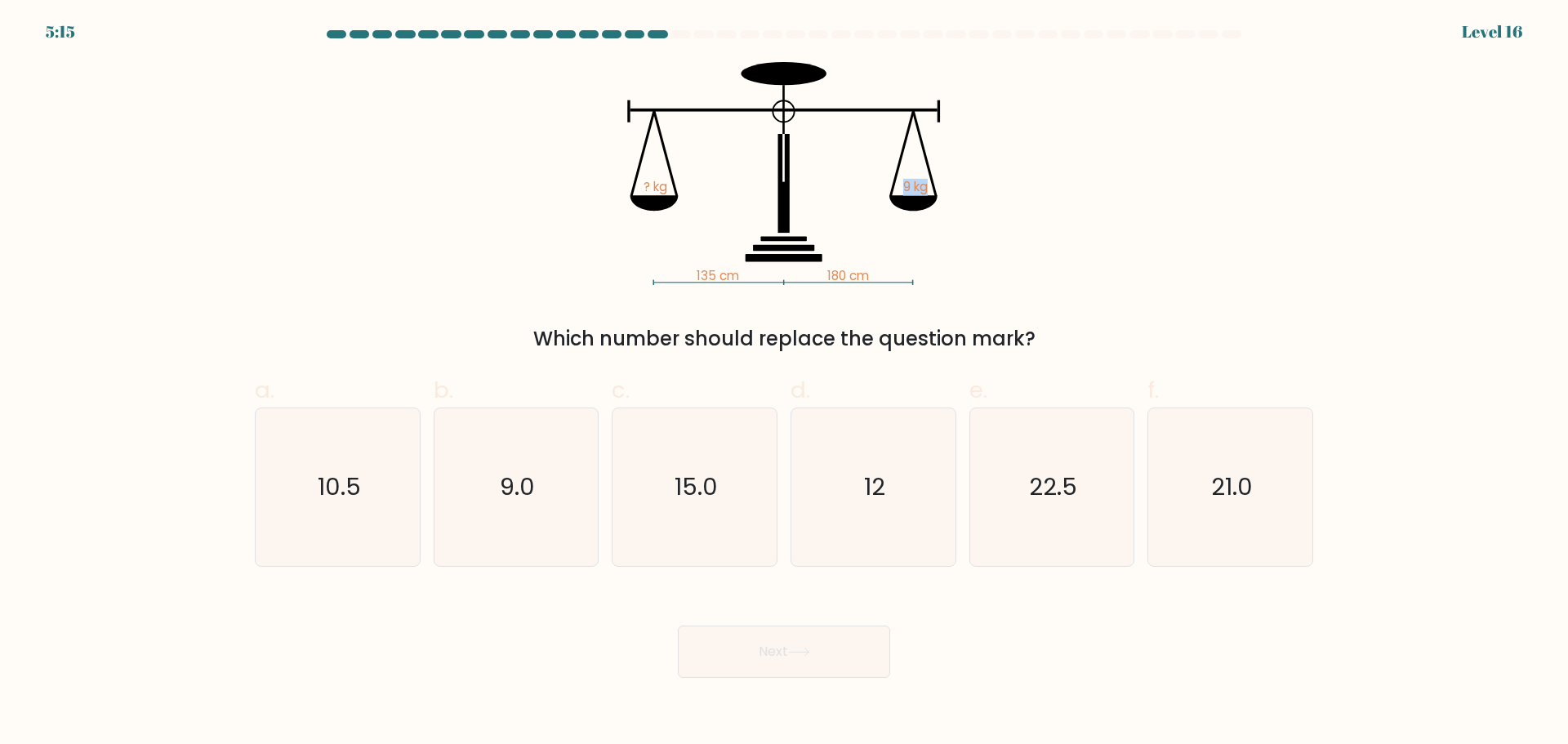
click at [966, 186] on icon "135 cm 180 cm ? kg 9 kg" at bounding box center [784, 173] width 490 height 223
drag, startPoint x: 689, startPoint y: 483, endPoint x: 596, endPoint y: 334, distance: 175.6
click at [596, 334] on div "Which number should replace the question mark?" at bounding box center [784, 338] width 1038 height 30
click at [329, 458] on icon "10.5" at bounding box center [337, 486] width 157 height 157
click at [784, 383] on input "a. 10.5" at bounding box center [784, 377] width 1 height 11
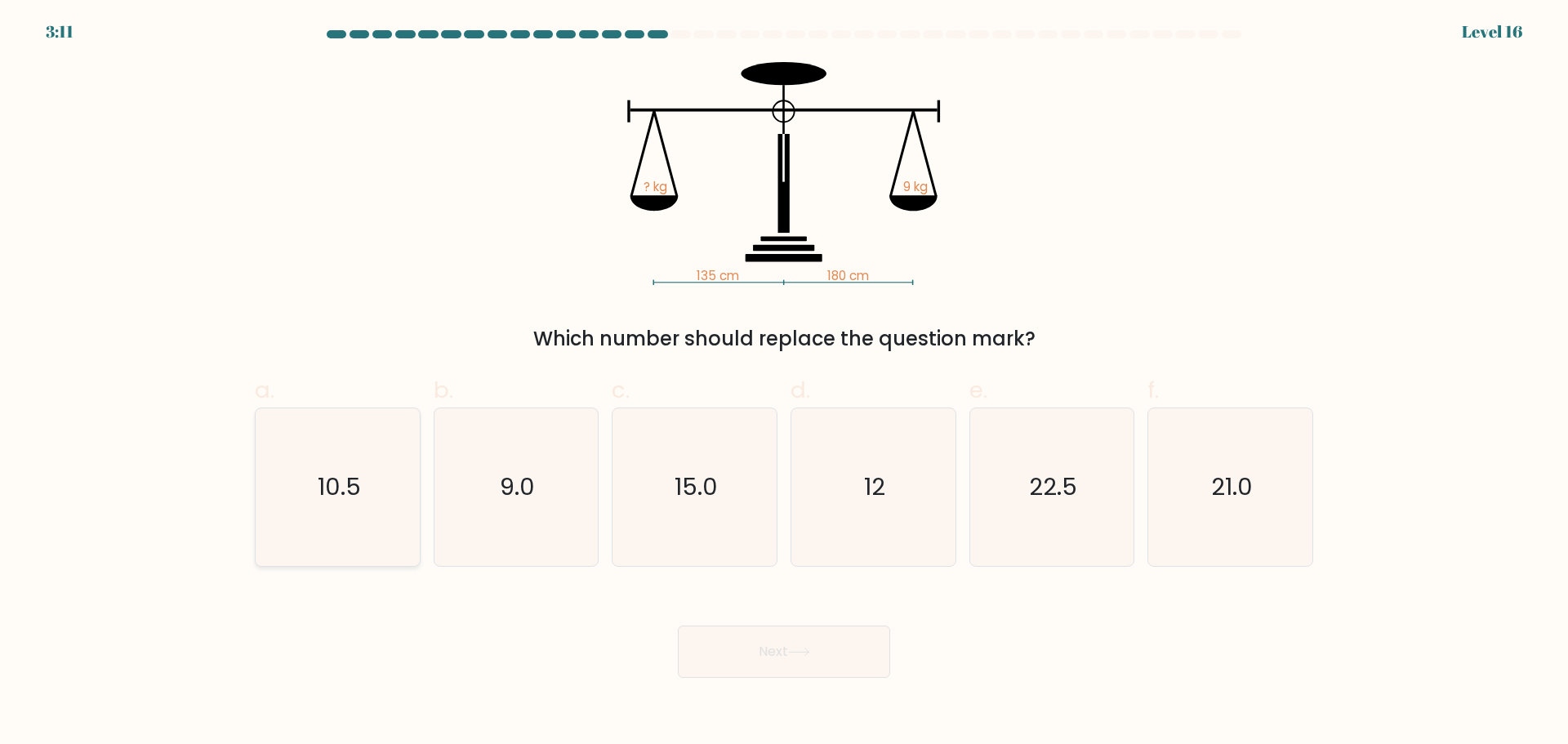
radio input "true"
click at [532, 482] on text "9.0" at bounding box center [517, 486] width 35 height 33
click at [784, 383] on input "b. 9.0" at bounding box center [784, 377] width 1 height 11
radio input "true"
click at [658, 454] on icon "15.0" at bounding box center [694, 486] width 157 height 157
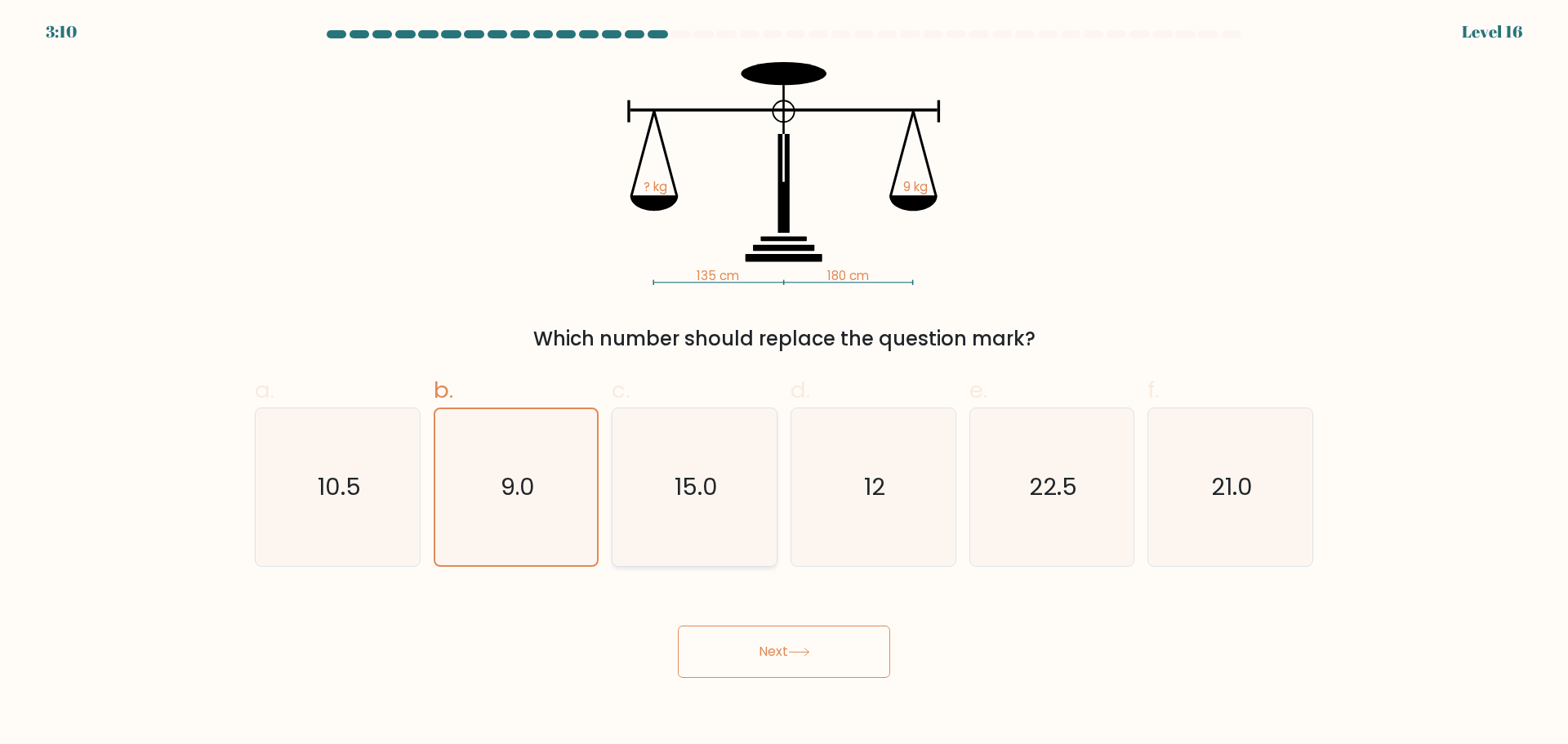
click at [784, 383] on input "c. 15.0" at bounding box center [784, 377] width 1 height 11
radio input "true"
click at [767, 652] on button "Next" at bounding box center [784, 651] width 212 height 52
click at [998, 659] on div "Next" at bounding box center [784, 631] width 1078 height 91
click at [803, 653] on icon at bounding box center [799, 652] width 22 height 9
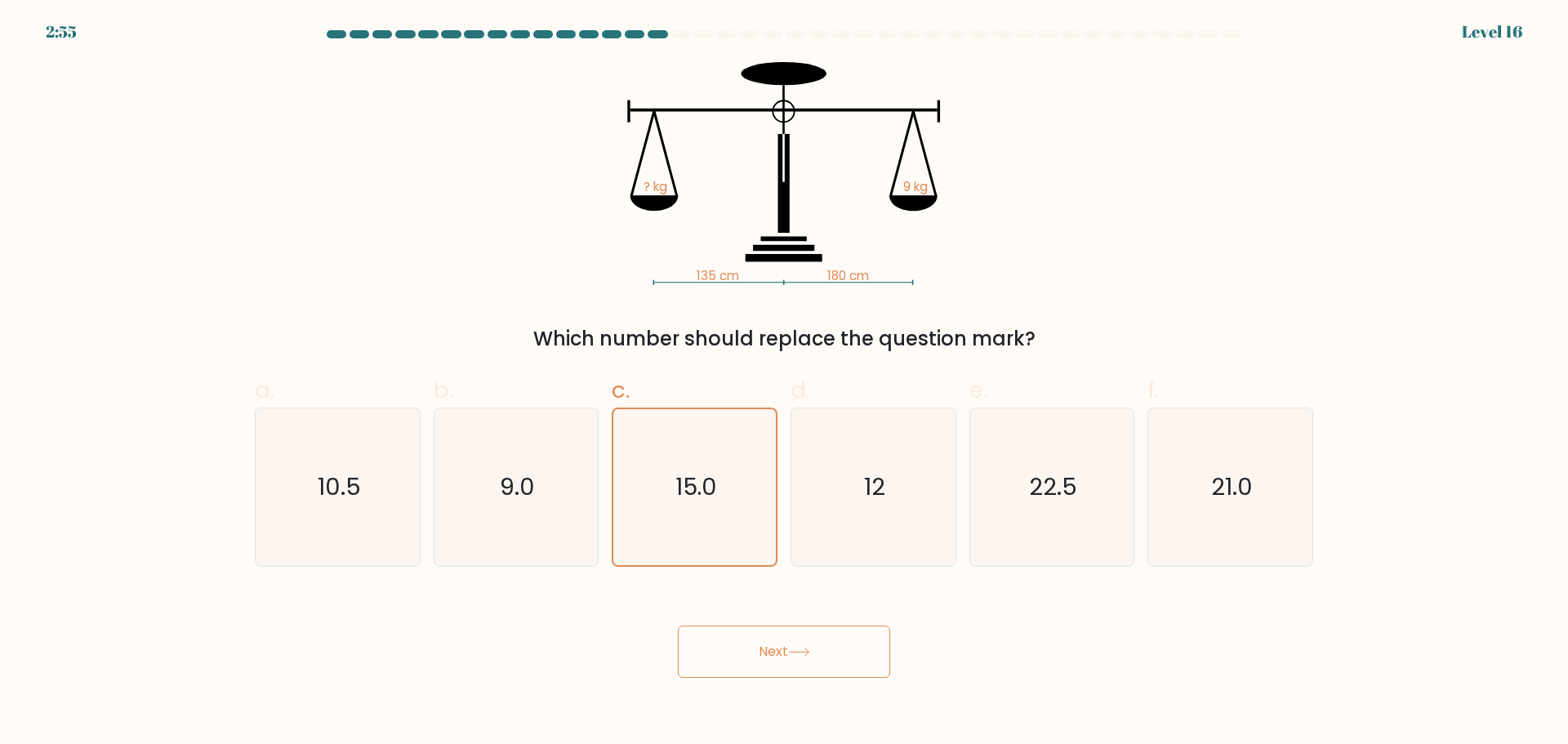
click at [1010, 660] on div "Next" at bounding box center [784, 631] width 1078 height 91
click at [403, 137] on div "135 cm 180 cm ? kg 9 kg Which number should replace the question mark?" at bounding box center [784, 207] width 1078 height 292
click at [864, 437] on icon "12" at bounding box center [873, 486] width 157 height 157
click at [784, 383] on input "d. 12" at bounding box center [784, 377] width 1 height 11
radio input "true"
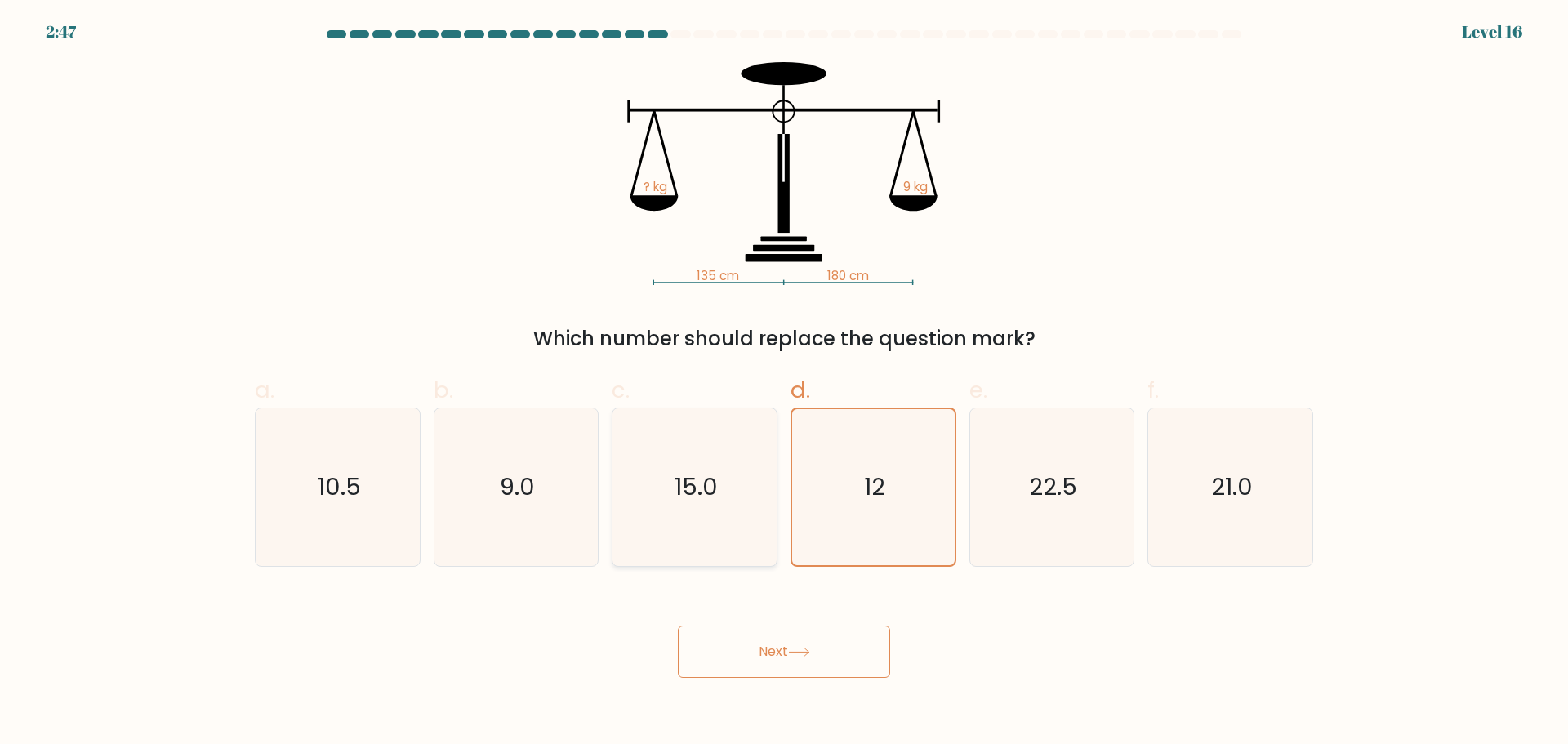
click at [701, 445] on icon "15.0" at bounding box center [694, 486] width 157 height 157
click at [784, 383] on input "c. 15.0" at bounding box center [784, 377] width 1 height 11
radio input "true"
click at [778, 655] on button "Next" at bounding box center [784, 651] width 212 height 52
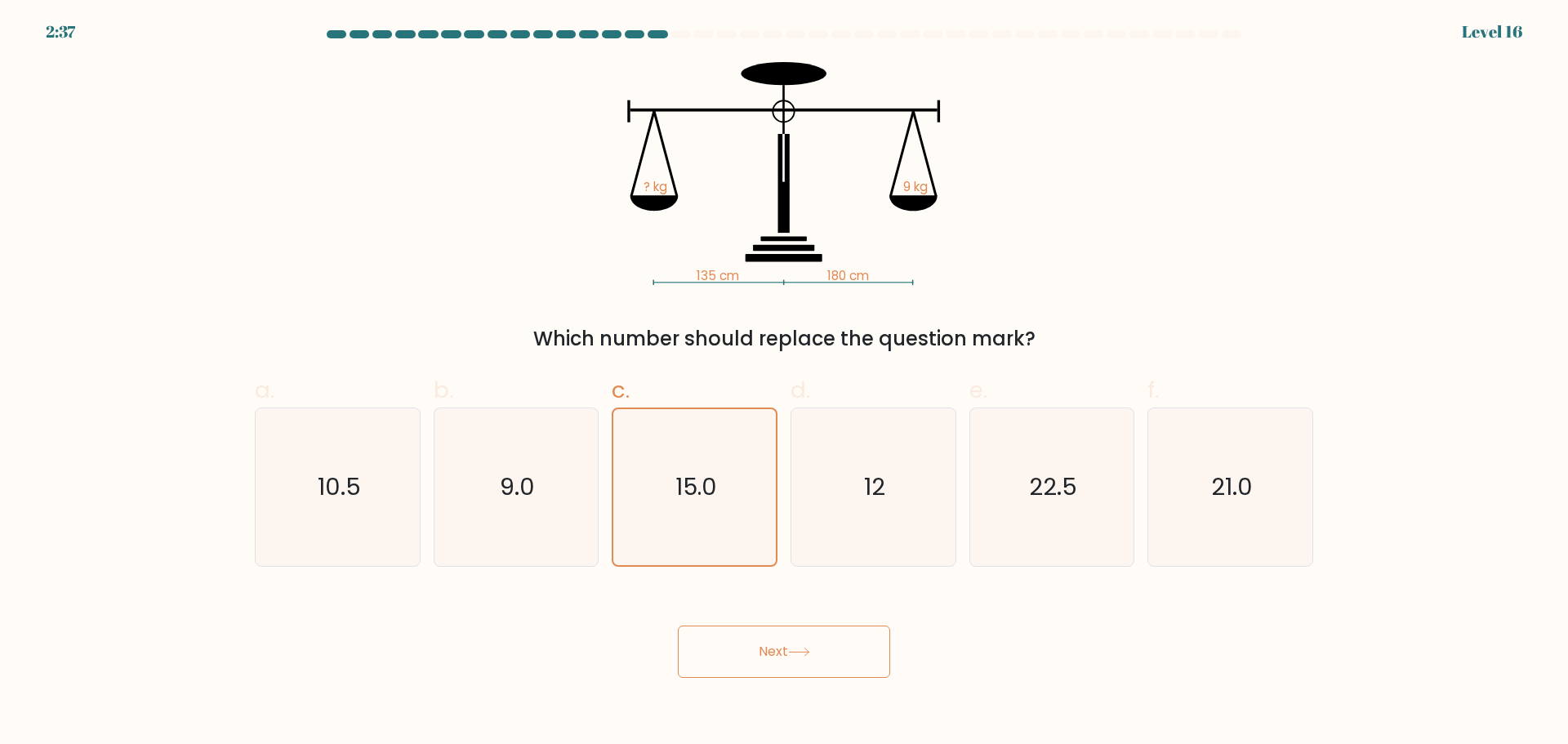
click at [778, 655] on button "Next" at bounding box center [784, 651] width 212 height 52
click at [1040, 641] on div "Next" at bounding box center [784, 631] width 1078 height 91
click at [772, 648] on button "Next" at bounding box center [784, 651] width 212 height 52
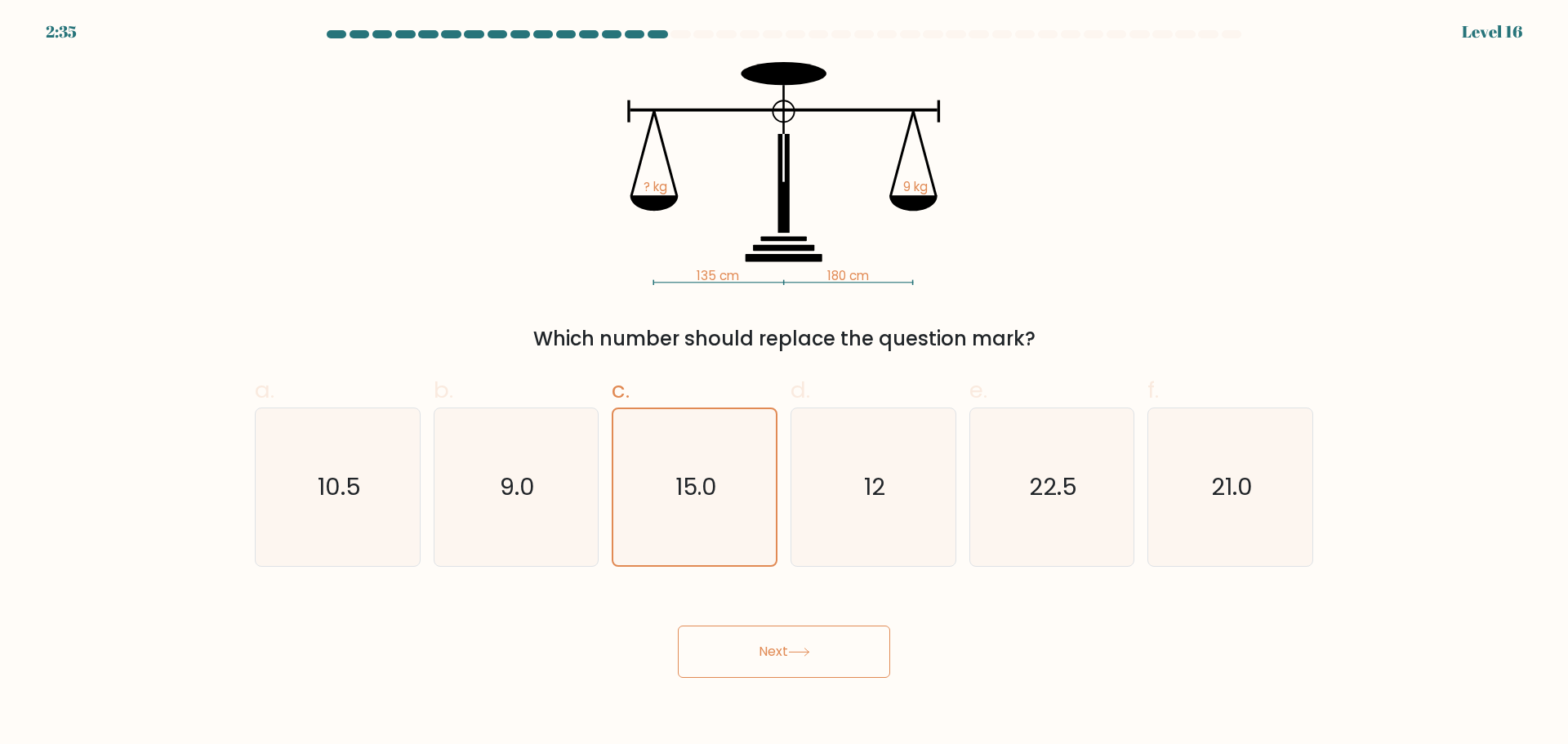
click at [917, 652] on div "Next" at bounding box center [784, 631] width 1078 height 91
click at [833, 635] on button "Next" at bounding box center [784, 651] width 212 height 52
click at [684, 509] on icon "15.0" at bounding box center [694, 486] width 156 height 156
click at [784, 383] on input "c. 15.0" at bounding box center [784, 377] width 1 height 11
click at [784, 139] on icon "135 cm 180 cm ? kg 9 kg" at bounding box center [784, 173] width 490 height 223
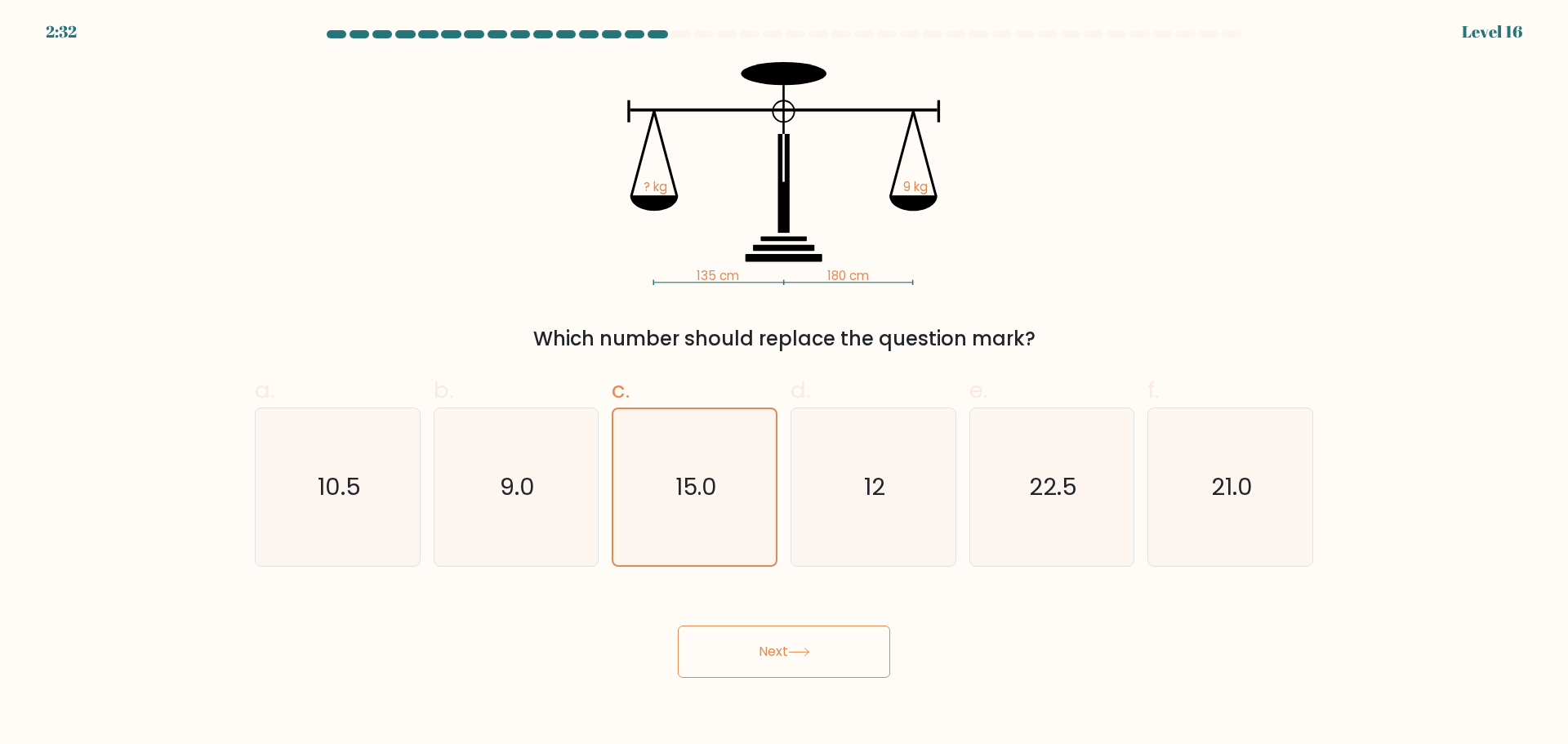
click at [820, 660] on button "Next" at bounding box center [784, 651] width 212 height 52
click at [814, 640] on button "Next" at bounding box center [784, 651] width 212 height 52
click at [791, 630] on button "Next" at bounding box center [784, 651] width 212 height 52
click at [828, 598] on div "Next" at bounding box center [784, 631] width 1078 height 91
click at [774, 659] on button "Next" at bounding box center [784, 651] width 212 height 52
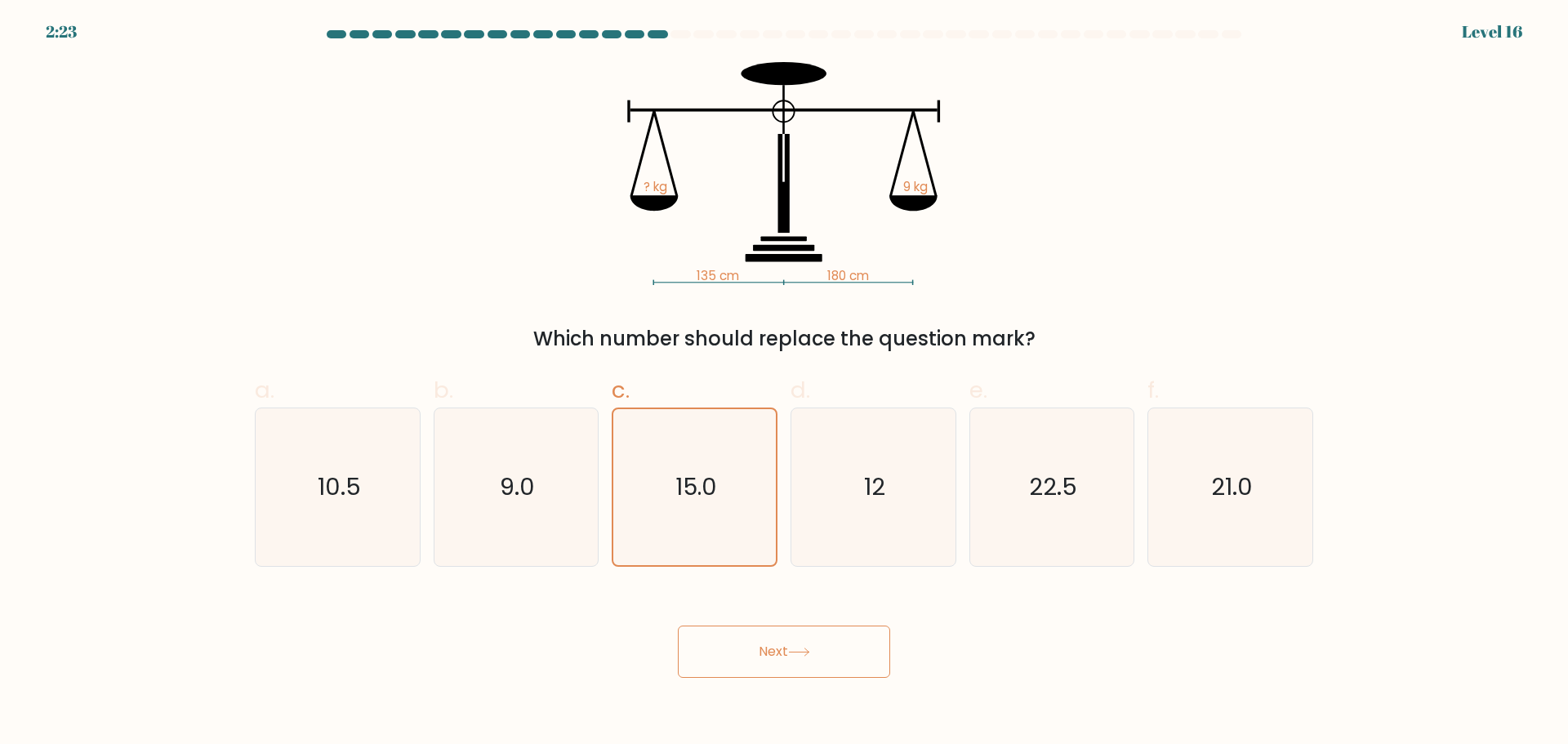
click at [759, 571] on form at bounding box center [784, 354] width 1568 height 647
click at [767, 602] on div "Next" at bounding box center [784, 631] width 1078 height 91
drag, startPoint x: 633, startPoint y: 163, endPoint x: 862, endPoint y: 154, distance: 229.2
click at [861, 154] on icon "135 cm 180 cm ? kg 9 kg" at bounding box center [784, 173] width 490 height 223
click at [650, 131] on rect at bounding box center [643, 154] width 25 height 86
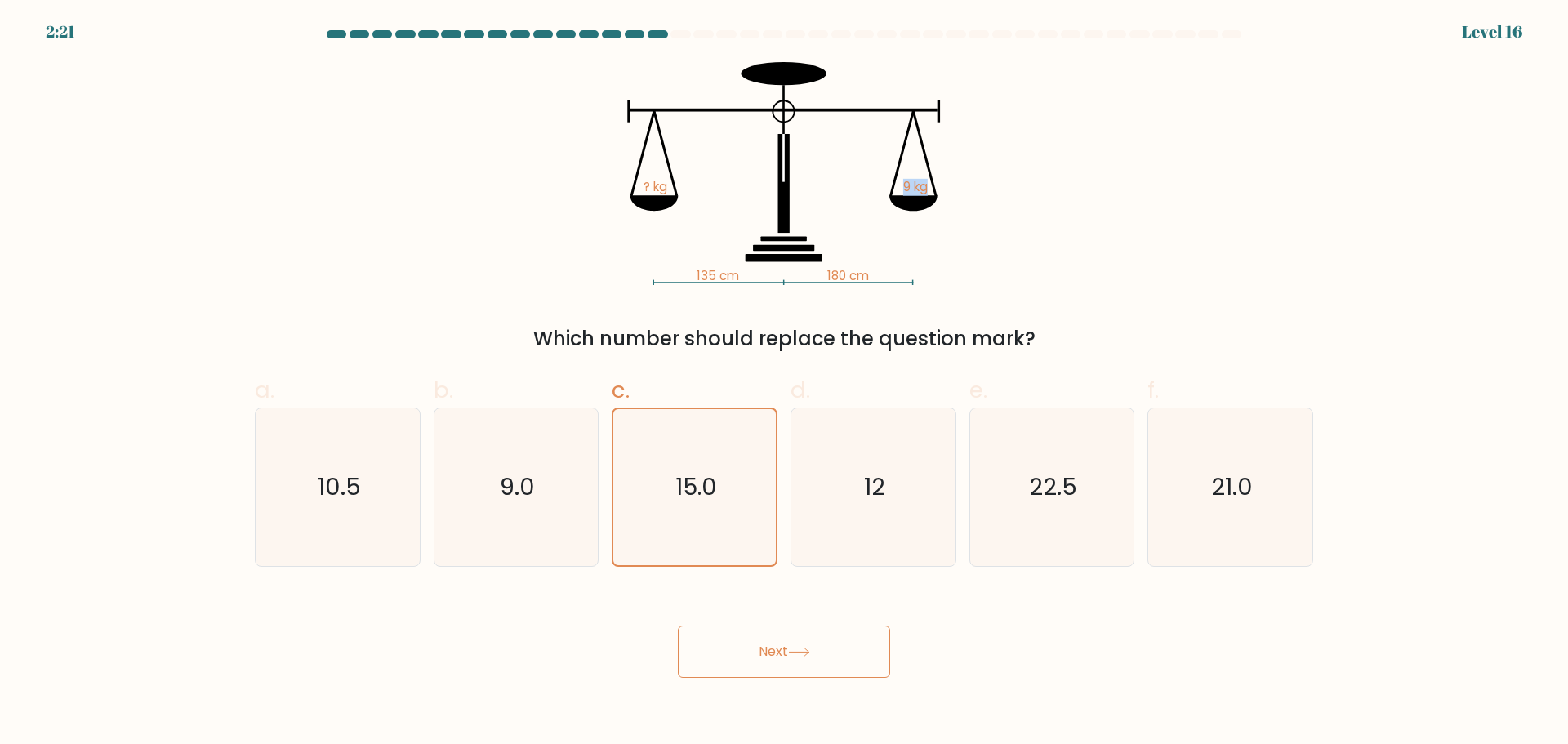
drag, startPoint x: 953, startPoint y: 187, endPoint x: 887, endPoint y: 183, distance: 66.1
click at [884, 184] on icon "135 cm 180 cm ? kg 9 kg" at bounding box center [784, 173] width 490 height 223
click at [939, 207] on icon "135 cm 180 cm ? kg 9 kg" at bounding box center [784, 173] width 490 height 223
drag, startPoint x: 1036, startPoint y: 339, endPoint x: 518, endPoint y: 331, distance: 518.1
click at [518, 331] on div "Which number should replace the question mark?" at bounding box center [784, 338] width 1038 height 30
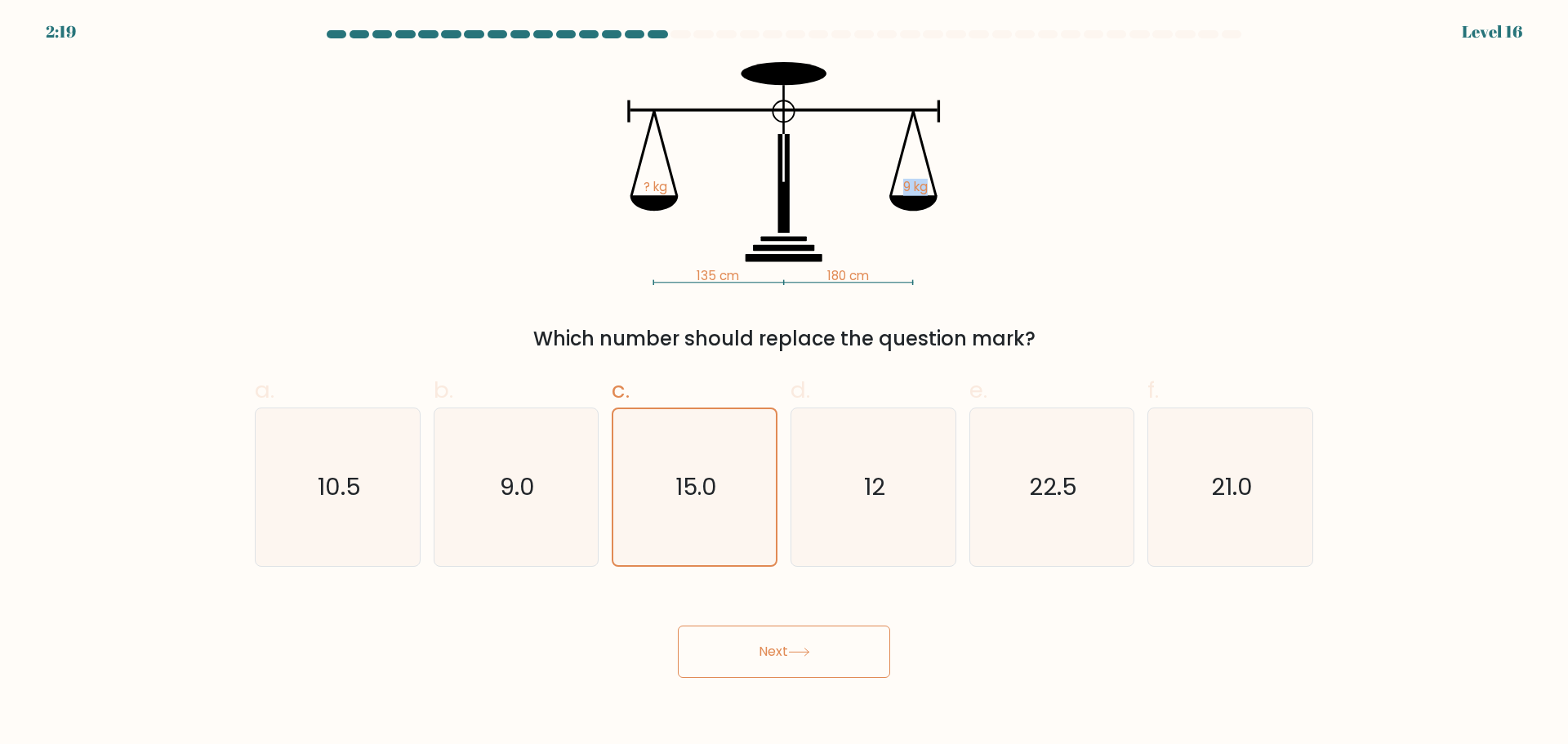
click at [518, 331] on div "Which number should replace the question mark?" at bounding box center [784, 338] width 1038 height 30
click at [746, 646] on button "Next" at bounding box center [784, 651] width 212 height 52
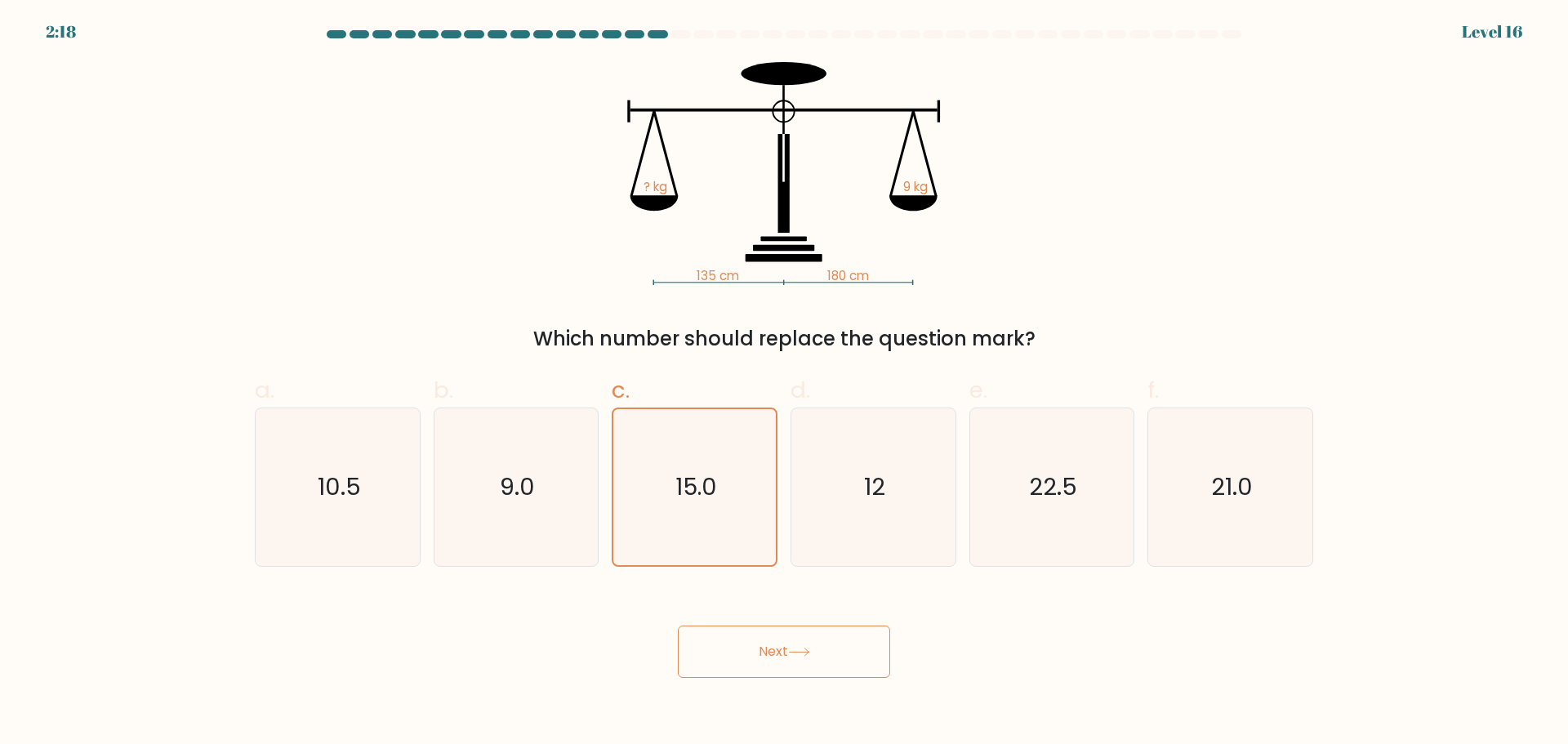
click at [572, 652] on div "Next" at bounding box center [784, 631] width 1078 height 91
click at [736, 678] on body "2:17 Level 16" at bounding box center [784, 372] width 1568 height 744
click at [733, 664] on button "Next" at bounding box center [784, 651] width 212 height 52
click at [714, 472] on text "15.0" at bounding box center [696, 486] width 43 height 33
click at [784, 383] on input "c. 15.0" at bounding box center [784, 377] width 1 height 11
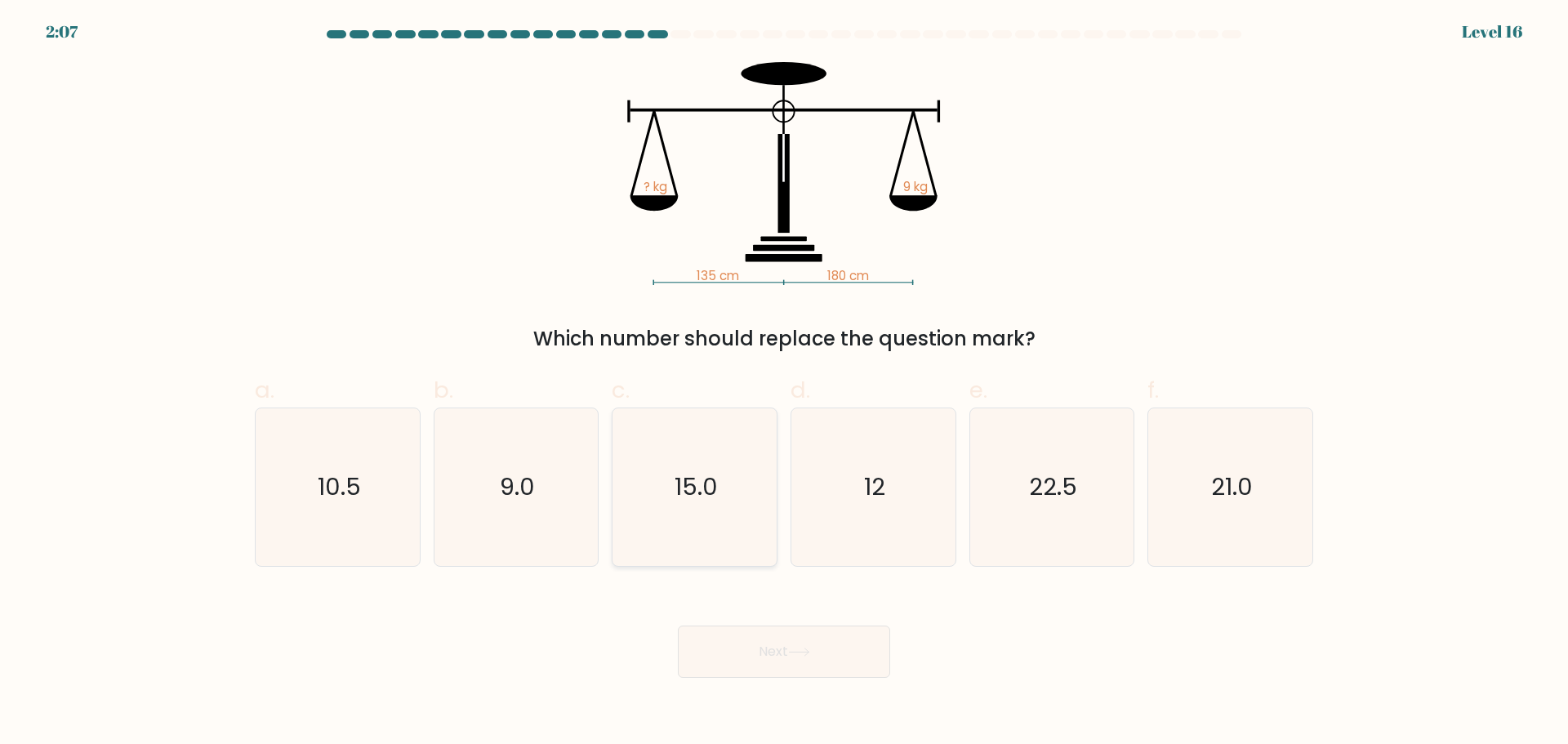
radio input "true"
click at [791, 651] on button "Next" at bounding box center [784, 651] width 212 height 52
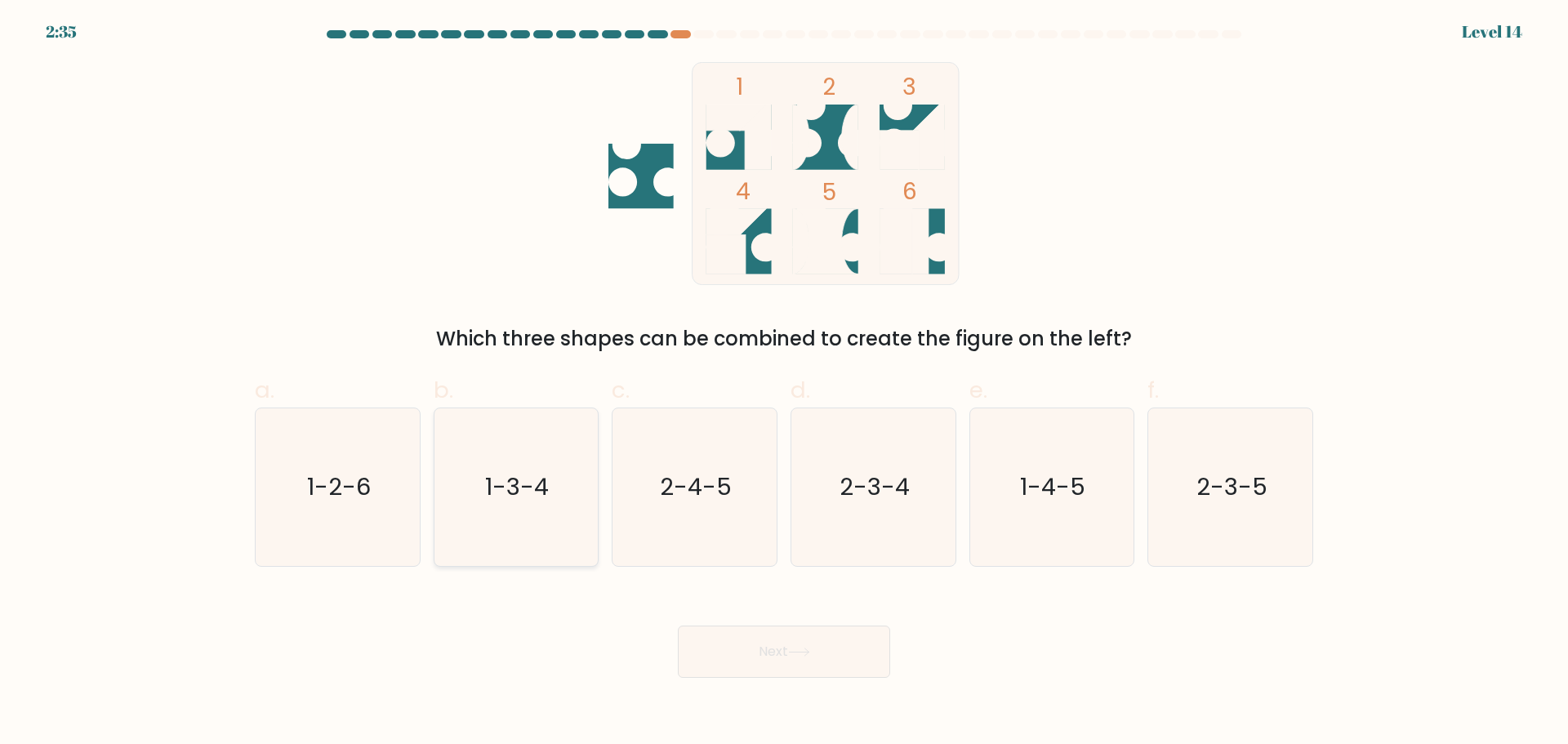
click at [483, 489] on icon "1-3-4" at bounding box center [515, 486] width 157 height 157
click at [784, 383] on input "b. 1-3-4" at bounding box center [784, 377] width 1 height 11
radio input "true"
click at [792, 652] on icon at bounding box center [799, 652] width 22 height 9
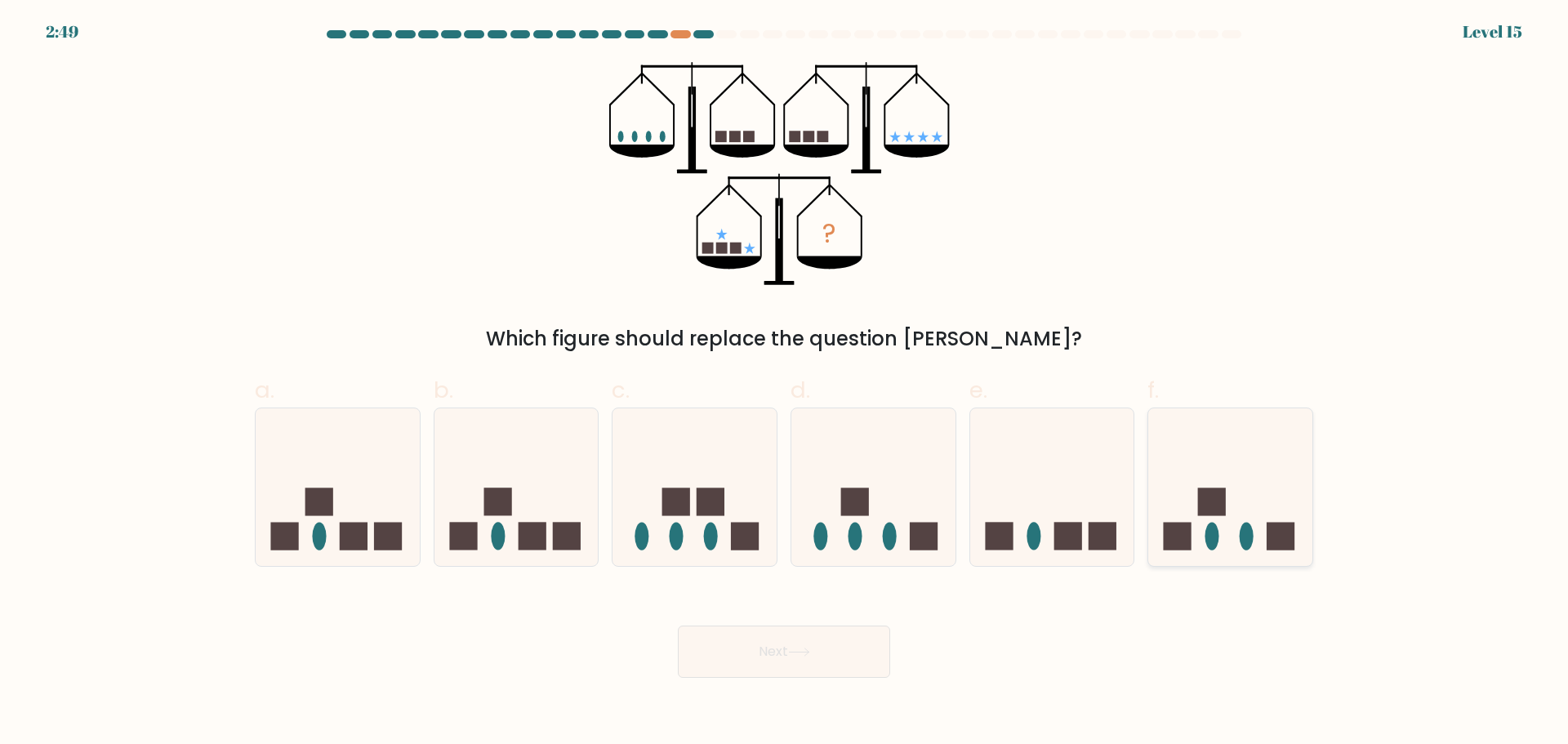
click at [1190, 523] on rect at bounding box center [1177, 536] width 28 height 28
click at [784, 383] on input "f." at bounding box center [784, 377] width 1 height 11
radio input "true"
click at [850, 657] on button "Next" at bounding box center [784, 651] width 212 height 52
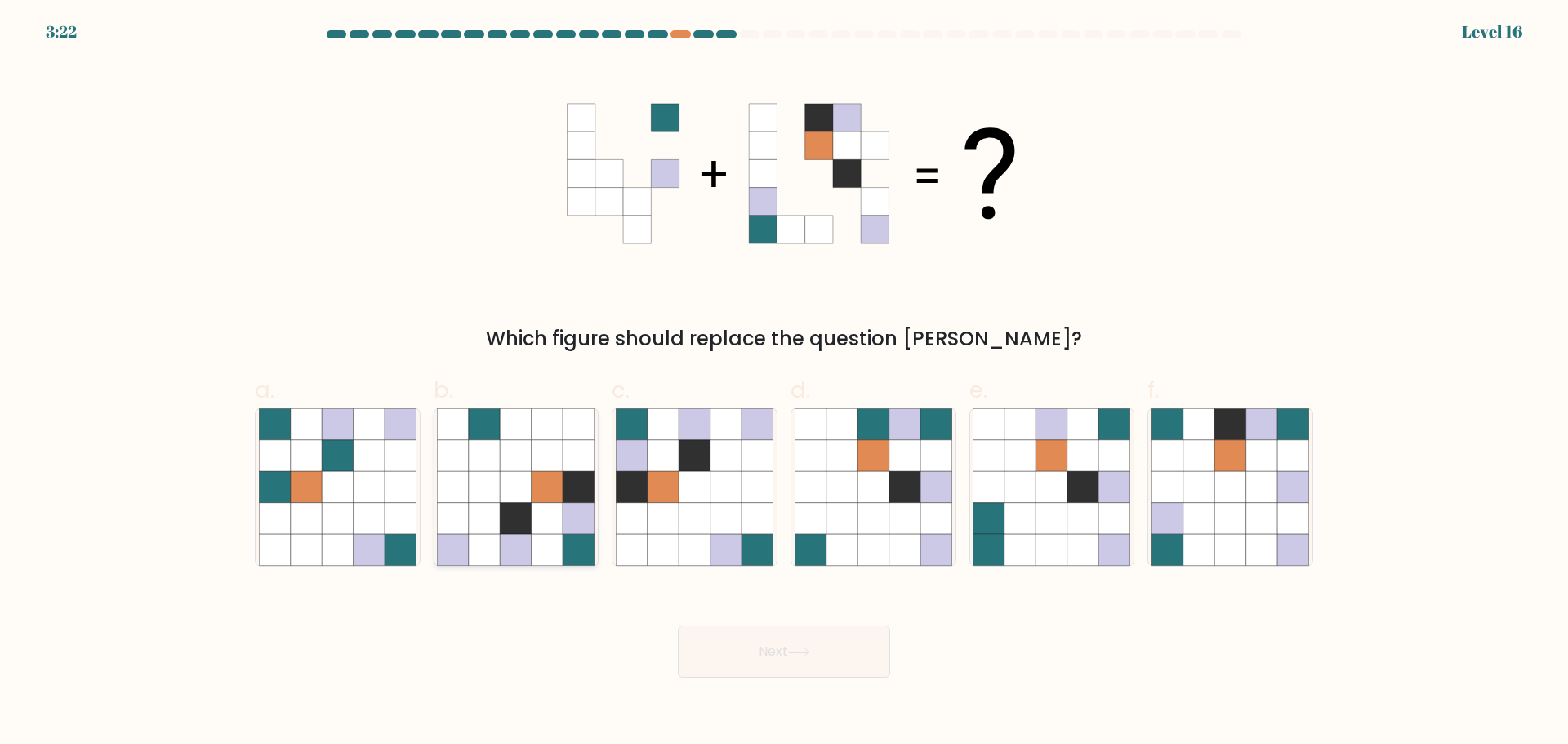
click at [561, 485] on icon at bounding box center [547, 486] width 31 height 31
click at [784, 383] on input "b." at bounding box center [784, 377] width 1 height 11
radio input "true"
click at [680, 495] on icon at bounding box center [694, 486] width 31 height 31
click at [784, 383] on input "c." at bounding box center [784, 377] width 1 height 11
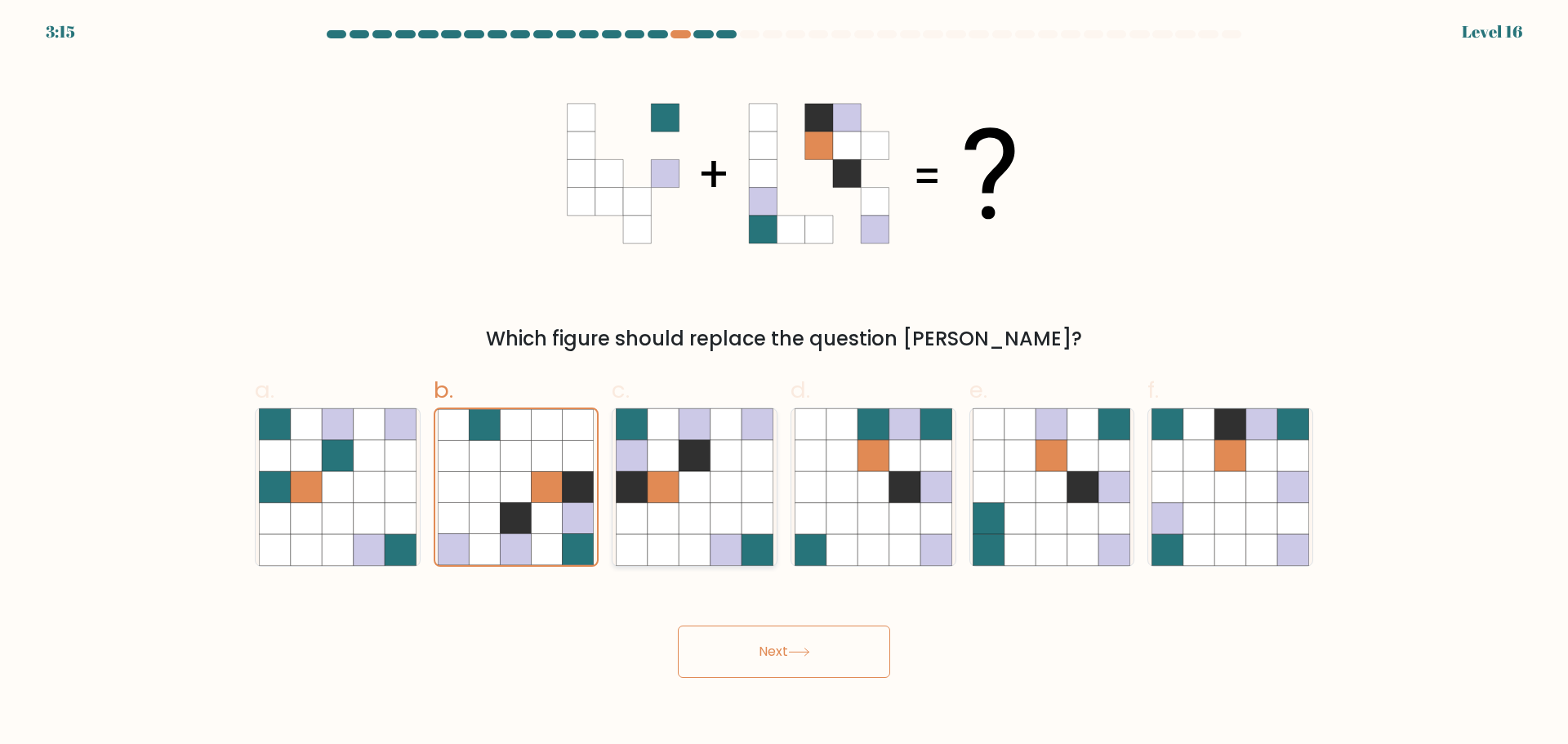
radio input "true"
click at [790, 647] on button "Next" at bounding box center [784, 651] width 212 height 52
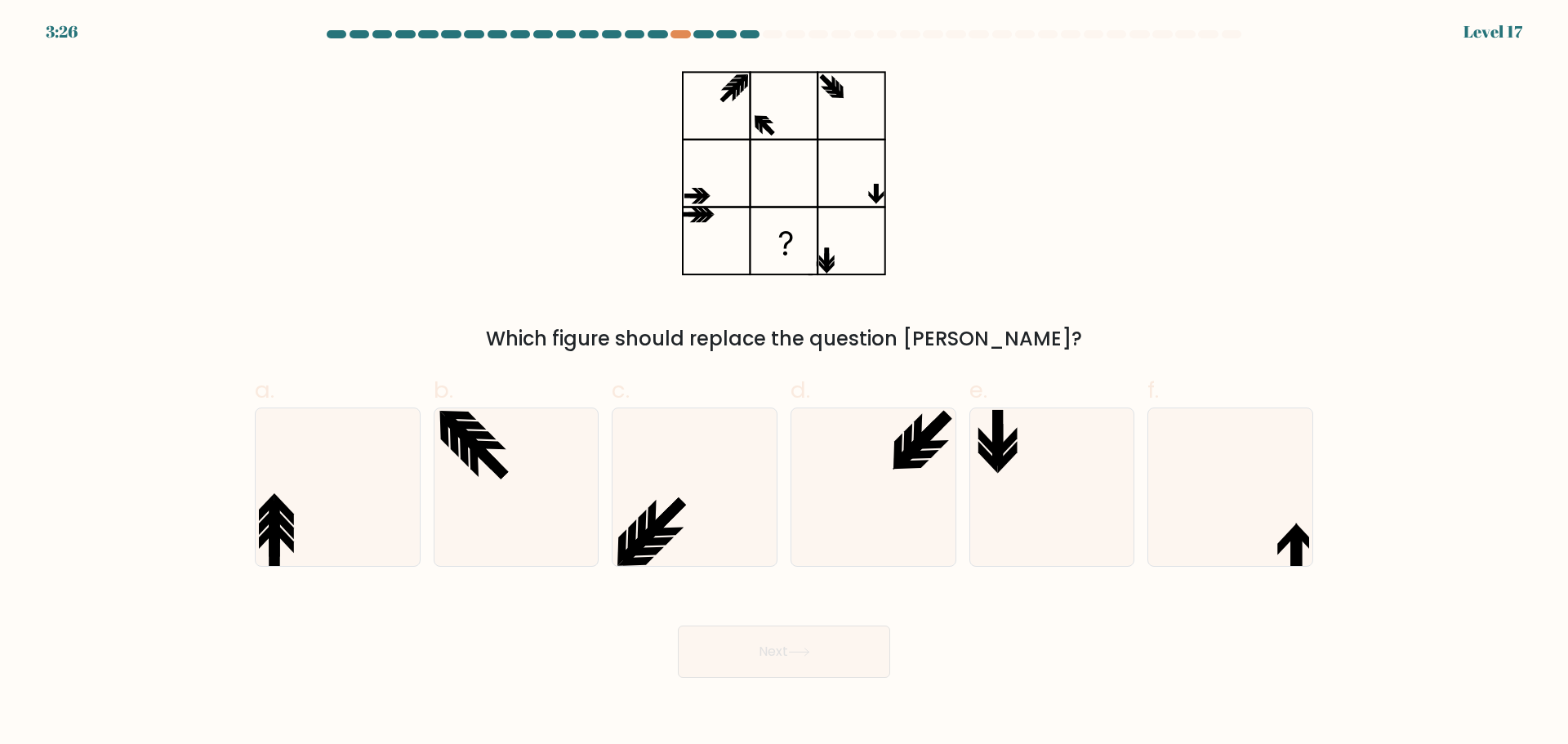
drag, startPoint x: 995, startPoint y: 329, endPoint x: 1053, endPoint y: 108, distance: 228.5
click at [1053, 108] on div "Which figure should replace the question [PERSON_NAME]?" at bounding box center [784, 207] width 1078 height 292
click at [499, 485] on icon at bounding box center [515, 486] width 157 height 157
click at [784, 383] on input "b." at bounding box center [784, 377] width 1 height 11
radio input "true"
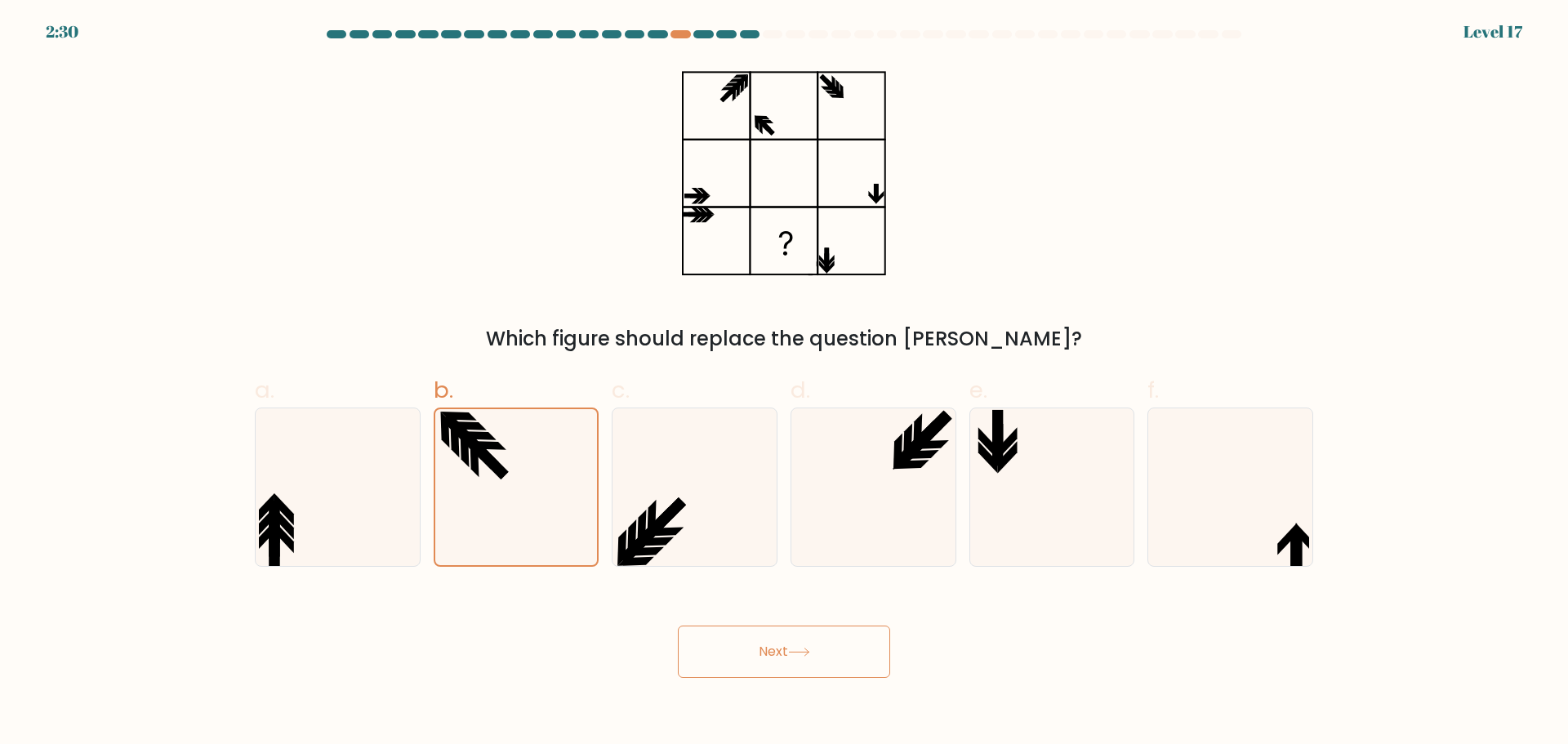
click at [703, 639] on button "Next" at bounding box center [784, 651] width 212 height 52
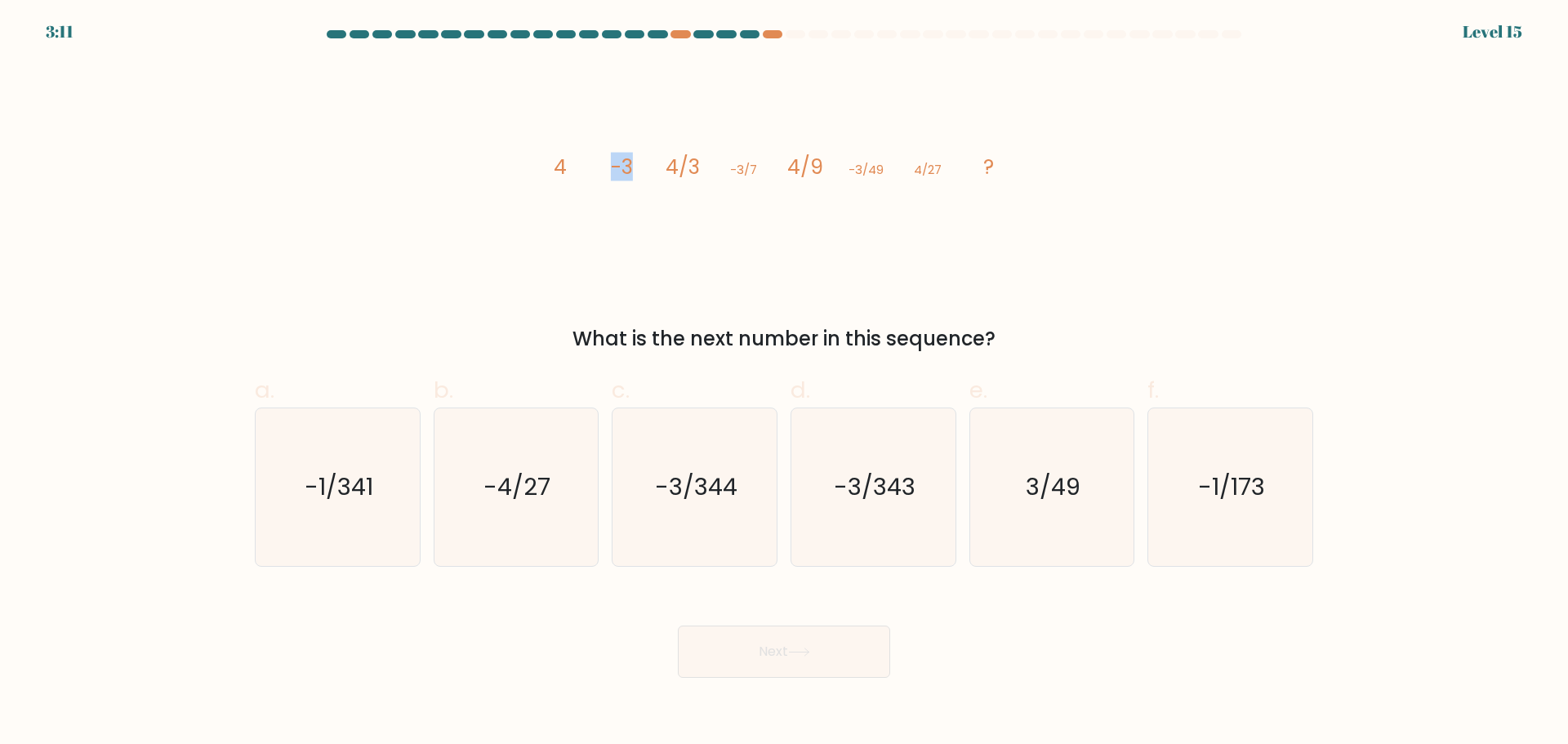
drag, startPoint x: 614, startPoint y: 165, endPoint x: 660, endPoint y: 165, distance: 46.0
click at [660, 165] on icon "image/svg+xml 4 -3 4/3 -3/7 4/9 -3/49 4/27 ?" at bounding box center [784, 173] width 490 height 223
drag, startPoint x: 562, startPoint y: 166, endPoint x: 613, endPoint y: 166, distance: 51.0
click at [589, 165] on icon "image/svg+xml 4 -3 4/3 -3/7 4/9 -3/49 4/27 ?" at bounding box center [784, 173] width 490 height 223
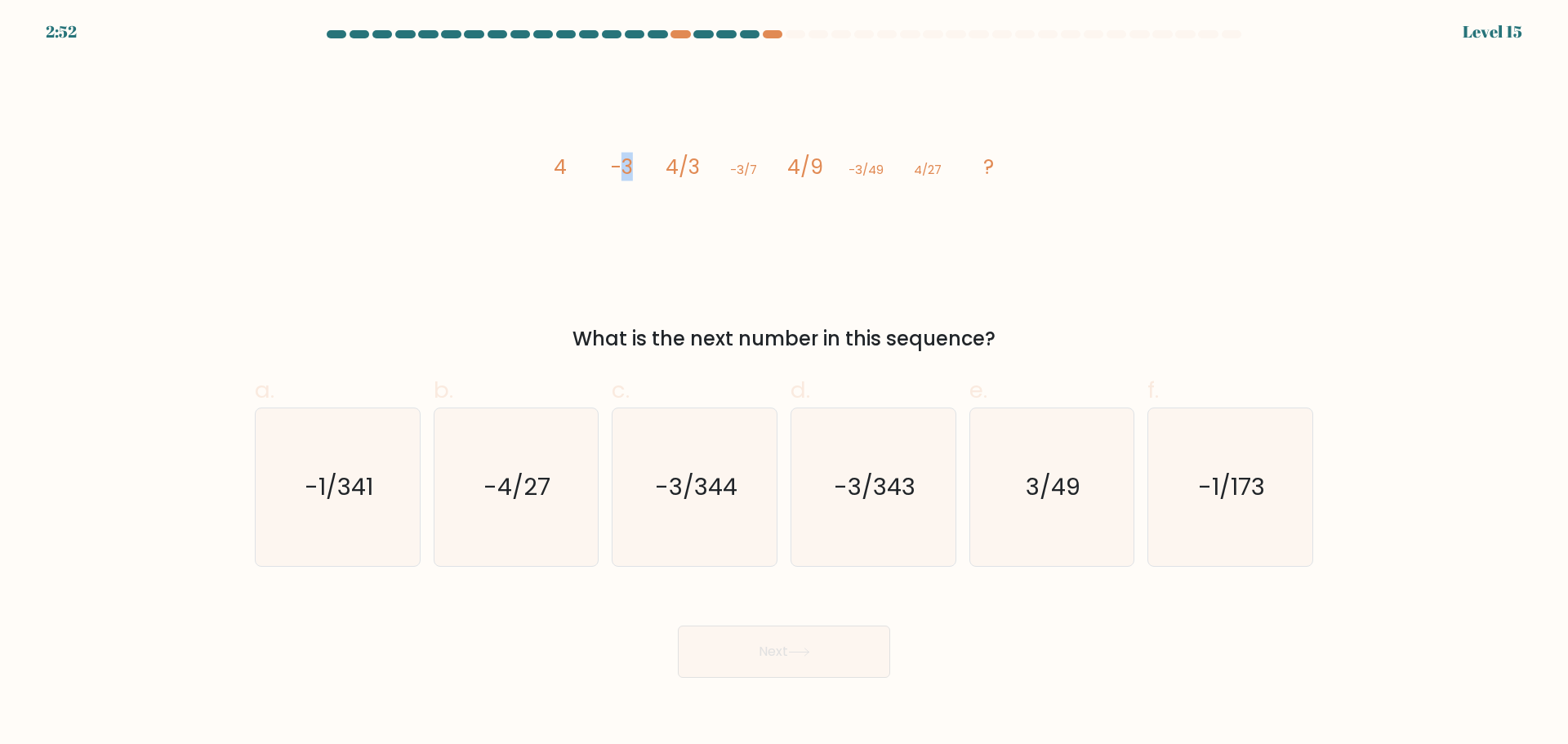
drag, startPoint x: 621, startPoint y: 166, endPoint x: 670, endPoint y: 166, distance: 49.0
click at [652, 167] on icon "image/svg+xml 4 -3 4/3 -3/7 4/9 -3/49 4/27 ?" at bounding box center [784, 173] width 490 height 223
click at [673, 165] on tspan "4/3" at bounding box center [682, 167] width 34 height 29
drag, startPoint x: 670, startPoint y: 164, endPoint x: 684, endPoint y: 164, distance: 14.0
click at [682, 164] on tspan "4/3" at bounding box center [682, 167] width 34 height 29
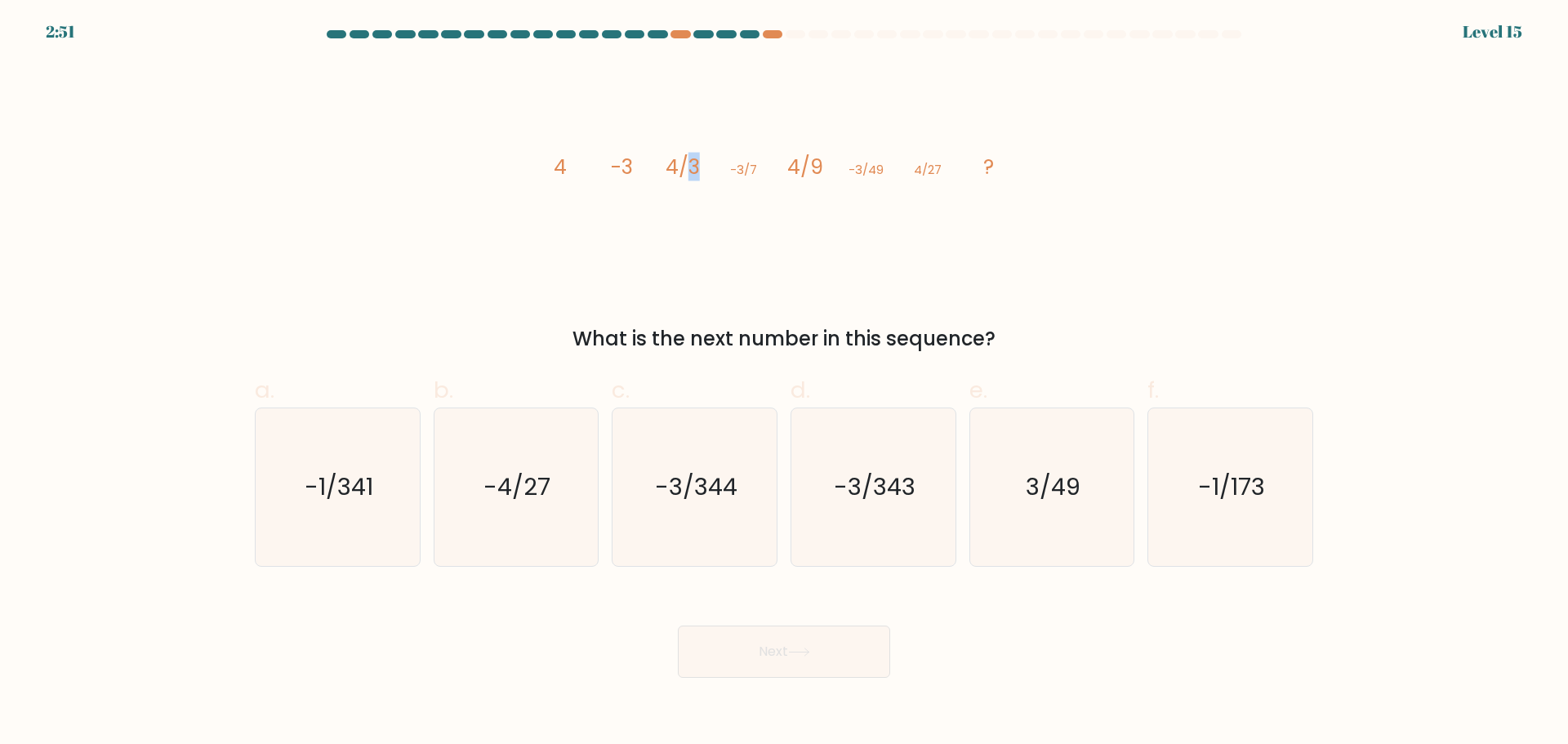
drag, startPoint x: 690, startPoint y: 164, endPoint x: 699, endPoint y: 164, distance: 9.0
click at [699, 164] on tspan "4/3" at bounding box center [682, 167] width 34 height 29
drag, startPoint x: 699, startPoint y: 164, endPoint x: 723, endPoint y: 165, distance: 24.0
click at [702, 164] on icon "image/svg+xml 4 -3 4/3 -3/7 4/9 -3/49 4/27 ?" at bounding box center [784, 173] width 490 height 223
click at [721, 164] on icon "image/svg+xml 4 -3 4/3 -3/7 4/9 -3/49 4/27 ?" at bounding box center [784, 173] width 490 height 223
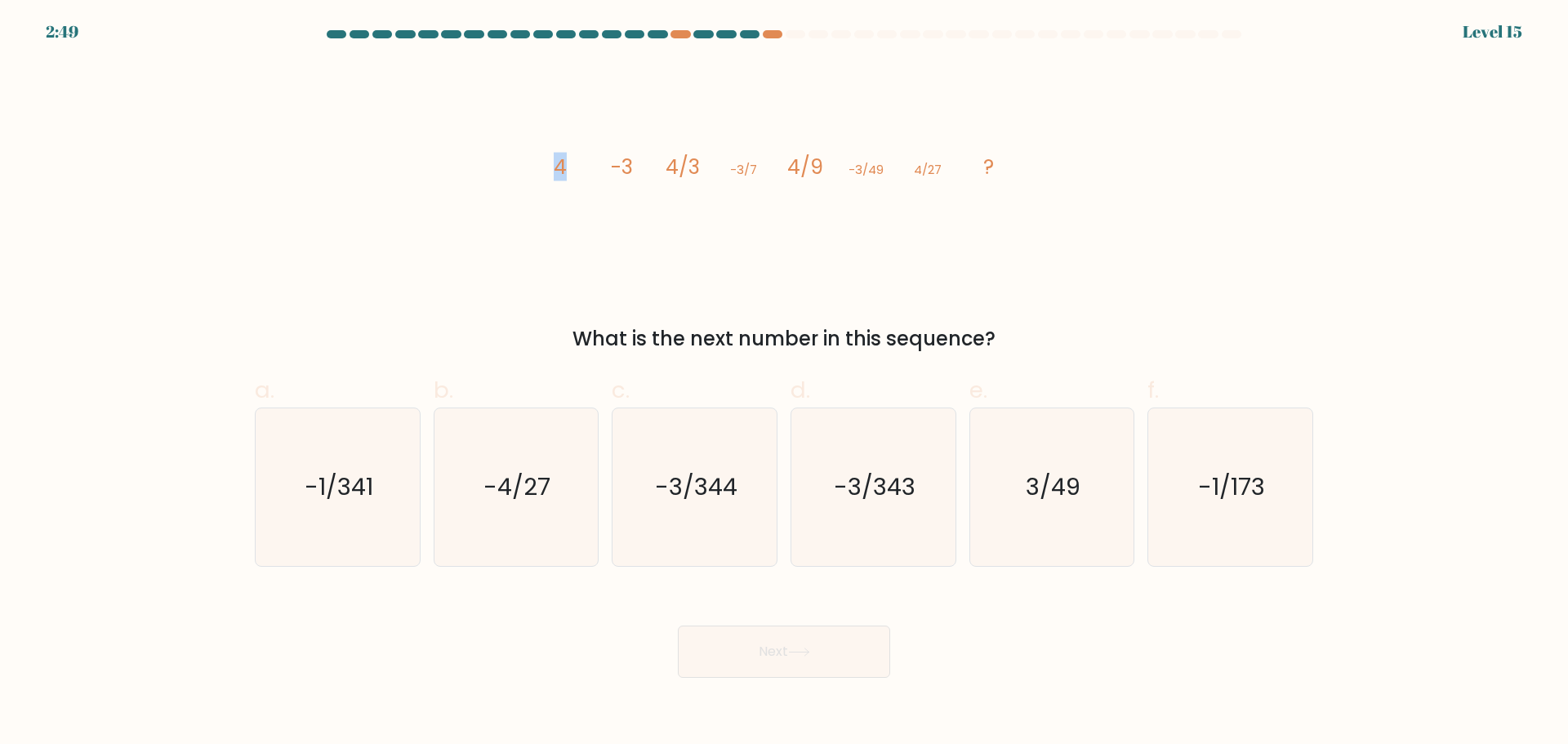
drag, startPoint x: 543, startPoint y: 161, endPoint x: 608, endPoint y: 164, distance: 65.1
click at [599, 164] on icon "image/svg+xml 4 -3 4/3 -3/7 4/9 -3/49 4/27 ?" at bounding box center [784, 173] width 490 height 223
click at [606, 164] on icon "image/svg+xml 4 -3 4/3 -3/7 4/9 -3/49 4/27 ?" at bounding box center [784, 173] width 490 height 223
drag, startPoint x: 625, startPoint y: 164, endPoint x: 651, endPoint y: 165, distance: 26.0
click at [651, 165] on icon "image/svg+xml 4 -3 4/3 -3/7 4/9 -3/49 4/27 ?" at bounding box center [784, 173] width 490 height 223
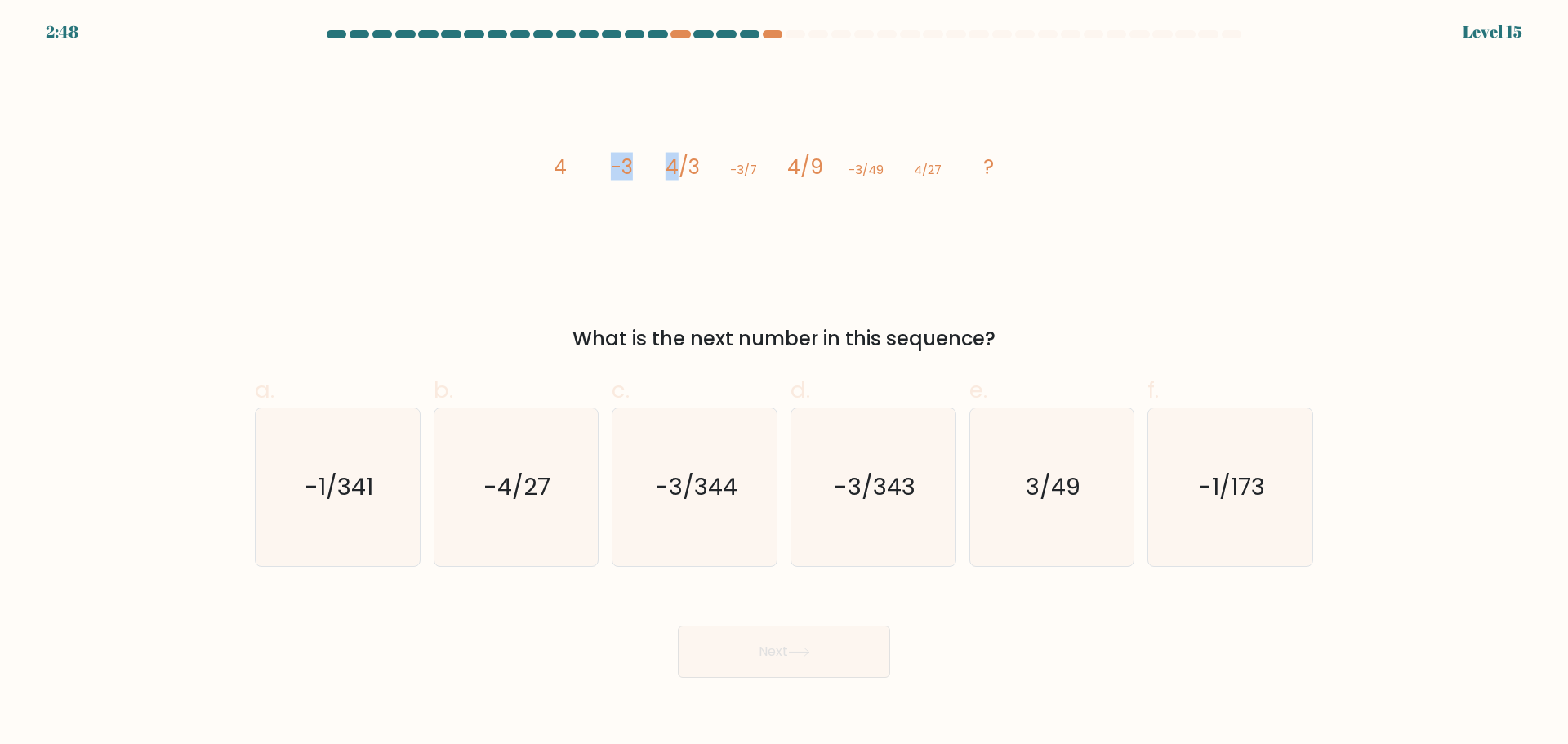
click at [651, 165] on icon "image/svg+xml 4 -3 4/3 -3/7 4/9 -3/49 4/27 ?" at bounding box center [784, 173] width 490 height 223
click at [712, 164] on icon "image/svg+xml 4 -3 4/3 -3/7 4/9 -3/49 4/27 ?" at bounding box center [784, 173] width 490 height 223
click at [723, 164] on icon "image/svg+xml 4 -3 4/3 -3/7 4/9 -3/49 4/27 ?" at bounding box center [784, 173] width 490 height 223
drag, startPoint x: 764, startPoint y: 167, endPoint x: 793, endPoint y: 168, distance: 29.0
click at [786, 168] on icon "image/svg+xml 4 -3 4/3 -3/7 4/9 -3/49 4/27 ?" at bounding box center [784, 173] width 490 height 223
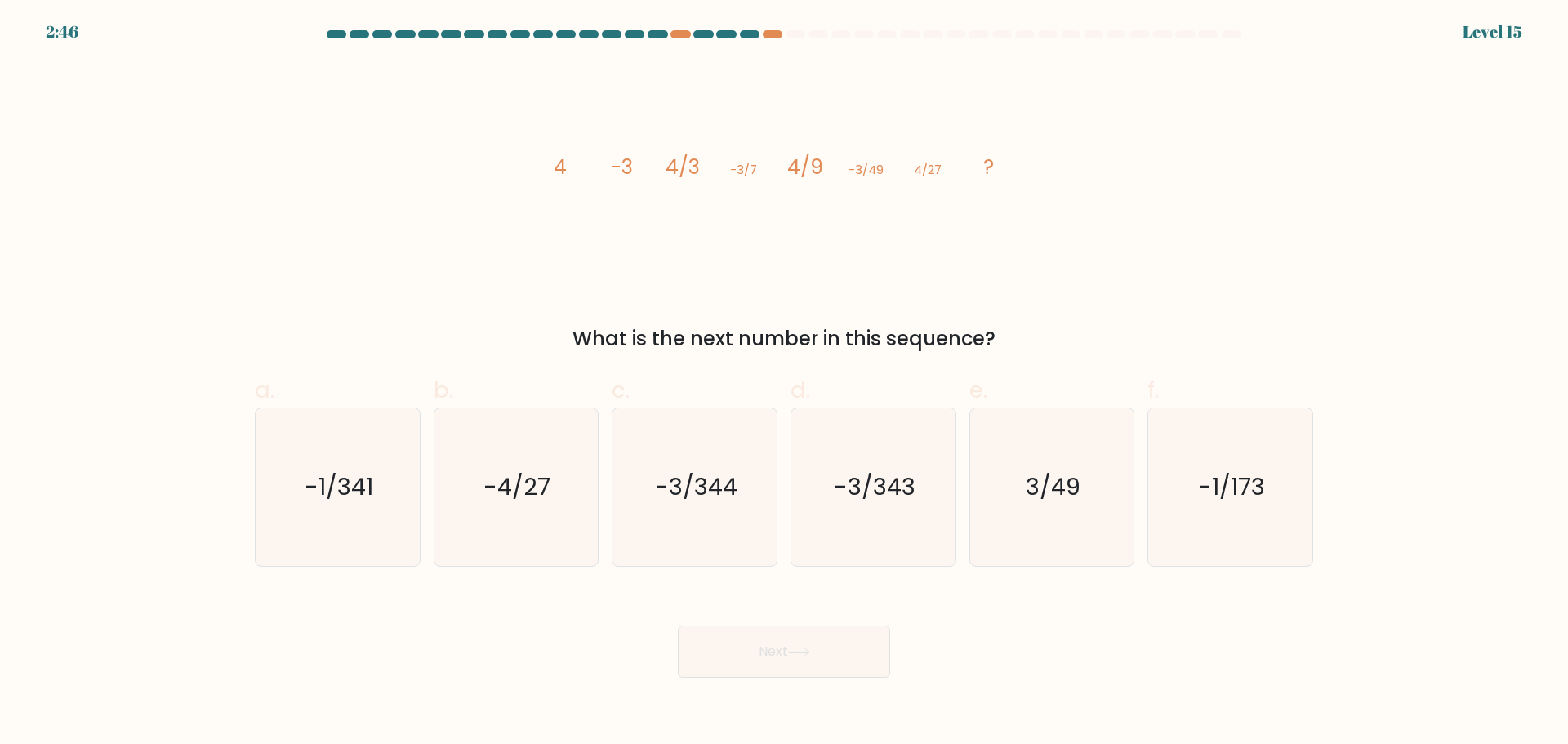
click at [795, 168] on tspan "4/9" at bounding box center [805, 167] width 36 height 29
drag, startPoint x: 803, startPoint y: 165, endPoint x: 823, endPoint y: 165, distance: 20.0
click at [817, 165] on tspan "4/9" at bounding box center [805, 167] width 36 height 29
click at [823, 165] on icon "image/svg+xml 4 -3 4/3 -3/7 4/9 -3/49 4/27 ?" at bounding box center [784, 173] width 490 height 223
drag, startPoint x: 841, startPoint y: 165, endPoint x: 914, endPoint y: 172, distance: 73.3
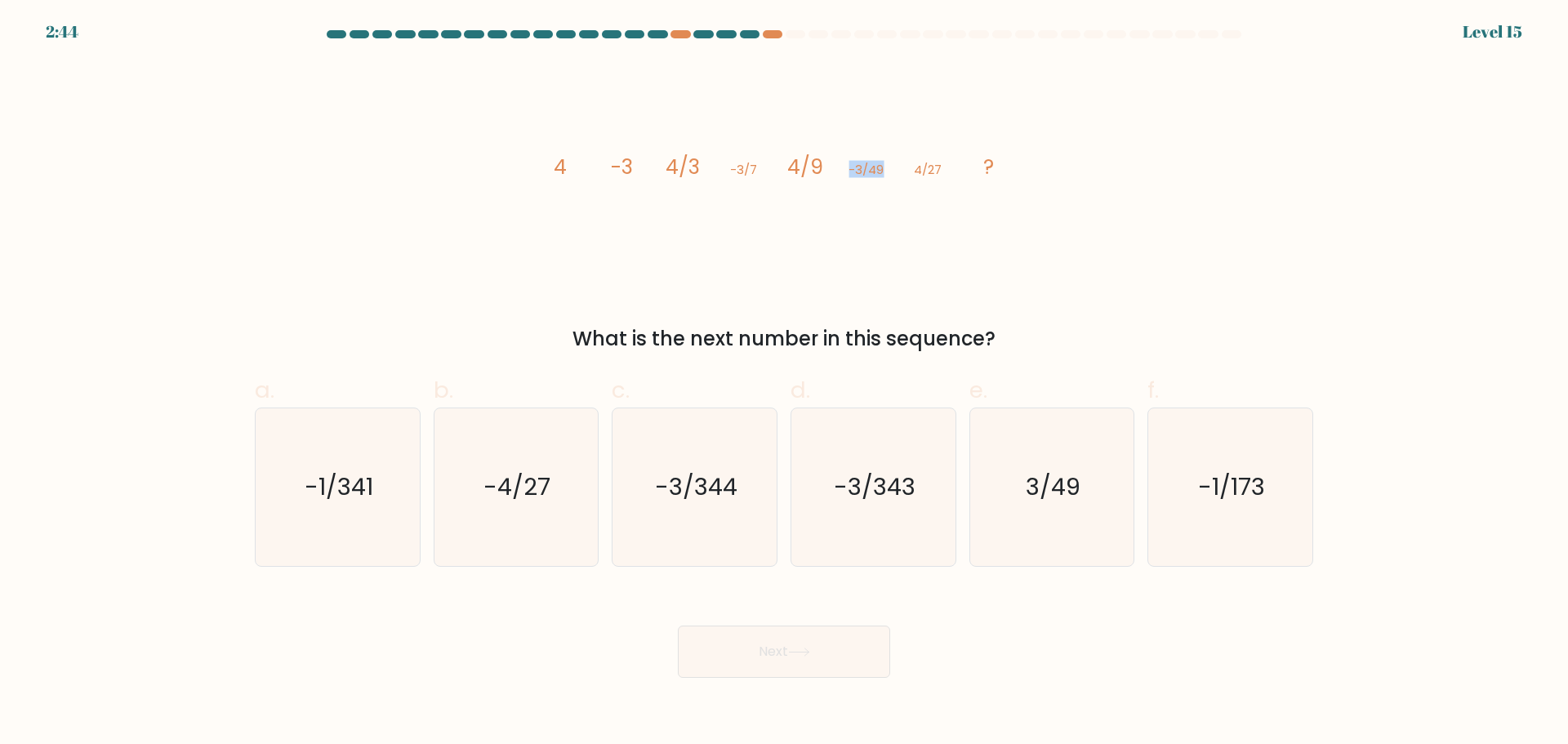
click at [907, 172] on icon "image/svg+xml 4 -3 4/3 -3/7 4/9 -3/49 4/27 ?" at bounding box center [784, 173] width 490 height 223
click at [914, 172] on tspan "4/27" at bounding box center [928, 169] width 28 height 17
click at [869, 165] on icon "image/svg+xml 4 -3 4/3 -3/7 4/9 -3/49 4/27 ?" at bounding box center [784, 173] width 490 height 223
click at [870, 165] on tspan "-3/49" at bounding box center [866, 169] width 35 height 17
drag, startPoint x: 870, startPoint y: 168, endPoint x: 904, endPoint y: 171, distance: 34.1
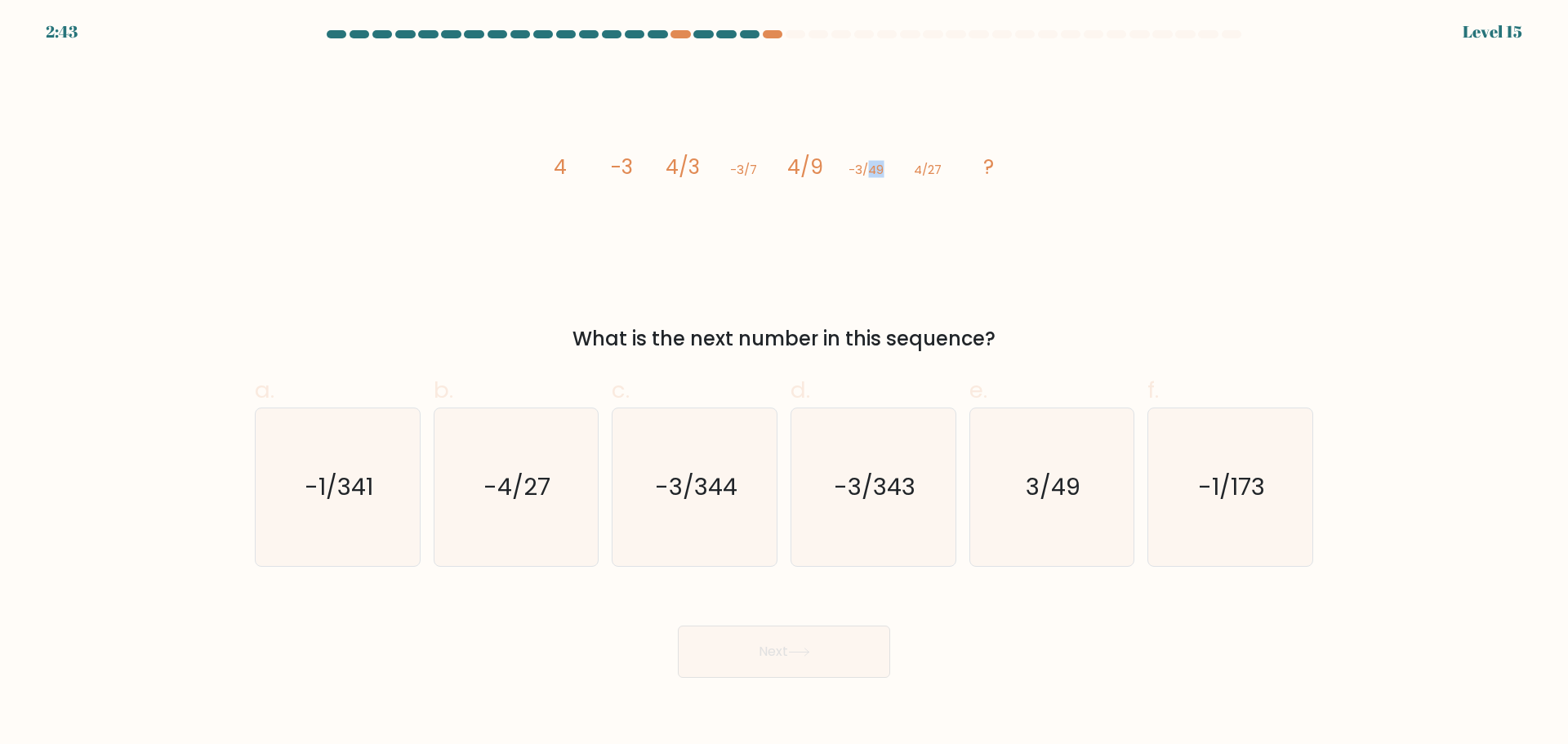
click at [901, 170] on icon "image/svg+xml 4 -3 4/3 -3/7 4/9 -3/49 4/27 ?" at bounding box center [784, 173] width 490 height 223
click at [889, 171] on icon "image/svg+xml 4 -3 4/3 -3/7 4/9 -3/49 4/27 ?" at bounding box center [784, 173] width 490 height 223
drag, startPoint x: 873, startPoint y: 169, endPoint x: 885, endPoint y: 167, distance: 12.2
click at [881, 167] on tspan "-3/49" at bounding box center [866, 169] width 35 height 17
click at [885, 167] on icon "image/svg+xml 4 -3 4/3 -3/7 4/9 -3/49 4/27 ?" at bounding box center [784, 173] width 490 height 223
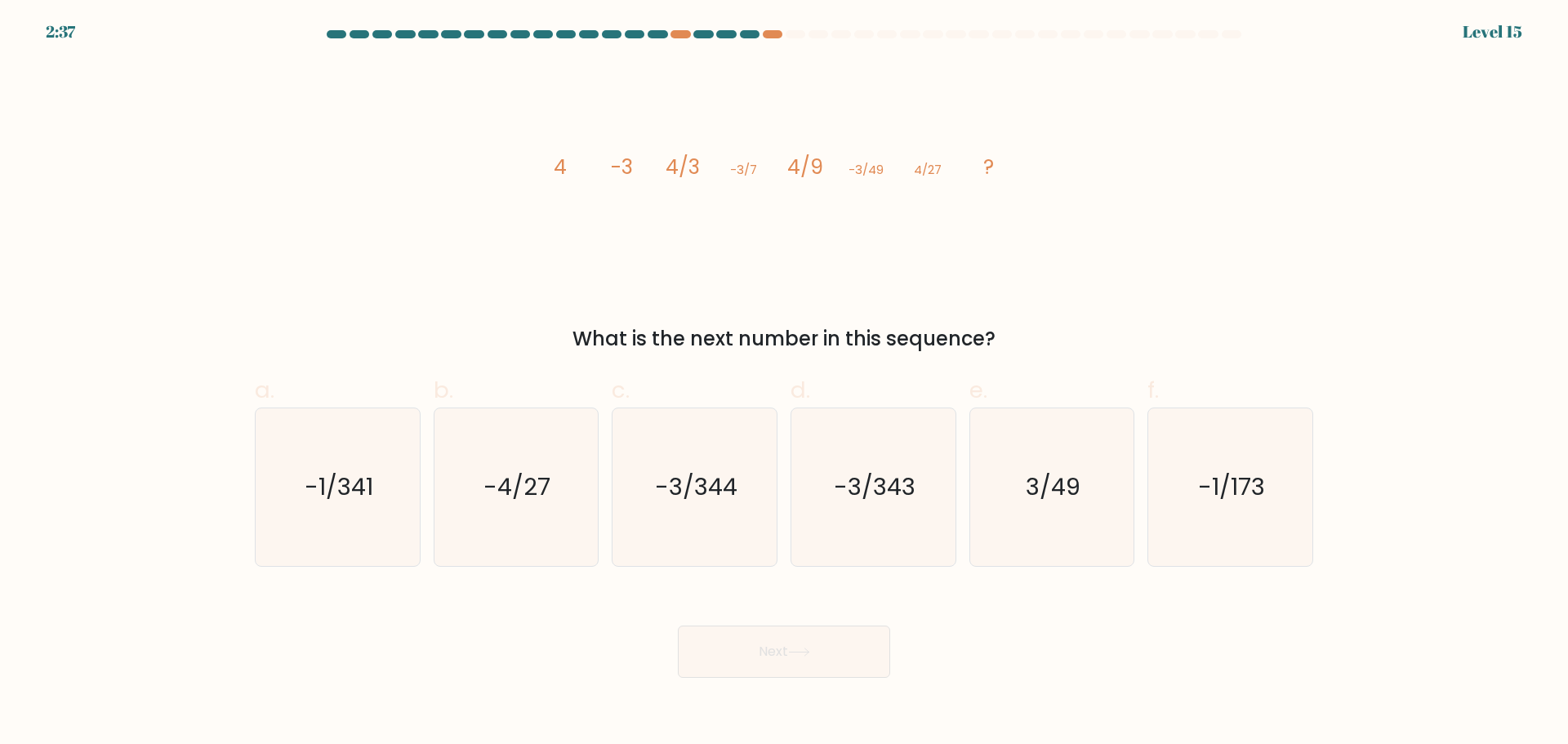
drag, startPoint x: 755, startPoint y: 167, endPoint x: 770, endPoint y: 165, distance: 15.1
click at [770, 165] on icon "image/svg+xml 4 -3 4/3 -3/7 4/9 -3/49 4/27 ?" at bounding box center [784, 173] width 490 height 223
click at [879, 171] on tspan "-3/49" at bounding box center [866, 169] width 35 height 17
click at [884, 169] on tspan "-3/49" at bounding box center [866, 169] width 35 height 17
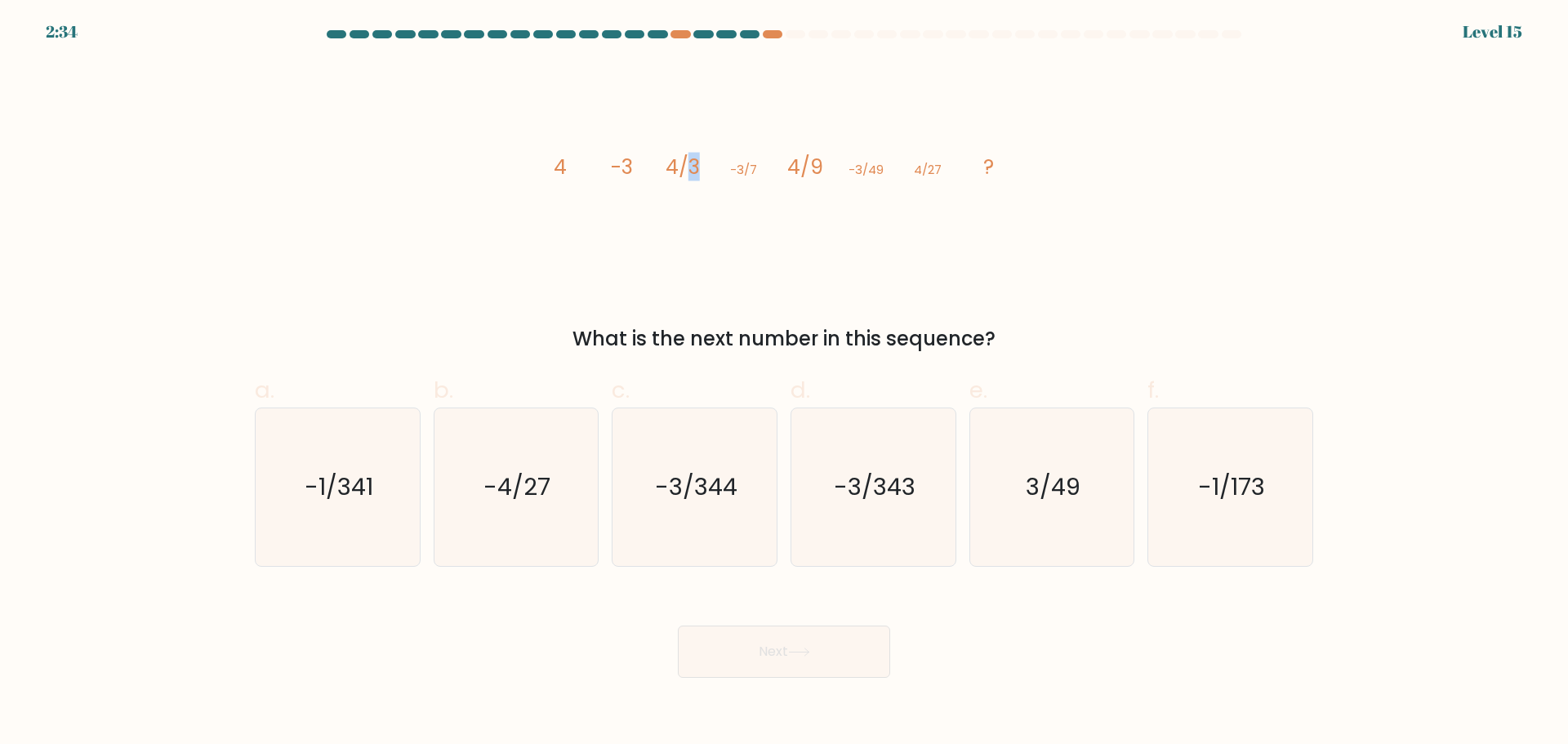
drag, startPoint x: 686, startPoint y: 171, endPoint x: 772, endPoint y: 171, distance: 86.0
click at [735, 171] on g "4 -3 4/3 -3/7 4/9 -3/49 4/27 ?" at bounding box center [774, 167] width 441 height 29
drag, startPoint x: 812, startPoint y: 170, endPoint x: 824, endPoint y: 168, distance: 12.2
click at [820, 169] on tspan "4/9" at bounding box center [805, 167] width 36 height 29
click at [824, 168] on icon "image/svg+xml 4 -3 4/3 -3/7 4/9 -3/49 4/27 ?" at bounding box center [784, 173] width 490 height 223
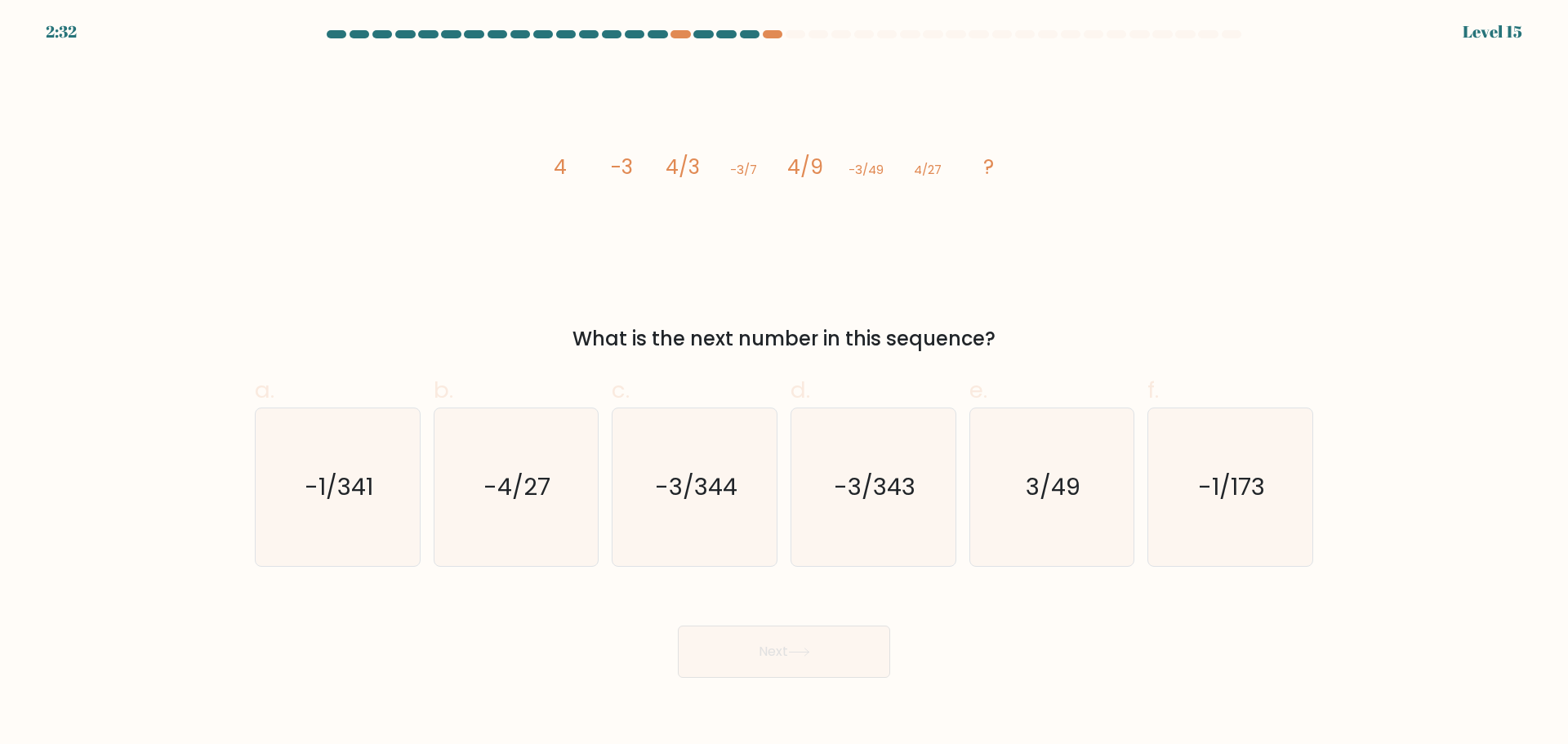
drag, startPoint x: 873, startPoint y: 165, endPoint x: 886, endPoint y: 165, distance: 13.0
click at [881, 165] on tspan "-3/49" at bounding box center [866, 169] width 35 height 17
click at [886, 165] on icon "image/svg+xml 4 -3 4/3 -3/7 4/9 -3/49 4/27 ?" at bounding box center [784, 173] width 490 height 223
click at [879, 492] on text "-3/343" at bounding box center [874, 486] width 81 height 33
click at [784, 383] on input "d. -3/343" at bounding box center [784, 377] width 1 height 11
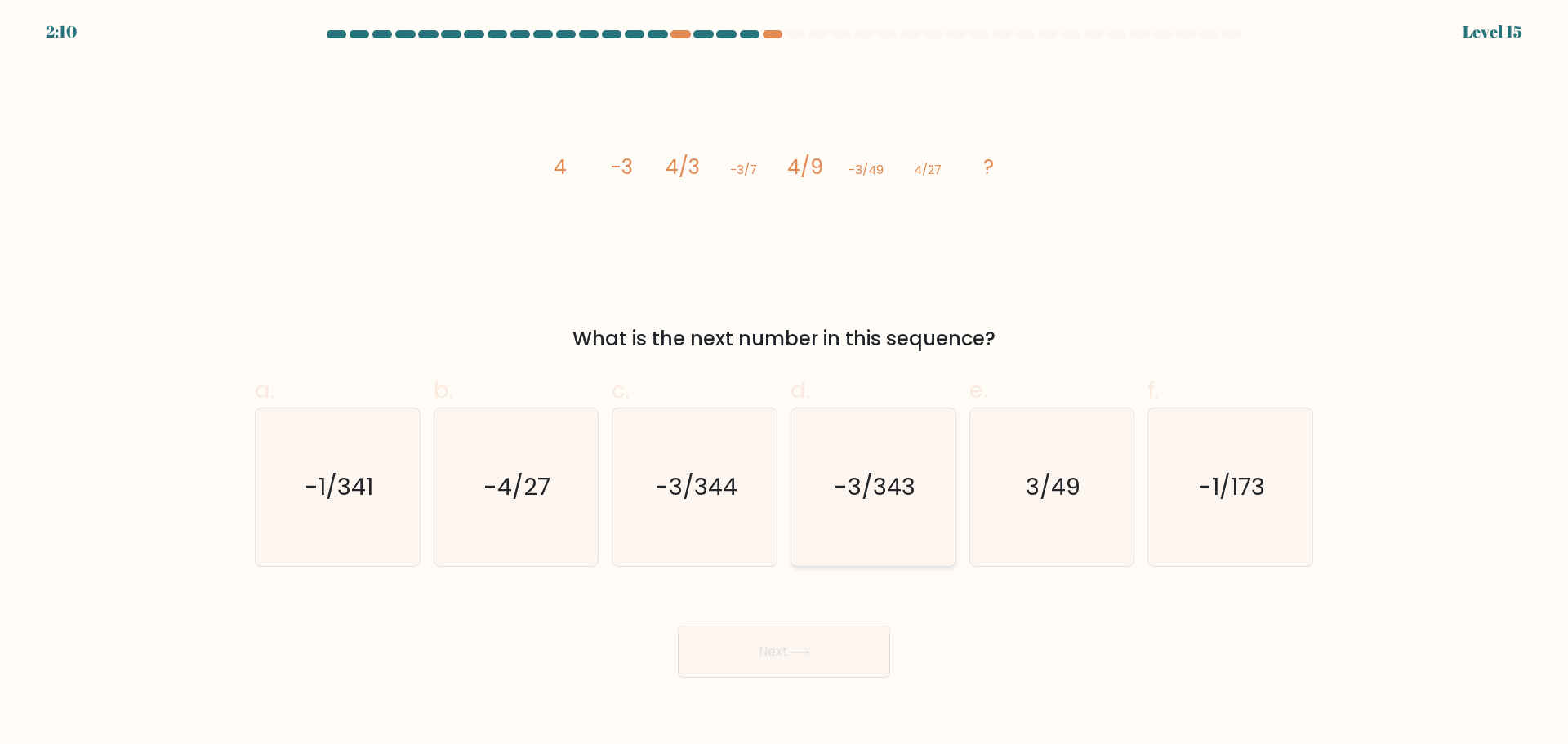
radio input "true"
click at [809, 652] on icon at bounding box center [799, 652] width 20 height 7
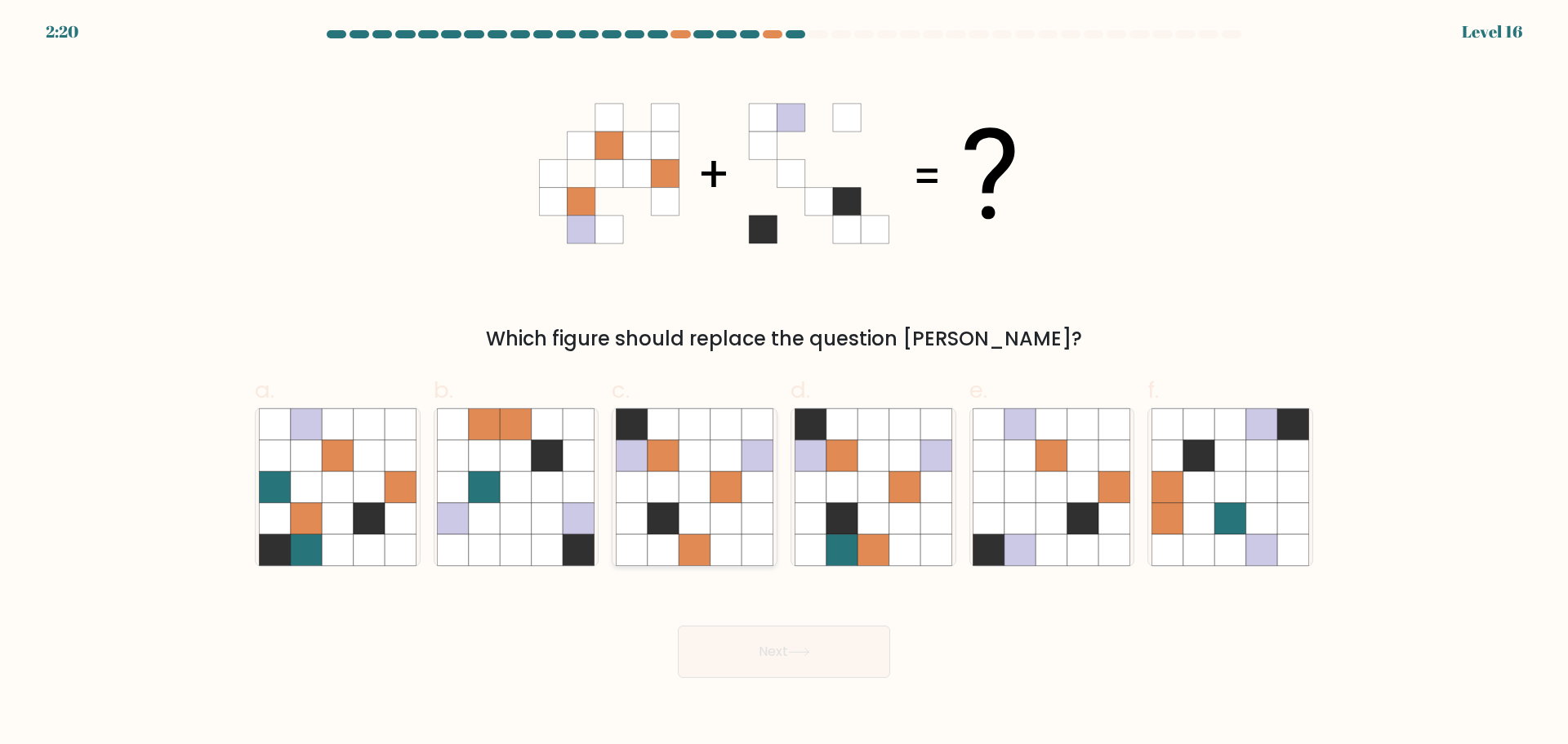
click at [662, 501] on icon at bounding box center [663, 486] width 31 height 31
click at [784, 383] on input "c." at bounding box center [784, 377] width 1 height 11
radio input "true"
click at [794, 660] on button "Next" at bounding box center [784, 651] width 212 height 52
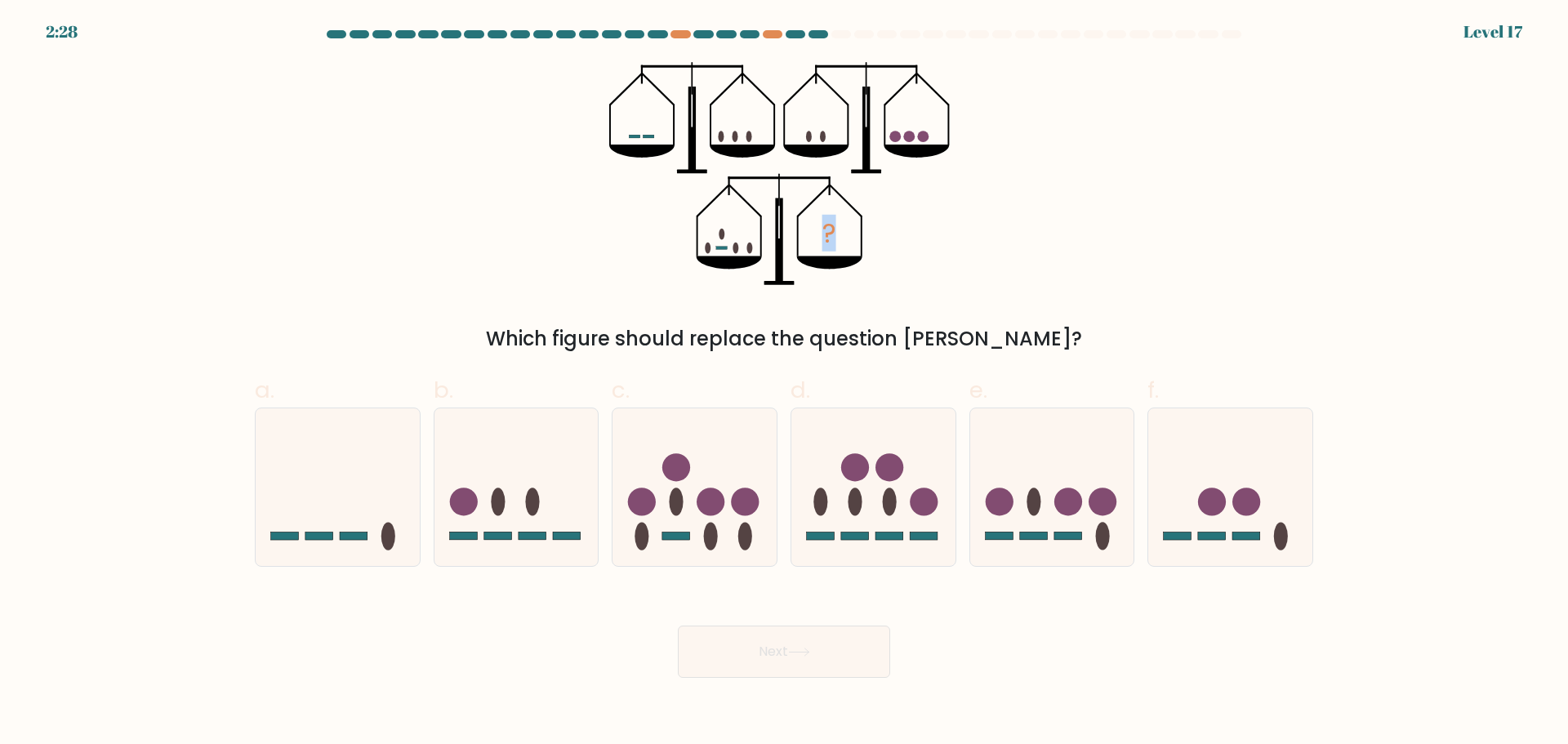
drag, startPoint x: 826, startPoint y: 232, endPoint x: 847, endPoint y: 232, distance: 21.0
click at [847, 232] on icon "?" at bounding box center [784, 173] width 349 height 223
click at [391, 538] on ellipse at bounding box center [388, 536] width 14 height 28
click at [784, 383] on input "a." at bounding box center [784, 377] width 1 height 11
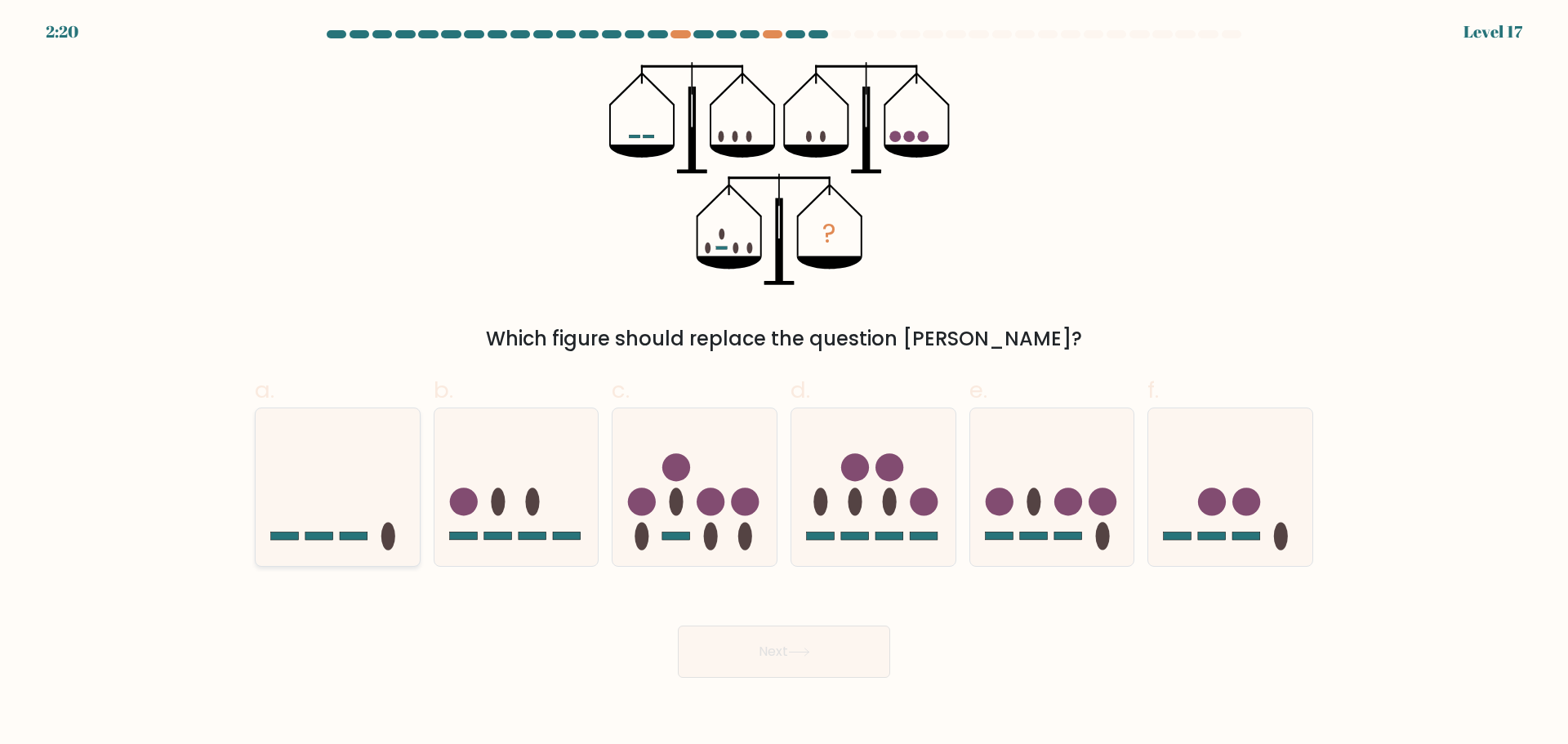
radio input "true"
click at [792, 644] on button "Next" at bounding box center [784, 651] width 212 height 52
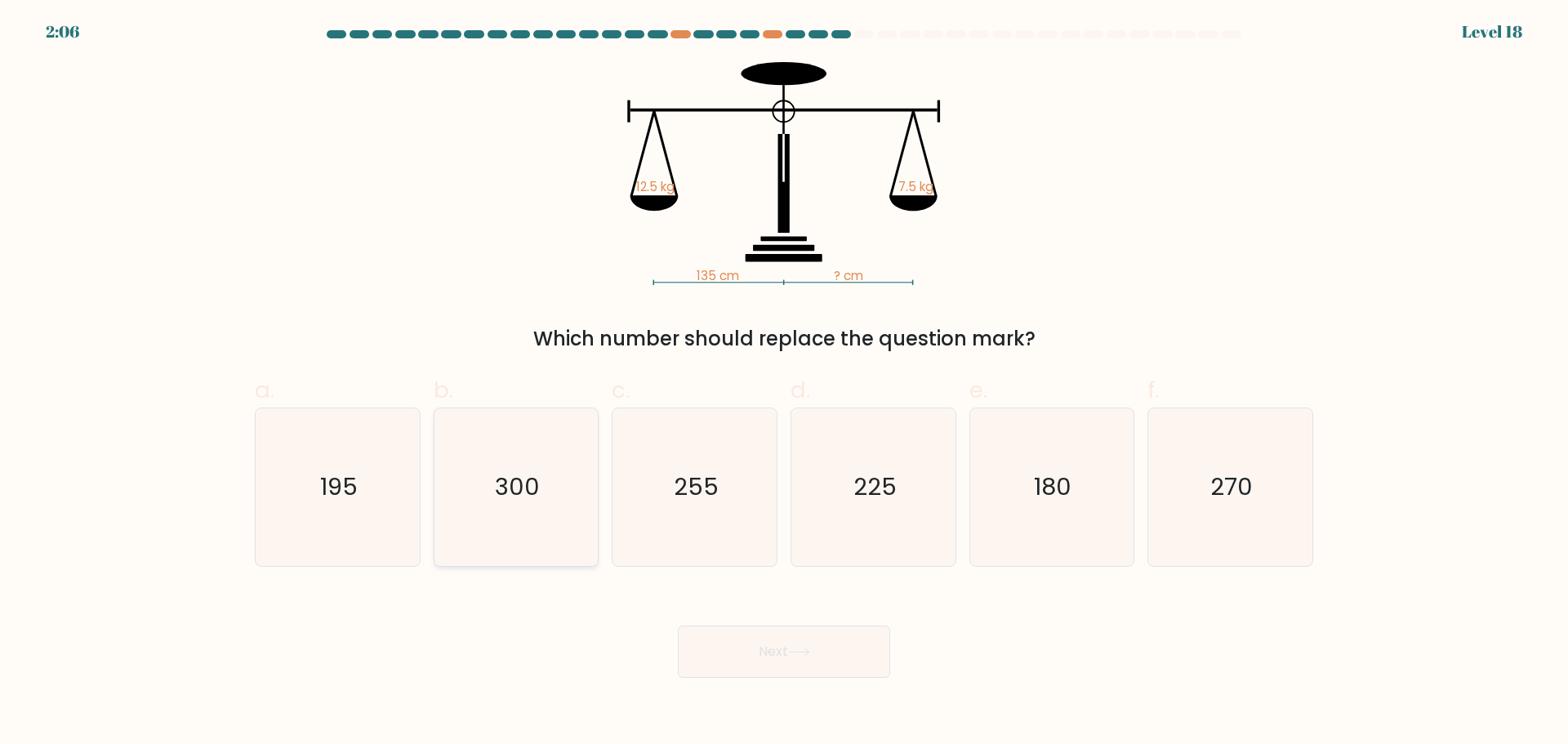
click at [434, 488] on div "300" at bounding box center [516, 487] width 165 height 159
click at [784, 383] on input "b. 300" at bounding box center [784, 377] width 1 height 11
radio input "true"
click at [713, 512] on icon "255" at bounding box center [694, 486] width 157 height 157
click at [784, 383] on input "c. 255" at bounding box center [784, 377] width 1 height 11
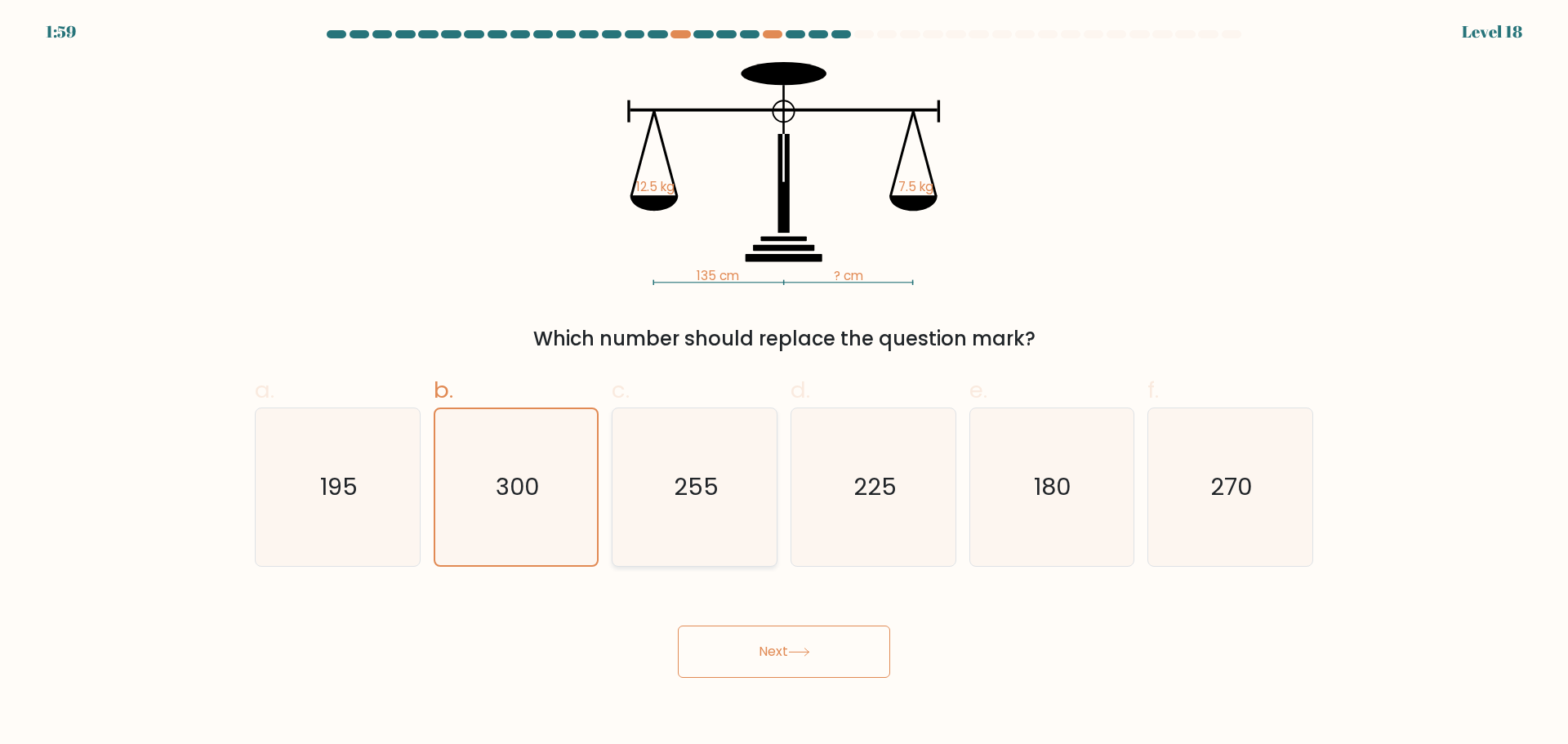
radio input "true"
click at [810, 649] on icon at bounding box center [799, 652] width 22 height 9
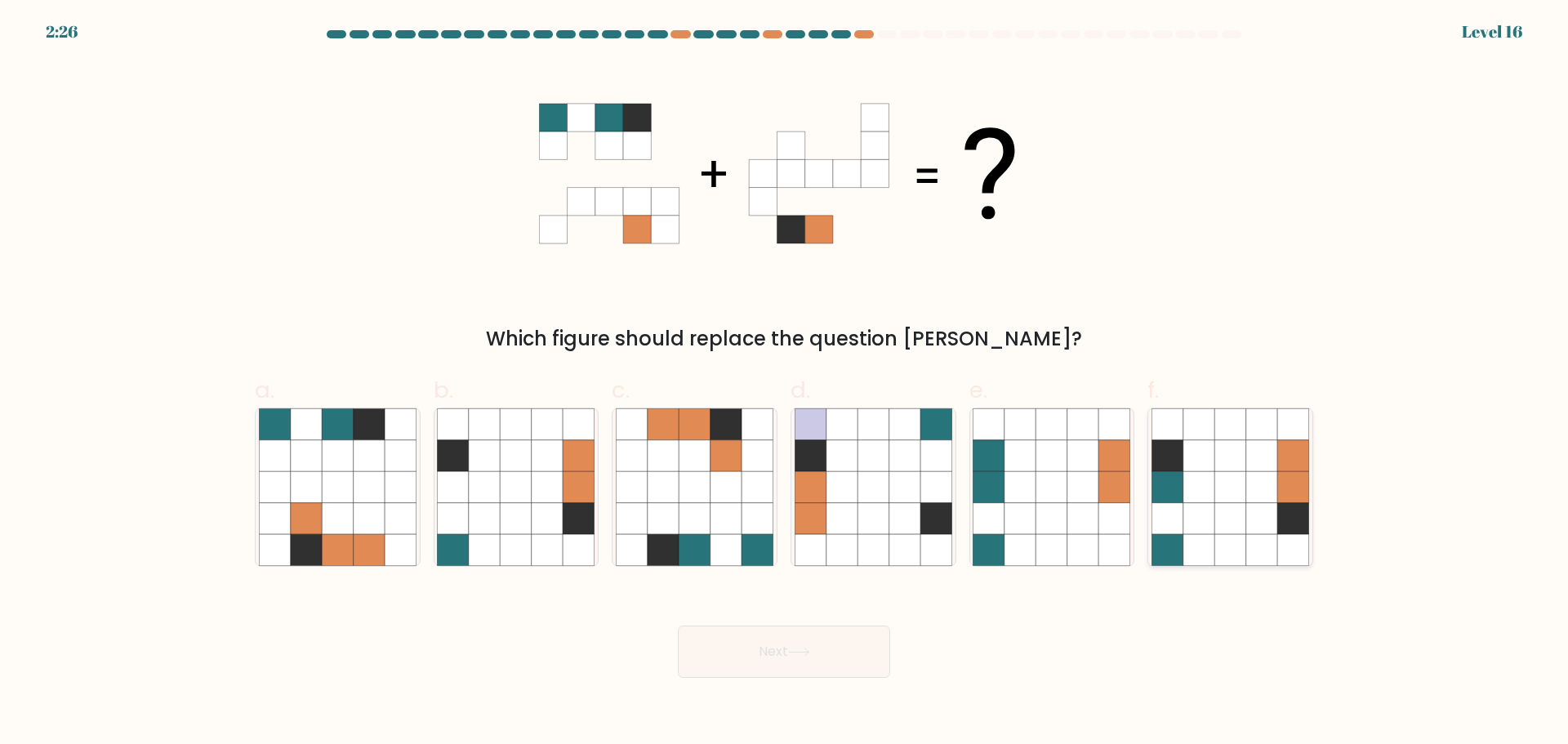
click at [1212, 500] on icon at bounding box center [1199, 486] width 31 height 31
click at [784, 383] on input "f." at bounding box center [784, 377] width 1 height 11
radio input "true"
click at [813, 656] on button "Next" at bounding box center [784, 651] width 212 height 52
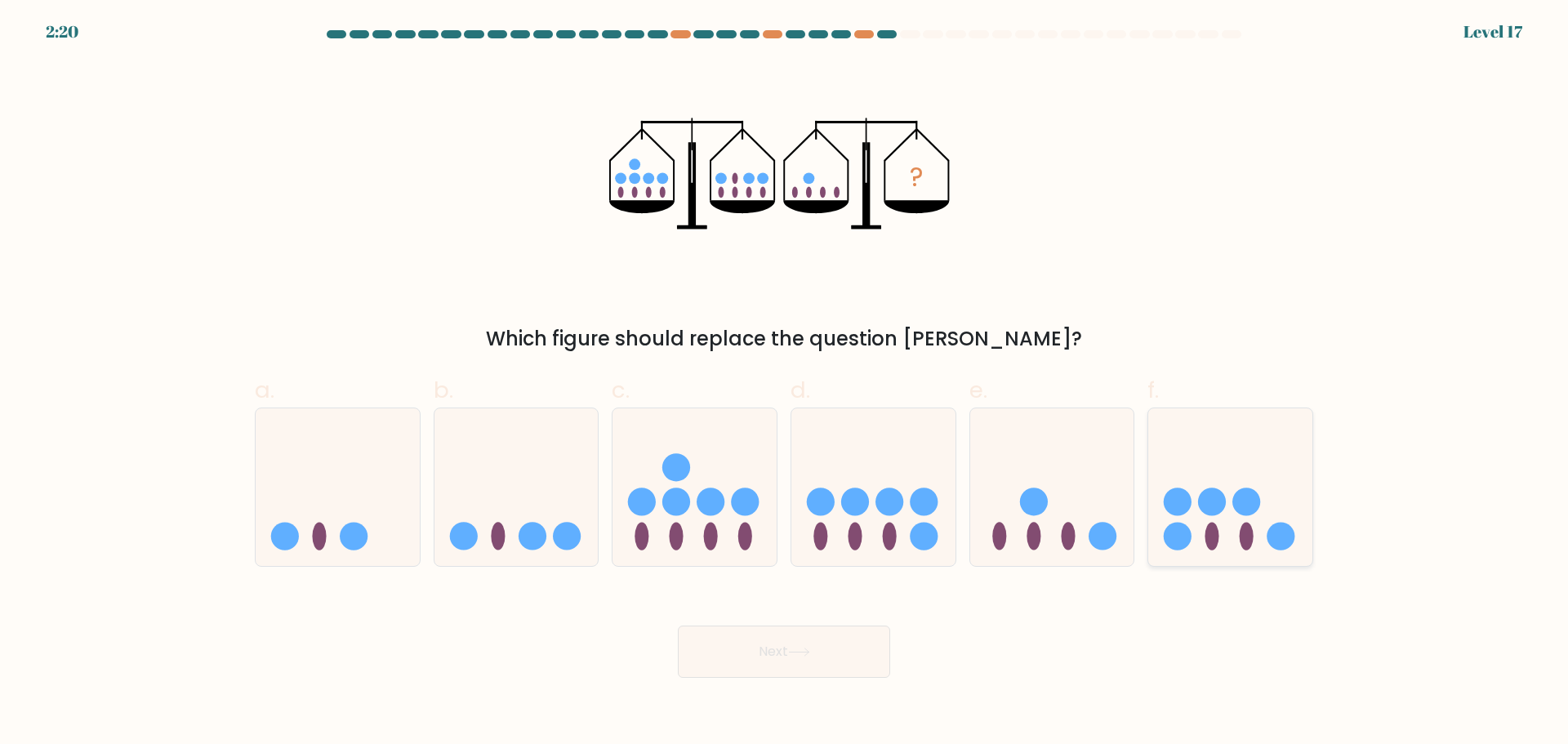
click at [1276, 499] on icon at bounding box center [1230, 486] width 164 height 136
click at [784, 383] on input "f." at bounding box center [784, 377] width 1 height 11
radio input "true"
click at [765, 646] on button "Next" at bounding box center [784, 651] width 212 height 52
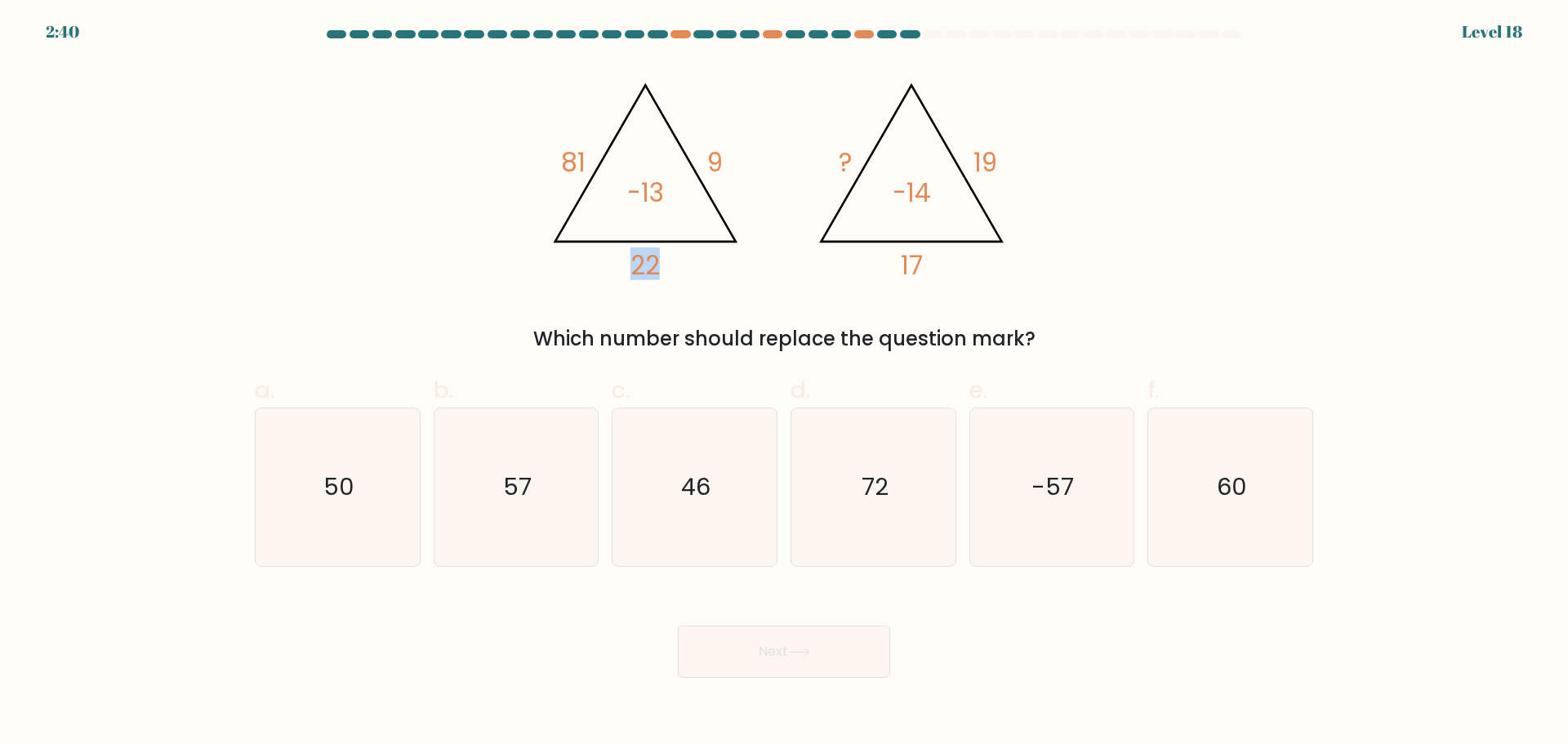
drag, startPoint x: 643, startPoint y: 274, endPoint x: 680, endPoint y: 267, distance: 37.7
click at [679, 268] on icon "@import url('https://fonts.googleapis.com/css?family=Abril+Fatface:400,100,100i…" at bounding box center [784, 173] width 490 height 223
click at [680, 267] on icon "@import url('https://fonts.googleapis.com/css?family=Abril+Fatface:400,100,100i…" at bounding box center [784, 173] width 490 height 223
drag, startPoint x: 709, startPoint y: 146, endPoint x: 833, endPoint y: 155, distance: 124.3
click at [832, 156] on icon "@import url('https://fonts.googleapis.com/css?family=Abril+Fatface:400,100,100i…" at bounding box center [784, 173] width 490 height 223
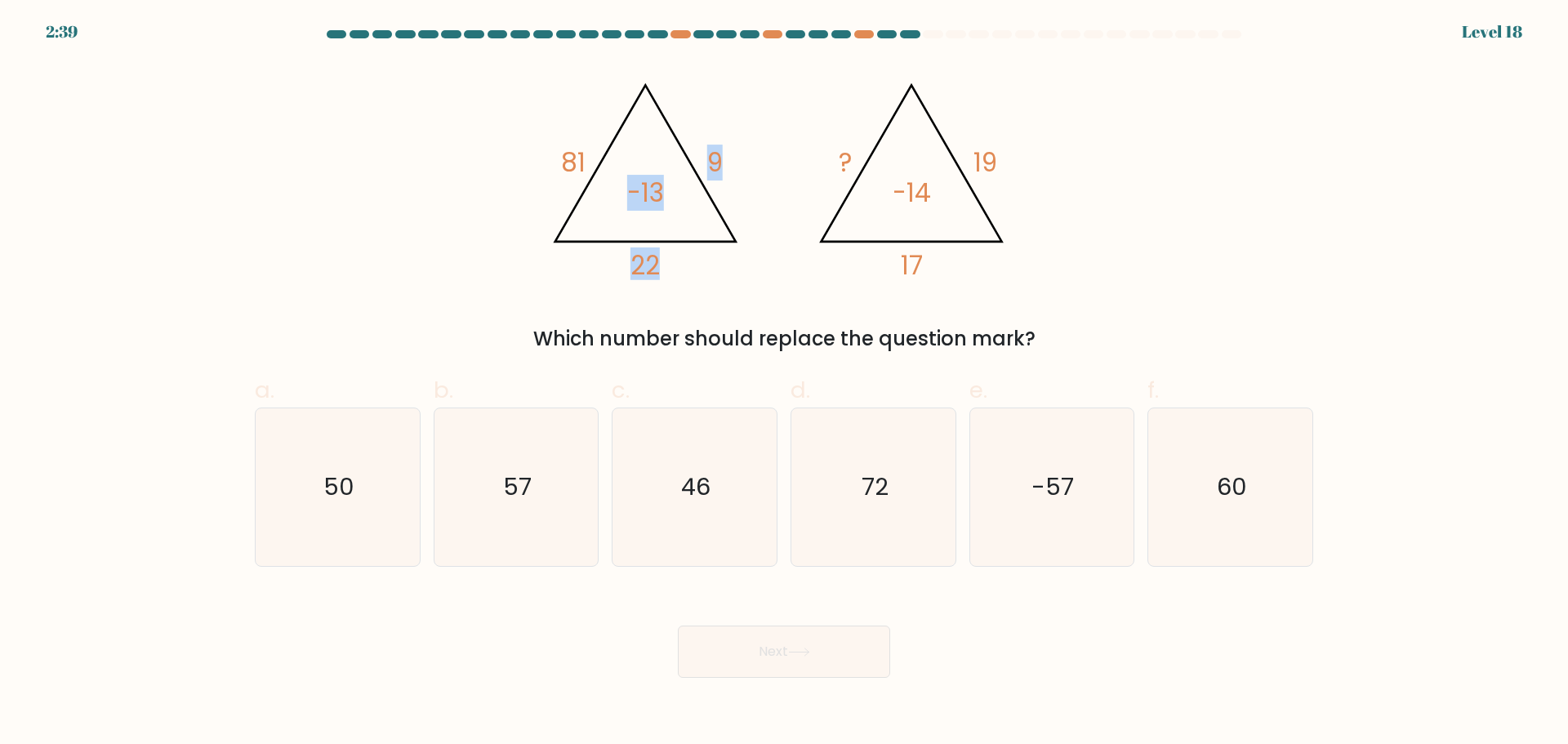
click at [745, 152] on icon "@import url('https://fonts.googleapis.com/css?family=Abril+Fatface:400,100,100i…" at bounding box center [784, 173] width 490 height 223
drag, startPoint x: 745, startPoint y: 152, endPoint x: 726, endPoint y: 131, distance: 28.3
click at [726, 131] on icon "@import url('https://fonts.googleapis.com/css?family=Abril+Fatface:400,100,100i…" at bounding box center [784, 173] width 490 height 223
drag, startPoint x: 894, startPoint y: 196, endPoint x: 970, endPoint y: 193, distance: 76.1
click at [949, 195] on icon "@import url('https://fonts.googleapis.com/css?family=Abril+Fatface:400,100,100i…" at bounding box center [784, 173] width 490 height 223
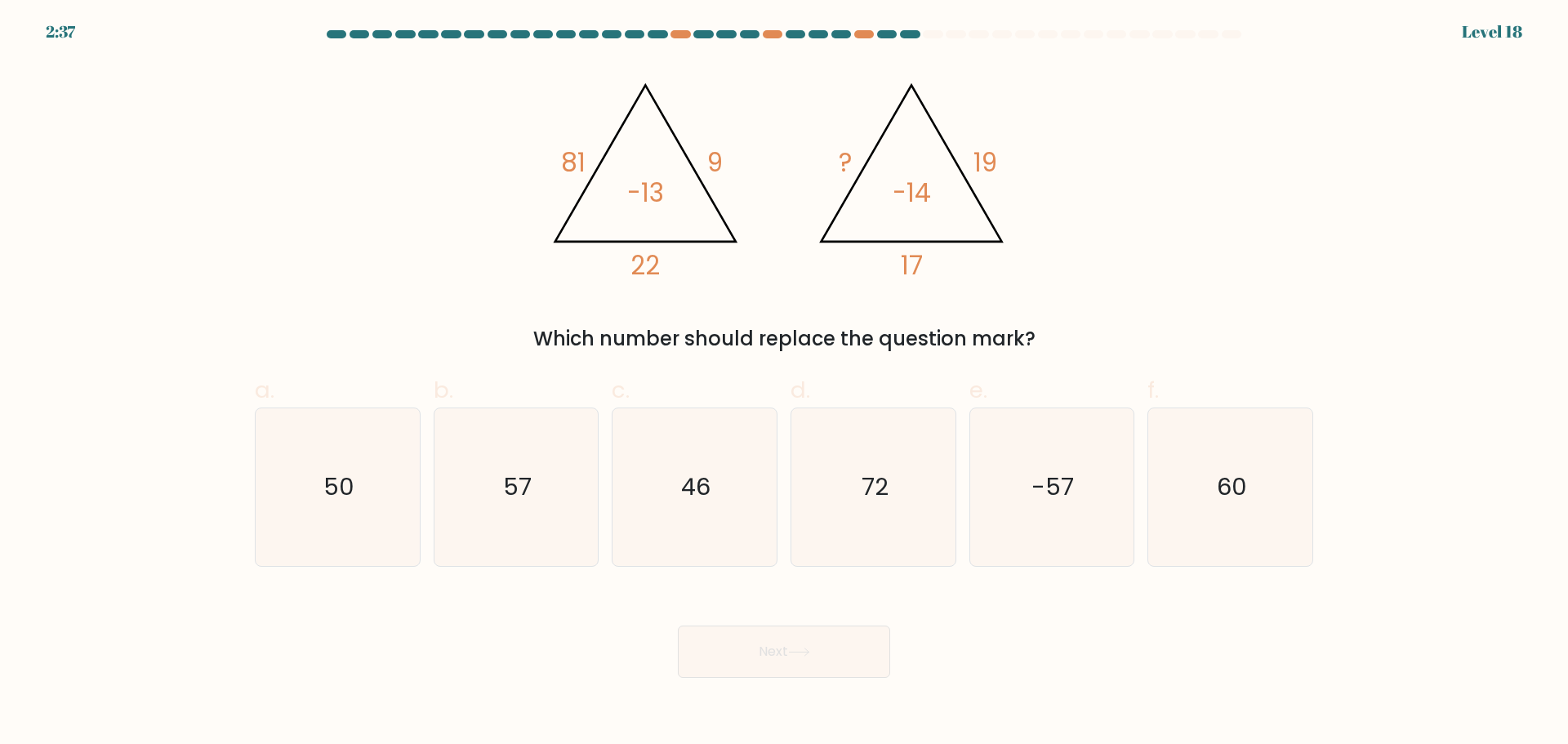
click at [970, 193] on icon "@import url('https://fonts.googleapis.com/css?family=Abril+Fatface:400,100,100i…" at bounding box center [784, 173] width 490 height 223
drag, startPoint x: 556, startPoint y: 165, endPoint x: 625, endPoint y: 155, distance: 69.7
click at [612, 159] on icon "@import url('https://fonts.googleapis.com/css?family=Abril+Fatface:400,100,100i…" at bounding box center [784, 173] width 490 height 223
click at [625, 155] on icon "@import url('https://fonts.googleapis.com/css?family=Abril+Fatface:400,100,100i…" at bounding box center [784, 173] width 490 height 223
drag, startPoint x: 663, startPoint y: 273, endPoint x: 683, endPoint y: 273, distance: 20.0
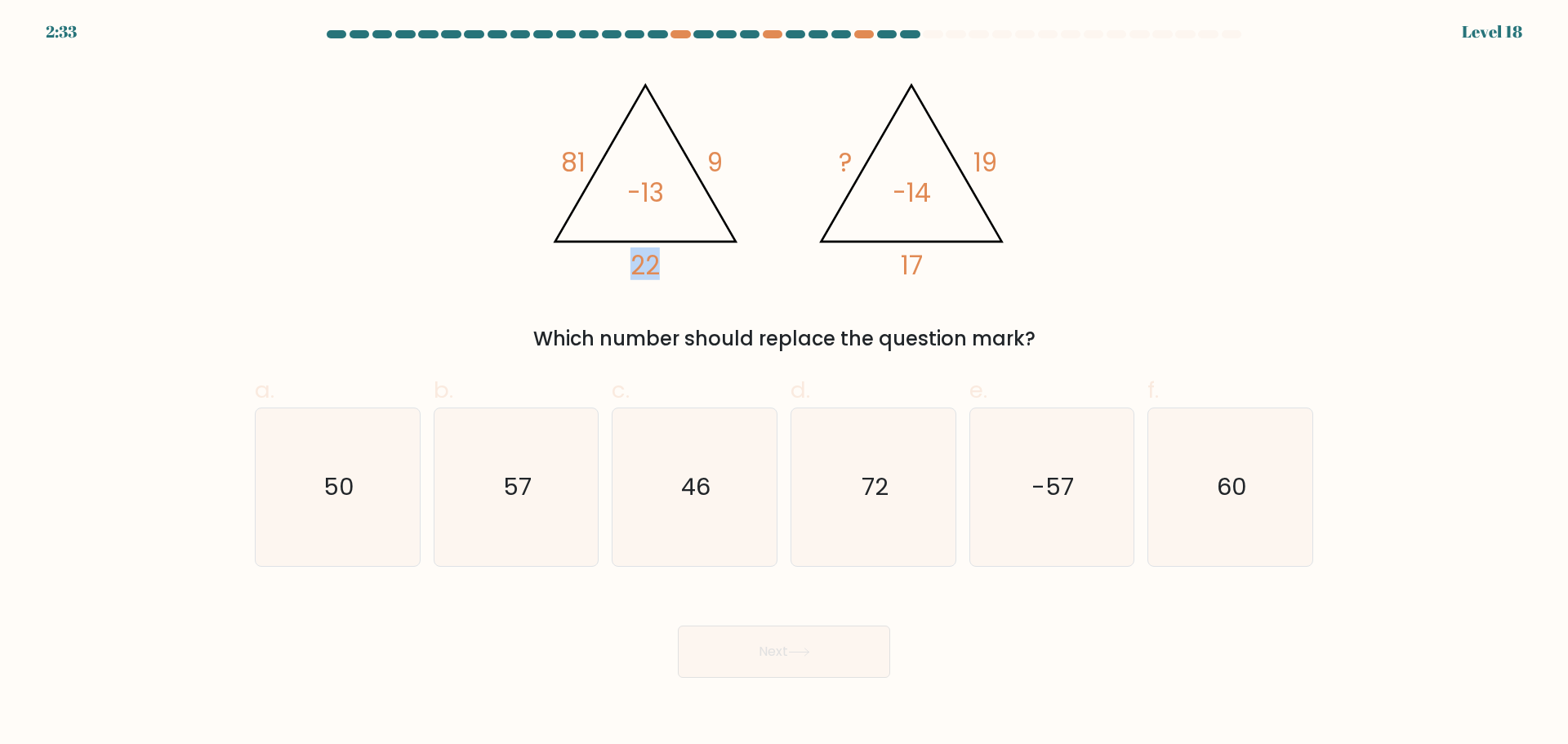
click at [670, 273] on icon "@import url('https://fonts.googleapis.com/css?family=Abril+Fatface:400,100,100i…" at bounding box center [784, 173] width 490 height 223
click at [683, 273] on icon "@import url('https://fonts.googleapis.com/css?family=Abril+Fatface:400,100,100i…" at bounding box center [784, 173] width 490 height 223
drag, startPoint x: 572, startPoint y: 152, endPoint x: 585, endPoint y: 154, distance: 13.2
click at [583, 154] on tspan "81" at bounding box center [572, 163] width 24 height 36
click at [585, 154] on tspan "81" at bounding box center [572, 163] width 24 height 36
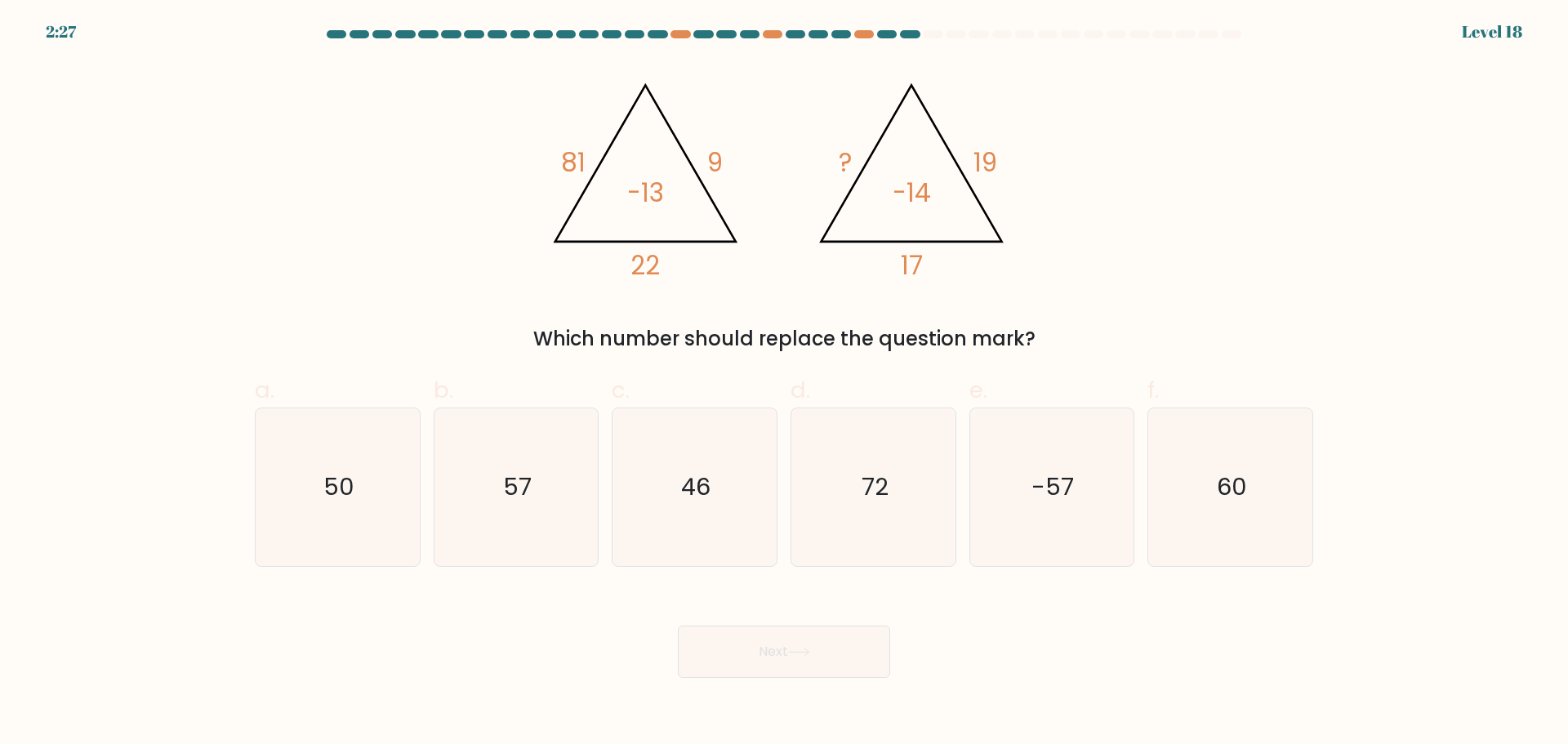
drag, startPoint x: 559, startPoint y: 153, endPoint x: 582, endPoint y: 150, distance: 23.2
click at [571, 152] on icon "@import url('https://fonts.googleapis.com/css?family=Abril+Fatface:400,100,100i…" at bounding box center [784, 173] width 490 height 223
click at [582, 150] on tspan "81" at bounding box center [572, 163] width 24 height 36
click at [571, 150] on tspan "81" at bounding box center [572, 163] width 24 height 36
click at [587, 148] on icon "@import url('https://fonts.googleapis.com/css?family=Abril+Fatface:400,100,100i…" at bounding box center [784, 173] width 490 height 223
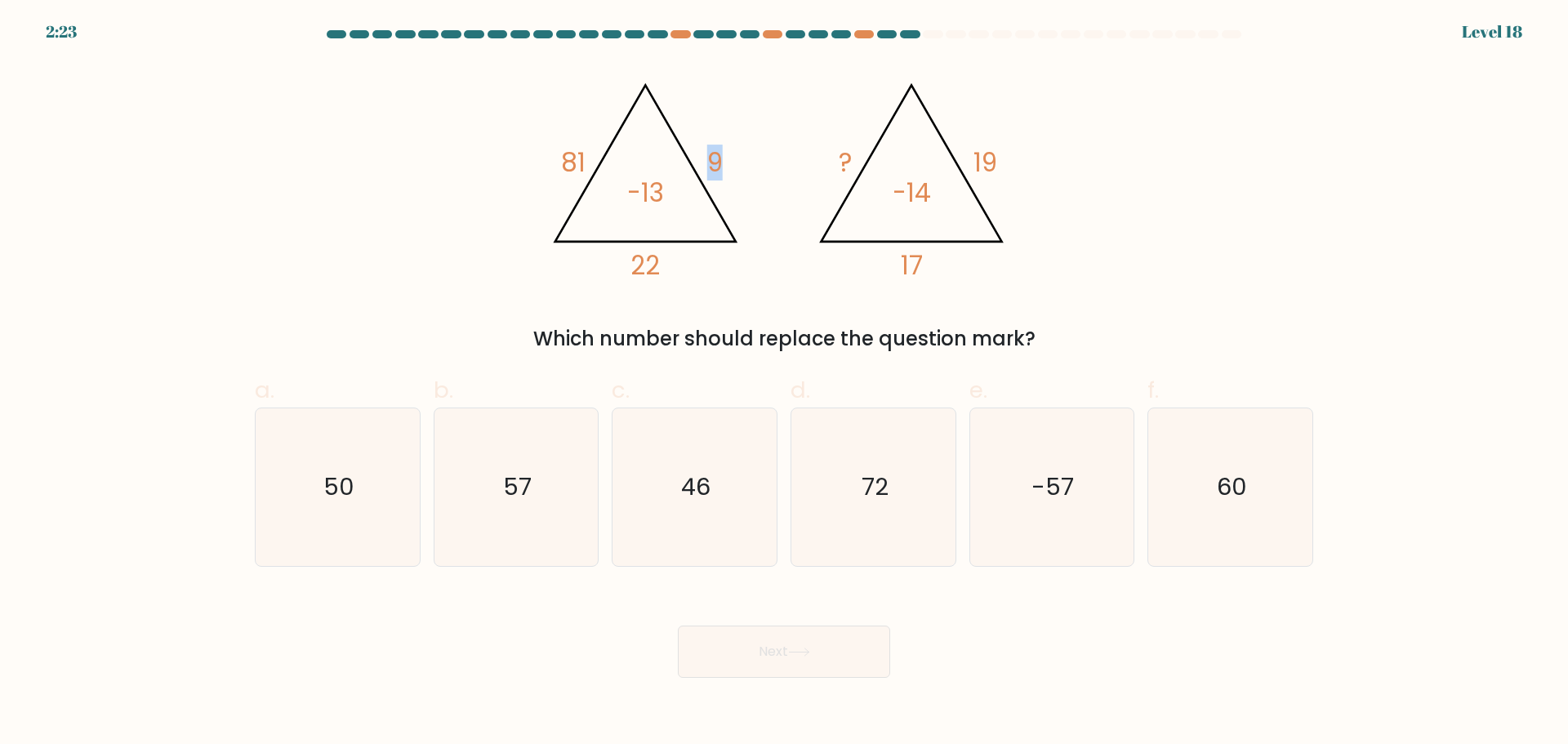
drag, startPoint x: 714, startPoint y: 157, endPoint x: 723, endPoint y: 156, distance: 9.1
click at [721, 156] on tspan "9" at bounding box center [715, 163] width 15 height 36
click at [725, 156] on icon "@import url('https://fonts.googleapis.com/css?family=Abril+Fatface:400,100,100i…" at bounding box center [784, 173] width 490 height 223
click at [873, 488] on text "72" at bounding box center [875, 486] width 27 height 33
click at [784, 383] on input "d. 72" at bounding box center [784, 377] width 1 height 11
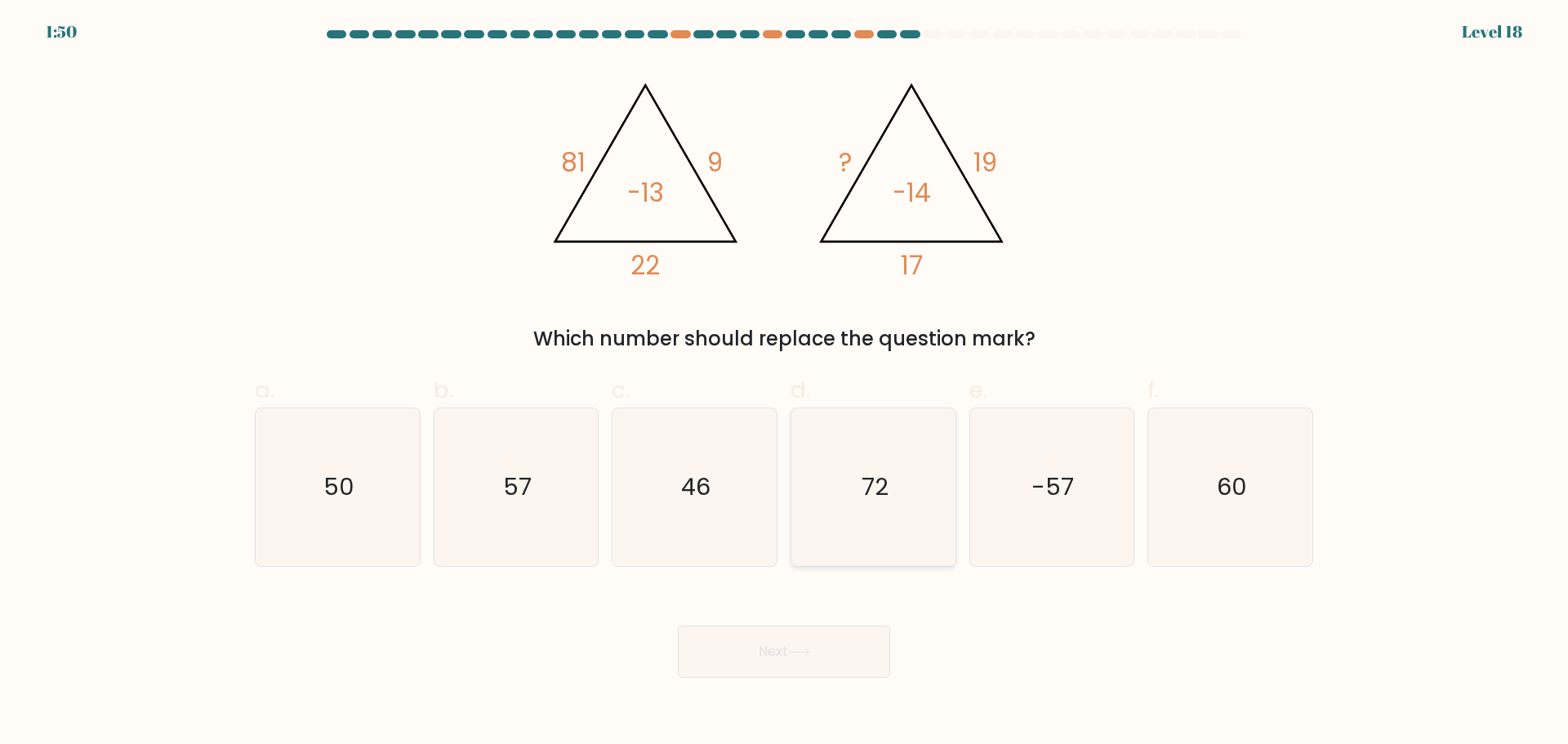
radio input "true"
click at [576, 502] on icon "57" at bounding box center [515, 486] width 157 height 157
click at [784, 383] on input "b. 57" at bounding box center [784, 377] width 1 height 11
radio input "true"
click at [810, 646] on button "Next" at bounding box center [784, 651] width 212 height 52
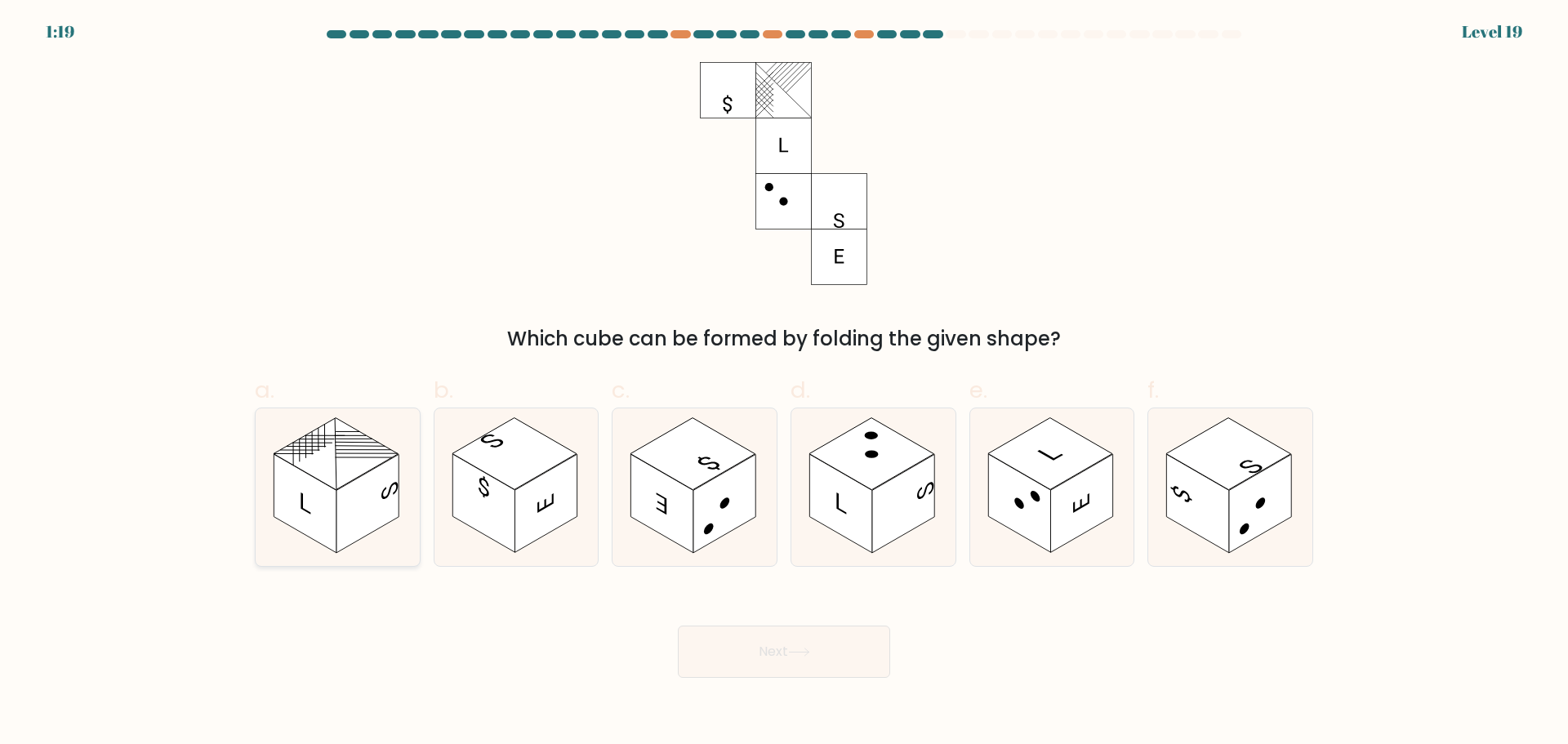
click at [310, 511] on rect at bounding box center [304, 503] width 62 height 98
click at [784, 383] on input "a." at bounding box center [784, 377] width 1 height 11
radio input "true"
click at [789, 654] on button "Next" at bounding box center [784, 651] width 212 height 52
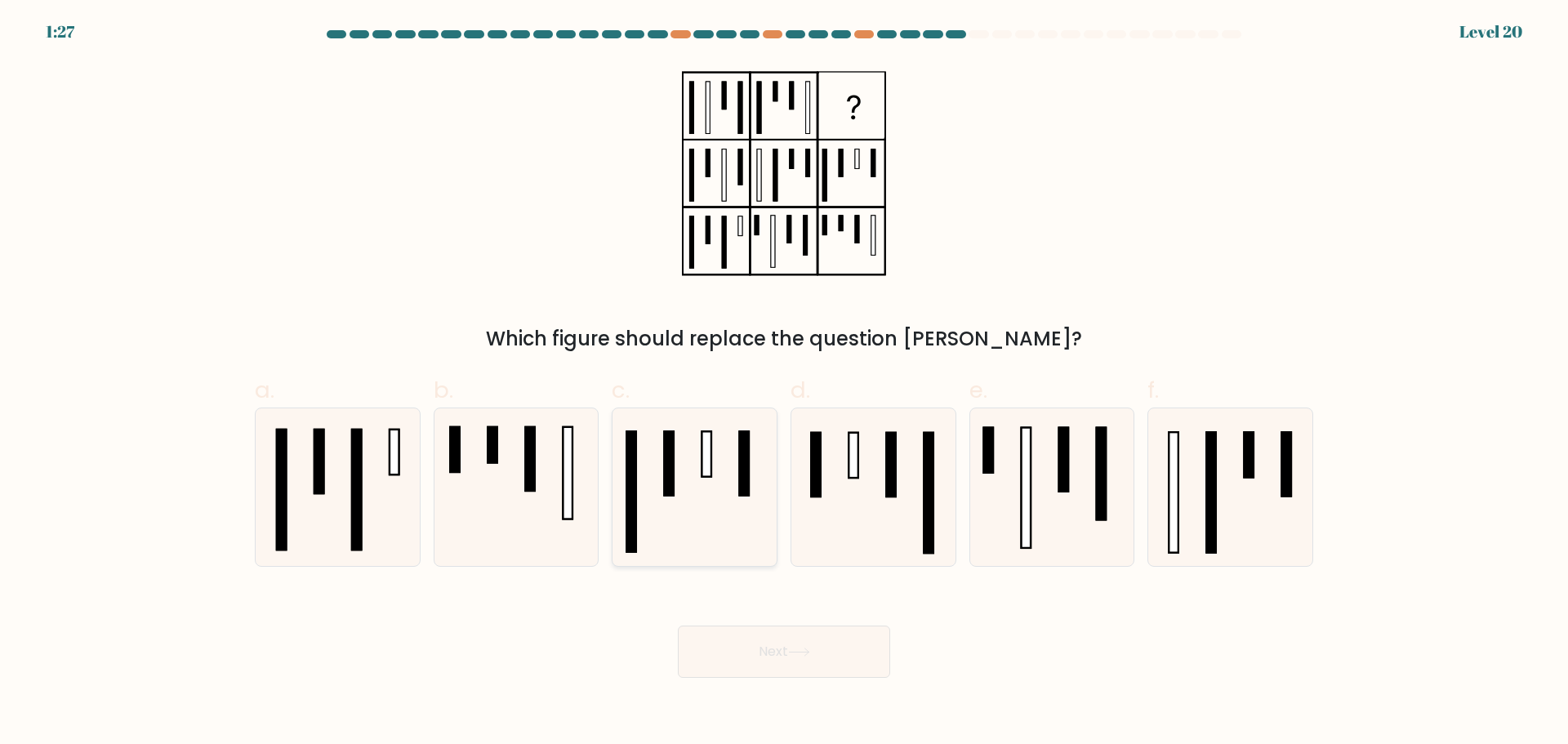
click at [687, 465] on icon at bounding box center [694, 486] width 157 height 157
click at [784, 383] on input "c." at bounding box center [784, 377] width 1 height 11
radio input "true"
click at [812, 644] on button "Next" at bounding box center [784, 651] width 212 height 52
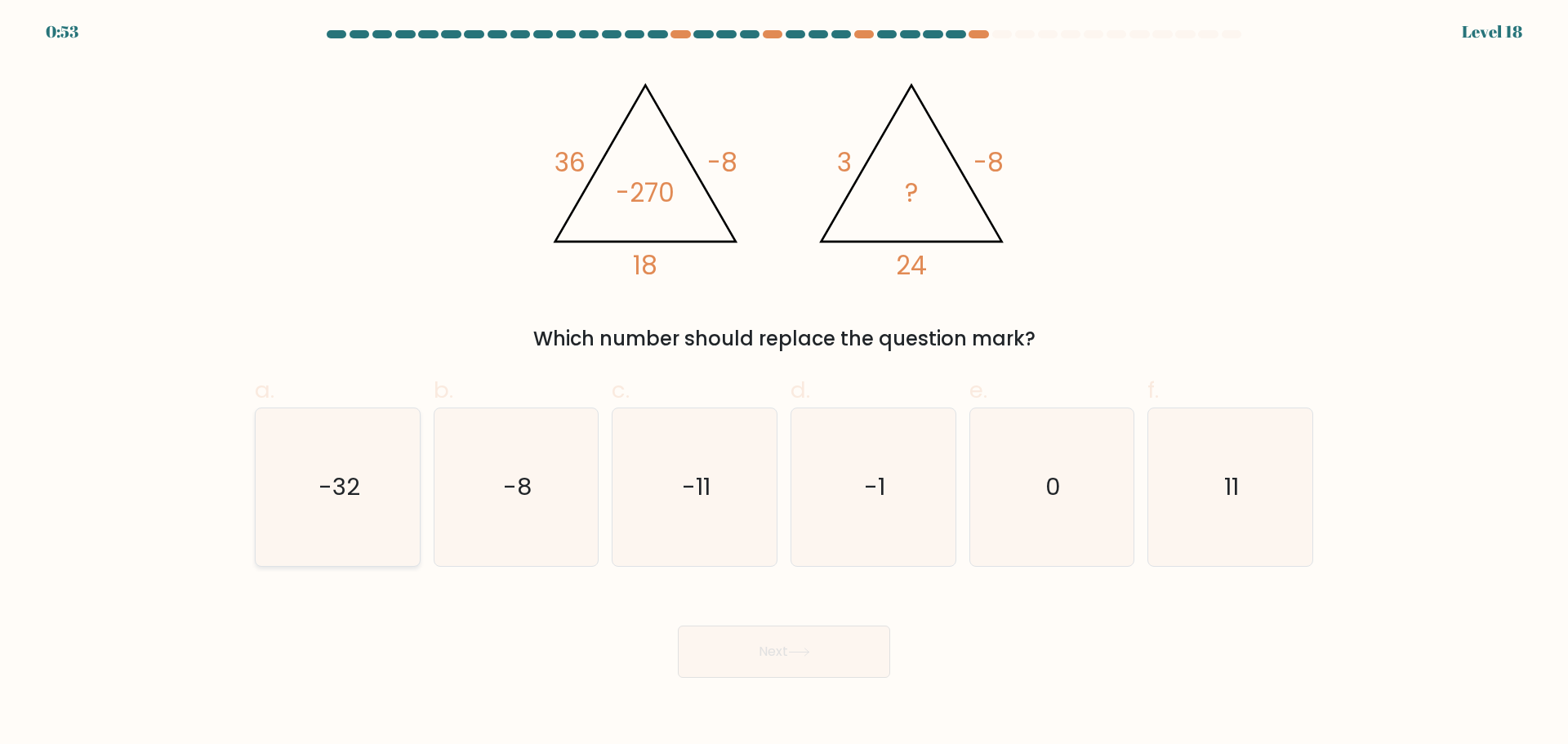
click at [377, 486] on icon "-32" at bounding box center [337, 486] width 157 height 157
click at [784, 383] on input "a. -32" at bounding box center [784, 377] width 1 height 11
radio input "true"
click at [755, 651] on button "Next" at bounding box center [784, 651] width 212 height 52
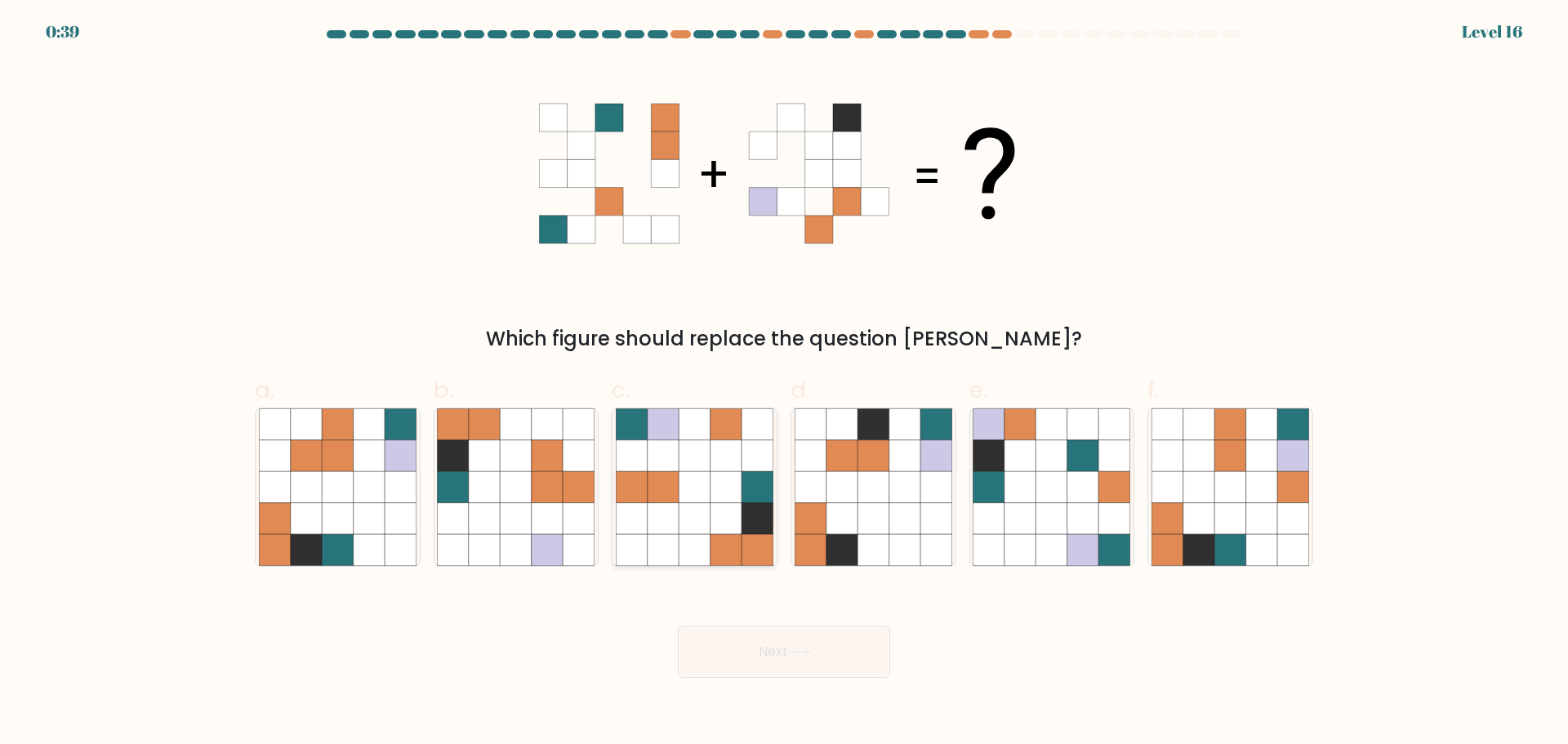
click at [746, 519] on icon at bounding box center [757, 517] width 31 height 31
click at [784, 383] on input "c." at bounding box center [784, 377] width 1 height 11
radio input "true"
click at [407, 504] on icon at bounding box center [400, 517] width 31 height 31
click at [784, 383] on input "a." at bounding box center [784, 377] width 1 height 11
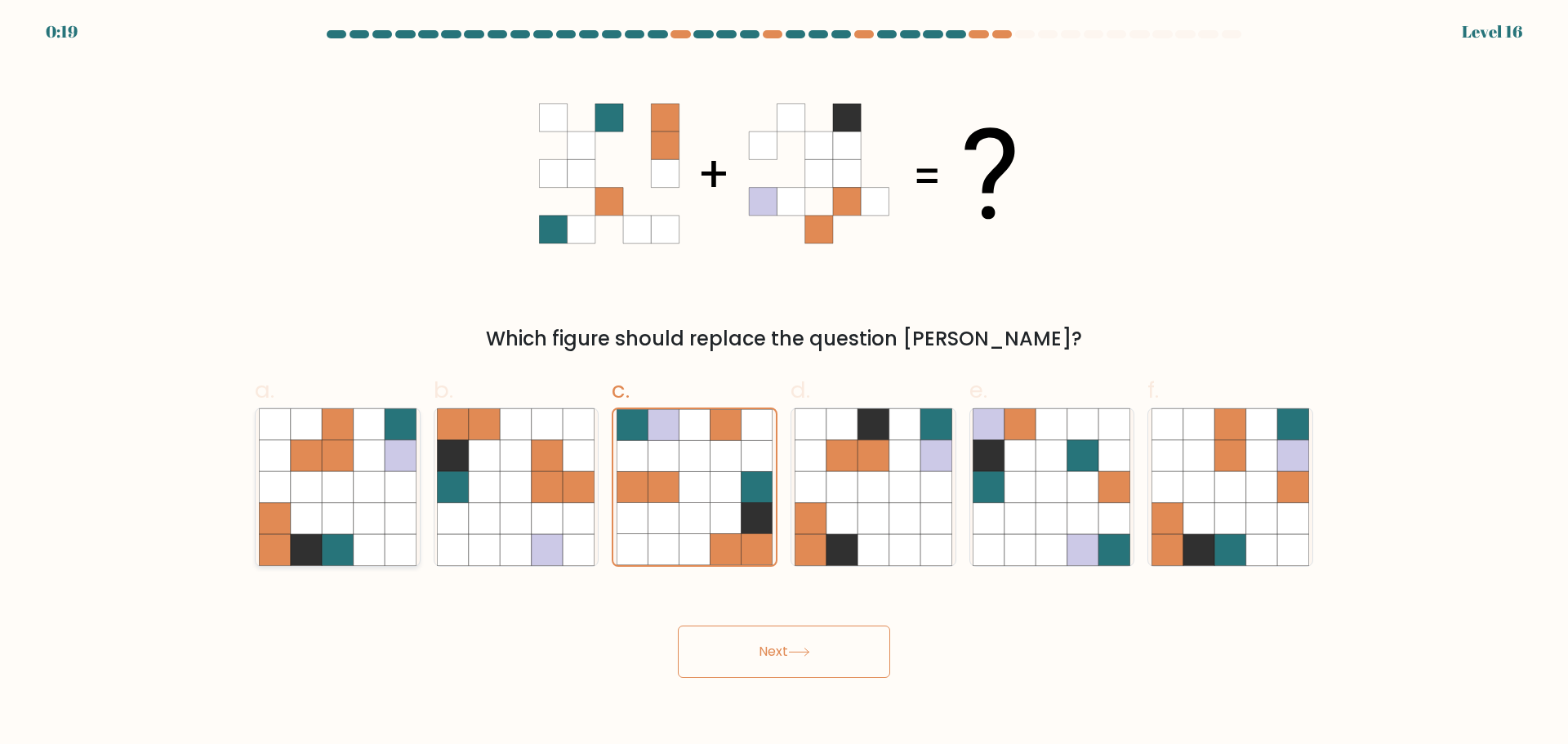
radio input "true"
click at [820, 672] on button "Next" at bounding box center [784, 651] width 212 height 52
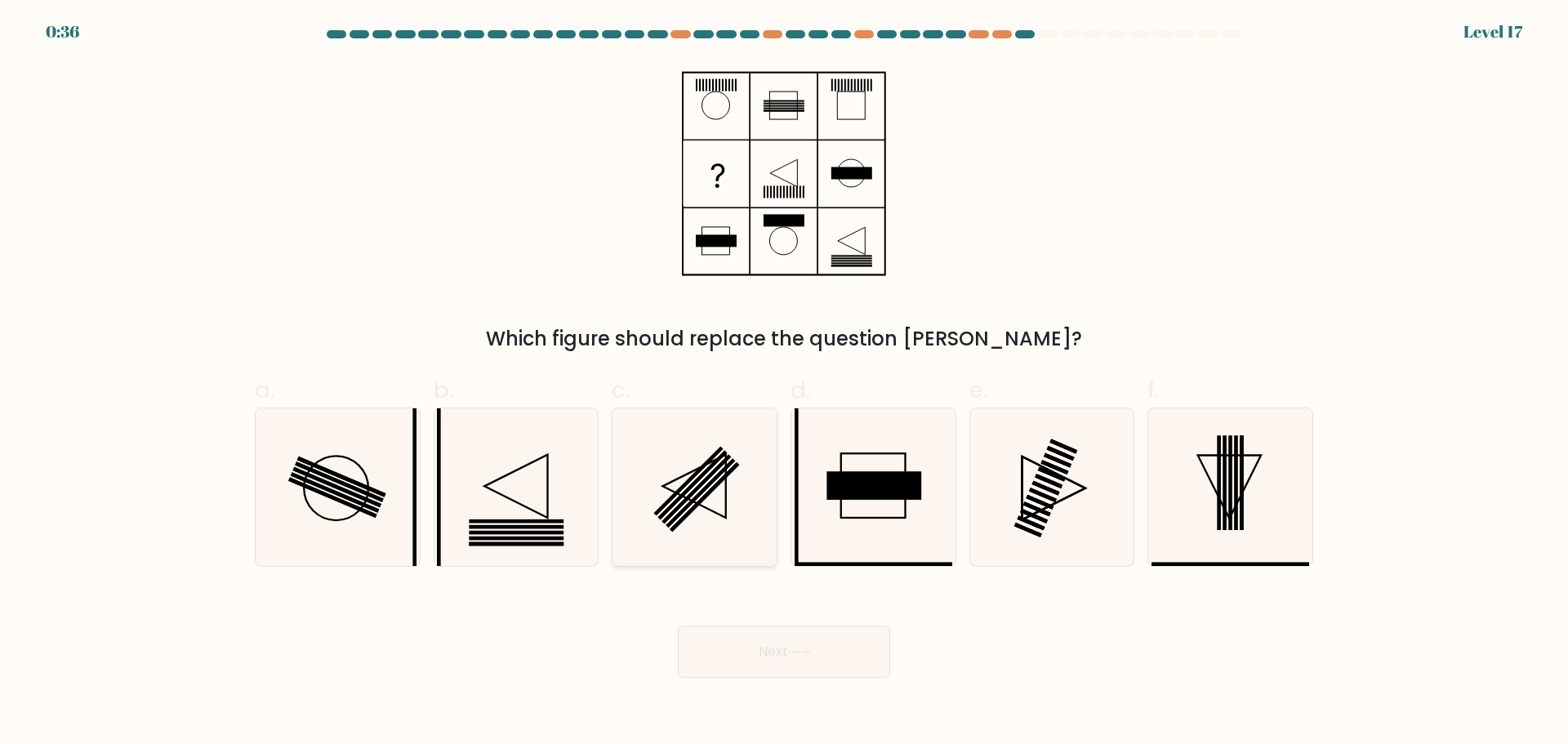
click at [691, 492] on rect at bounding box center [696, 489] width 70 height 70
click at [784, 383] on input "c." at bounding box center [784, 377] width 1 height 11
radio input "true"
click at [496, 494] on icon at bounding box center [515, 486] width 157 height 157
click at [784, 383] on input "b." at bounding box center [784, 377] width 1 height 11
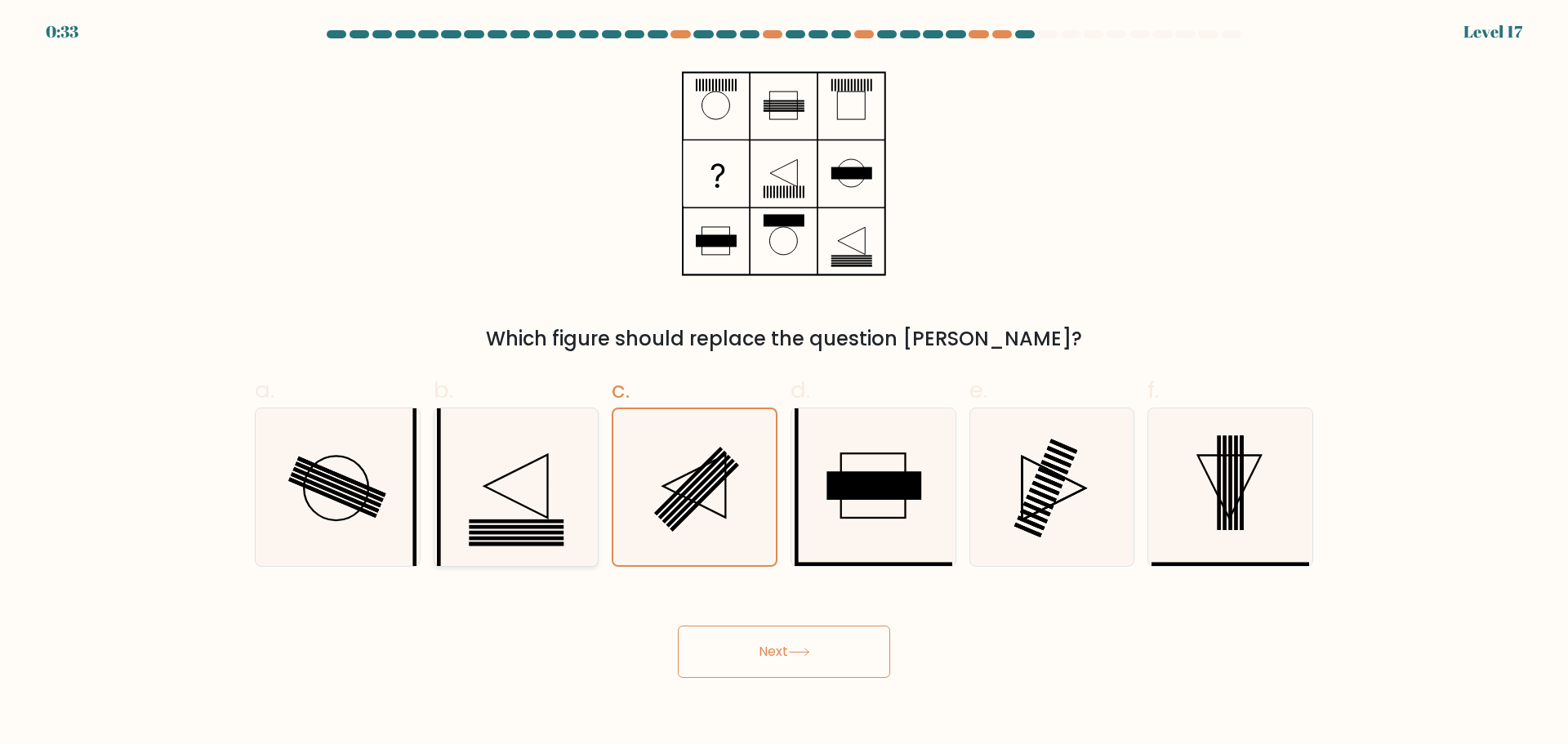
radio input "true"
click at [803, 637] on button "Next" at bounding box center [784, 651] width 212 height 52
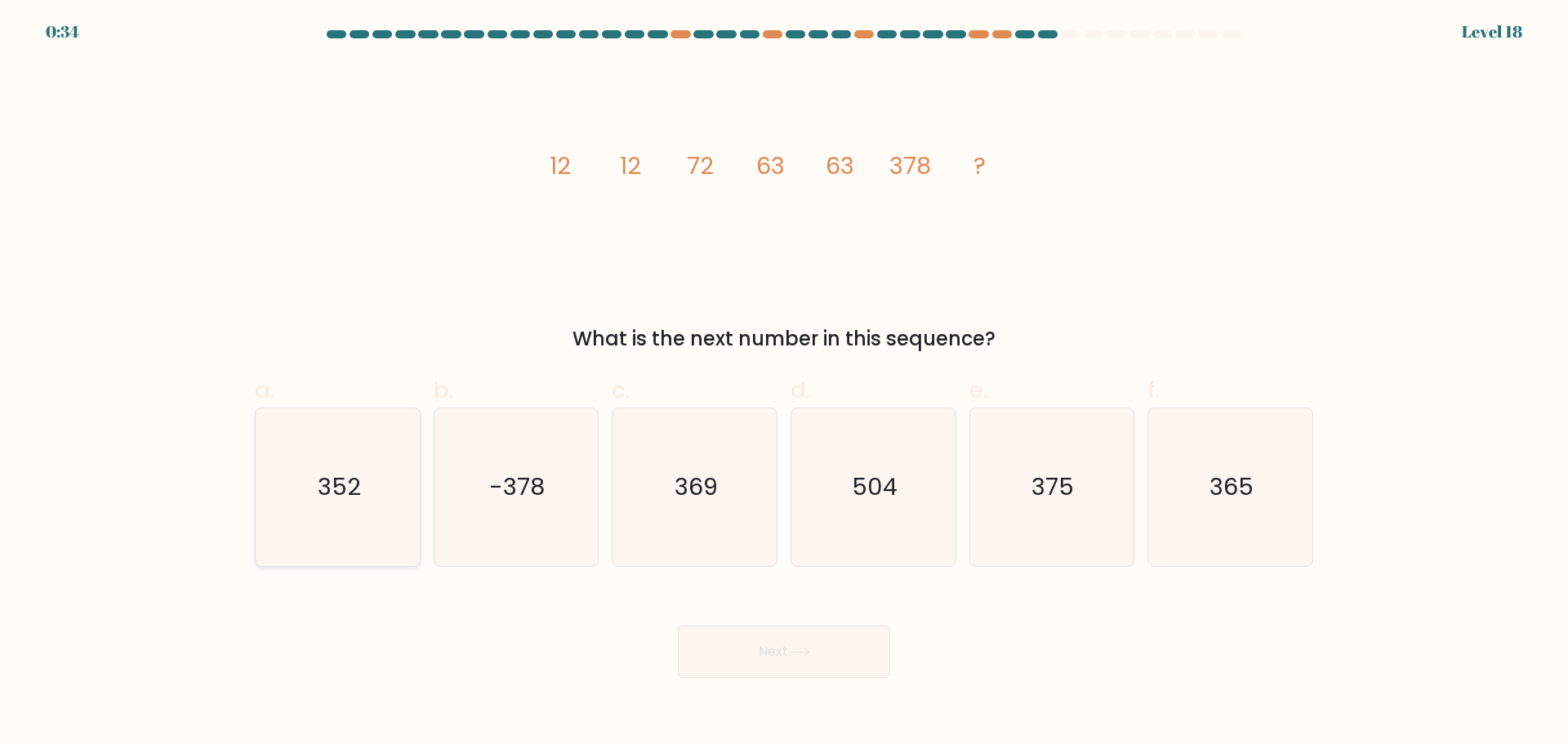
click at [342, 446] on icon "352" at bounding box center [337, 486] width 157 height 157
click at [784, 383] on input "a. 352" at bounding box center [784, 377] width 1 height 11
radio input "true"
click at [761, 652] on button "Next" at bounding box center [784, 651] width 212 height 52
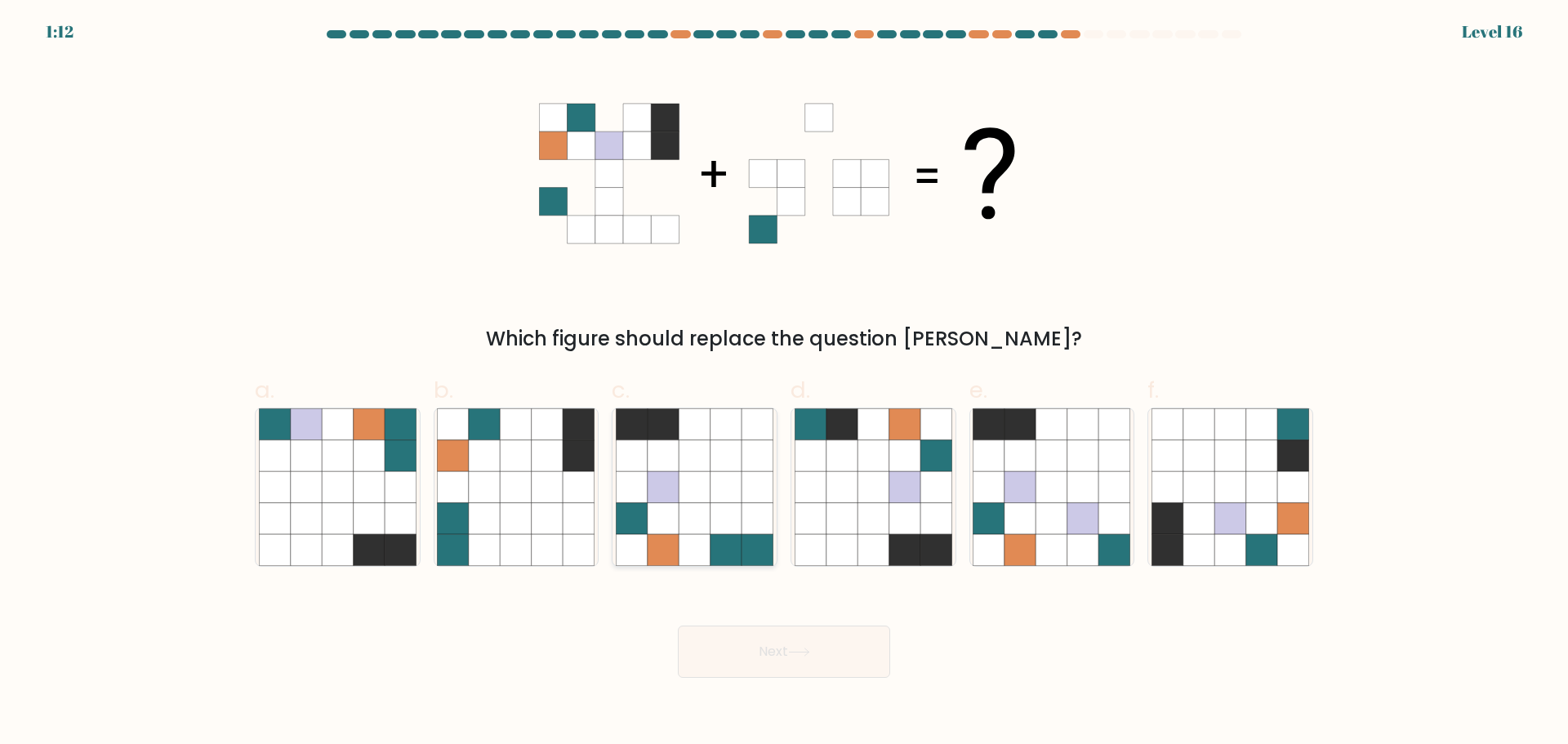
click at [690, 495] on icon at bounding box center [694, 486] width 31 height 31
click at [784, 383] on input "c." at bounding box center [784, 377] width 1 height 11
radio input "true"
click at [824, 664] on button "Next" at bounding box center [784, 651] width 212 height 52
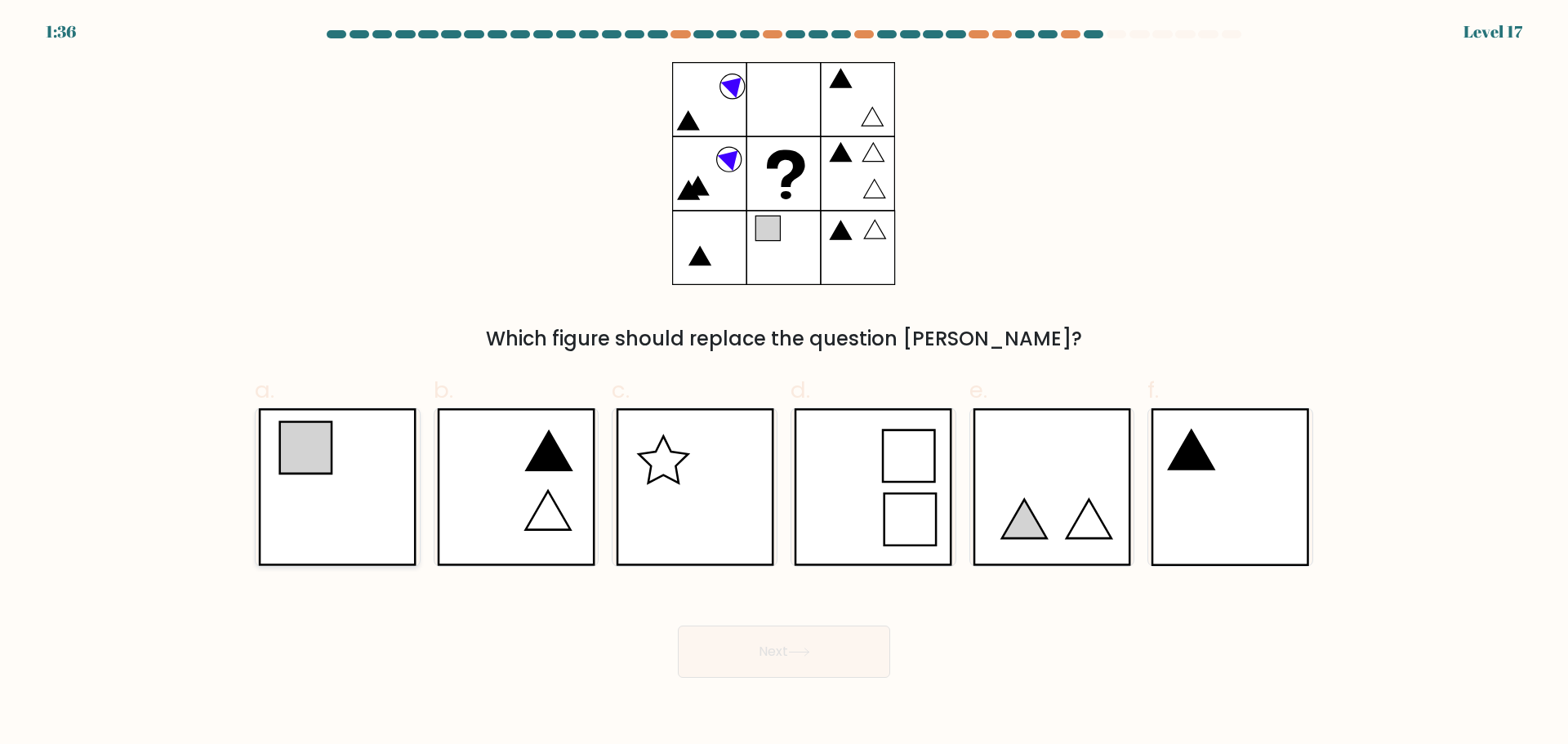
click at [343, 526] on icon at bounding box center [336, 486] width 158 height 157
click at [784, 383] on input "a." at bounding box center [784, 377] width 1 height 11
radio input "true"
click at [789, 636] on button "Next" at bounding box center [784, 651] width 212 height 52
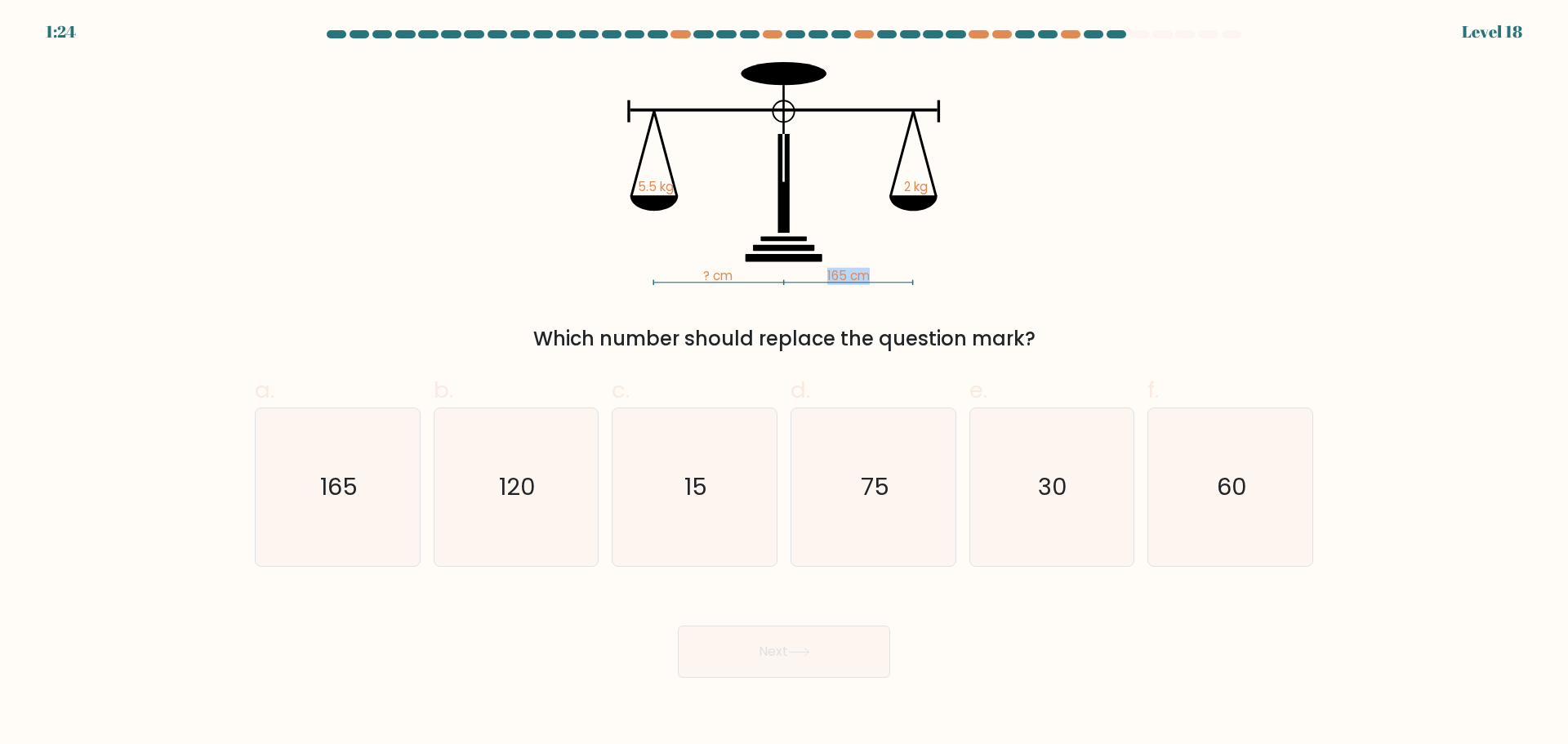
drag, startPoint x: 829, startPoint y: 267, endPoint x: 942, endPoint y: 278, distance: 113.5
click at [915, 278] on icon "? cm 165 cm 5.5 kg 2 kg" at bounding box center [784, 173] width 490 height 223
click at [947, 278] on icon "? cm 165 cm 5.5 kg 2 kg" at bounding box center [784, 173] width 490 height 223
click at [1032, 502] on icon "30" at bounding box center [1051, 486] width 157 height 157
click at [784, 383] on input "e. 30" at bounding box center [784, 377] width 1 height 11
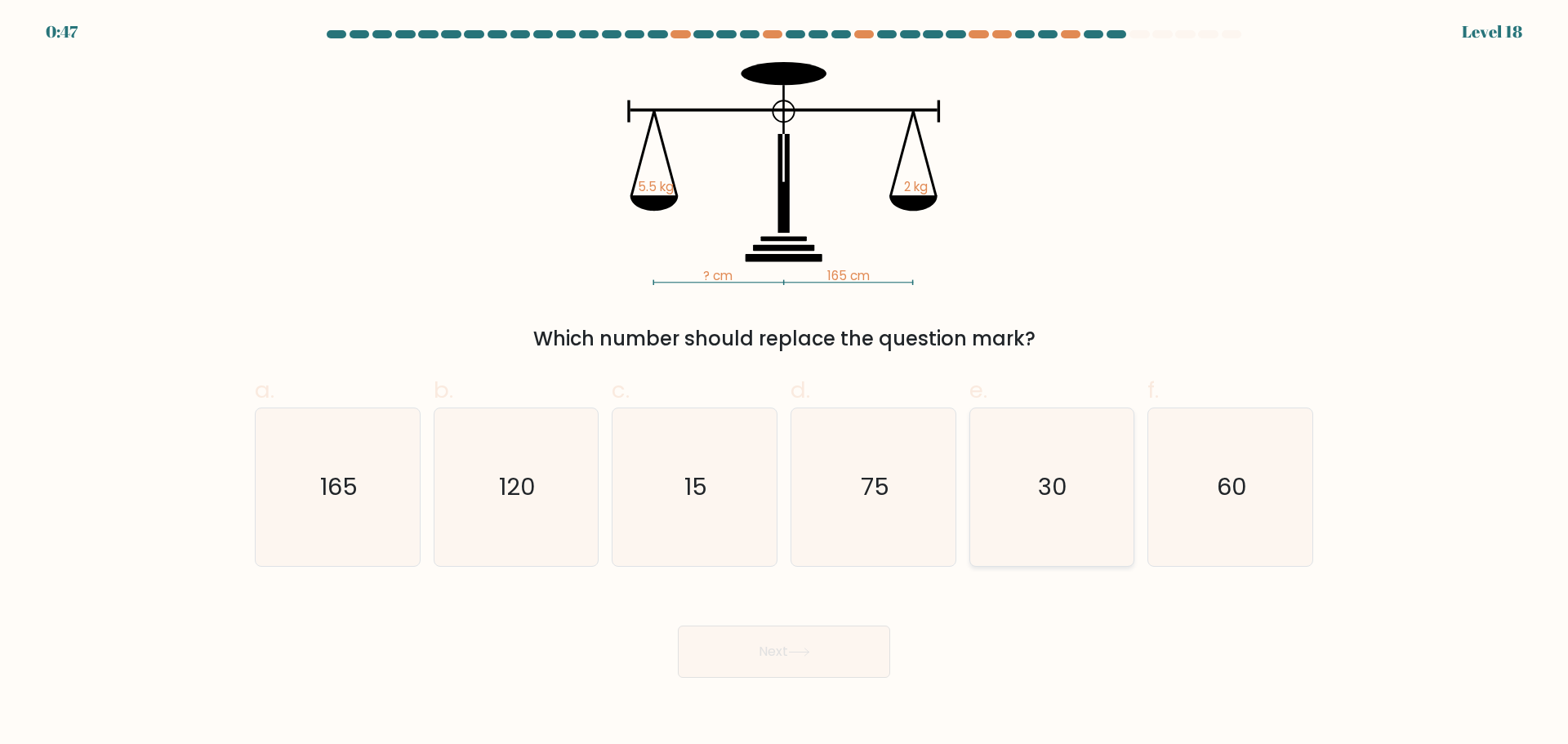
radio input "true"
click at [854, 637] on button "Next" at bounding box center [784, 651] width 212 height 52
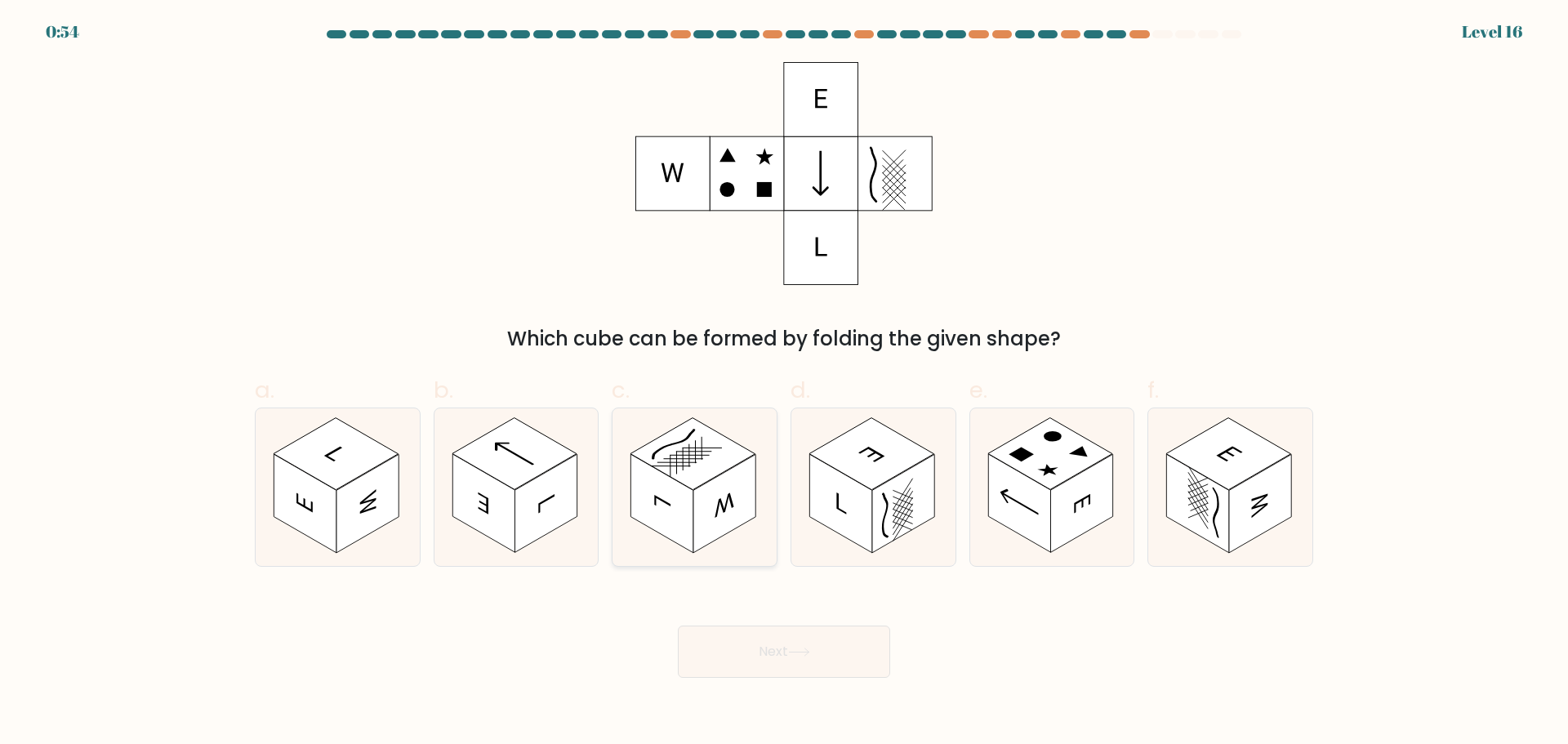
click at [715, 476] on rect at bounding box center [693, 453] width 125 height 72
click at [784, 383] on input "c." at bounding box center [784, 377] width 1 height 11
radio input "true"
click at [782, 643] on button "Next" at bounding box center [784, 651] width 212 height 52
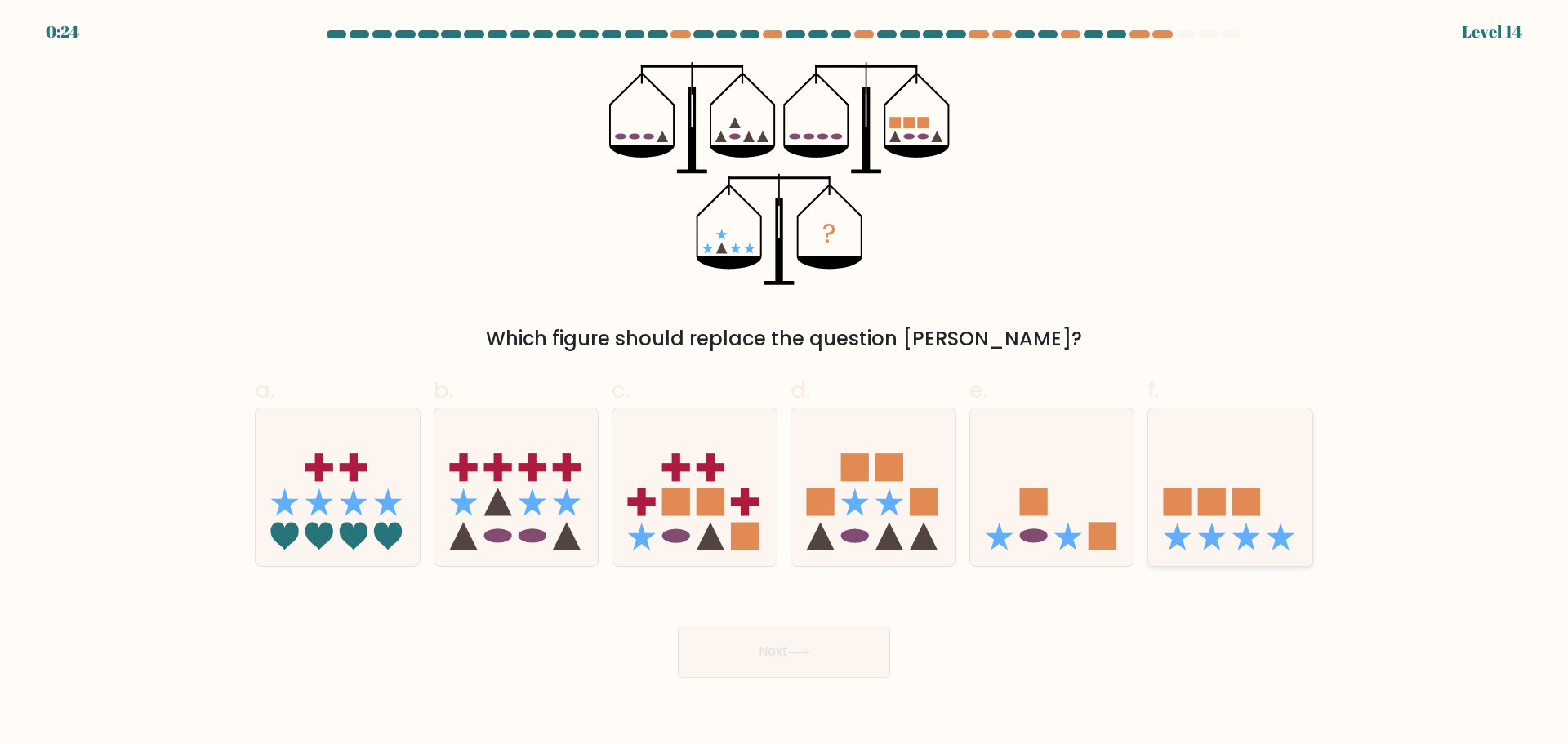
click at [1240, 532] on icon at bounding box center [1230, 486] width 164 height 136
click at [784, 383] on input "f." at bounding box center [784, 377] width 1 height 11
radio input "true"
click at [1041, 502] on rect at bounding box center [1032, 501] width 28 height 28
click at [784, 383] on input "e." at bounding box center [784, 377] width 1 height 11
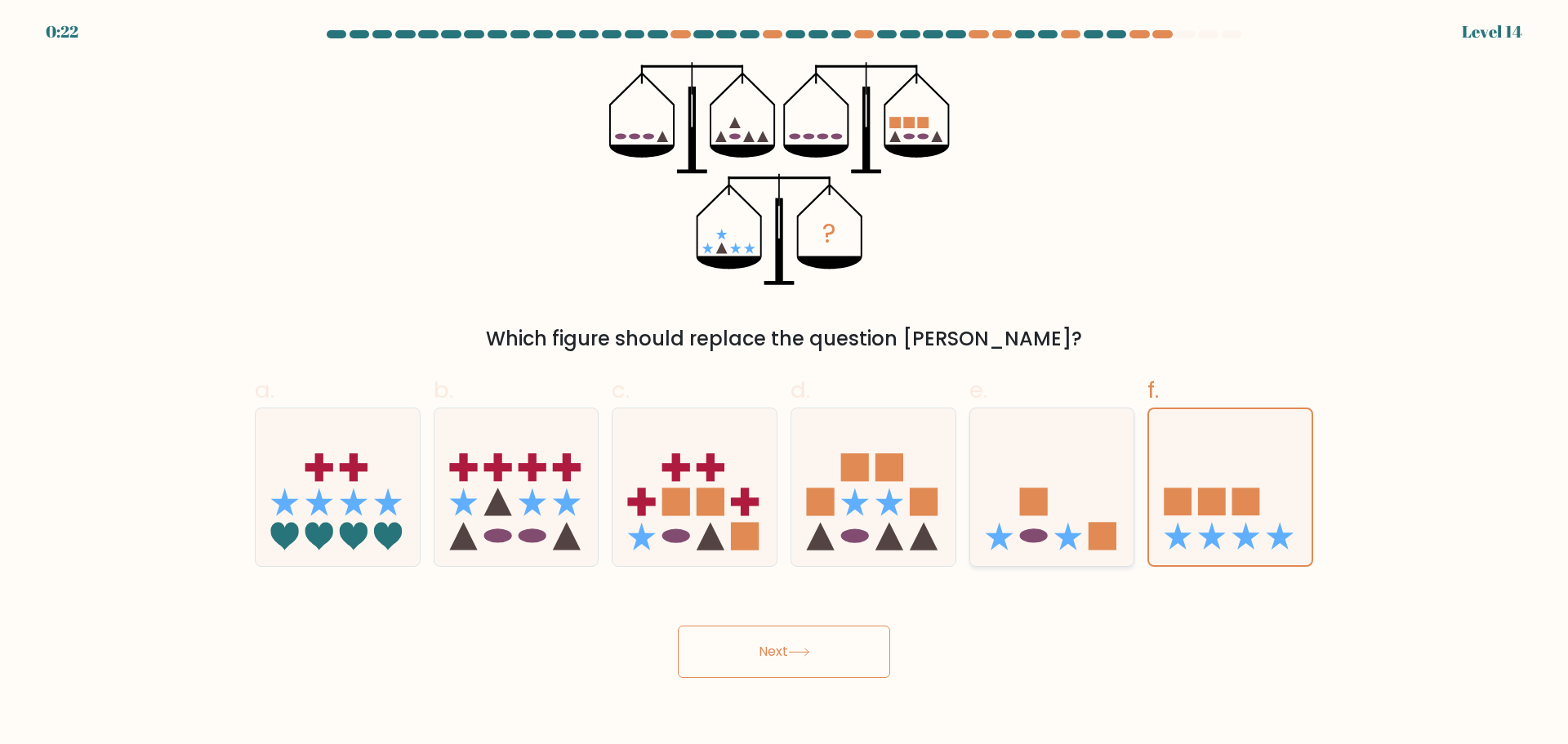
radio input "true"
click at [1204, 469] on icon at bounding box center [1230, 486] width 164 height 136
click at [784, 383] on input "f." at bounding box center [784, 377] width 1 height 11
radio input "true"
click at [823, 643] on button "Next" at bounding box center [784, 651] width 212 height 52
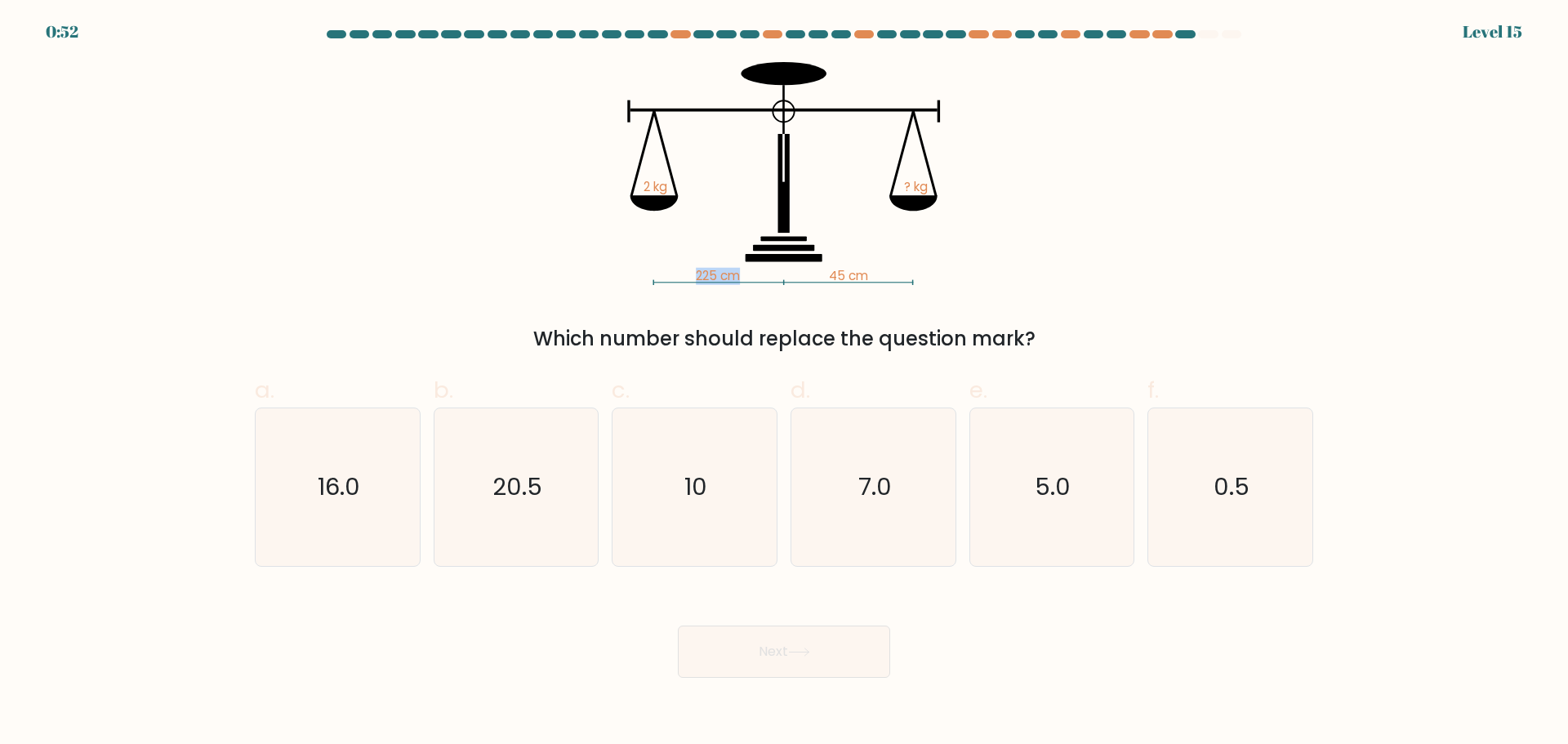
drag, startPoint x: 699, startPoint y: 274, endPoint x: 853, endPoint y: 282, distance: 154.2
click at [796, 280] on icon "225 cm 45 cm 2 kg ? kg" at bounding box center [784, 173] width 490 height 223
click at [853, 282] on tspan "45 cm" at bounding box center [849, 275] width 39 height 17
click at [699, 500] on text "10" at bounding box center [697, 486] width 23 height 33
click at [784, 383] on input "c. 10" at bounding box center [784, 377] width 1 height 11
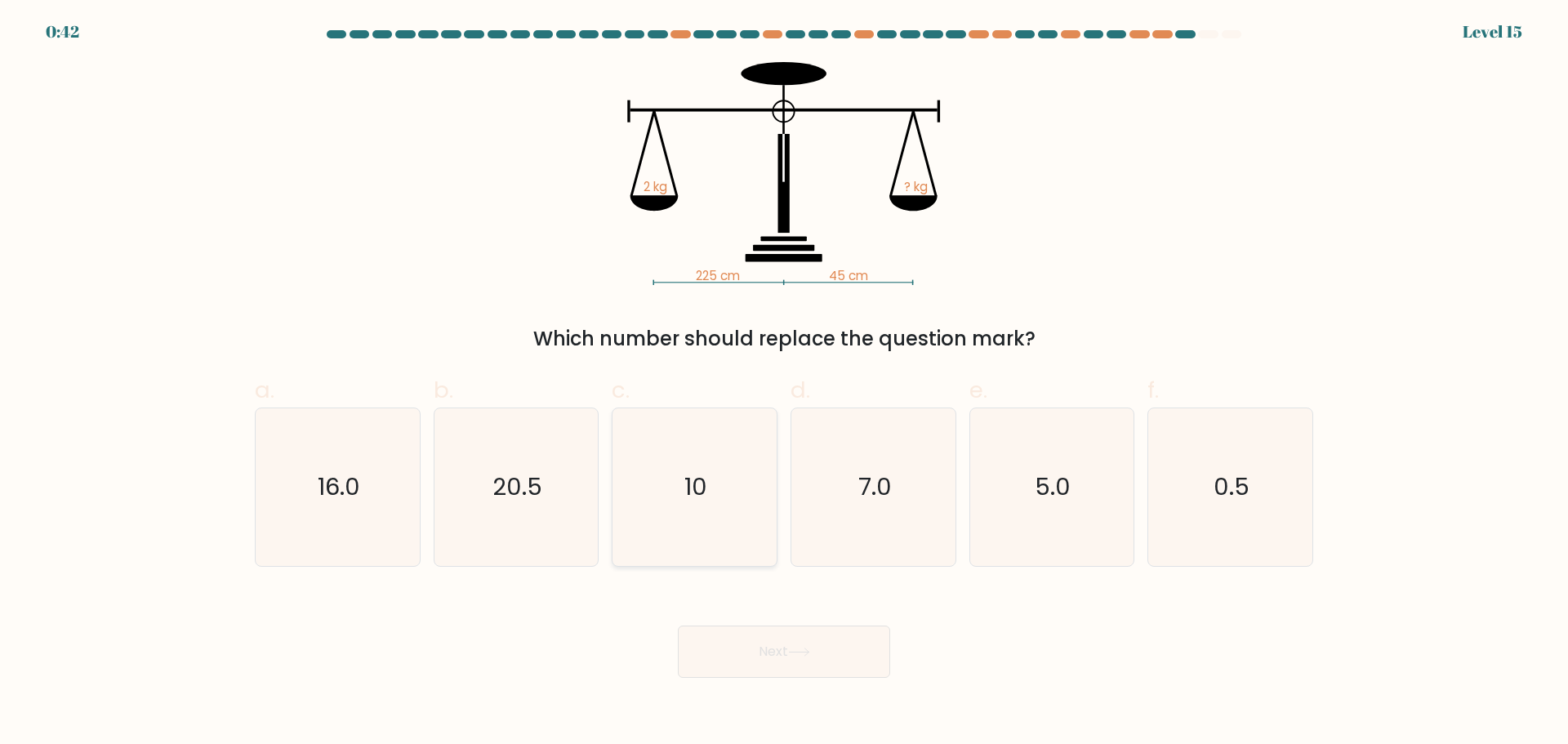
radio input "true"
click at [774, 652] on button "Next" at bounding box center [784, 651] width 212 height 52
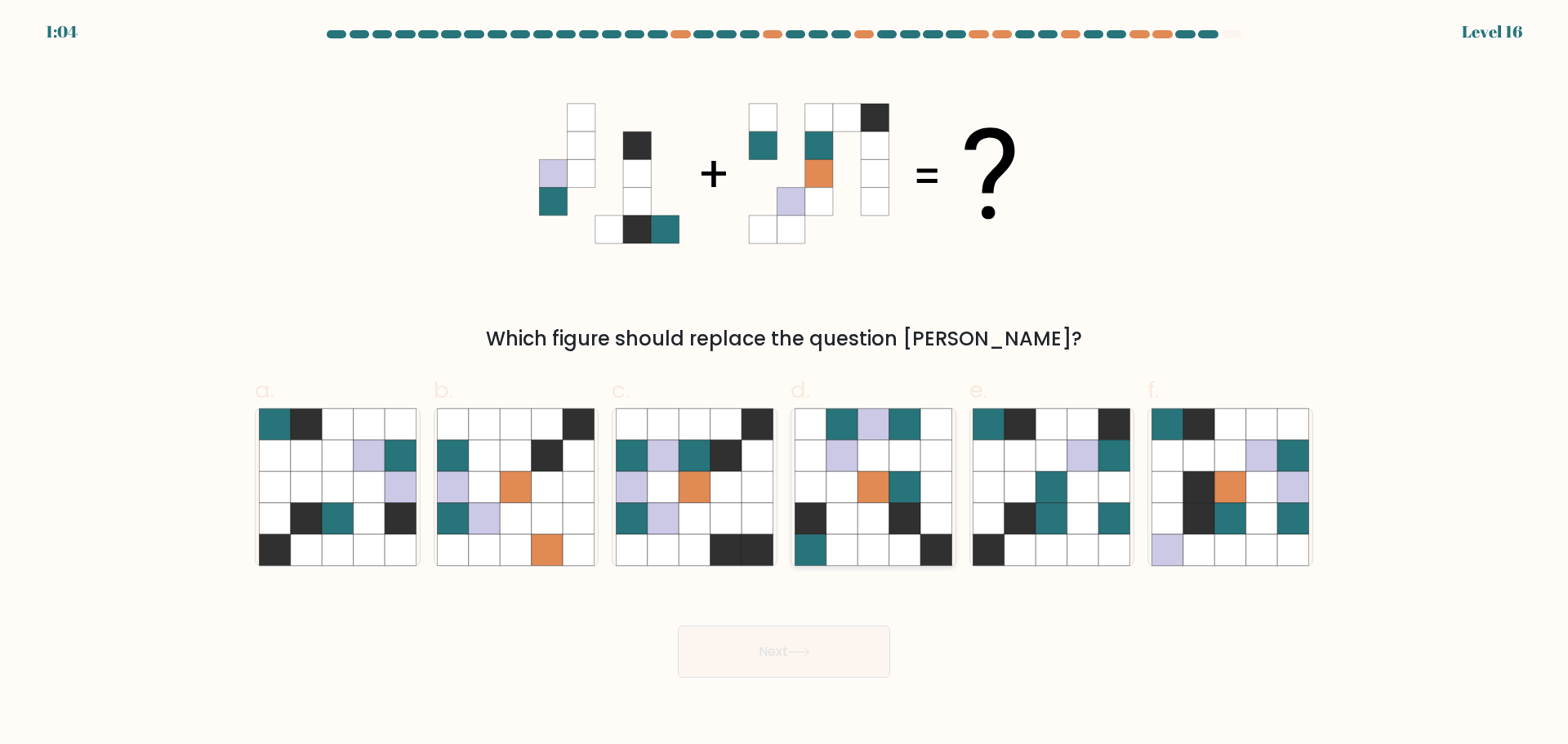
click at [864, 528] on icon at bounding box center [873, 517] width 31 height 31
click at [784, 383] on input "d." at bounding box center [784, 377] width 1 height 11
radio input "true"
click at [815, 665] on button "Next" at bounding box center [784, 651] width 212 height 52
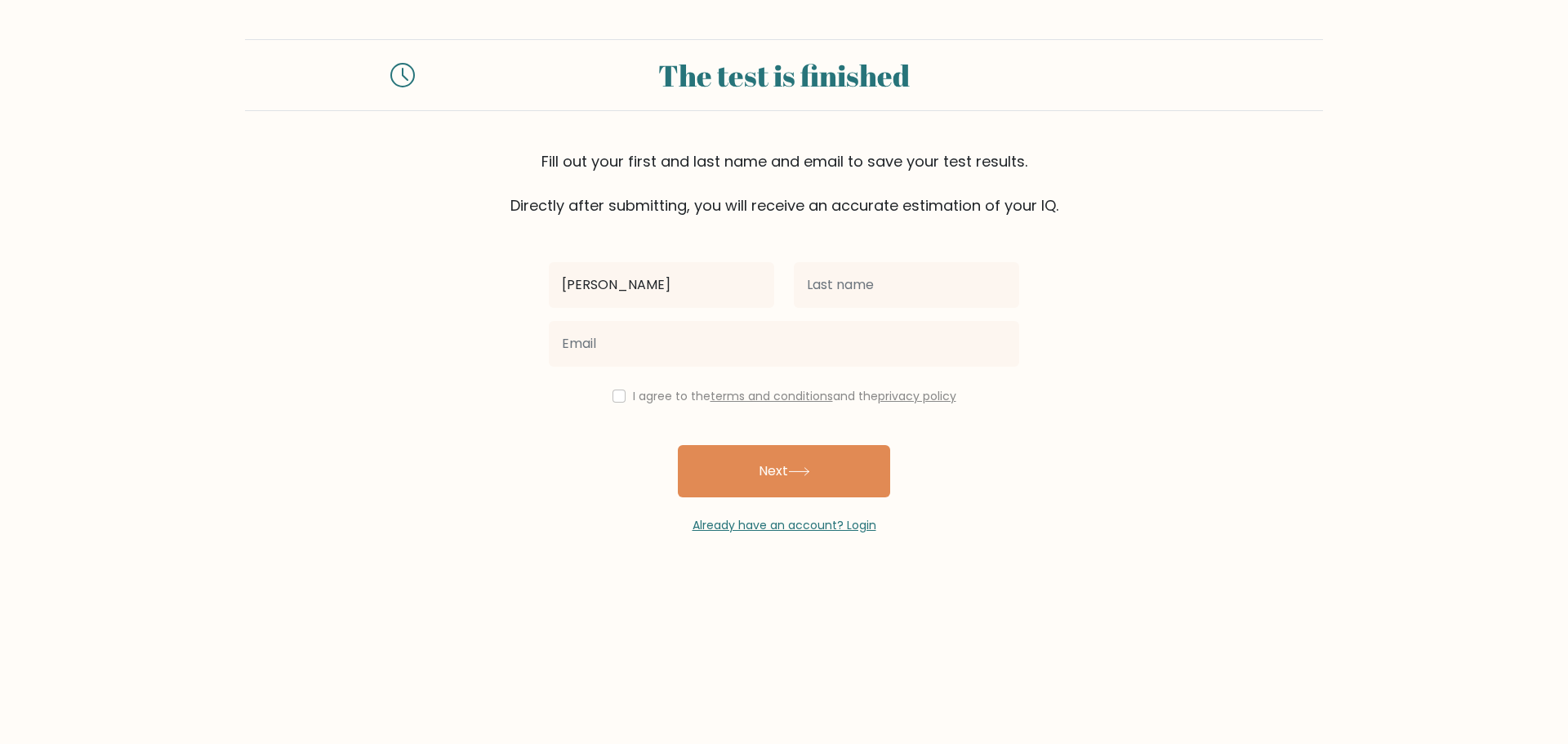
type input "[PERSON_NAME]"
click at [810, 286] on input "text" at bounding box center [906, 284] width 225 height 46
type input "Whitestone"
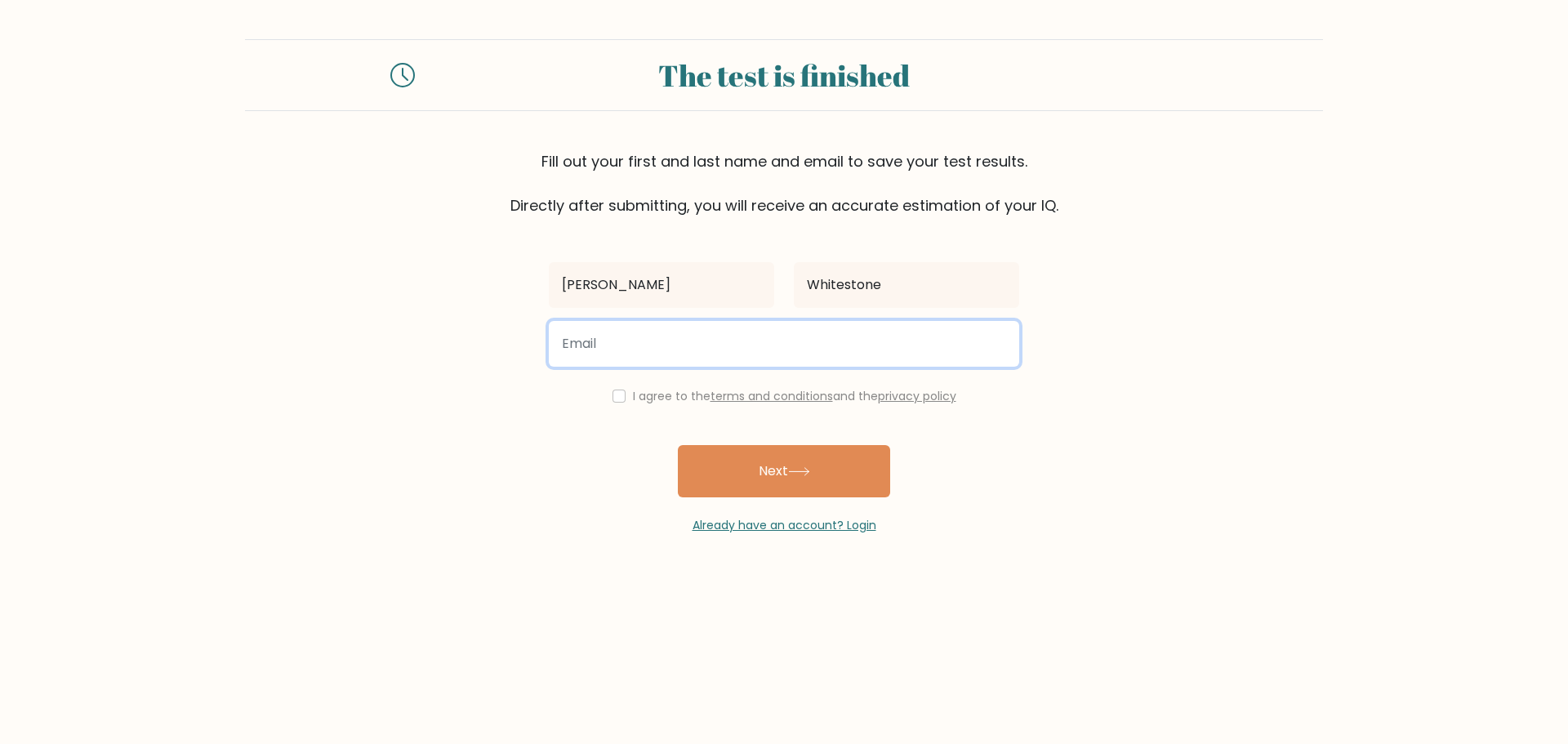
click at [739, 335] on input "email" at bounding box center [784, 343] width 470 height 46
type input "[PERSON_NAME][EMAIL_ADDRESS][DOMAIN_NAME]"
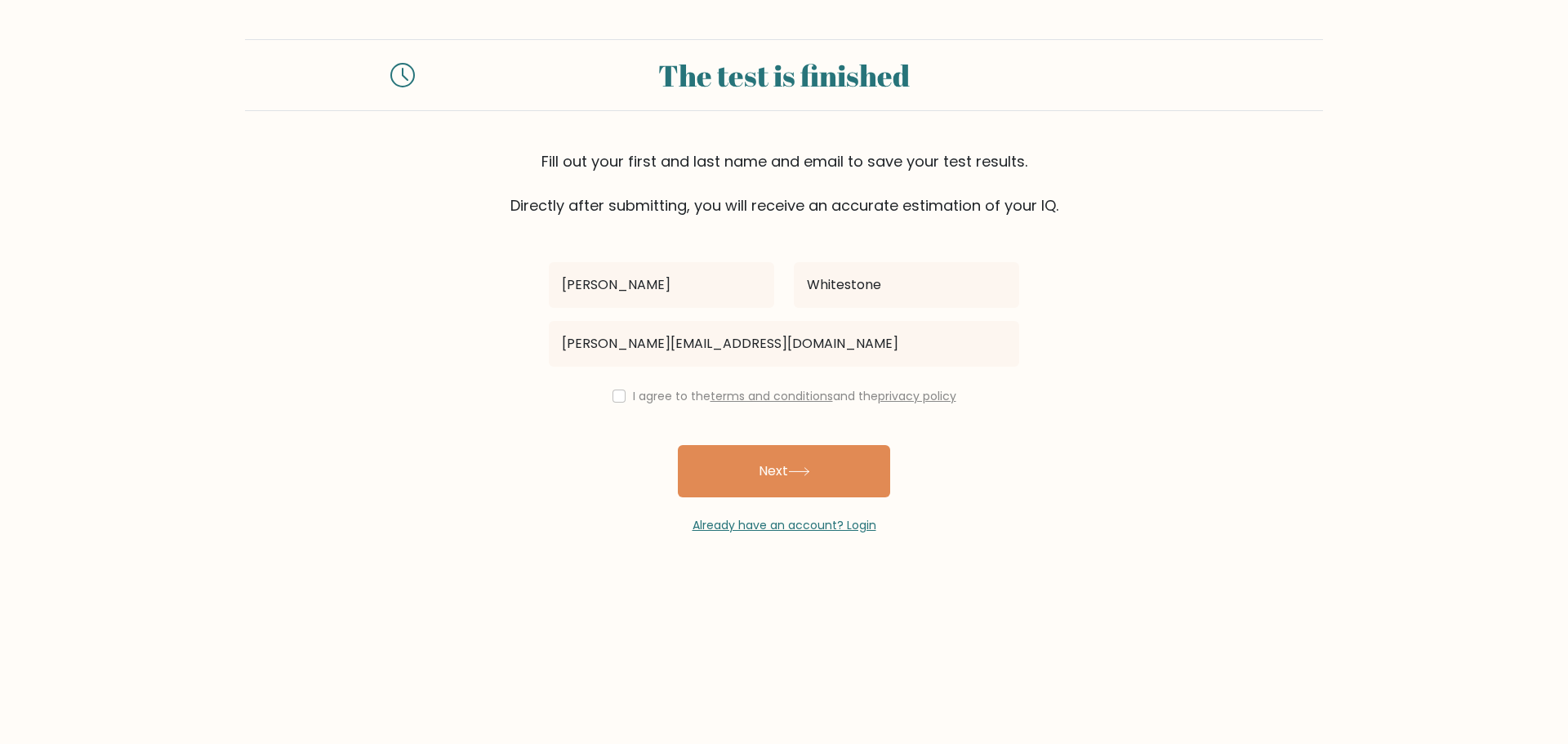
click at [626, 388] on div "I agree to the terms and conditions and the privacy policy" at bounding box center [784, 396] width 490 height 20
click at [620, 398] on input "checkbox" at bounding box center [619, 395] width 13 height 13
checkbox input "true"
click at [776, 486] on button "Next" at bounding box center [784, 471] width 212 height 52
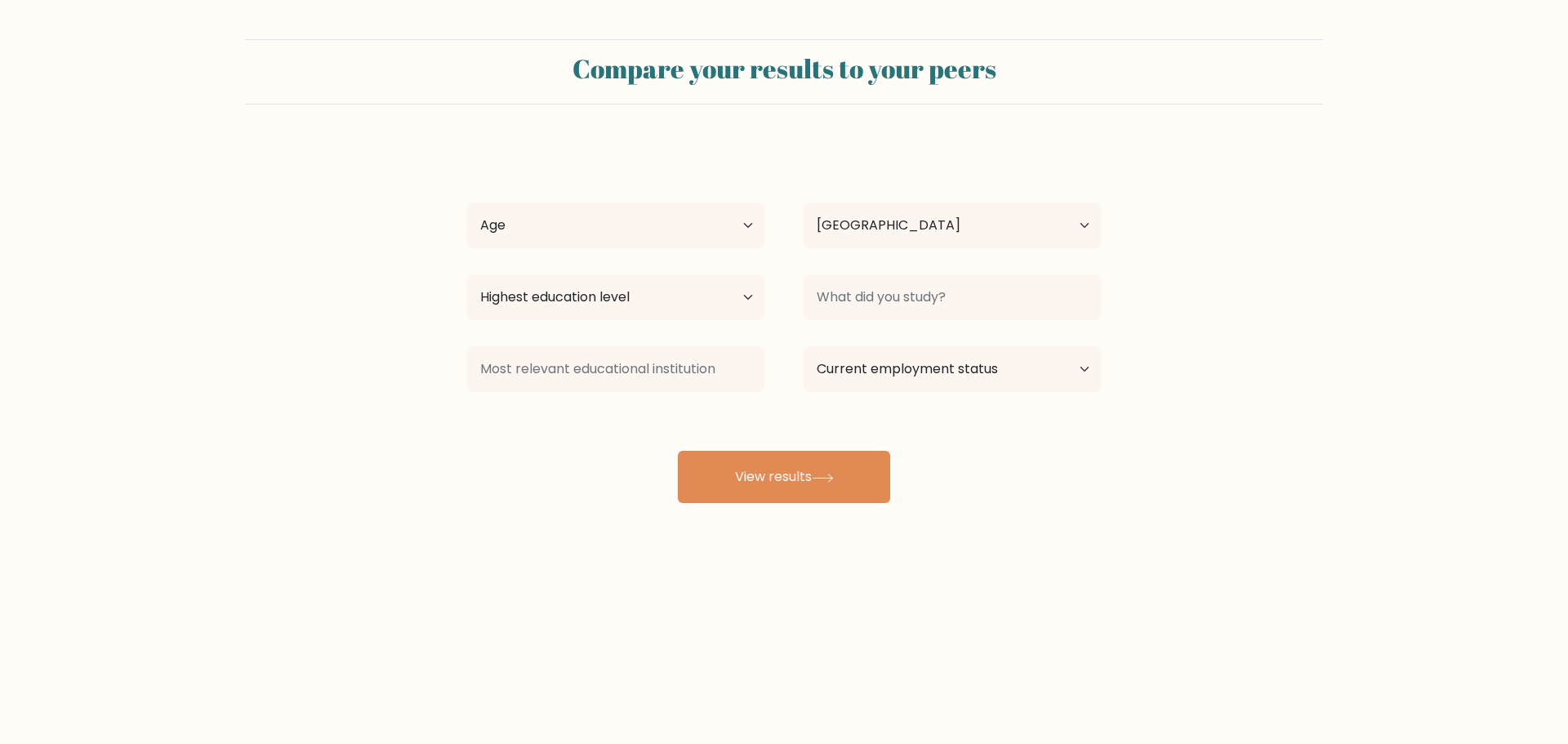
select select "US"
click at [582, 230] on select "Age Under [DEMOGRAPHIC_DATA] [DEMOGRAPHIC_DATA] [DEMOGRAPHIC_DATA] [DEMOGRAPHIC…" at bounding box center [615, 224] width 297 height 46
select select "18_24"
click at [467, 202] on select "Age Under [DEMOGRAPHIC_DATA] [DEMOGRAPHIC_DATA] [DEMOGRAPHIC_DATA] [DEMOGRAPHIC…" at bounding box center [615, 224] width 297 height 46
click at [632, 300] on select "Highest education level No schooling Primary Lower Secondary Upper Secondary Oc…" at bounding box center [615, 297] width 297 height 46
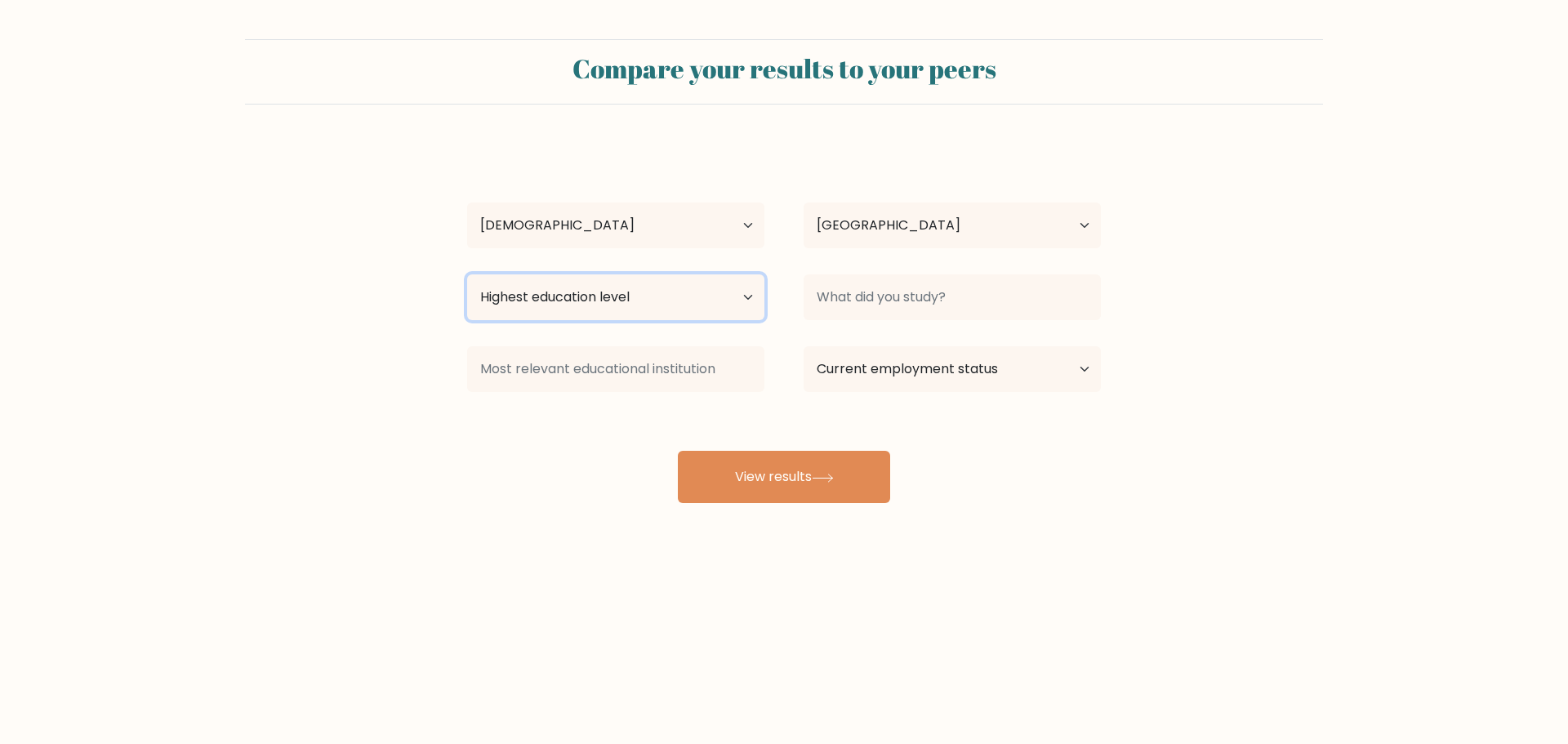
select select "bachelors_degree"
click at [467, 275] on select "Highest education level No schooling Primary Lower Secondary Upper Secondary Oc…" at bounding box center [615, 297] width 297 height 46
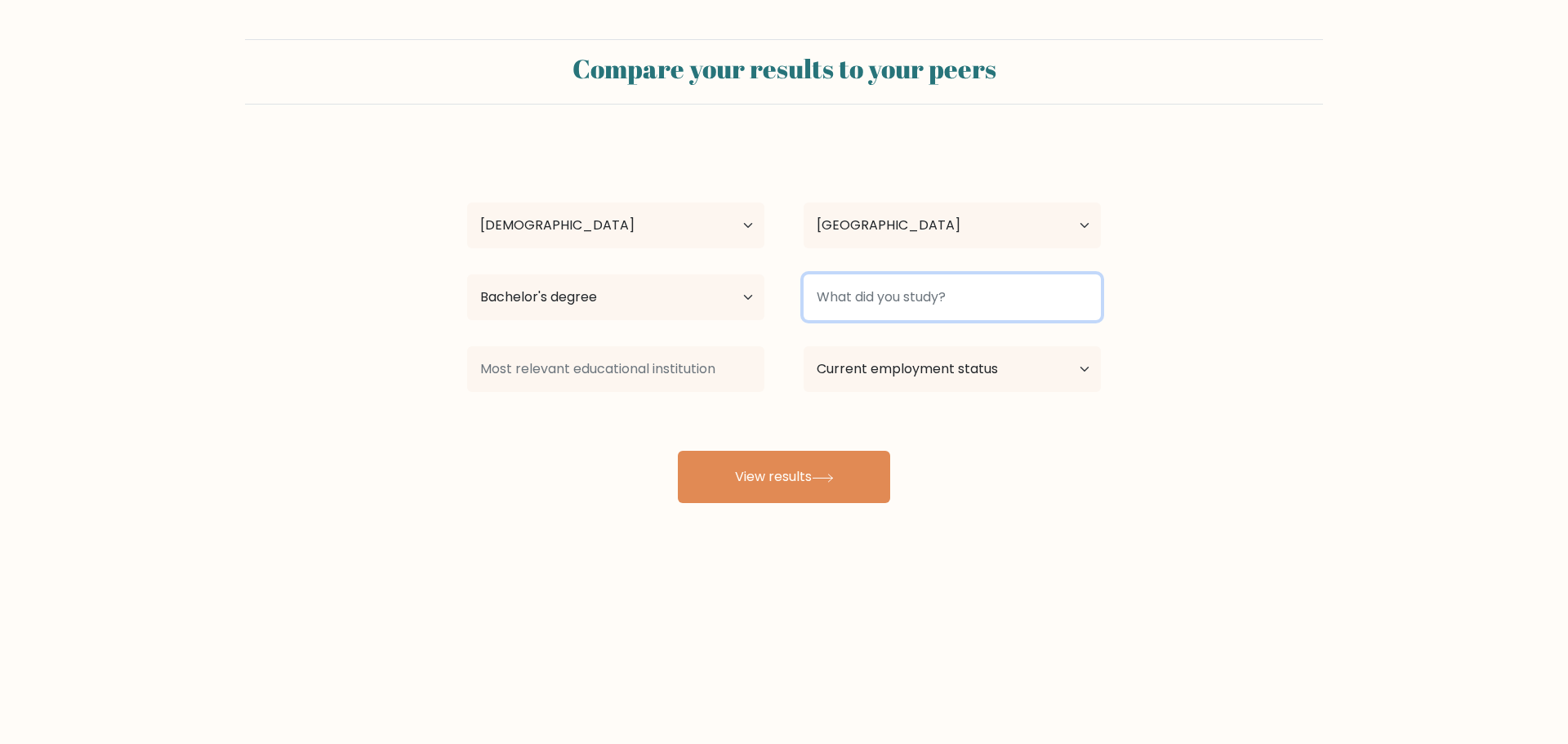
click at [885, 292] on input at bounding box center [952, 297] width 297 height 46
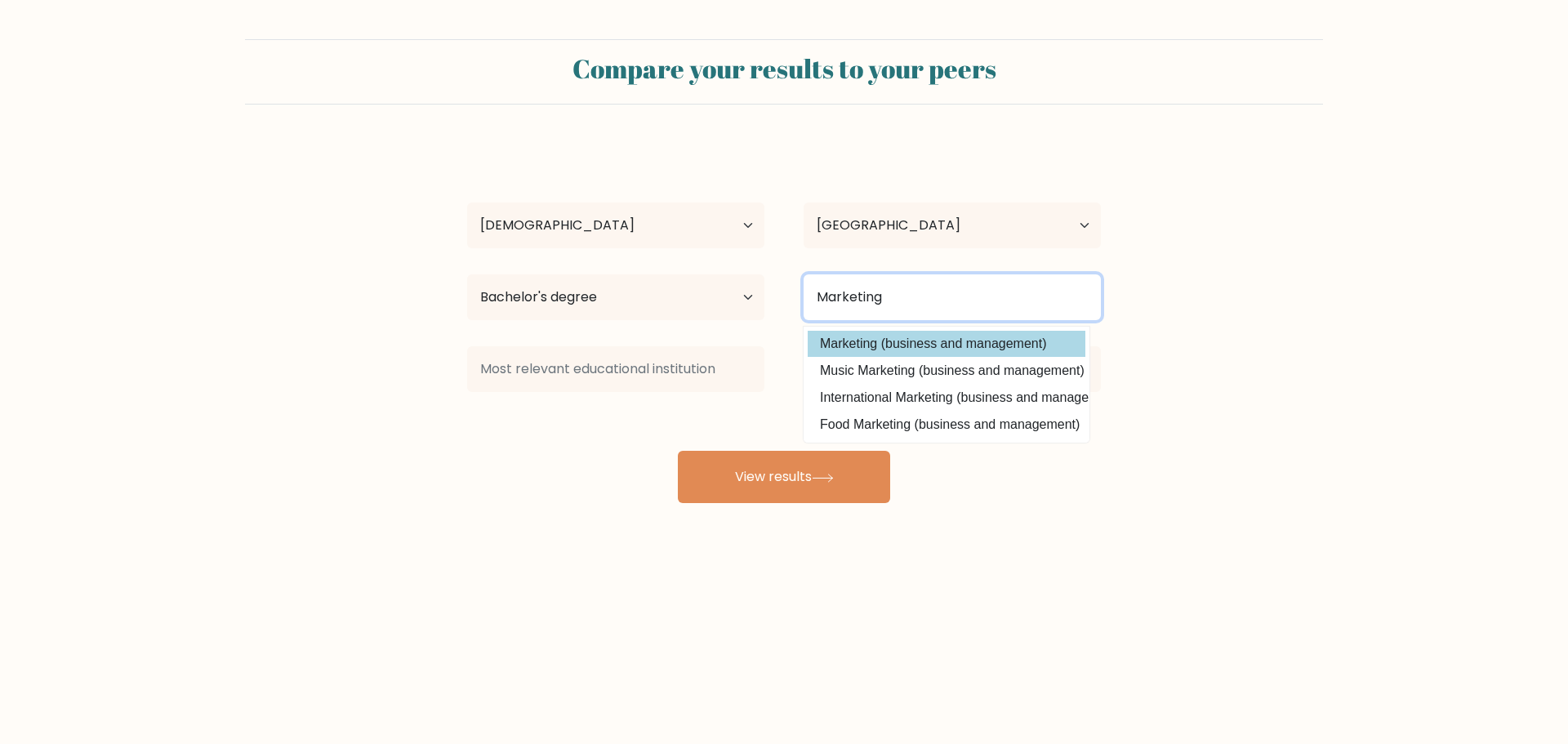
type input "Marketing"
click at [899, 342] on option "Marketing (business and management)" at bounding box center [946, 343] width 277 height 26
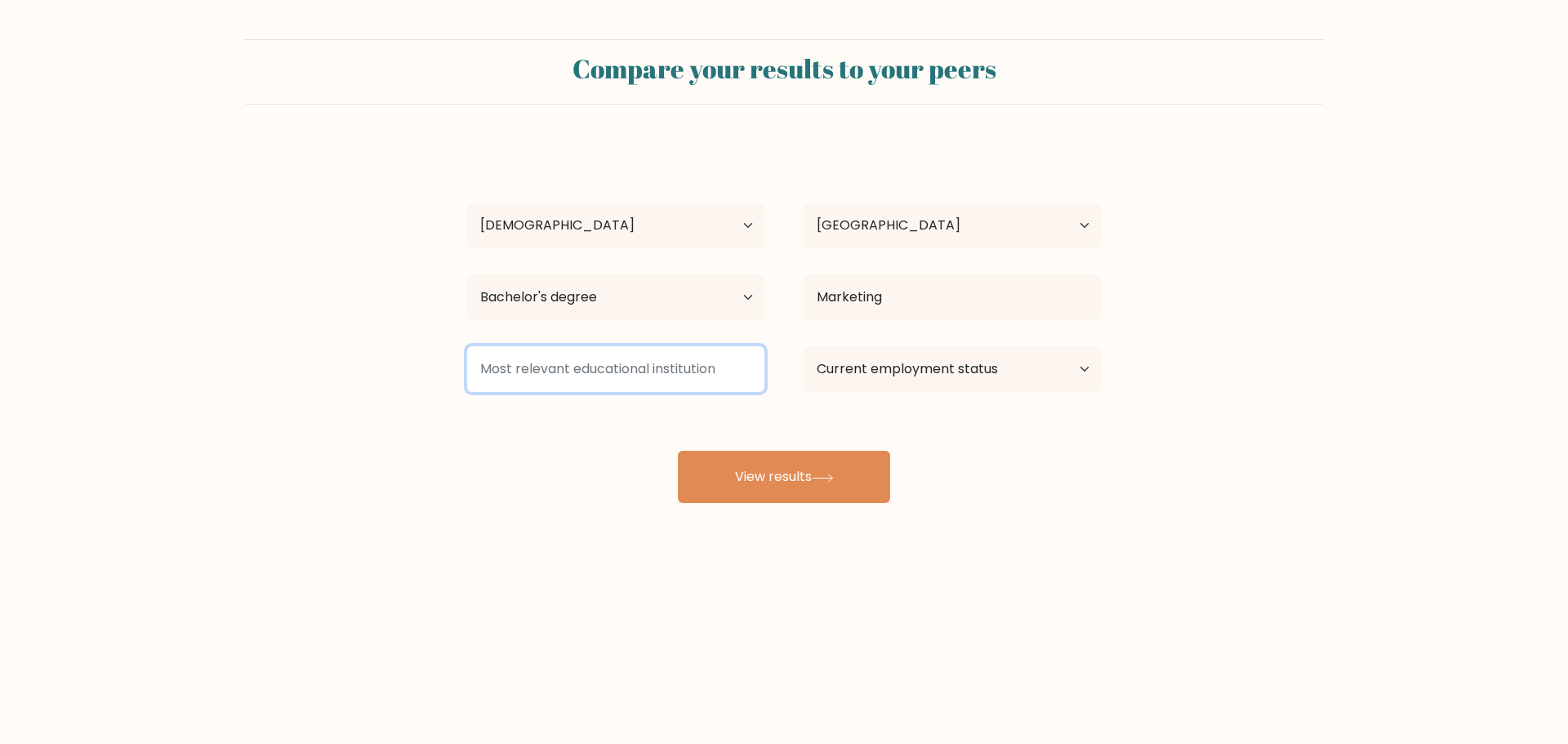
click at [598, 383] on input at bounding box center [615, 368] width 297 height 46
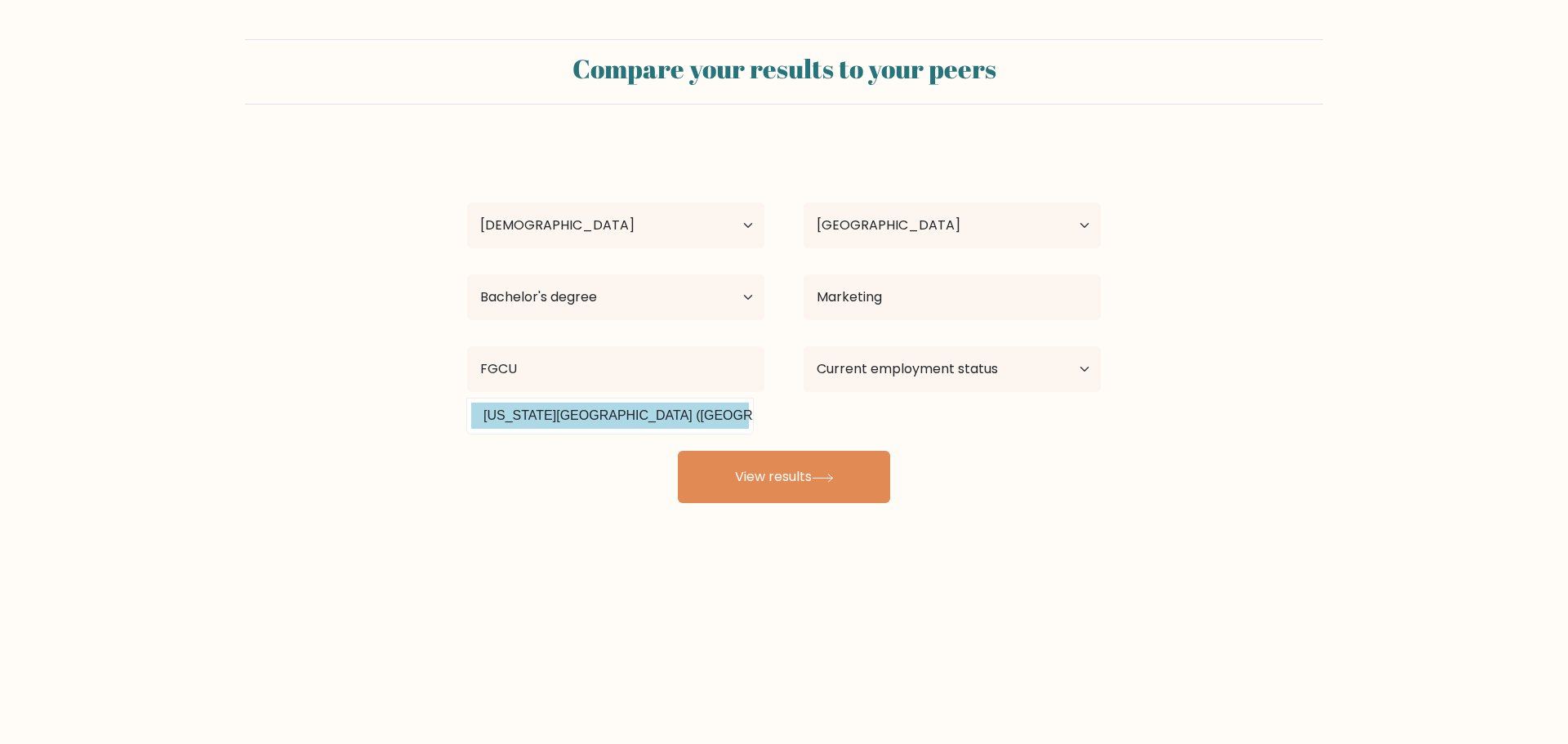
click at [630, 409] on option "[US_STATE][GEOGRAPHIC_DATA] ([GEOGRAPHIC_DATA])" at bounding box center [610, 415] width 277 height 26
type input "[US_STATE][GEOGRAPHIC_DATA]"
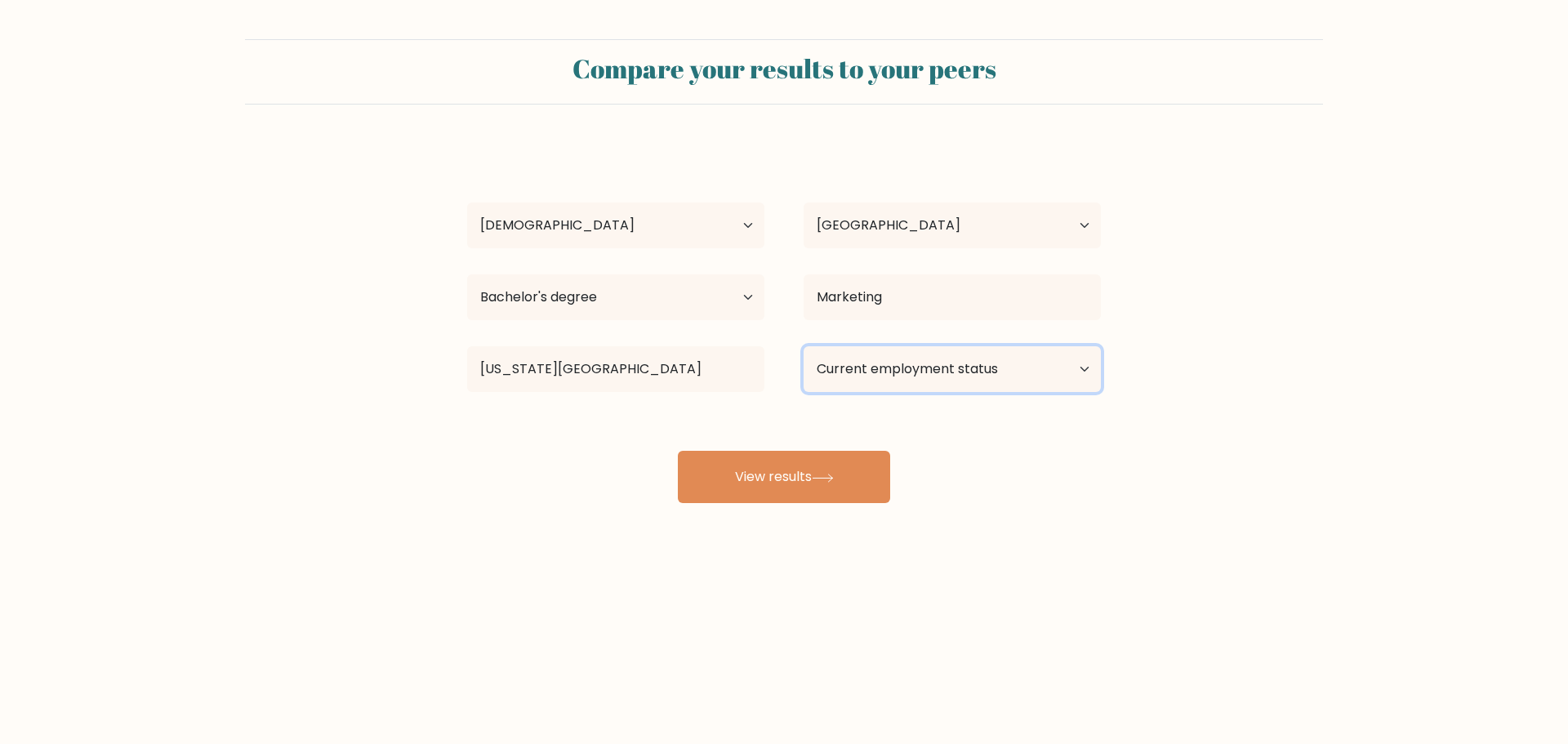
click at [911, 362] on select "Current employment status Employed Student Retired Other / prefer not to answer" at bounding box center [952, 368] width 297 height 46
click at [803, 346] on select "Current employment status Employed Student Retired Other / prefer not to answer" at bounding box center [952, 368] width 297 height 46
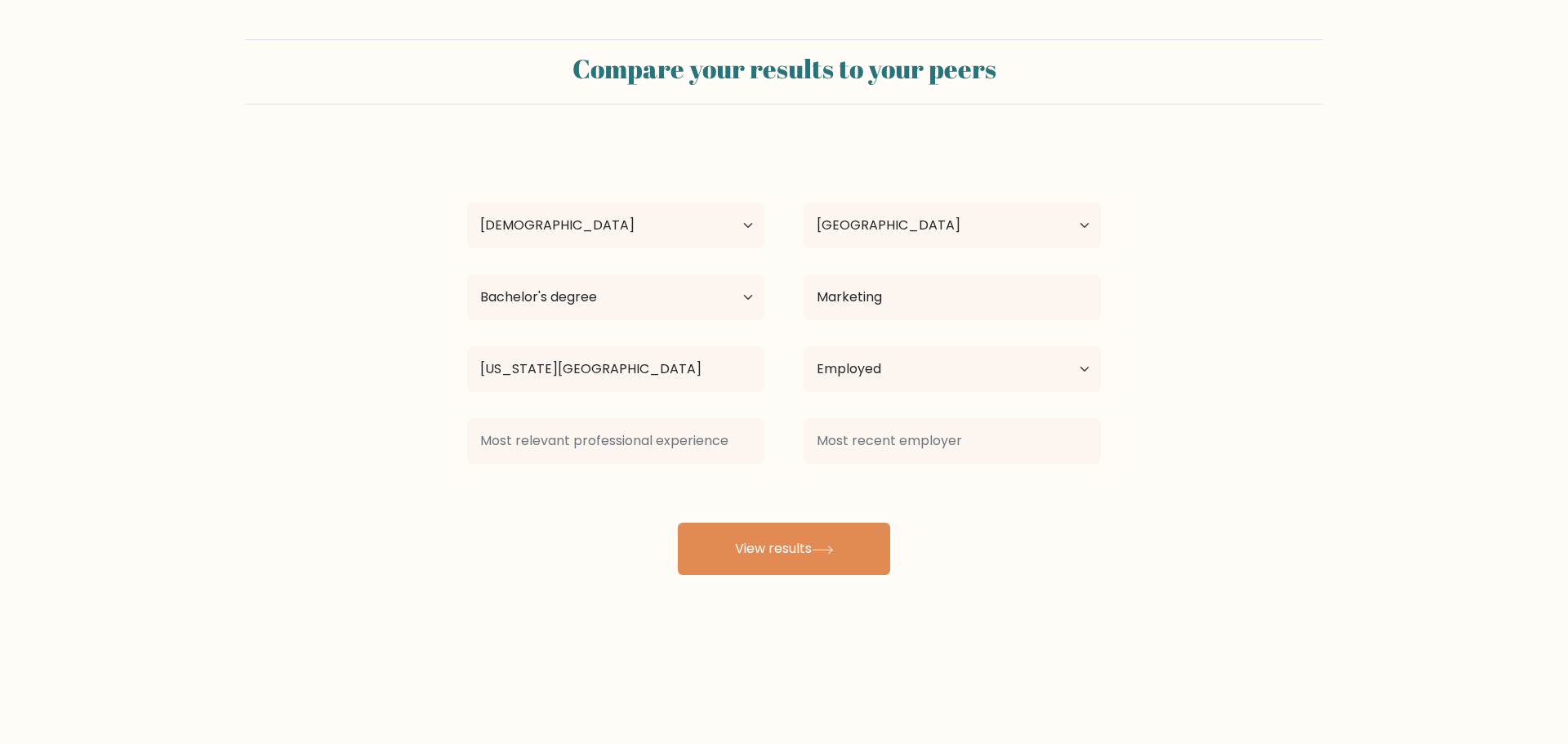
click at [815, 482] on div "[PERSON_NAME] Age Under [DEMOGRAPHIC_DATA] [DEMOGRAPHIC_DATA] [DEMOGRAPHIC_DATA…" at bounding box center [784, 359] width 653 height 431
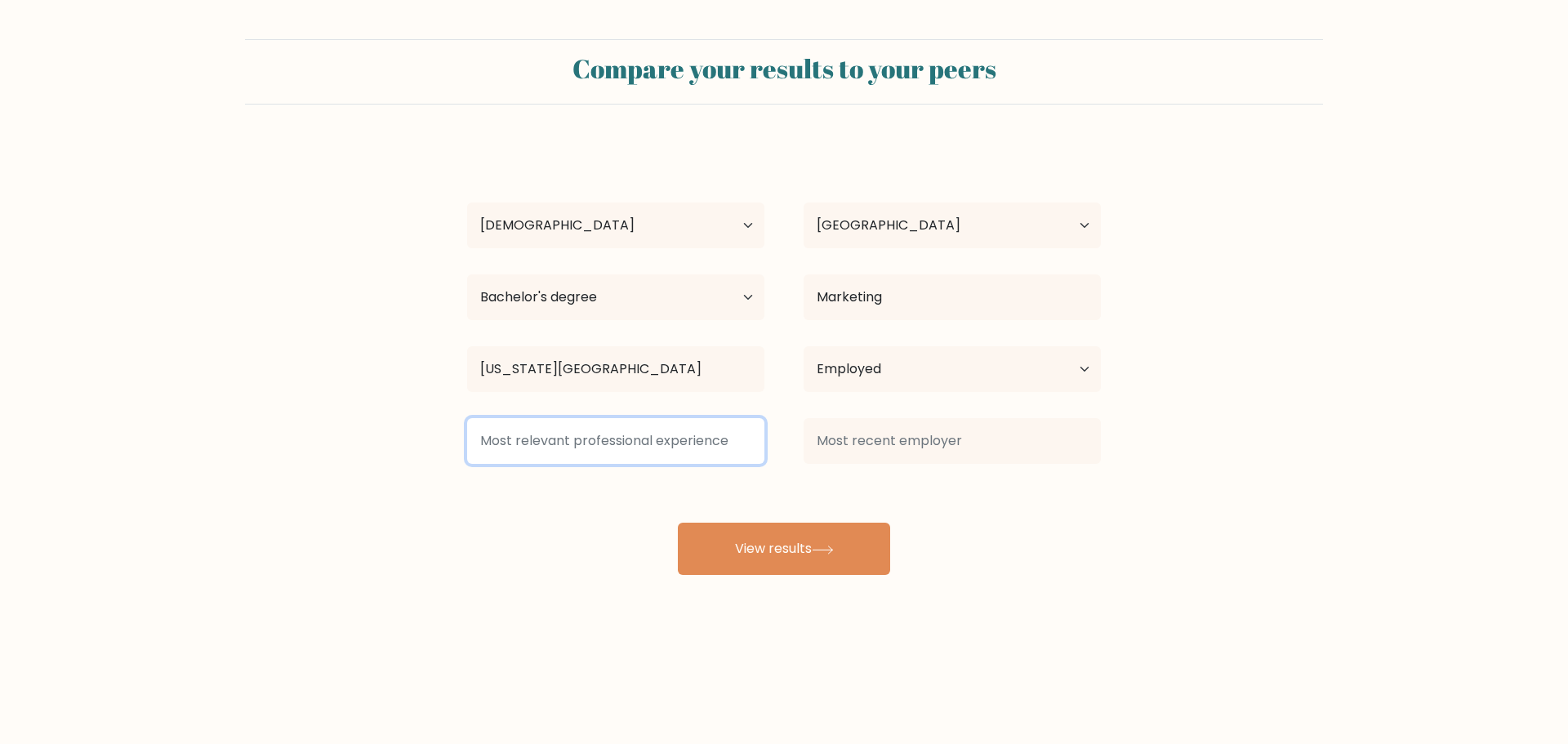
click at [671, 444] on input at bounding box center [615, 440] width 297 height 46
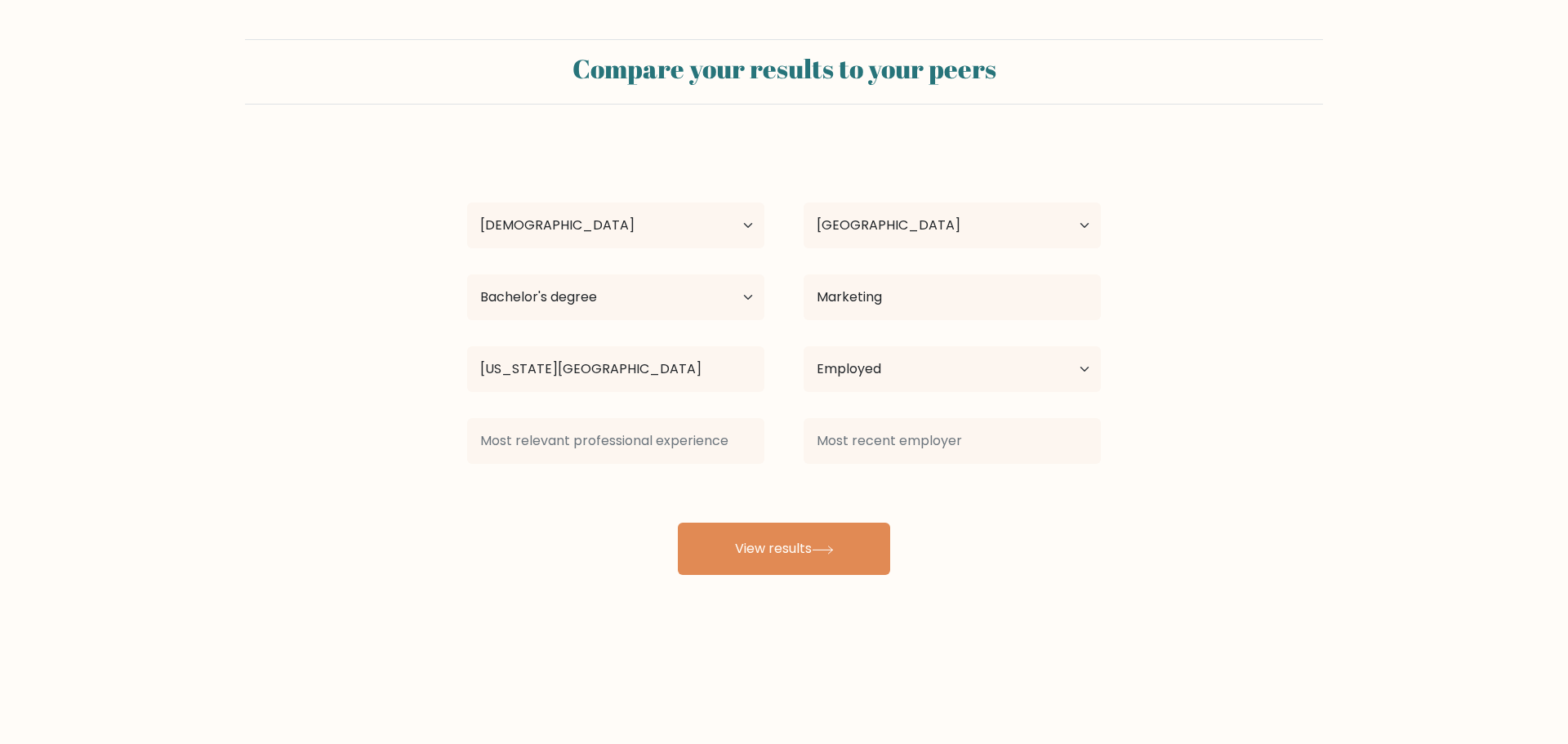
click at [725, 500] on div "[PERSON_NAME] Age Under [DEMOGRAPHIC_DATA] [DEMOGRAPHIC_DATA] [DEMOGRAPHIC_DATA…" at bounding box center [784, 359] width 653 height 431
click at [788, 554] on button "View results" at bounding box center [784, 548] width 212 height 52
click at [852, 348] on select "Current employment status Employed Student Retired Other / prefer not to answer" at bounding box center [952, 368] width 297 height 46
select select "other"
click at [803, 346] on select "Current employment status Employed Student Retired Other / prefer not to answer" at bounding box center [952, 368] width 297 height 46
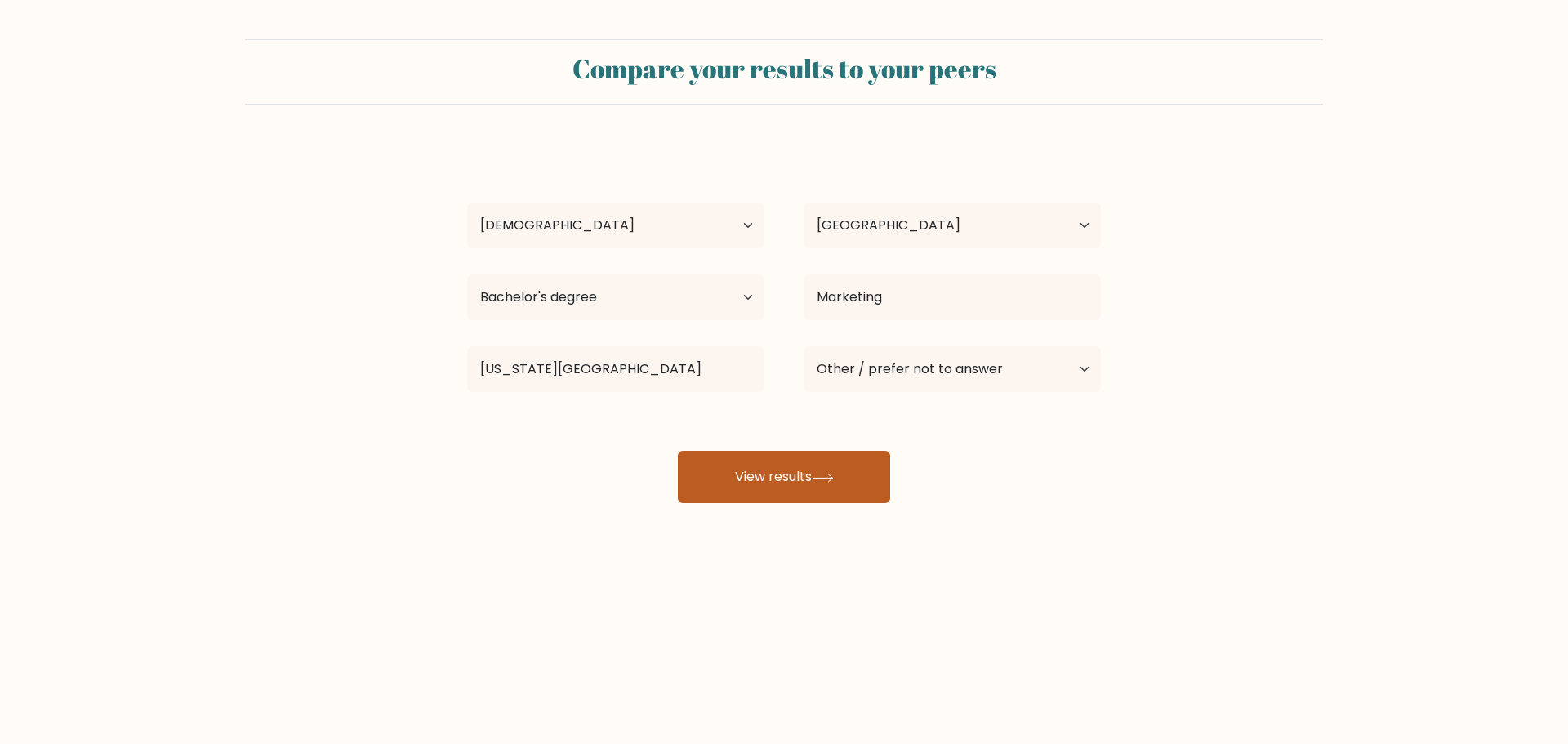
click at [815, 478] on button "View results" at bounding box center [784, 477] width 212 height 52
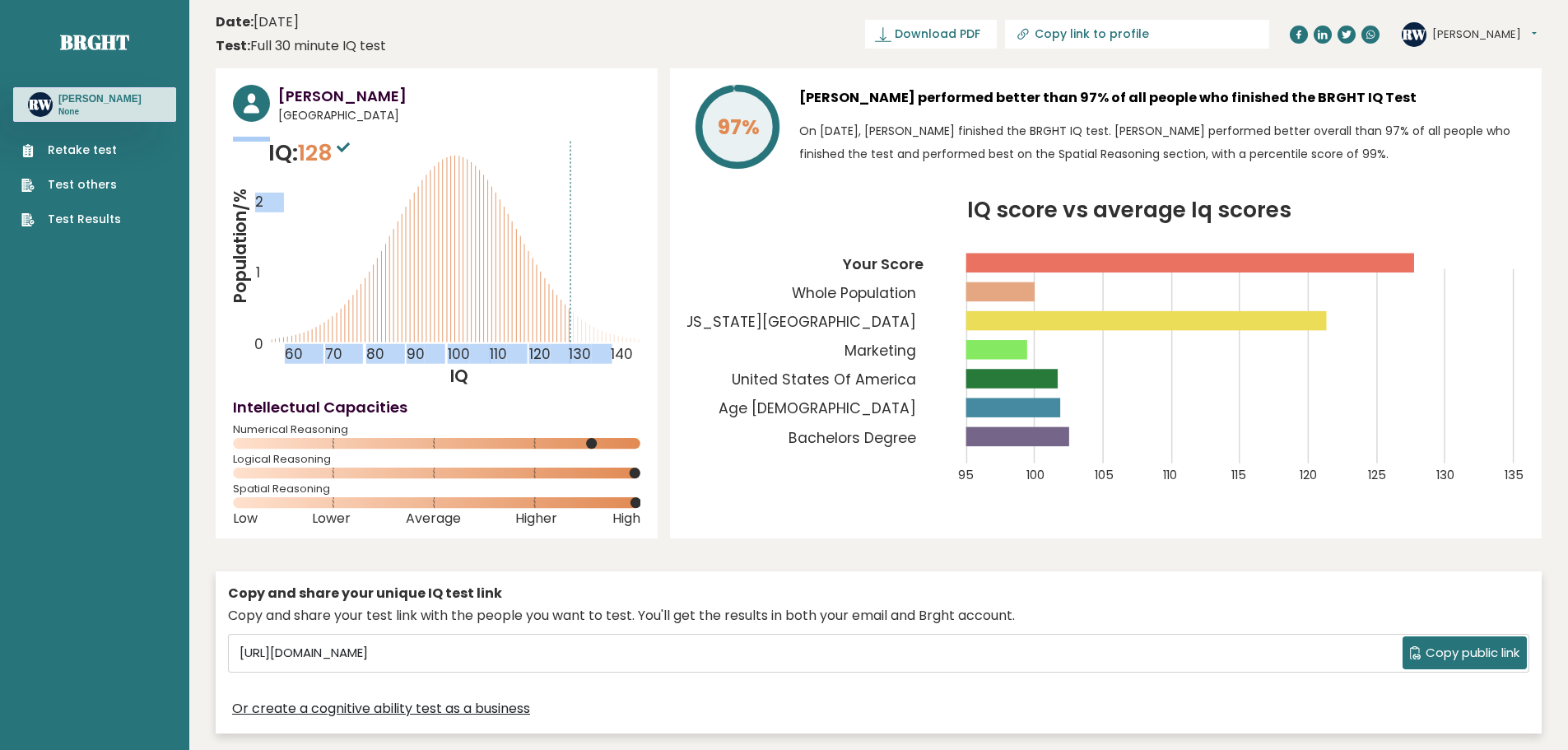
drag, startPoint x: 255, startPoint y: 203, endPoint x: 297, endPoint y: 203, distance: 42.0
click at [296, 203] on icon "Population/% IQ 0 1 2 60 70 80 90 100 110 120 130 140" at bounding box center [436, 262] width 408 height 251
click at [297, 203] on icon "Population/% IQ 0 1 2 60 70 80 90 100 110 120 130 140" at bounding box center [436, 262] width 408 height 251
drag, startPoint x: 590, startPoint y: 323, endPoint x: 626, endPoint y: 327, distance: 36.2
click at [626, 327] on icon "Population/% IQ 0 1 2 60 70 80 90 100 110 120 130 140" at bounding box center [436, 262] width 408 height 251
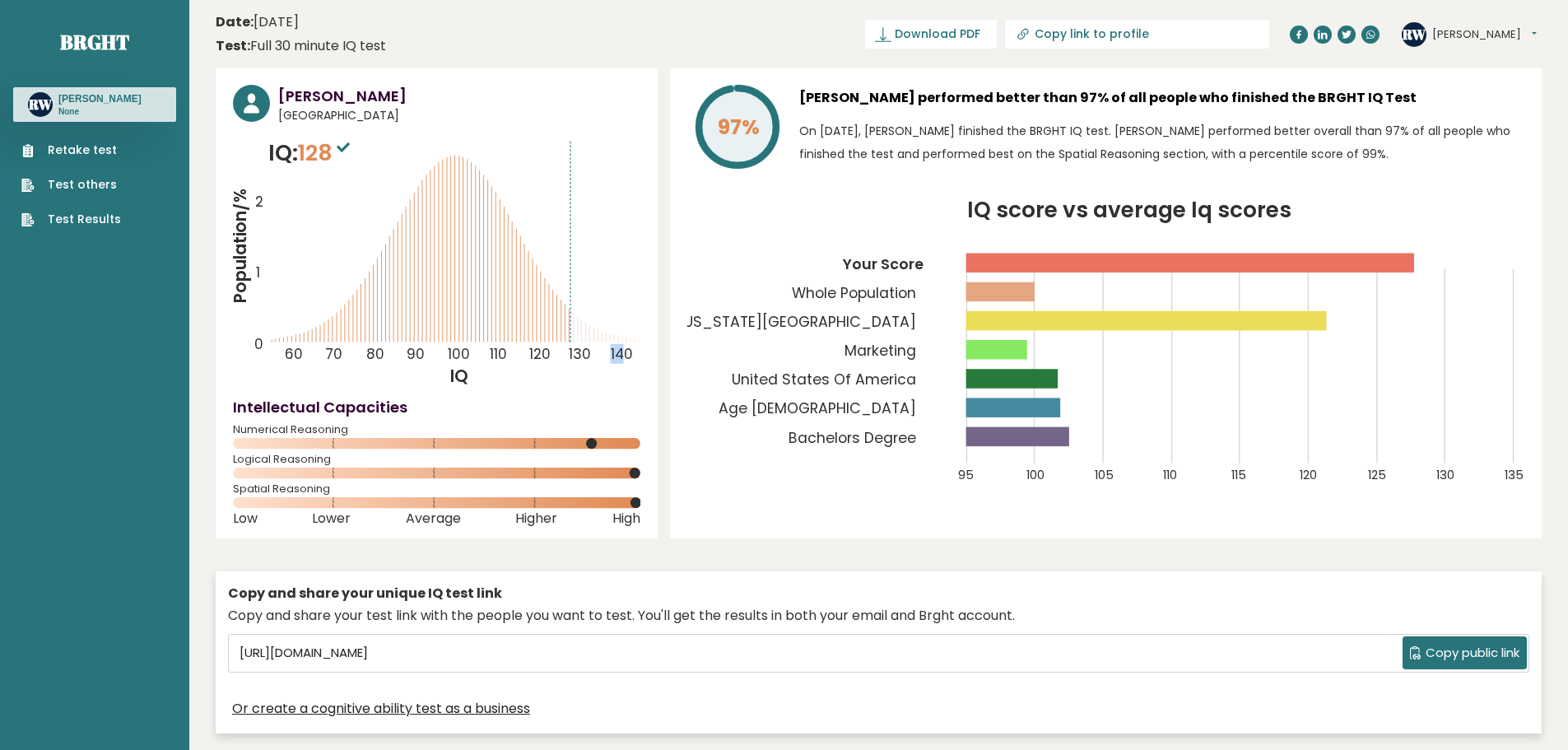
click at [600, 324] on icon "Population/% IQ 0 1 2 60 70 80 90 100 110 120 130 140" at bounding box center [436, 262] width 408 height 251
